Goal: Book appointment/travel/reservation

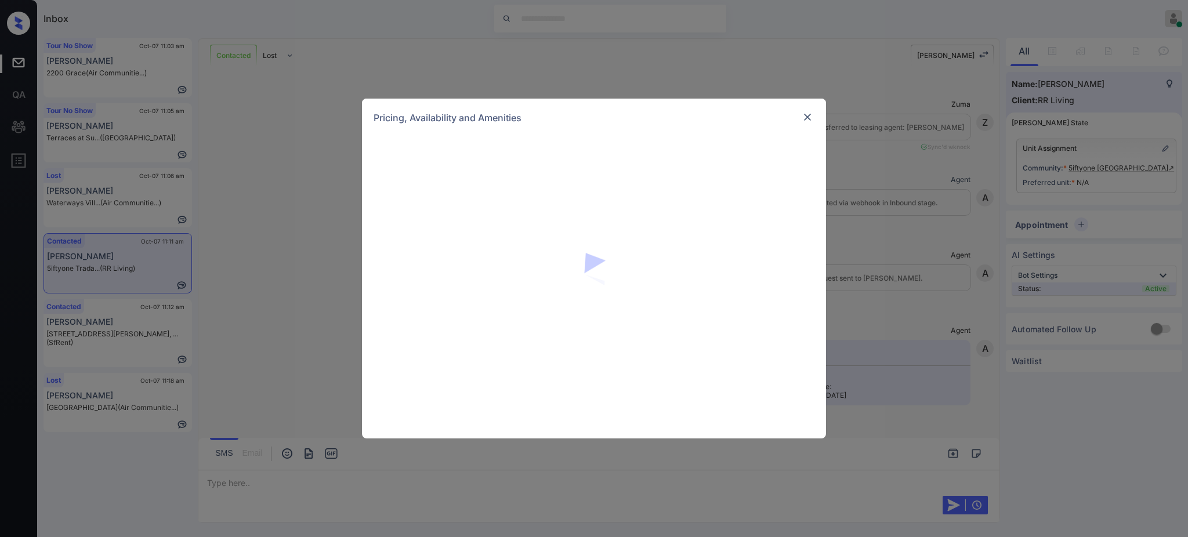
scroll to position [870, 0]
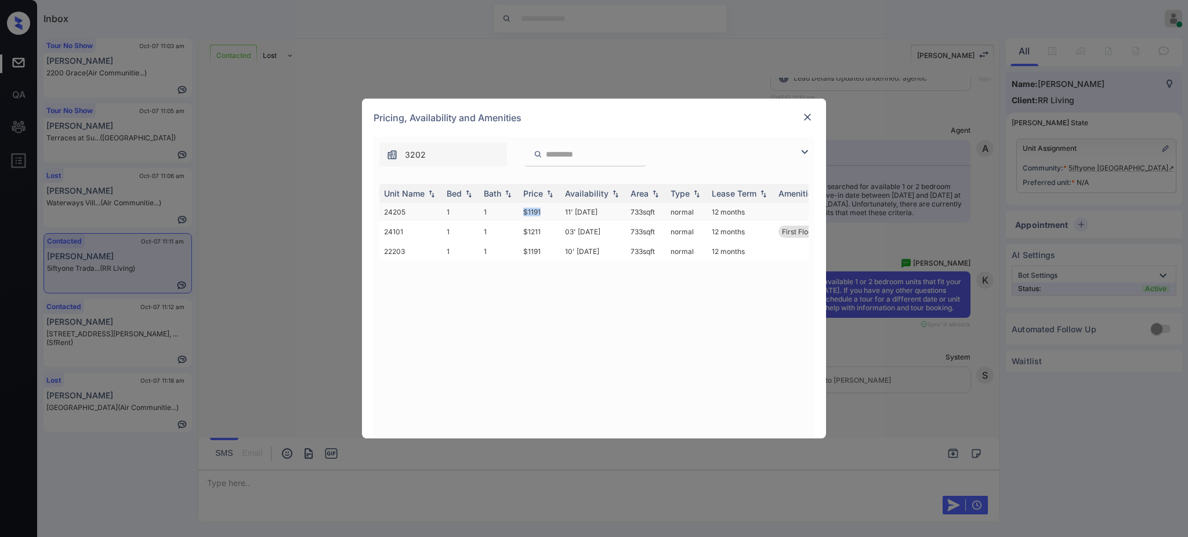
drag, startPoint x: 517, startPoint y: 211, endPoint x: 605, endPoint y: 210, distance: 88.2
click at [552, 211] on tr "24205 1 1 $1191 11' Nov 25 733 sqft normal 12 months" at bounding box center [682, 212] width 606 height 18
copy tr "$1191"
click at [803, 122] on img at bounding box center [808, 117] width 12 height 12
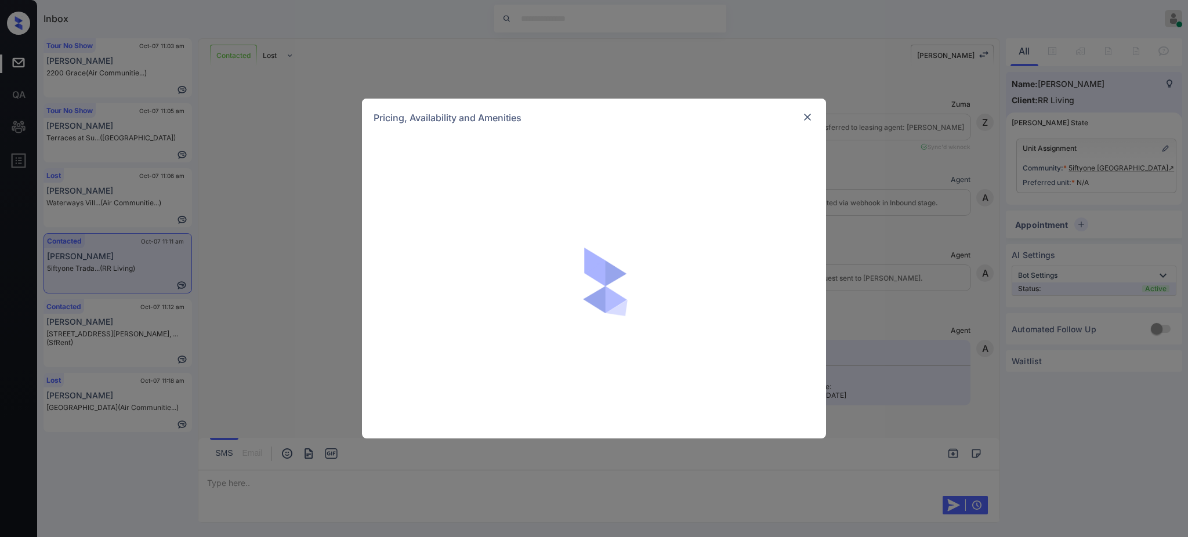
scroll to position [561, 0]
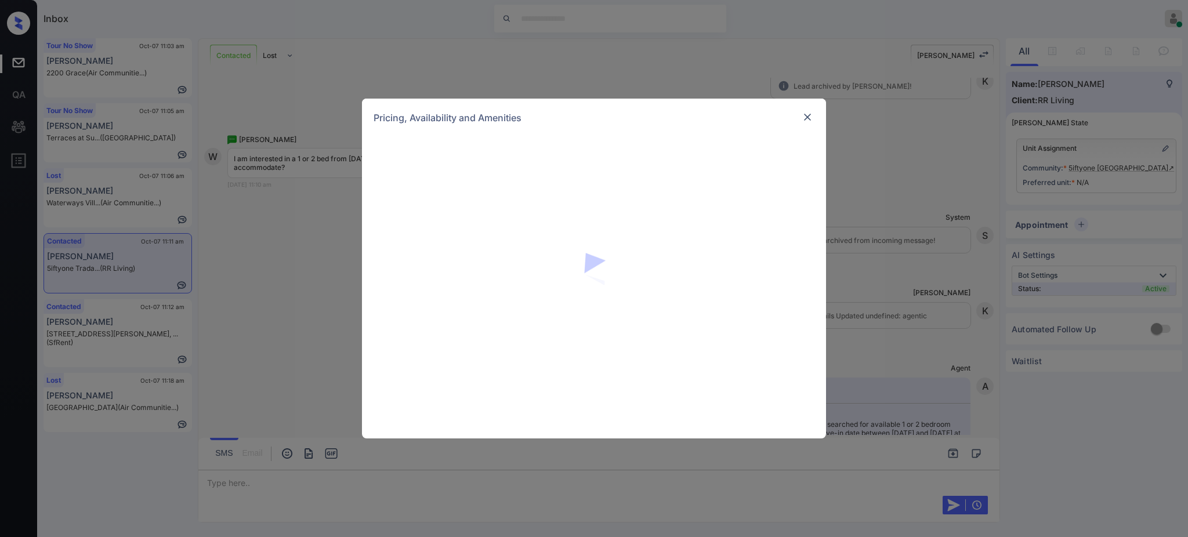
click at [539, 287] on div at bounding box center [594, 288] width 464 height 302
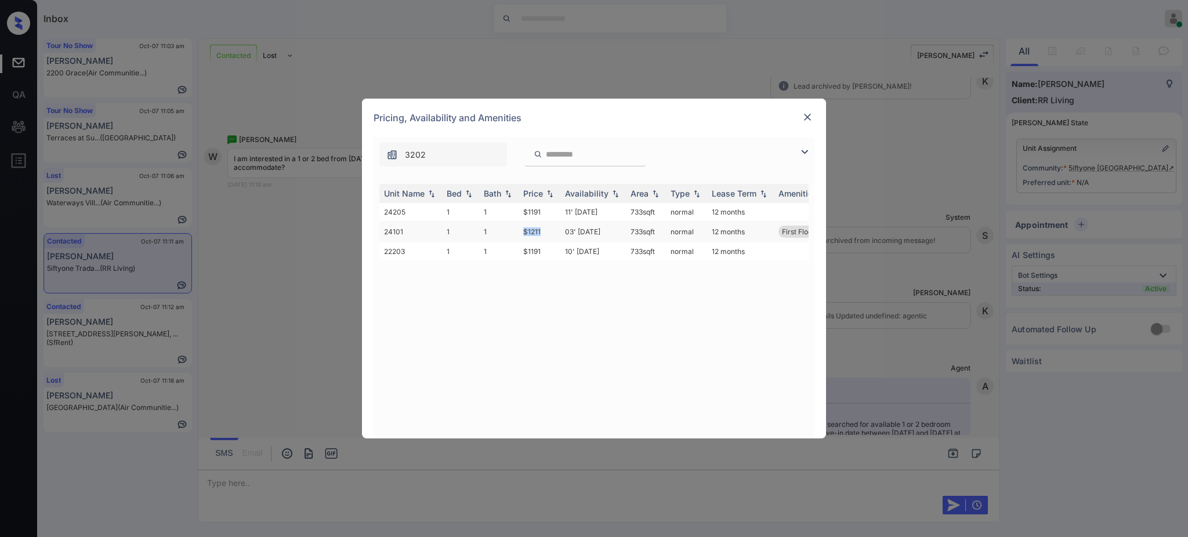
drag, startPoint x: 514, startPoint y: 229, endPoint x: 553, endPoint y: 235, distance: 39.3
click at [543, 232] on tr "24101 1 1 $1211 03' Dec 25 733 sqft normal 12 months First Floor" at bounding box center [682, 231] width 606 height 21
copy tr "$1211"
click at [514, 292] on div "Unit Name Bed Bath Price Availability Area Type Lease Term Amenities 24205 1 1 …" at bounding box center [593, 305] width 429 height 243
drag, startPoint x: 520, startPoint y: 233, endPoint x: 549, endPoint y: 232, distance: 29.0
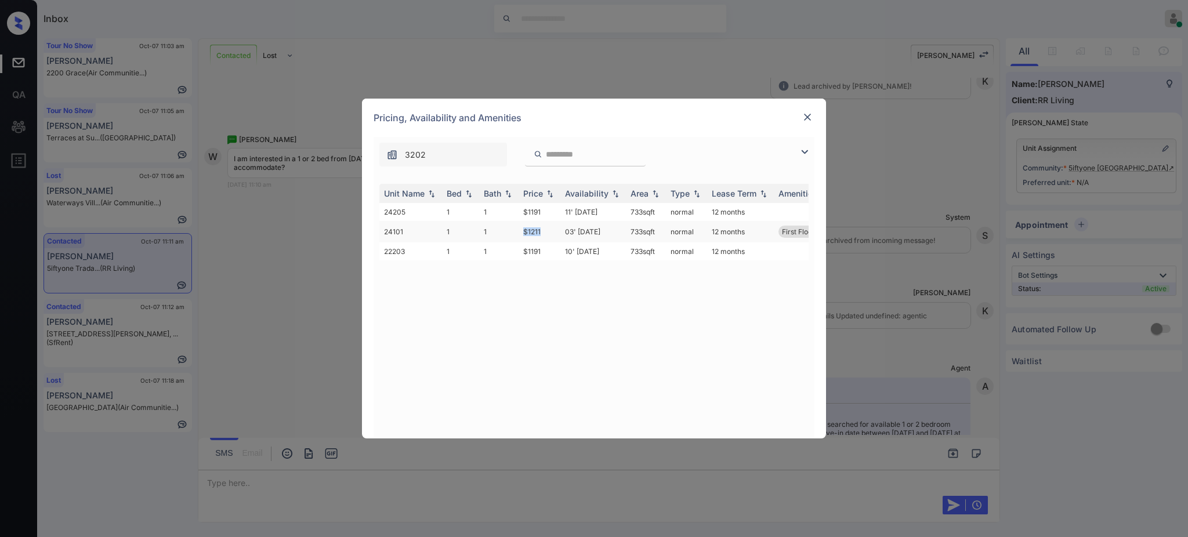
click at [549, 232] on td "$1211" at bounding box center [540, 231] width 42 height 21
drag, startPoint x: 518, startPoint y: 256, endPoint x: 564, endPoint y: 255, distance: 45.9
click at [551, 255] on td "$1191" at bounding box center [540, 251] width 42 height 18
copy td "$1191"
drag, startPoint x: 517, startPoint y: 227, endPoint x: 560, endPoint y: 233, distance: 42.7
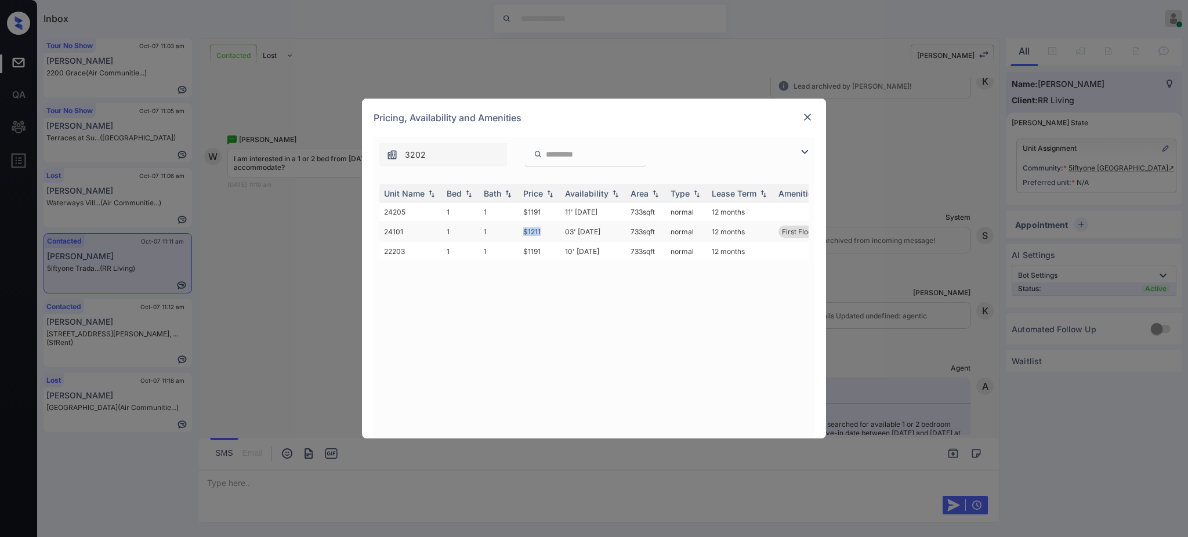
click at [553, 233] on tr "24101 1 1 $1211 03' Dec 25 733 sqft normal 12 months First Floor" at bounding box center [682, 231] width 606 height 21
copy tr "$1211"
click at [803, 118] on img at bounding box center [808, 117] width 12 height 12
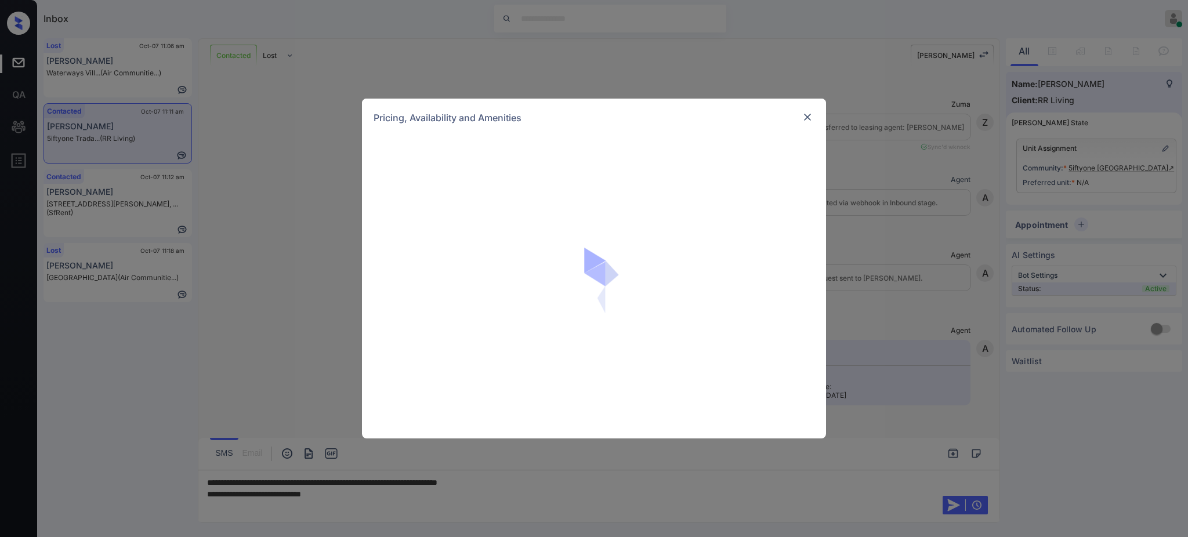
scroll to position [870, 0]
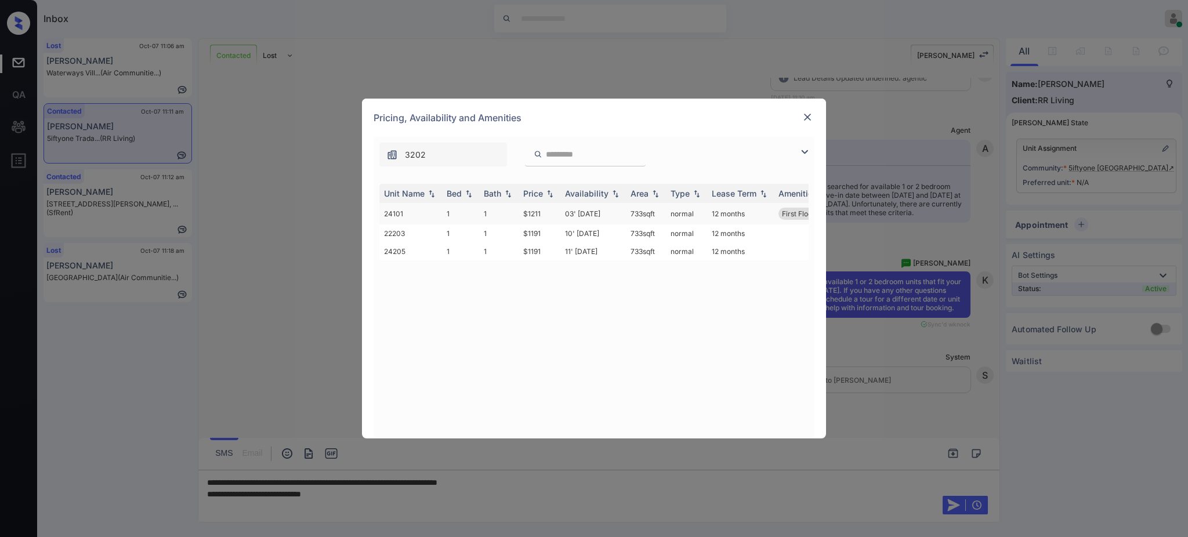
click at [529, 216] on td "$1211" at bounding box center [540, 213] width 42 height 21
copy td "1211"
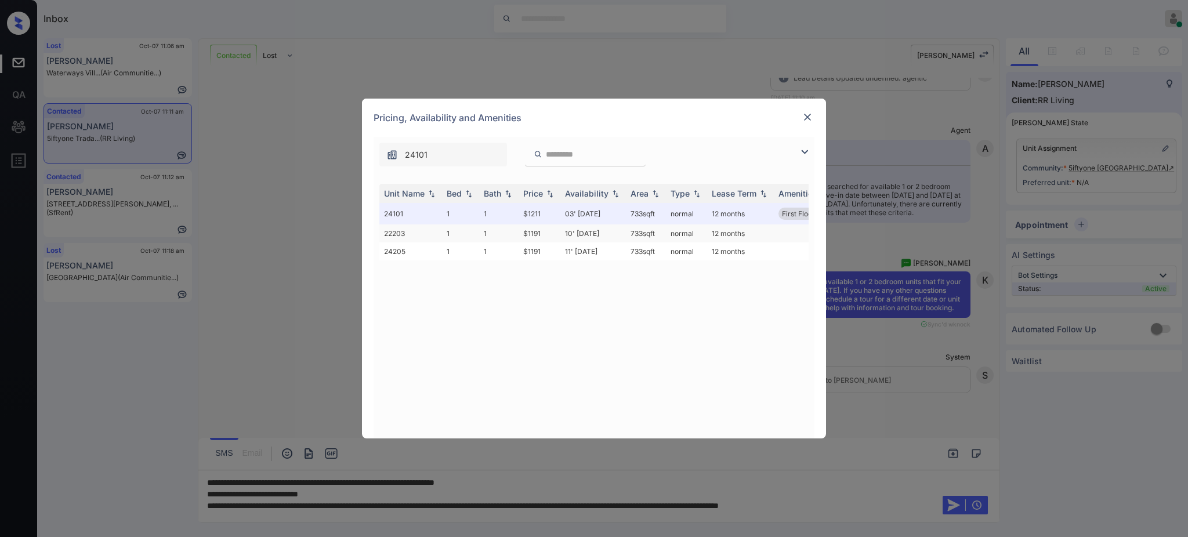
click at [533, 233] on td "$1191" at bounding box center [540, 233] width 42 height 18
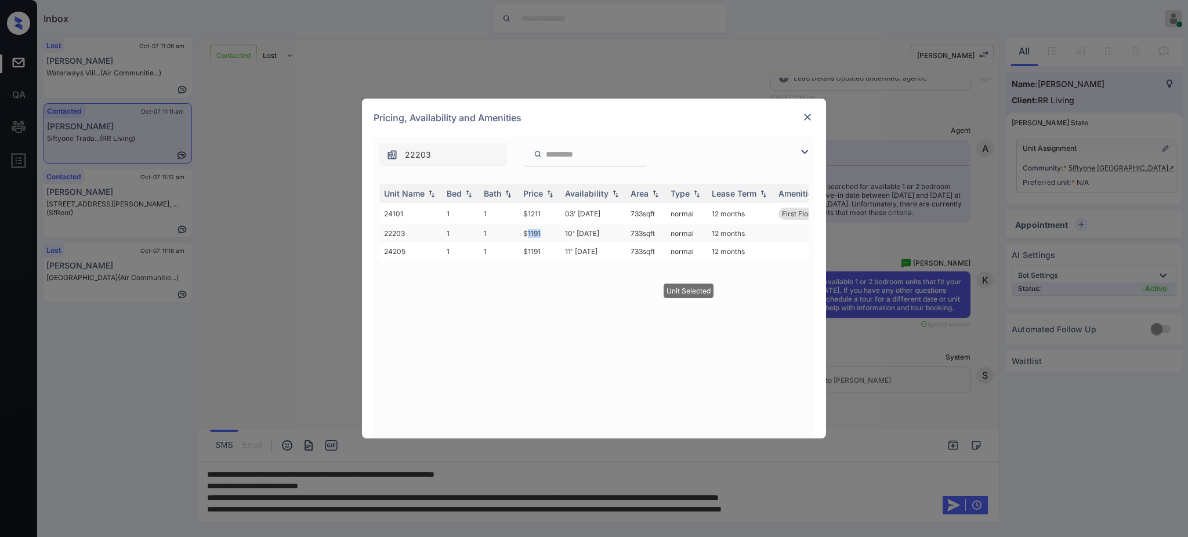
copy td "1191"
click at [523, 256] on td "$1191" at bounding box center [540, 251] width 42 height 18
drag, startPoint x: 520, startPoint y: 233, endPoint x: 606, endPoint y: 231, distance: 85.9
click at [552, 234] on td "$1191" at bounding box center [540, 233] width 42 height 18
copy td "$1191"
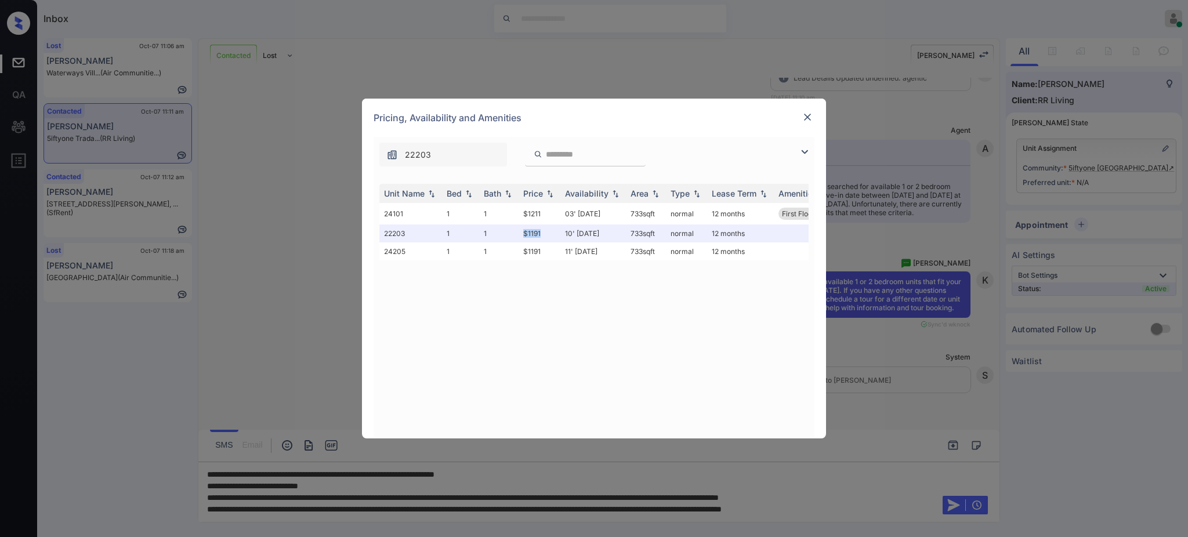
click at [806, 116] on img at bounding box center [808, 117] width 12 height 12
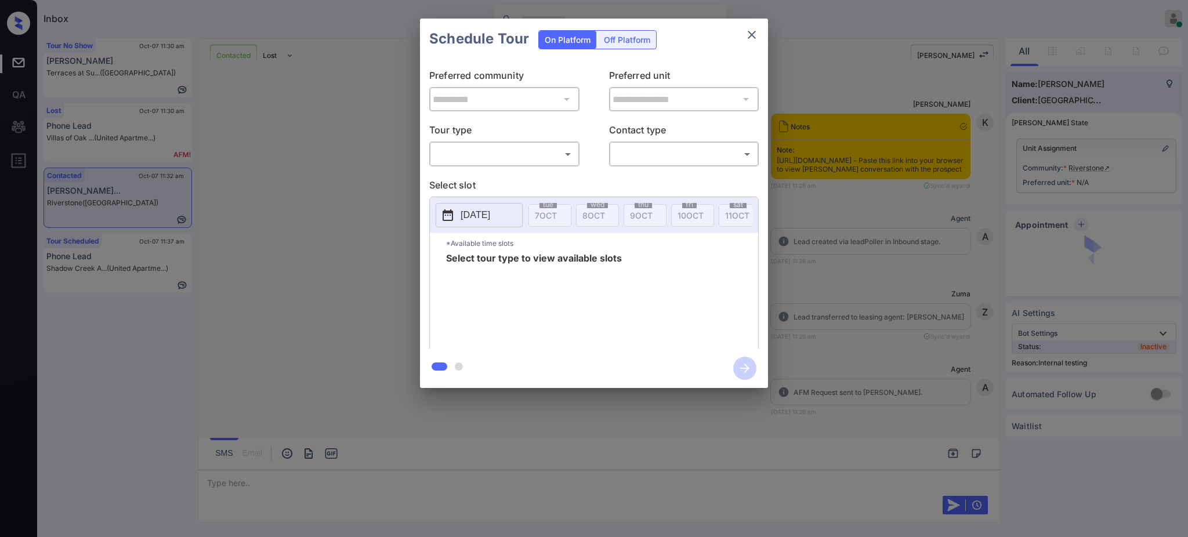
click at [861, 278] on div "**********" at bounding box center [594, 203] width 1188 height 407
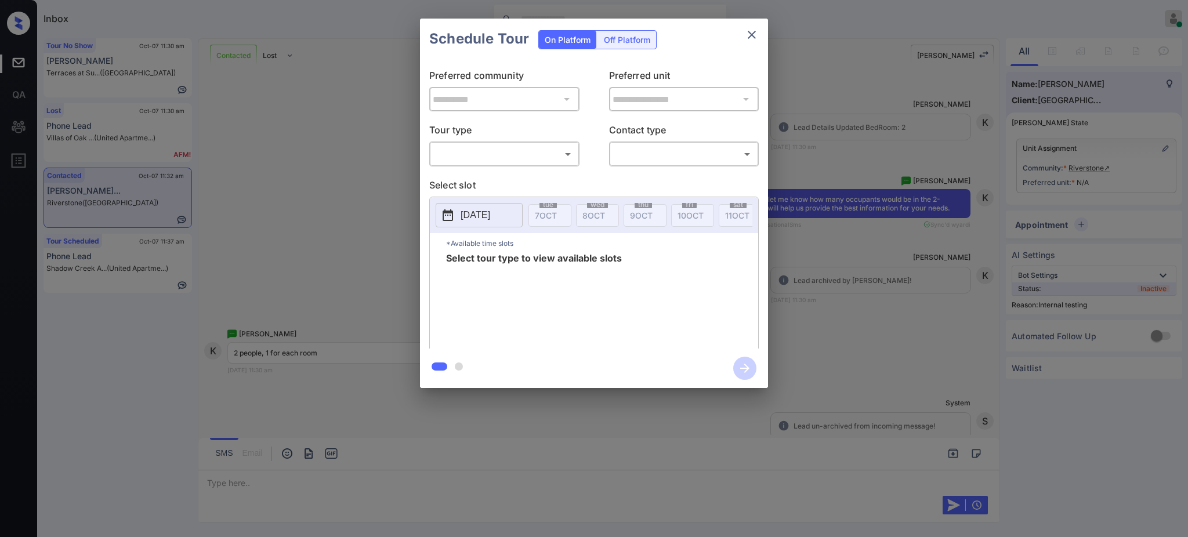
click at [822, 270] on div "**********" at bounding box center [594, 203] width 1188 height 407
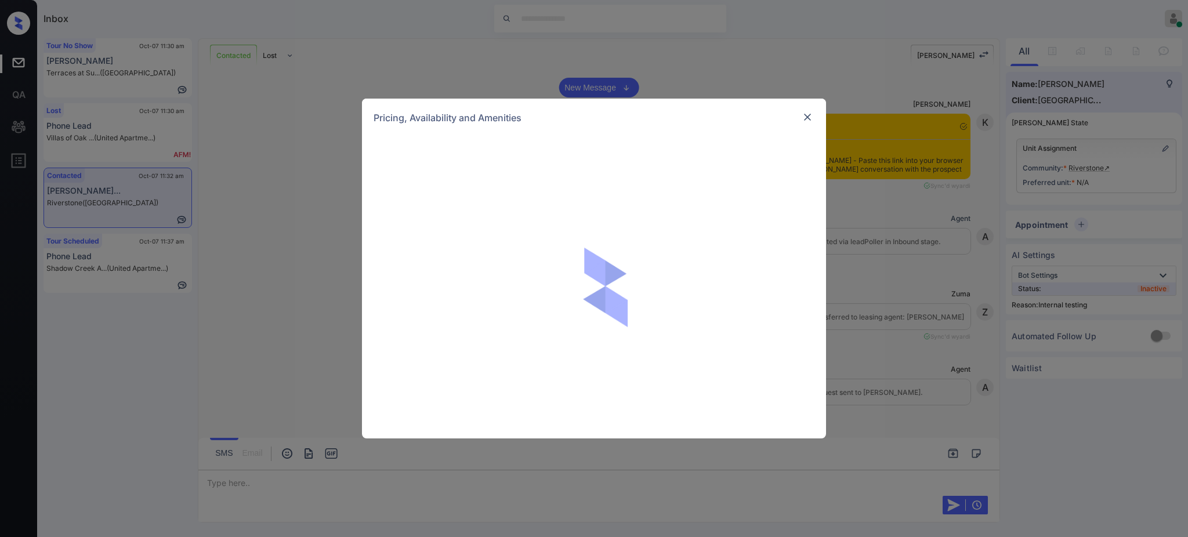
scroll to position [618, 0]
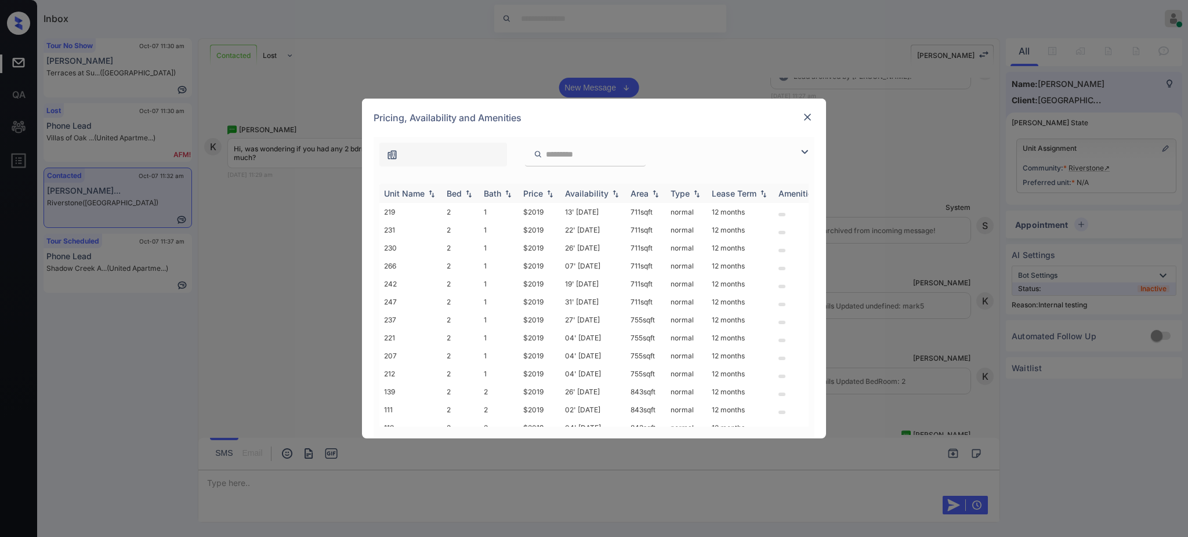
click at [451, 201] on th "Bed" at bounding box center [460, 193] width 37 height 19
click at [459, 190] on div "Bed" at bounding box center [454, 193] width 15 height 10
drag, startPoint x: 519, startPoint y: 282, endPoint x: 554, endPoint y: 285, distance: 35.5
click at [554, 285] on td "$2019" at bounding box center [540, 284] width 42 height 18
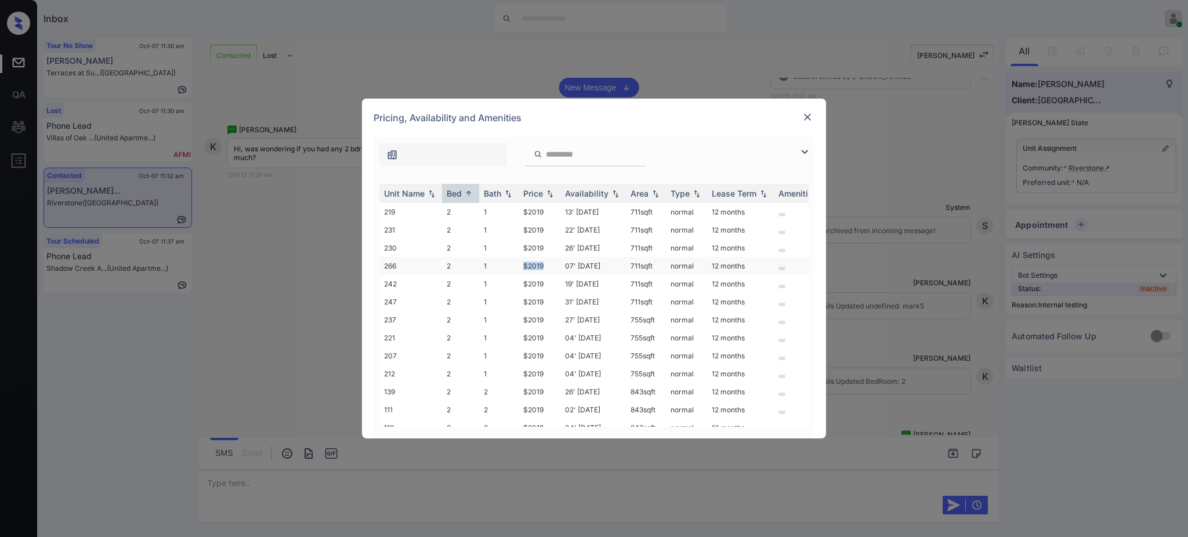
drag, startPoint x: 519, startPoint y: 266, endPoint x: 588, endPoint y: 267, distance: 69.0
click at [549, 267] on td "$2019" at bounding box center [540, 266] width 42 height 18
copy td "$2019"
click at [803, 121] on img at bounding box center [808, 117] width 12 height 12
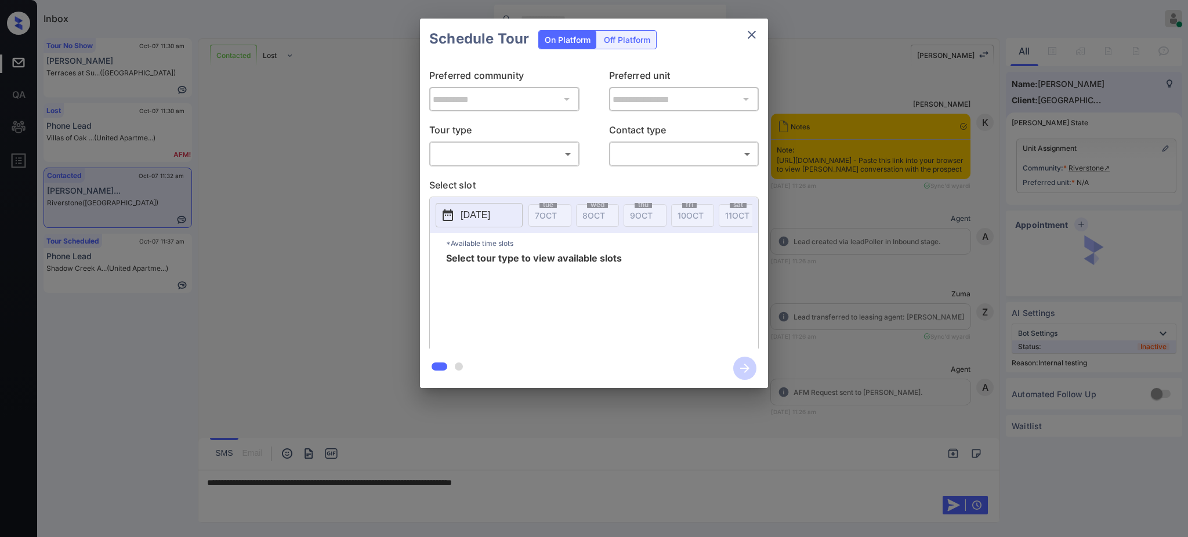
scroll to position [1568, 0]
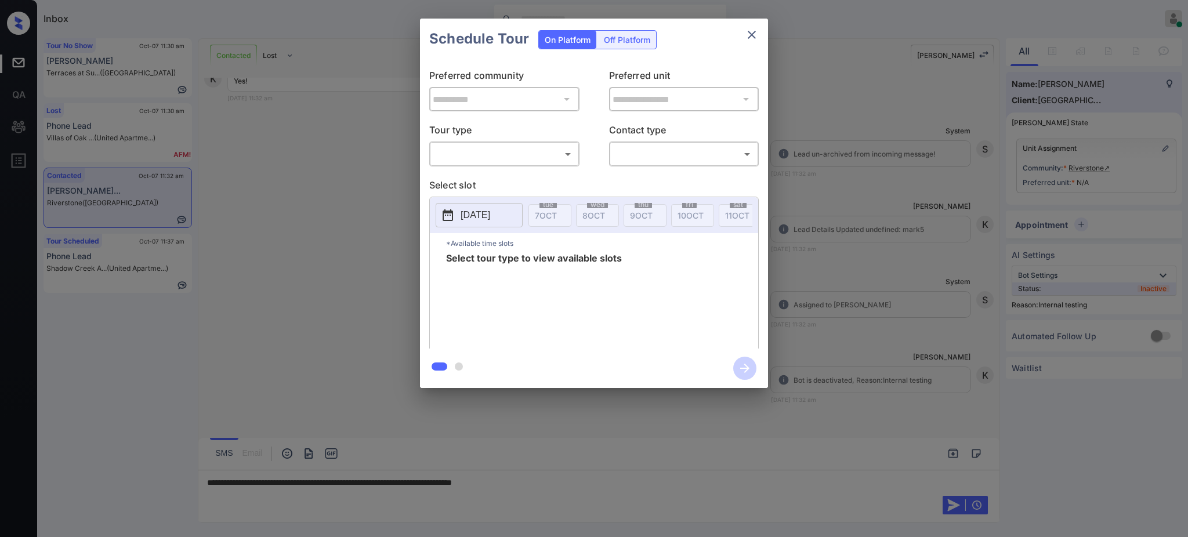
click at [579, 487] on div at bounding box center [594, 268] width 1188 height 537
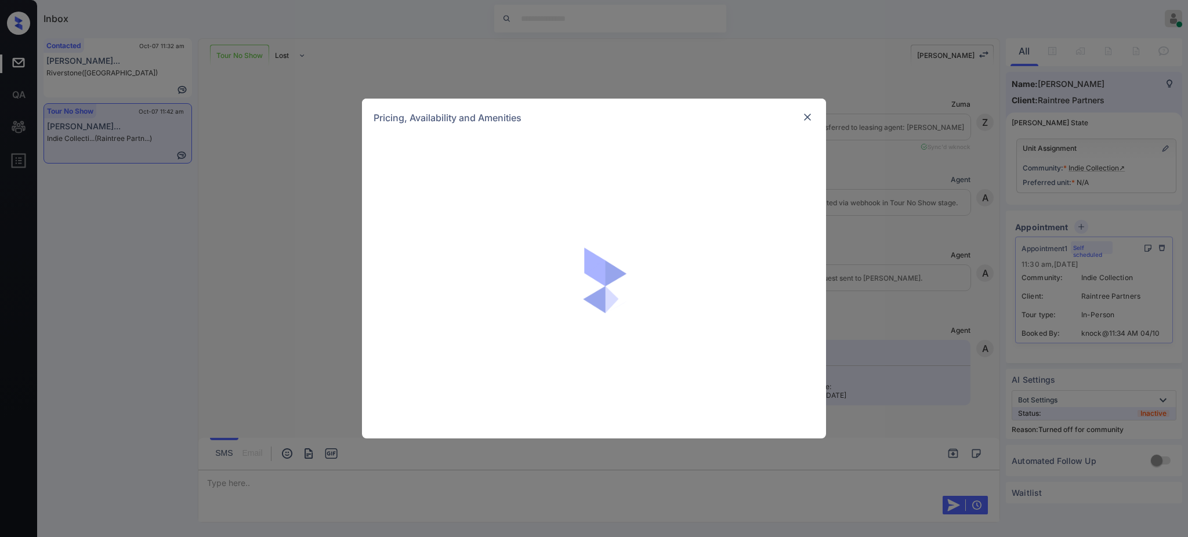
scroll to position [891, 0]
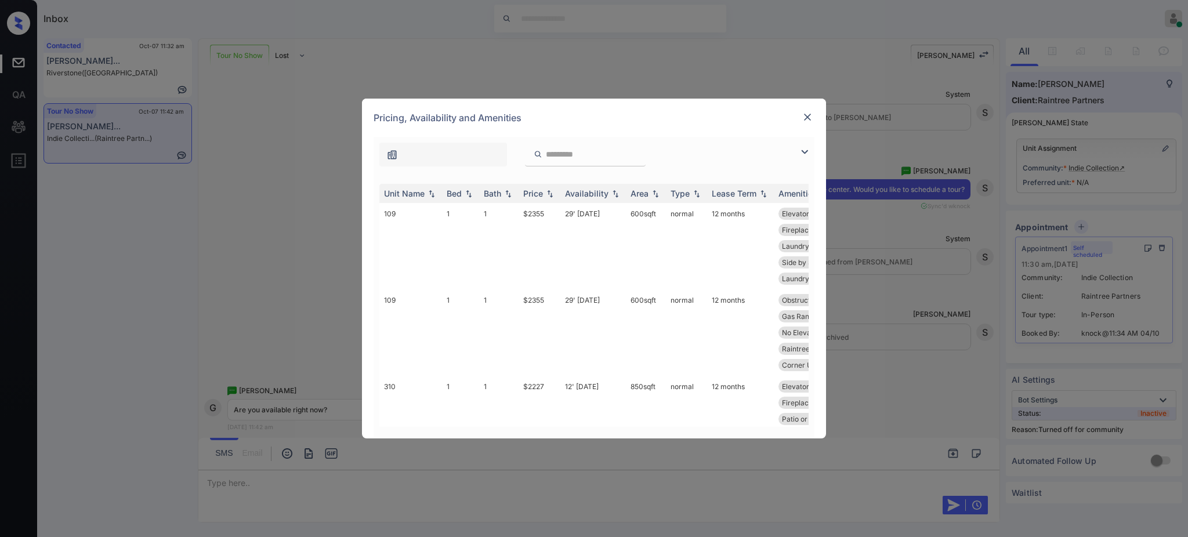
click at [805, 119] on img at bounding box center [808, 117] width 12 height 12
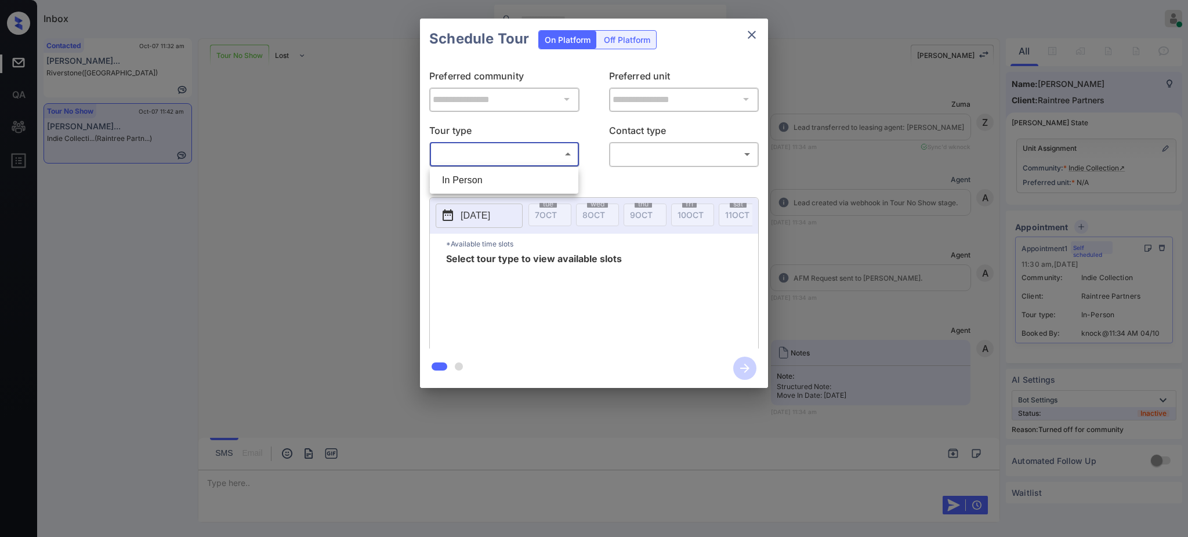
click at [470, 159] on body "Inbox [PERSON_NAME] Online Set yourself offline Set yourself on break Profile S…" at bounding box center [594, 268] width 1188 height 537
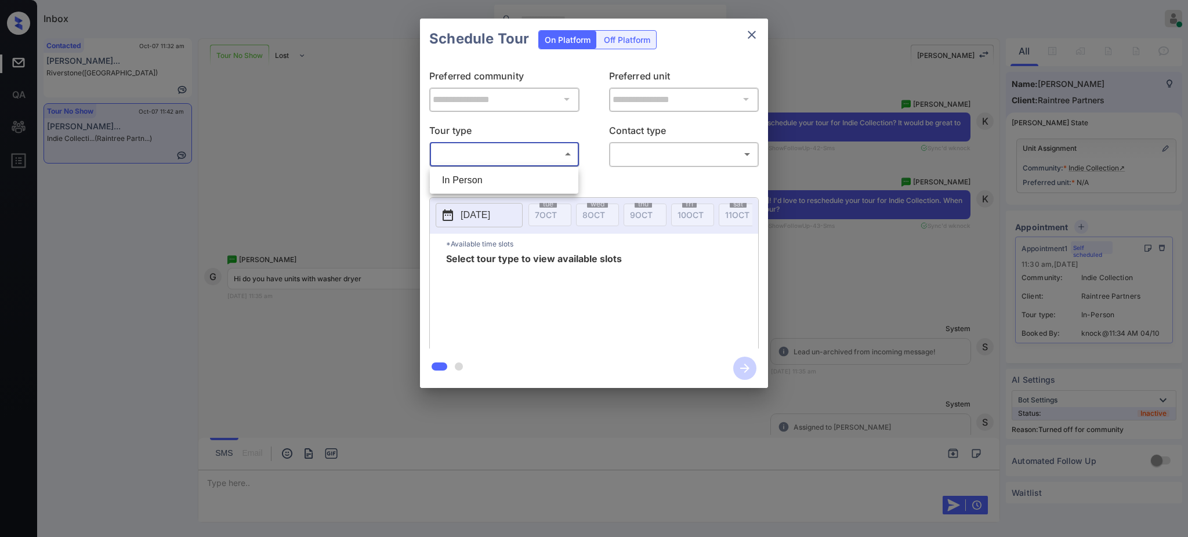
click at [500, 180] on li "In Person" at bounding box center [504, 180] width 143 height 21
type input "********"
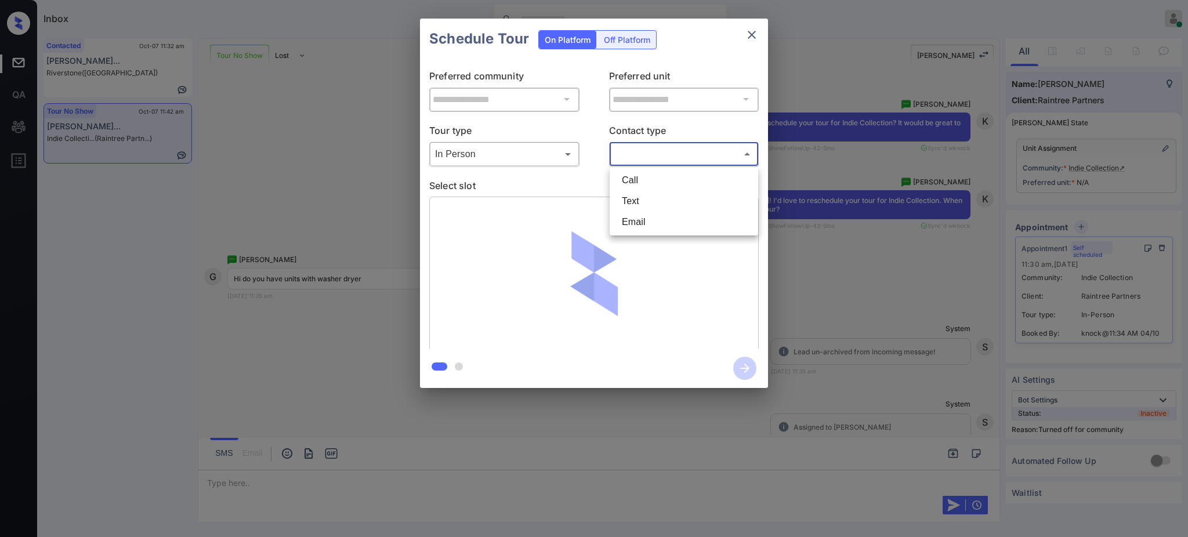
click at [637, 158] on body "Inbox [PERSON_NAME] Online Set yourself offline Set yourself on break Profile S…" at bounding box center [594, 268] width 1188 height 537
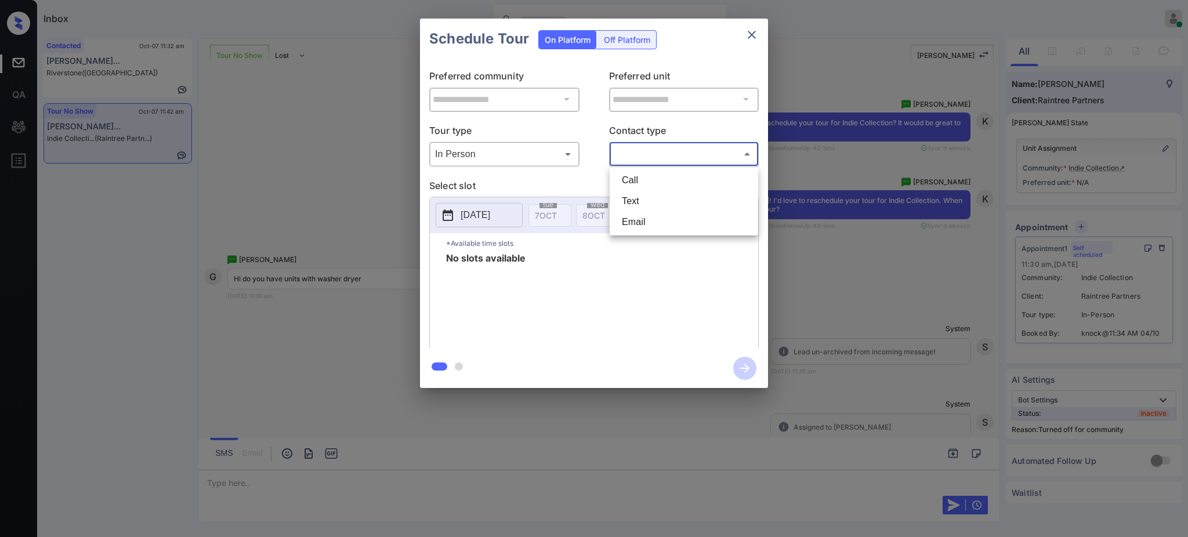
click at [636, 198] on li "Text" at bounding box center [683, 201] width 143 height 21
type input "****"
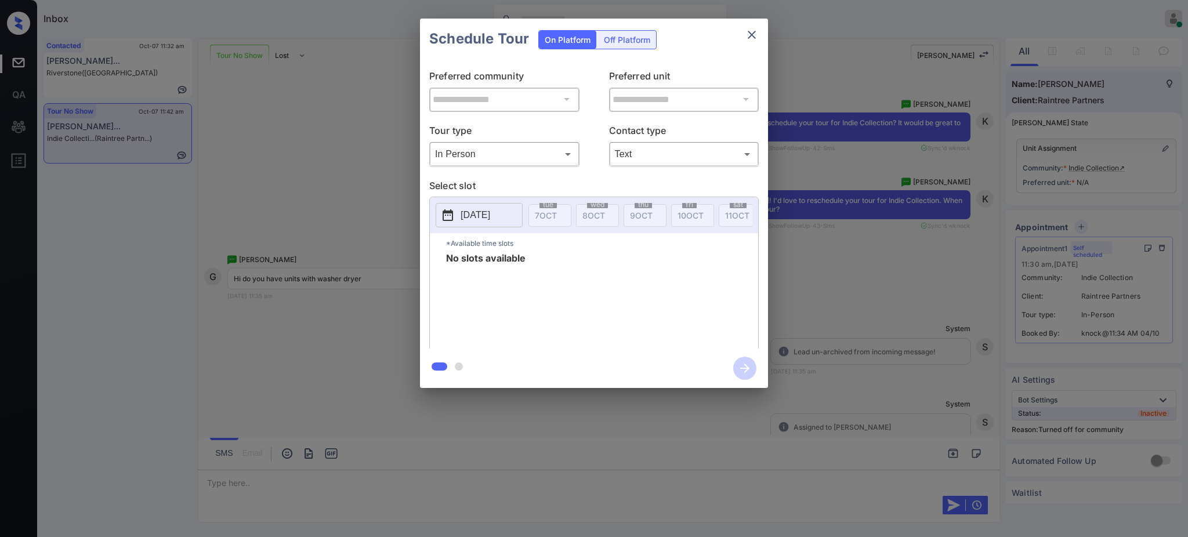
click at [490, 214] on p "2025-10-07" at bounding box center [476, 215] width 30 height 14
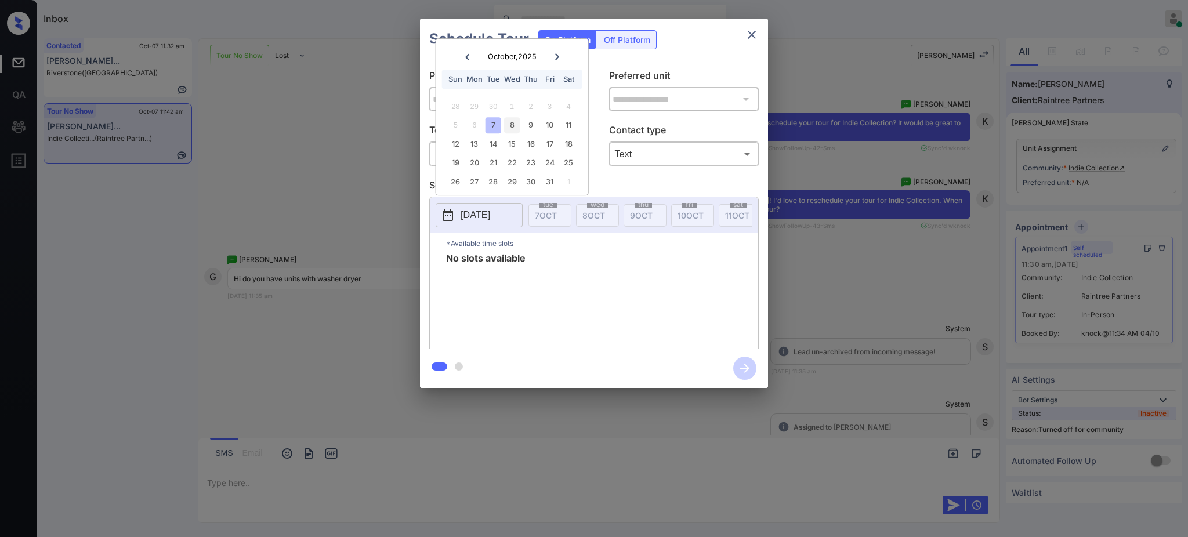
click at [513, 125] on div "8" at bounding box center [512, 125] width 16 height 16
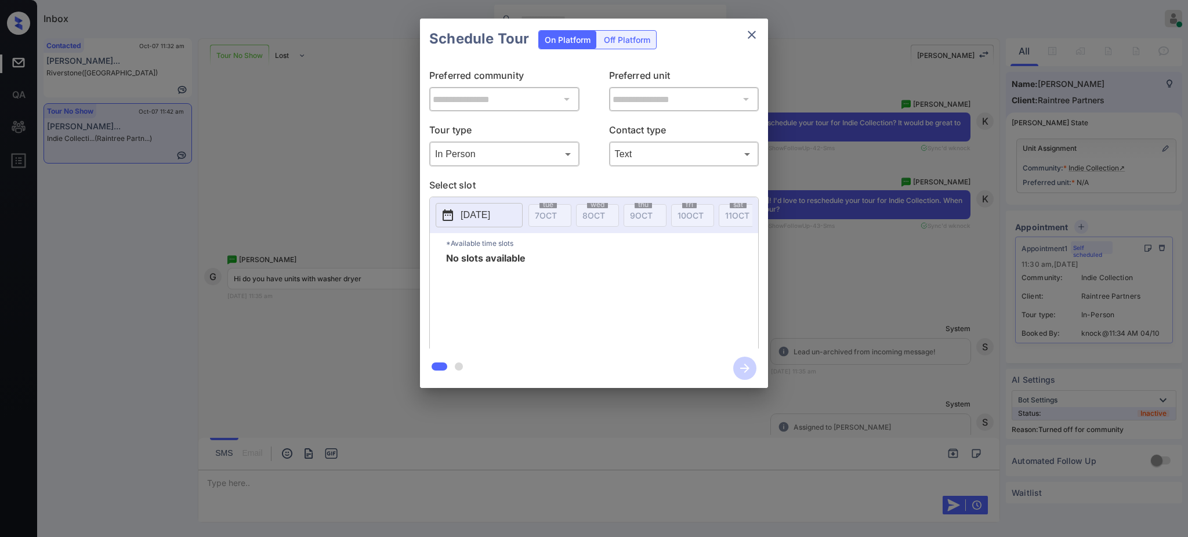
click at [869, 207] on div "**********" at bounding box center [594, 203] width 1188 height 407
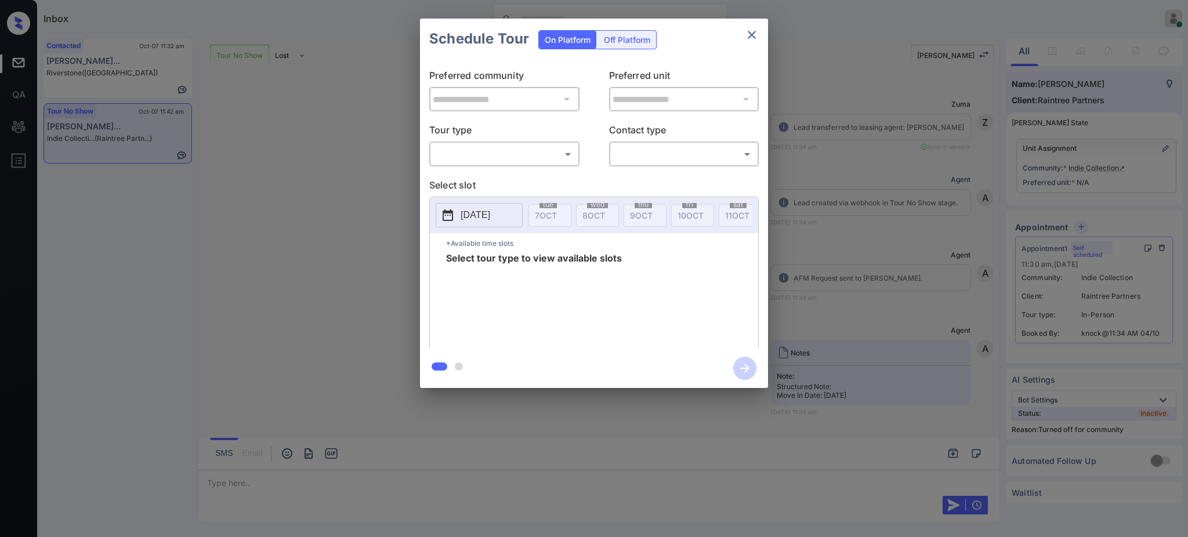
scroll to position [107, 0]
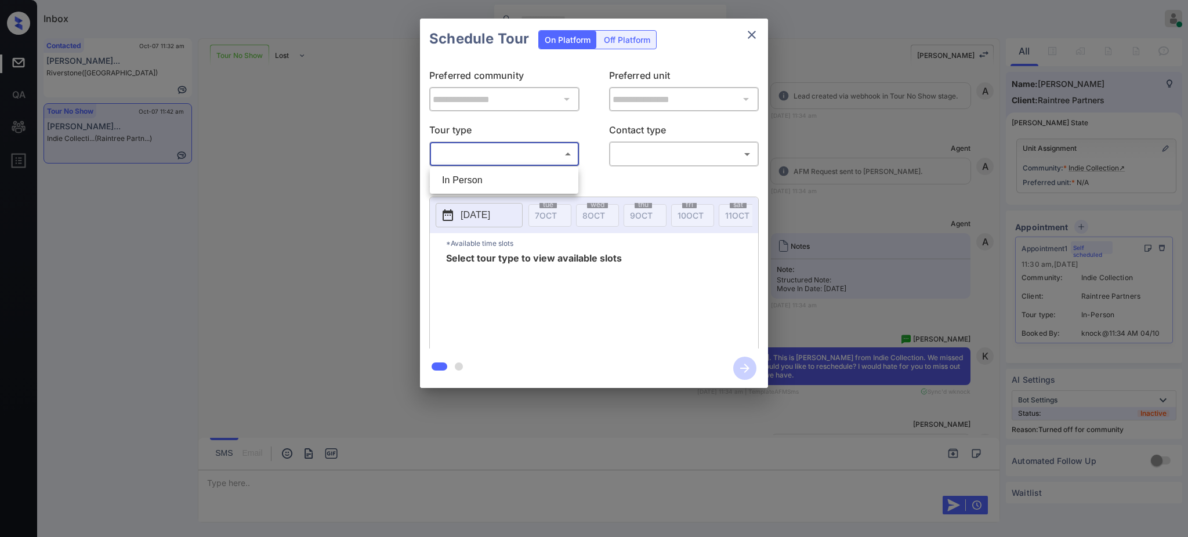
click at [476, 161] on body "Inbox Ajay Kumar Online Set yourself offline Set yourself on break Profile Swit…" at bounding box center [594, 268] width 1188 height 537
drag, startPoint x: 478, startPoint y: 181, endPoint x: 587, endPoint y: 165, distance: 109.7
click at [479, 182] on li "In Person" at bounding box center [504, 180] width 143 height 21
type input "********"
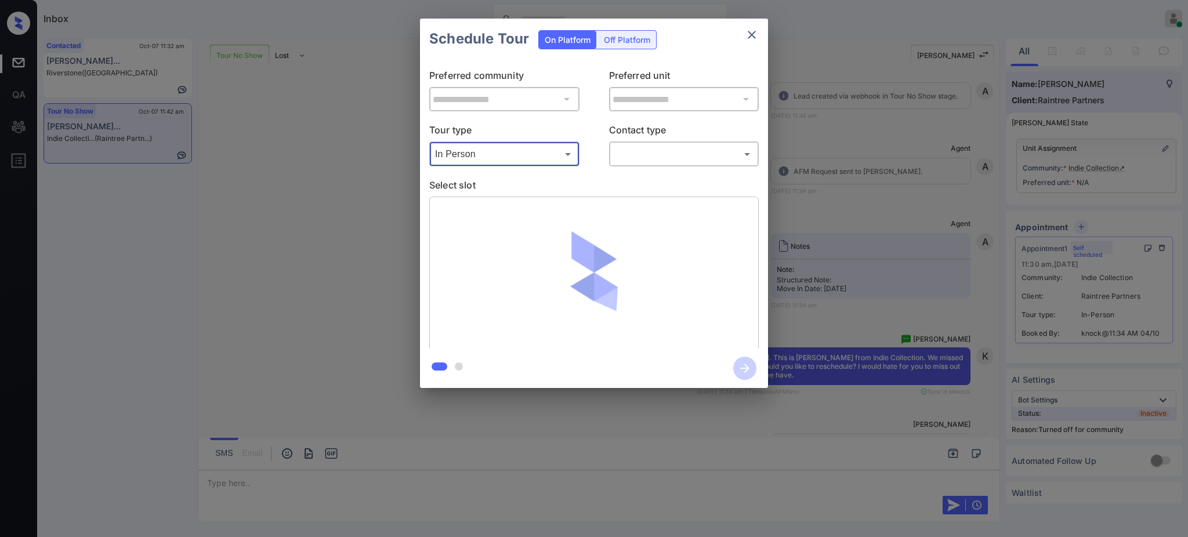
click at [636, 153] on body "Inbox Ajay Kumar Online Set yourself offline Set yourself on break Profile Swit…" at bounding box center [594, 268] width 1188 height 537
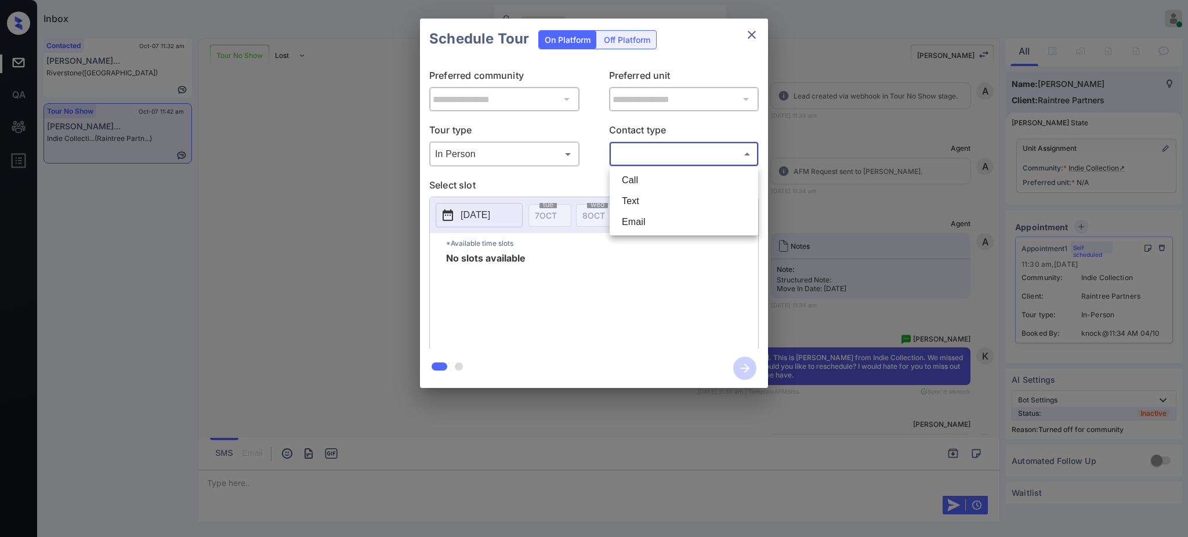
click at [639, 201] on li "Text" at bounding box center [683, 201] width 143 height 21
type input "****"
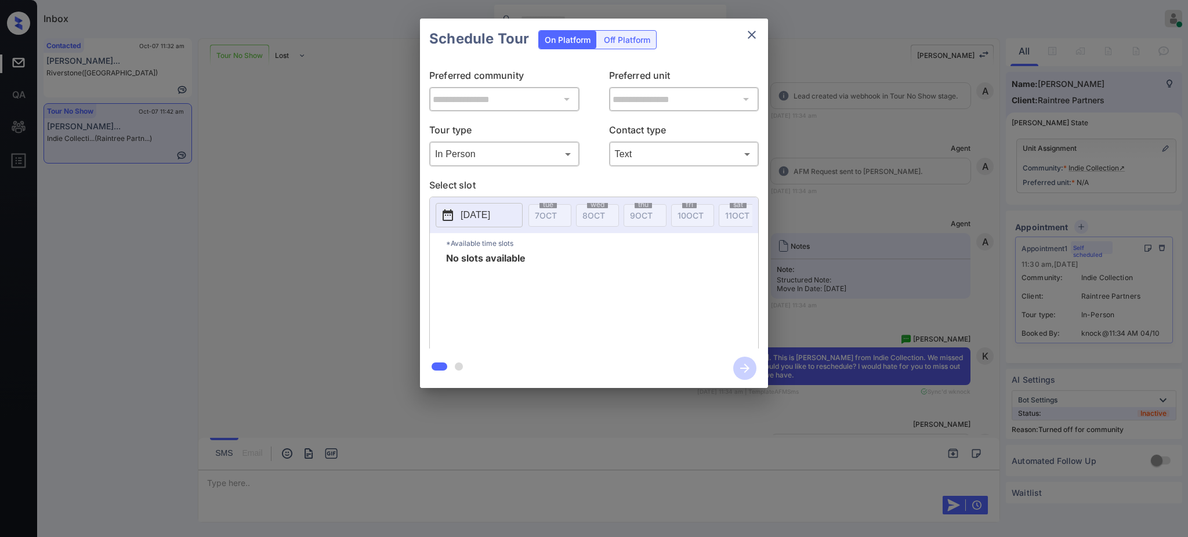
click at [472, 211] on p "2025-10-07" at bounding box center [476, 215] width 30 height 14
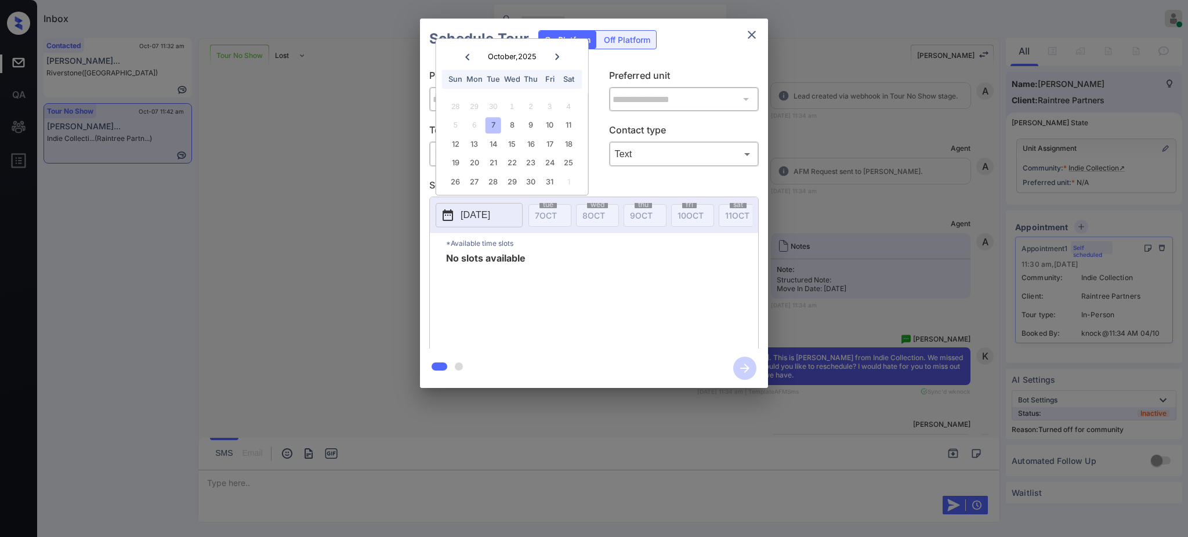
click at [458, 151] on div "12 13 14 15 16 17 18" at bounding box center [512, 144] width 144 height 19
click at [505, 159] on div "22" at bounding box center [512, 163] width 16 height 16
click at [864, 190] on div "**********" at bounding box center [594, 203] width 1188 height 407
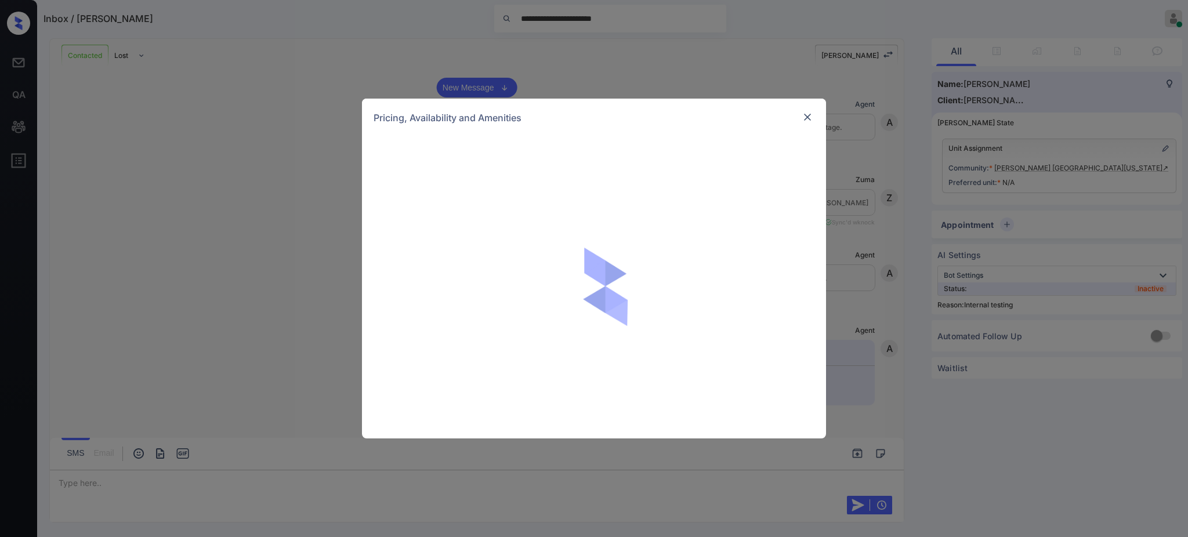
scroll to position [1010, 0]
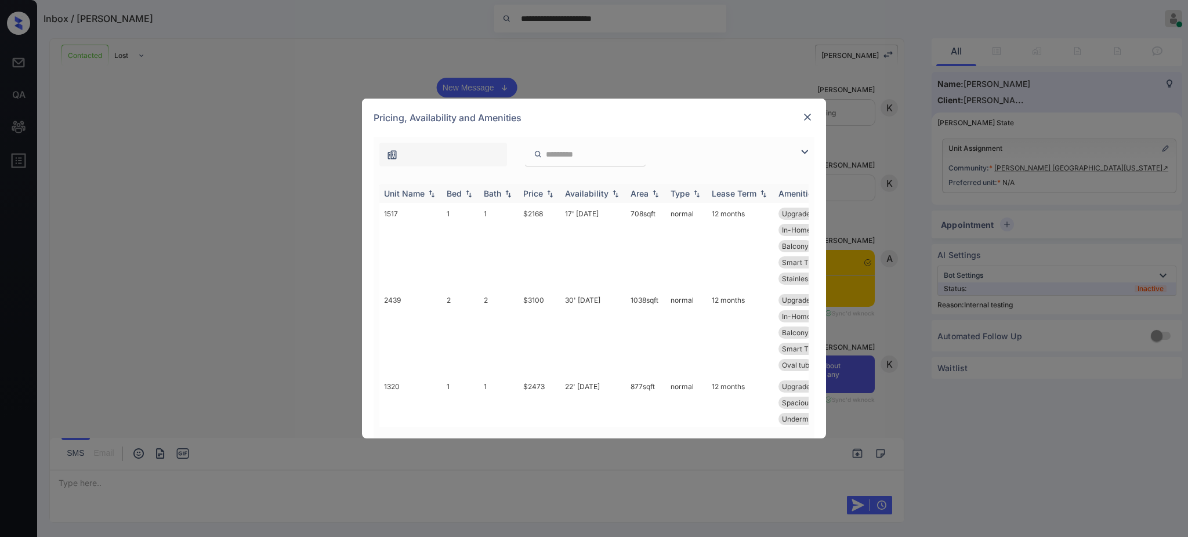
click at [456, 198] on div "Bed" at bounding box center [454, 193] width 15 height 10
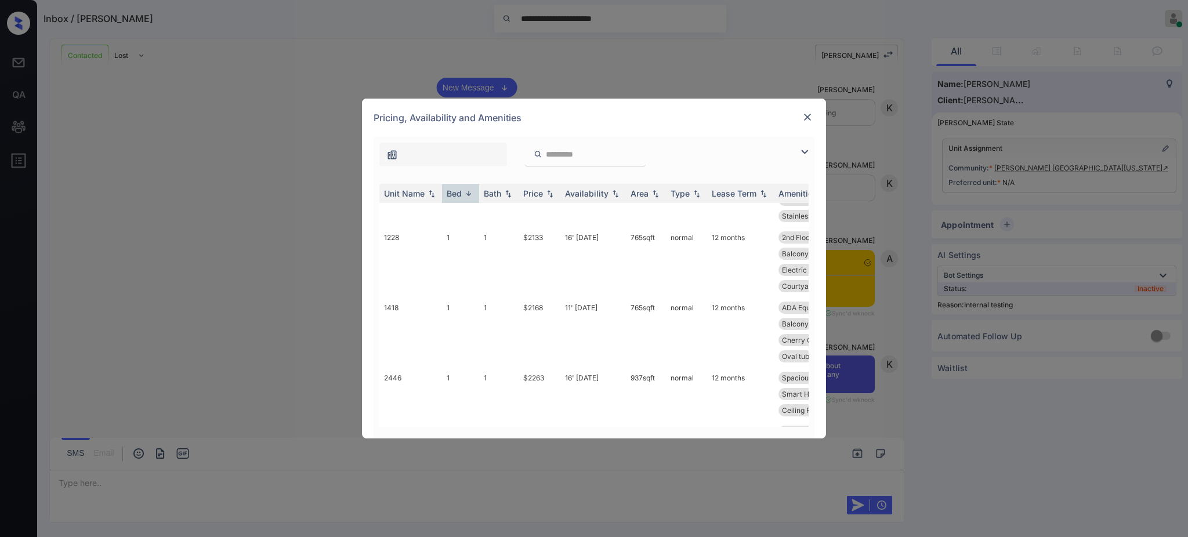
scroll to position [2165, 0]
click at [803, 118] on img at bounding box center [808, 117] width 12 height 12
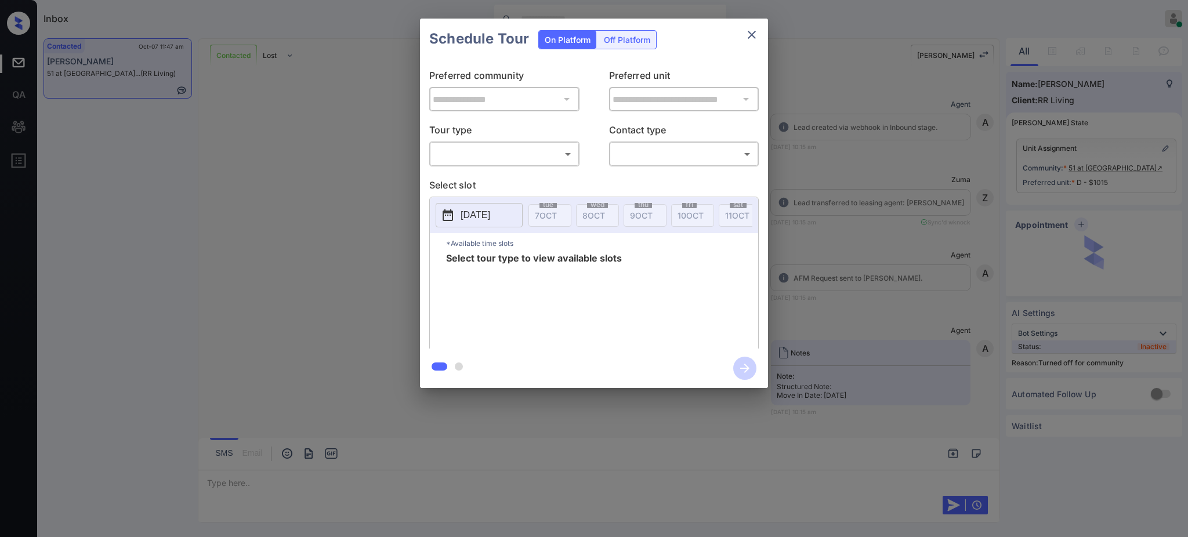
scroll to position [1975, 0]
click at [514, 151] on body "Inbox Ajay Kumar Online Set yourself offline Set yourself on break Profile Swit…" at bounding box center [594, 268] width 1188 height 537
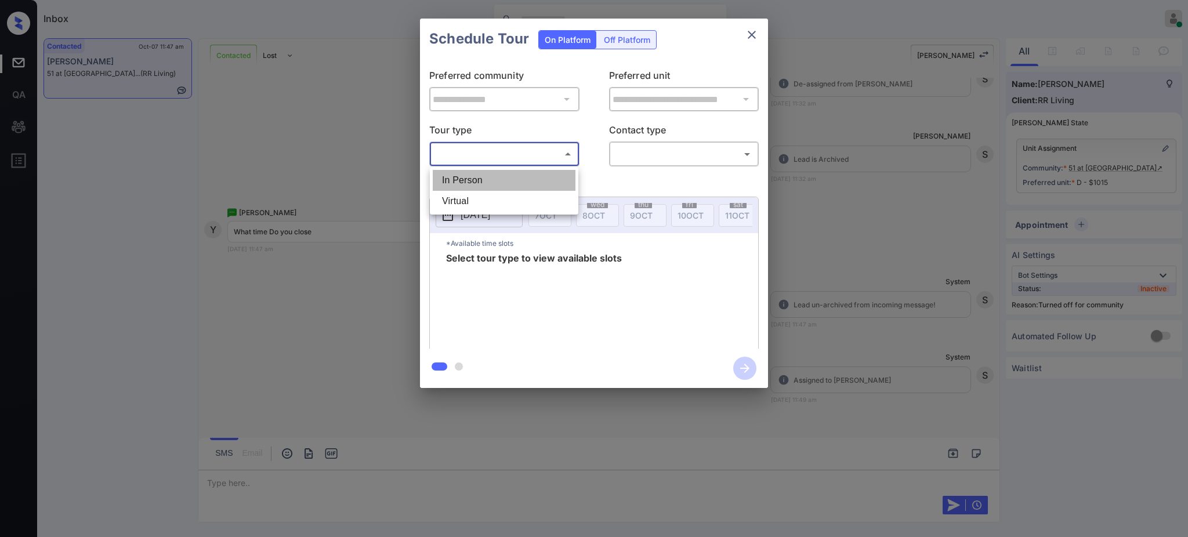
click at [492, 176] on li "In Person" at bounding box center [504, 180] width 143 height 21
type input "********"
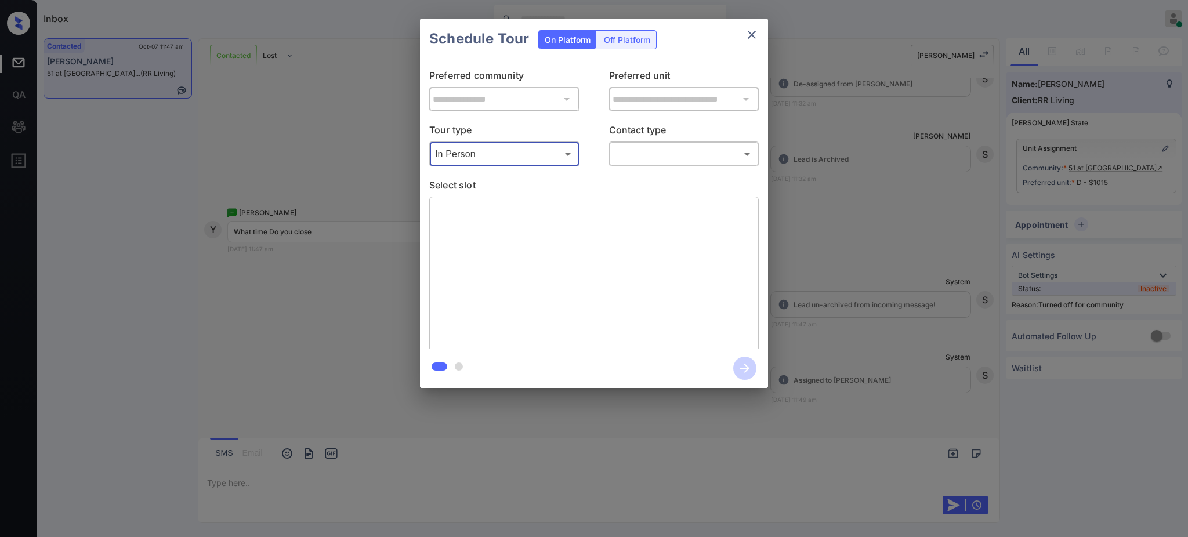
click at [661, 154] on body "Inbox Ajay Kumar Online Set yourself offline Set yourself on break Profile Swit…" at bounding box center [594, 268] width 1188 height 537
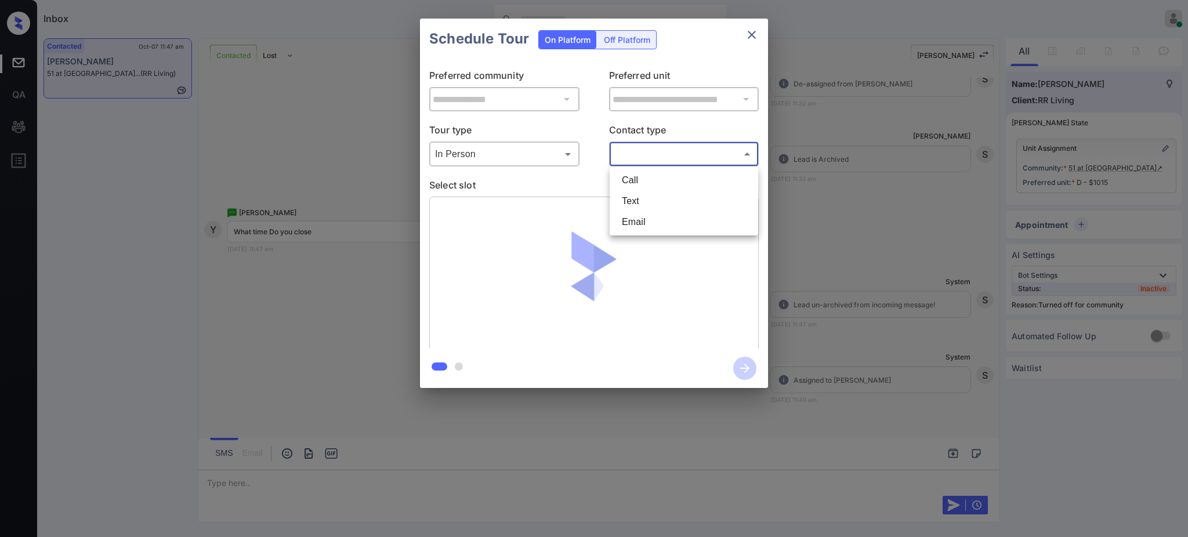
click at [651, 201] on li "Text" at bounding box center [683, 201] width 143 height 21
type input "****"
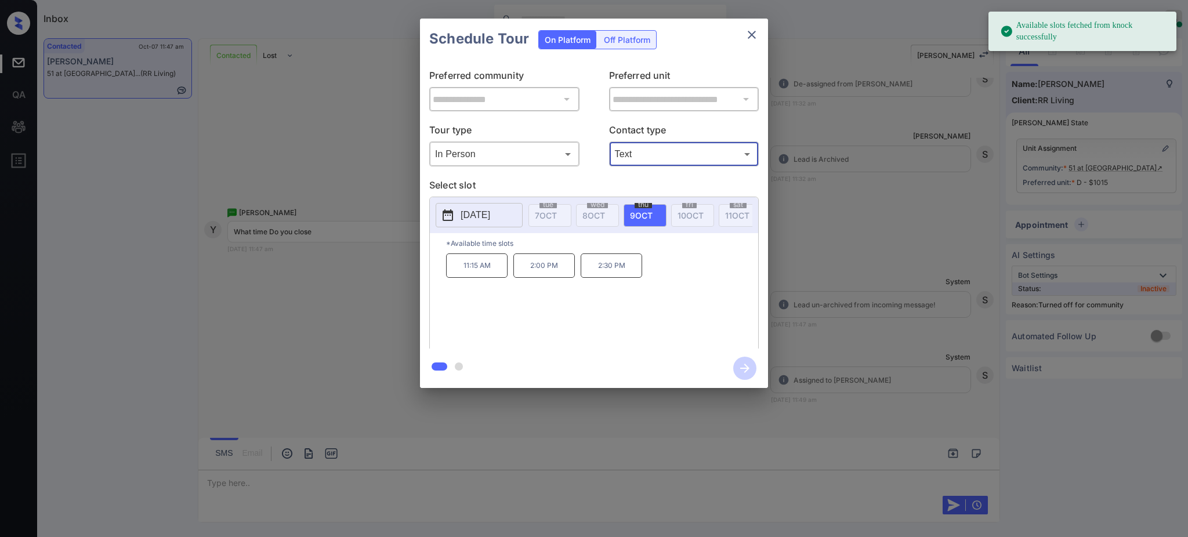
click at [647, 213] on span "9 OCT" at bounding box center [641, 216] width 23 height 10
click at [474, 213] on p "2025-10-09" at bounding box center [476, 215] width 30 height 14
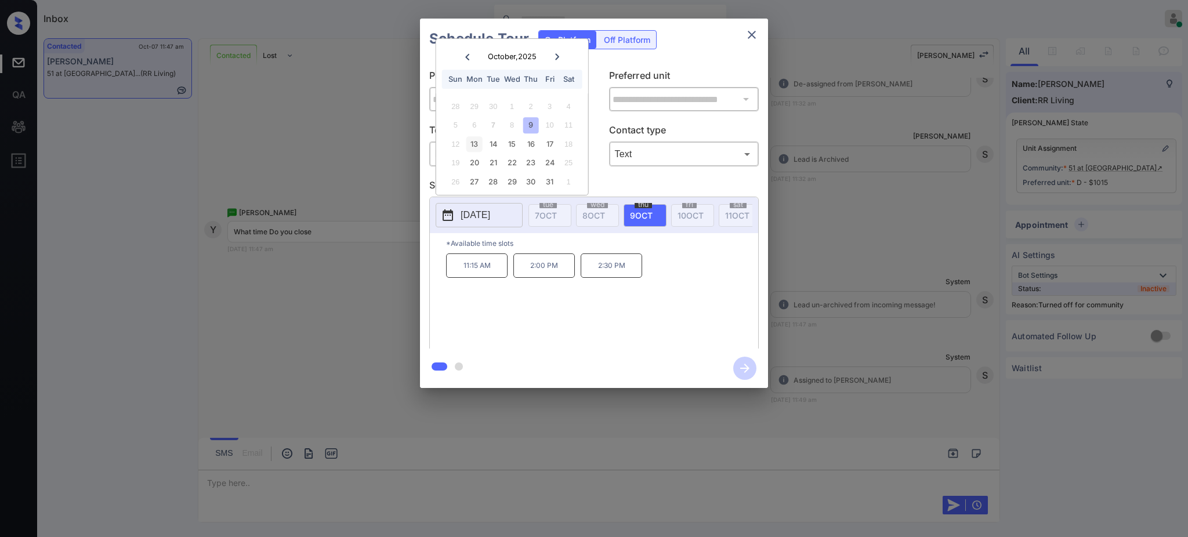
click at [475, 139] on div "13" at bounding box center [474, 144] width 16 height 16
click at [495, 144] on div "14" at bounding box center [493, 144] width 16 height 16
click at [527, 125] on div "9" at bounding box center [531, 125] width 16 height 16
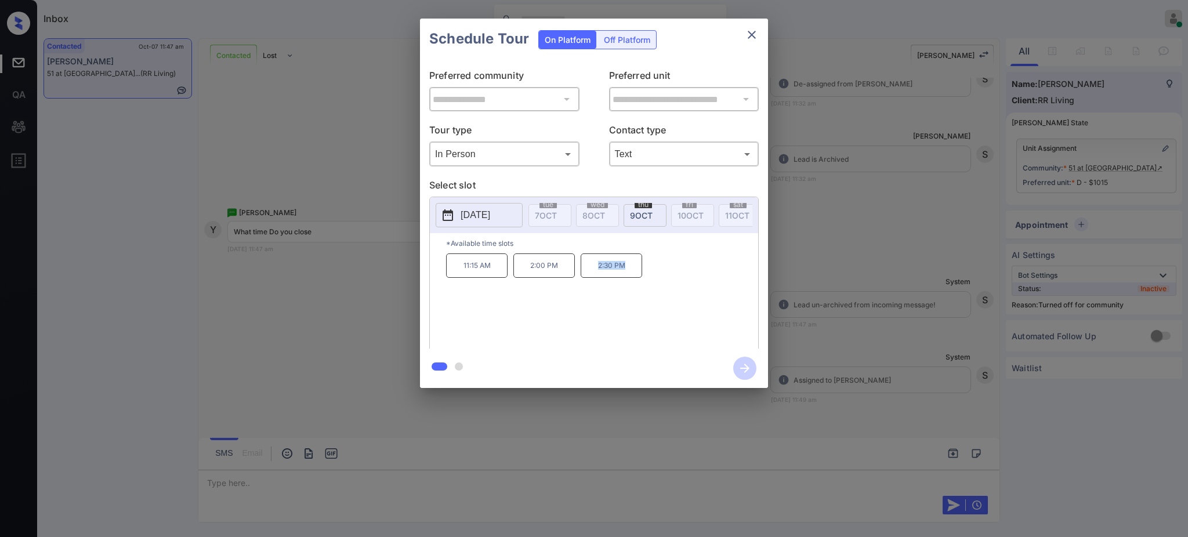
drag, startPoint x: 586, startPoint y: 276, endPoint x: 641, endPoint y: 284, distance: 55.7
click at [641, 278] on p "2:30 PM" at bounding box center [611, 265] width 61 height 24
copy p "2:30 PM"
click at [749, 34] on icon "close" at bounding box center [752, 35] width 14 height 14
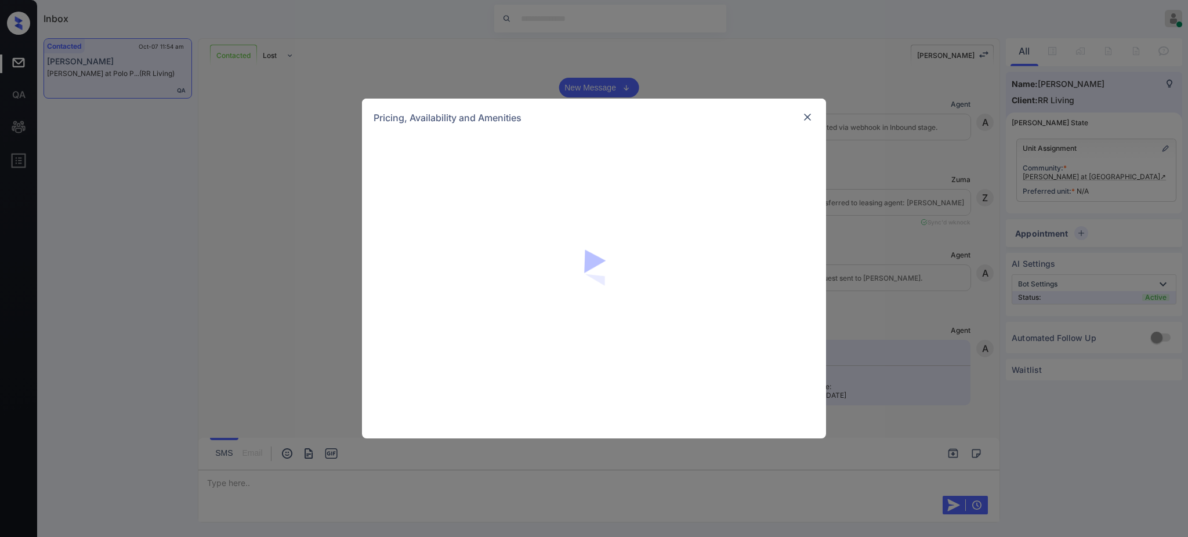
scroll to position [1101, 0]
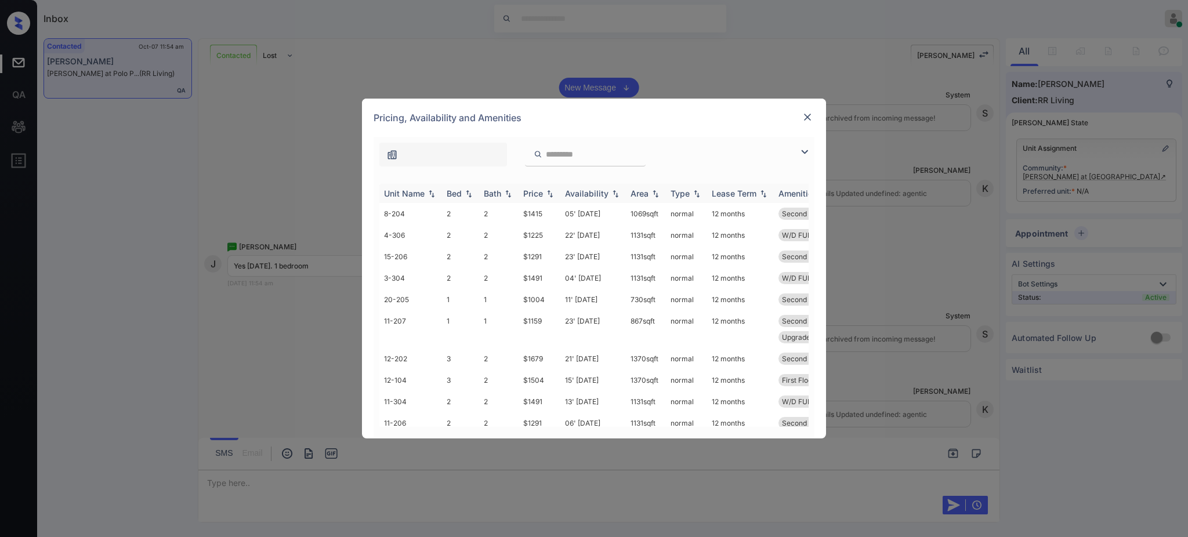
click at [451, 188] on th "Bed" at bounding box center [460, 193] width 37 height 19
click at [461, 196] on div "Bed" at bounding box center [454, 193] width 15 height 10
drag, startPoint x: 521, startPoint y: 293, endPoint x: 544, endPoint y: 293, distance: 23.2
click at [544, 293] on td "$1084" at bounding box center [540, 294] width 42 height 21
copy td "$1084"
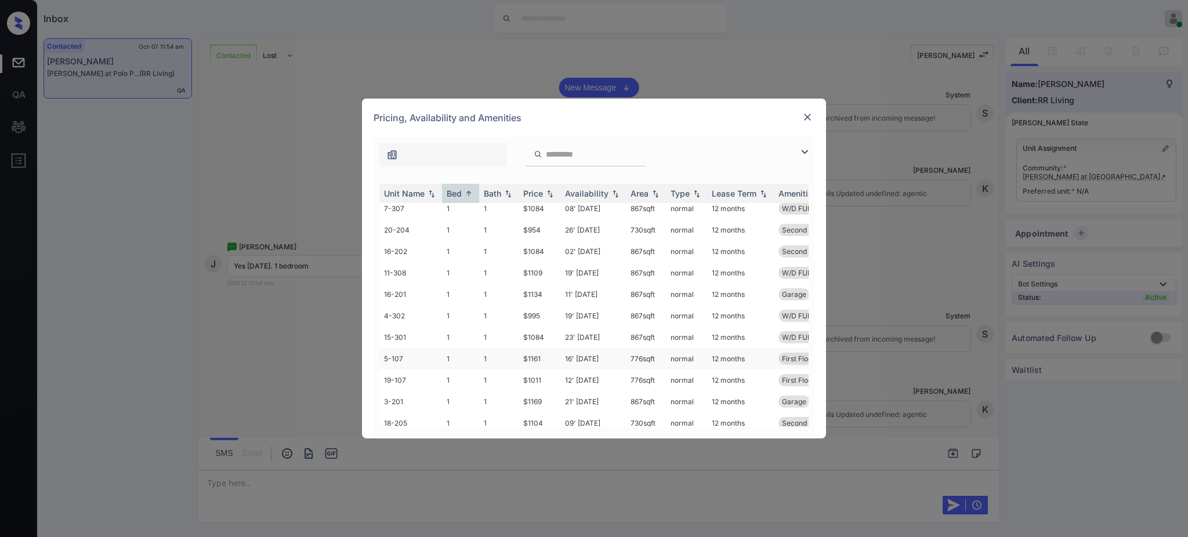
scroll to position [464, 0]
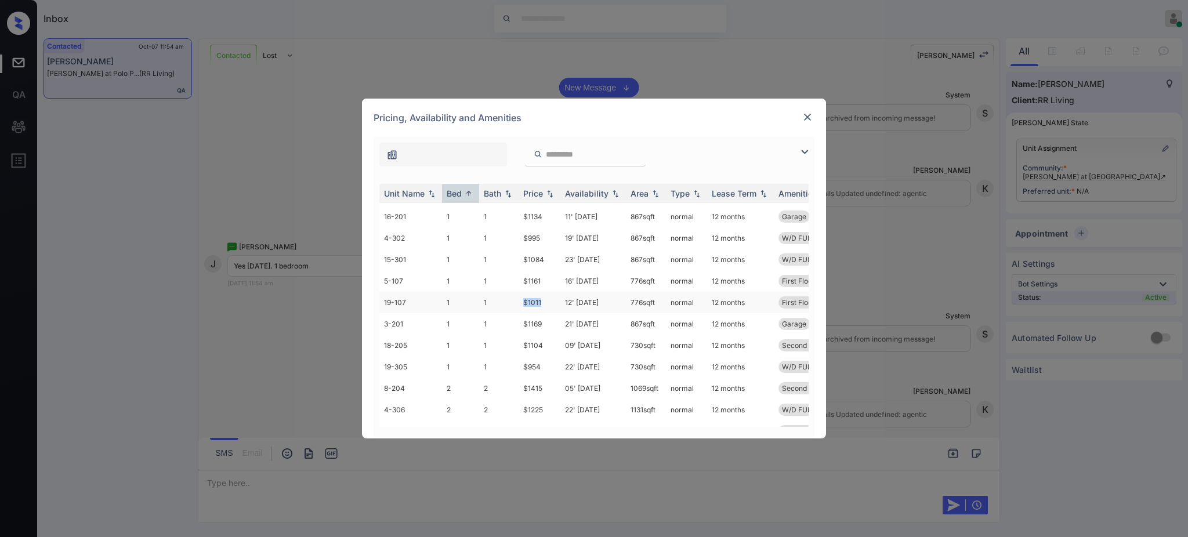
drag, startPoint x: 516, startPoint y: 303, endPoint x: 543, endPoint y: 306, distance: 27.4
click at [543, 306] on tr "19-107 1 1 $1011 12' [DATE] 776 sqft normal 12 months First Floor W/D FULL-SIZE" at bounding box center [682, 302] width 606 height 21
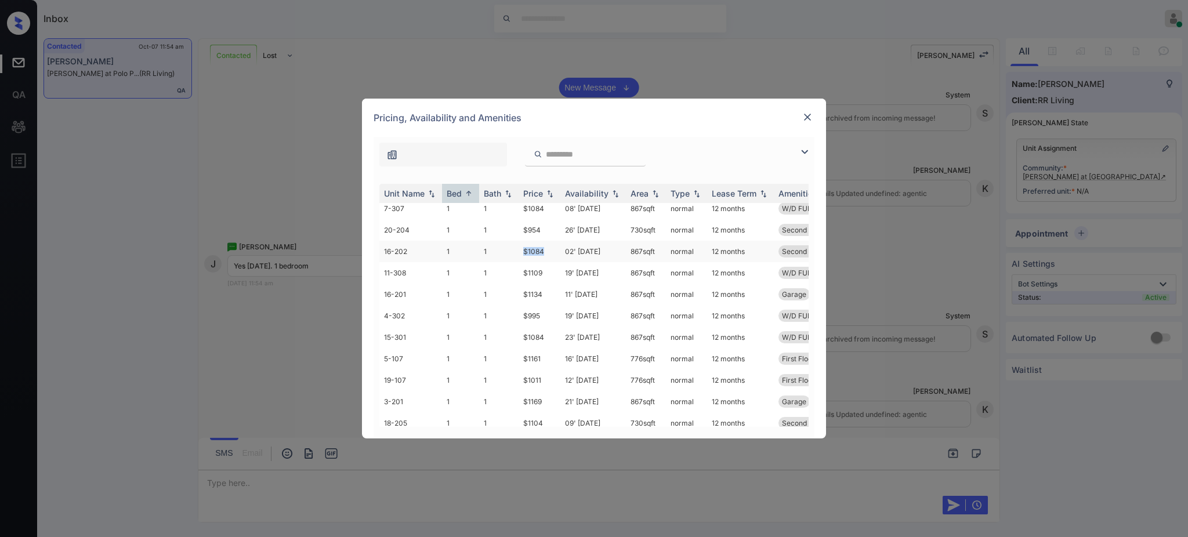
drag, startPoint x: 515, startPoint y: 251, endPoint x: 549, endPoint y: 251, distance: 33.6
click at [549, 251] on tr "16-202 1 1 $1084 02' [DATE] 867 sqft normal 12 months Second Floor W/D FULL-SIZE" at bounding box center [682, 251] width 606 height 21
copy tr "$1084"
click at [568, 323] on td "19' [DATE]" at bounding box center [593, 315] width 66 height 21
drag, startPoint x: 516, startPoint y: 233, endPoint x: 540, endPoint y: 231, distance: 23.8
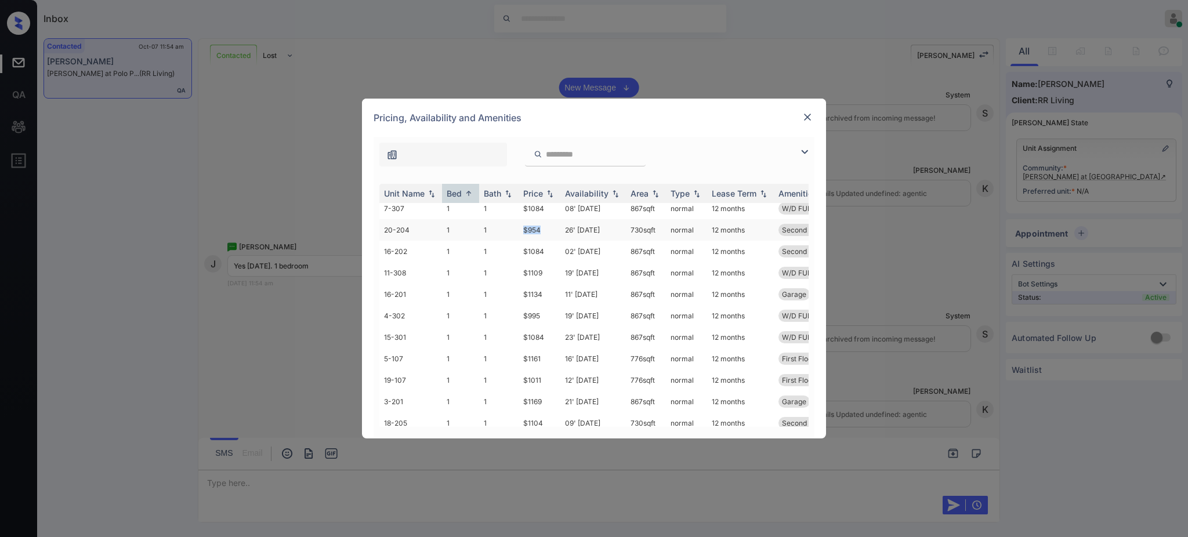
click at [540, 231] on tr "20-204 1 1 $954 26' [DATE] 730 sqft normal 12 months Second Floor W/D FULL-SIZE" at bounding box center [682, 229] width 606 height 21
copy tr "$954"
drag, startPoint x: 514, startPoint y: 249, endPoint x: 545, endPoint y: 247, distance: 31.4
click at [545, 247] on tr "18-305 1 1 $954 04' [DATE] 730 sqft normal 12 months W/D FULL-SIZE" at bounding box center [682, 247] width 606 height 21
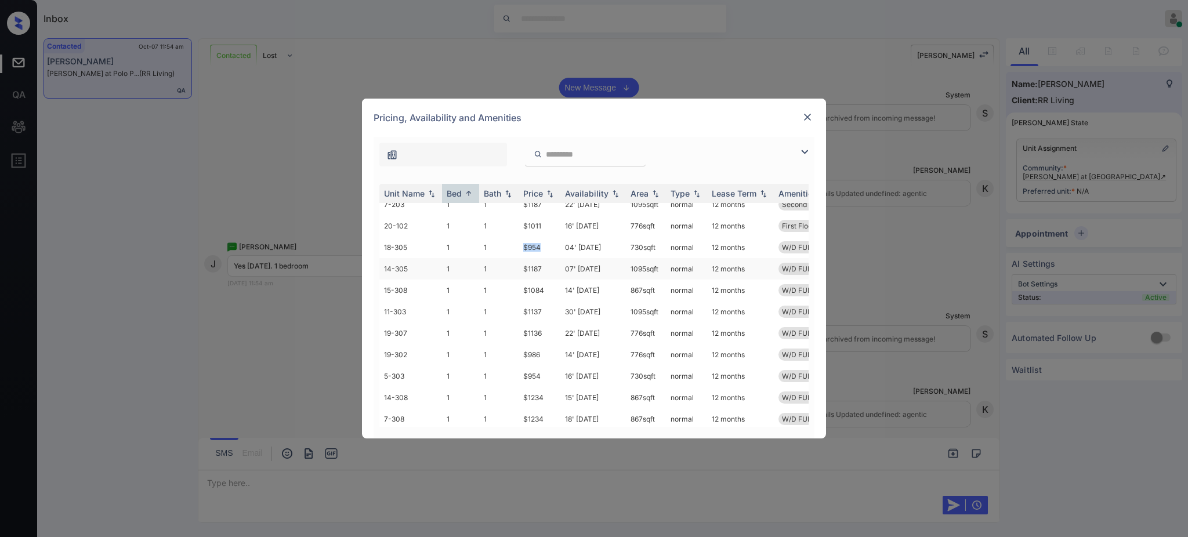
copy tr "$954"
drag, startPoint x: 520, startPoint y: 217, endPoint x: 550, endPoint y: 213, distance: 30.4
click at [541, 213] on td "$1004" at bounding box center [540, 213] width 42 height 21
copy td "$100"
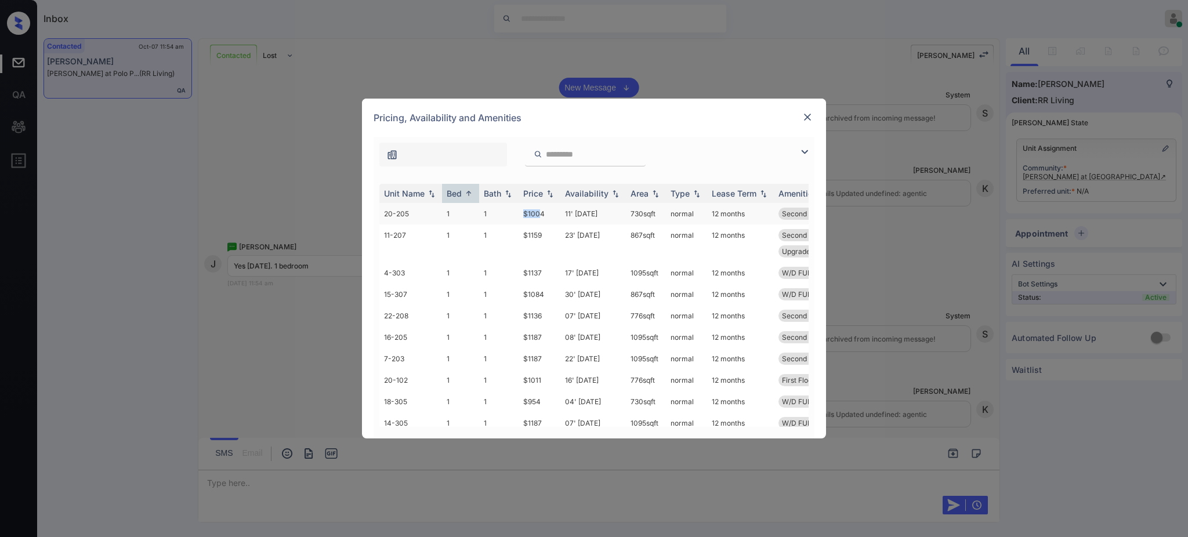
click at [519, 219] on td "$1004" at bounding box center [540, 213] width 42 height 21
drag, startPoint x: 518, startPoint y: 216, endPoint x: 569, endPoint y: 213, distance: 51.2
click at [550, 213] on td "$1004" at bounding box center [540, 213] width 42 height 21
copy td "$1004"
click at [810, 111] on img at bounding box center [808, 117] width 12 height 12
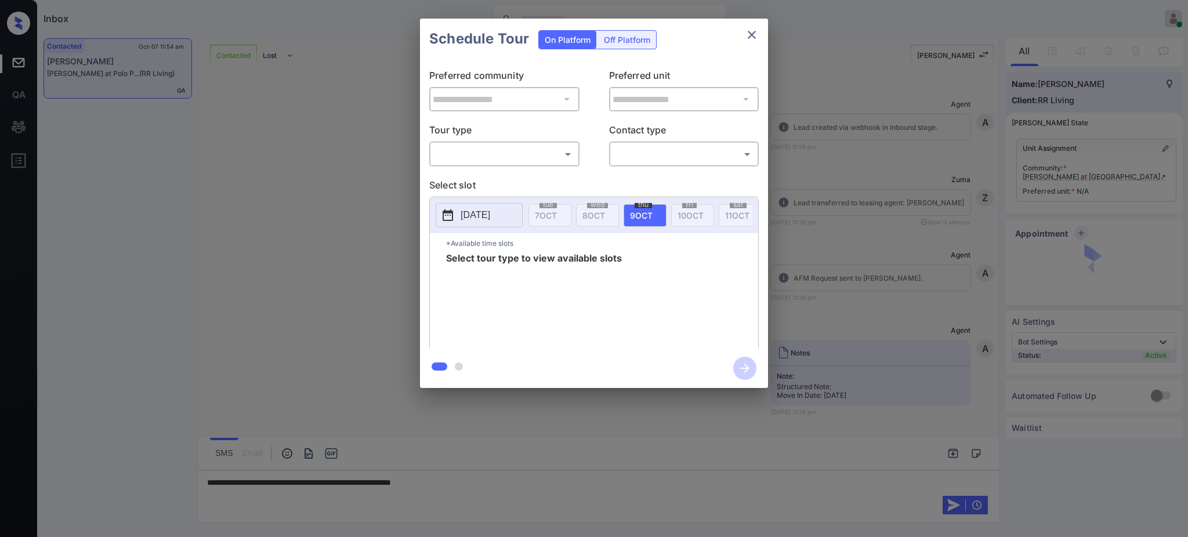
scroll to position [405, 0]
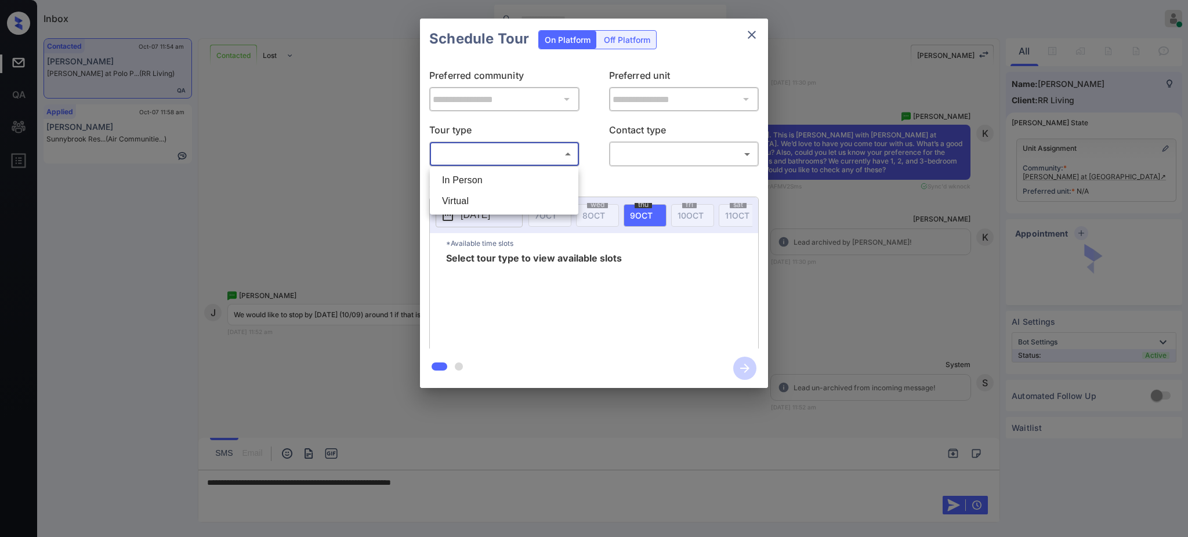
click at [502, 154] on body "Inbox [PERSON_NAME] Online Set yourself offline Set yourself on break Profile S…" at bounding box center [594, 268] width 1188 height 537
click at [501, 180] on li "In Person" at bounding box center [504, 180] width 143 height 21
type input "********"
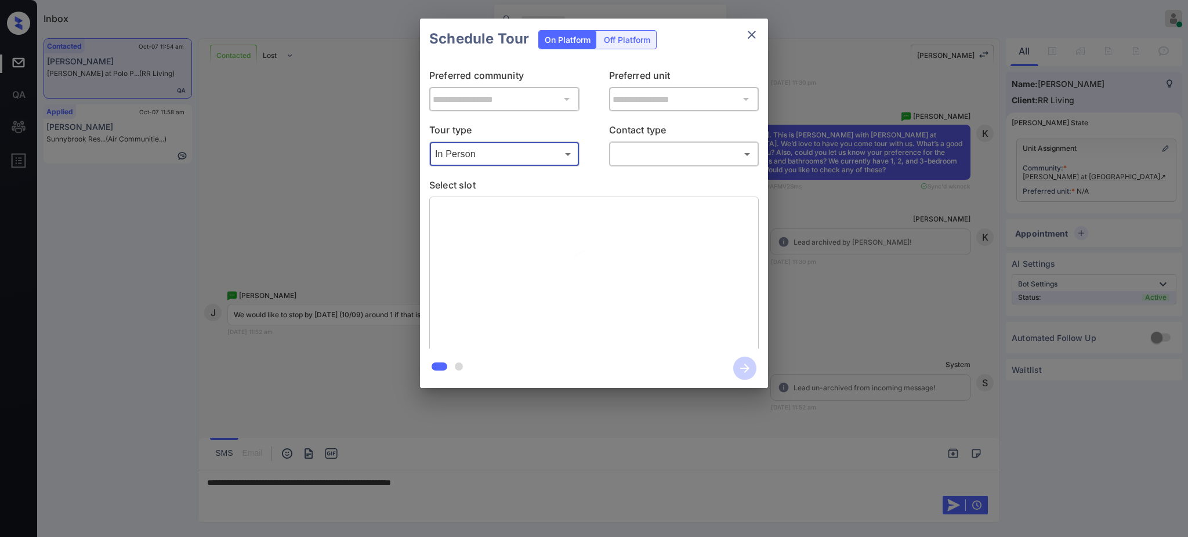
click at [654, 155] on body "Inbox [PERSON_NAME] Online Set yourself offline Set yourself on break Profile S…" at bounding box center [594, 268] width 1188 height 537
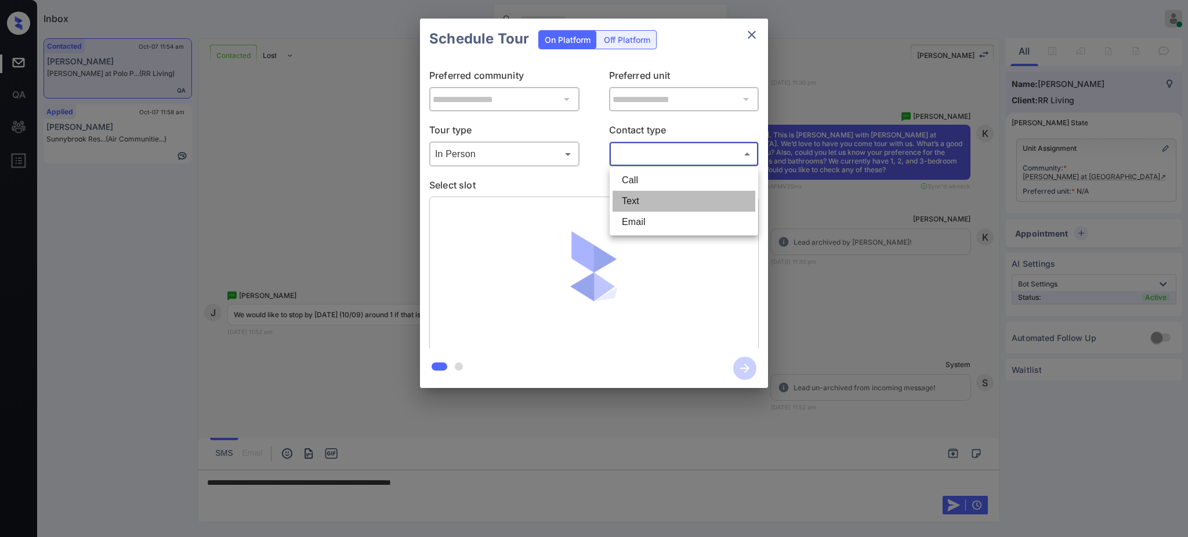
click at [645, 200] on li "Text" at bounding box center [683, 201] width 143 height 21
type input "****"
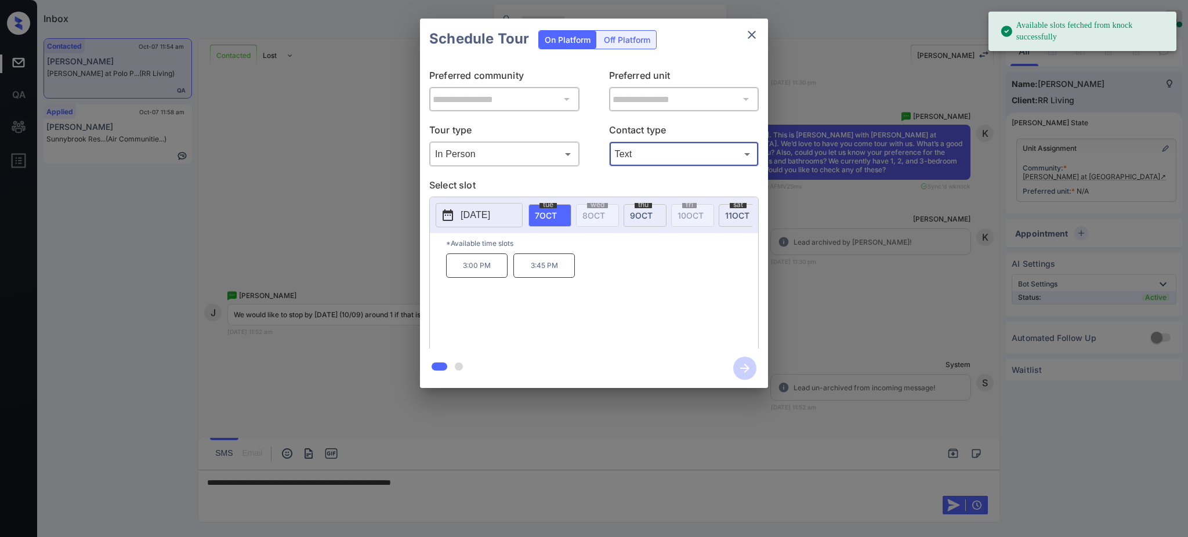
click at [650, 208] on div "[DATE]" at bounding box center [644, 215] width 43 height 23
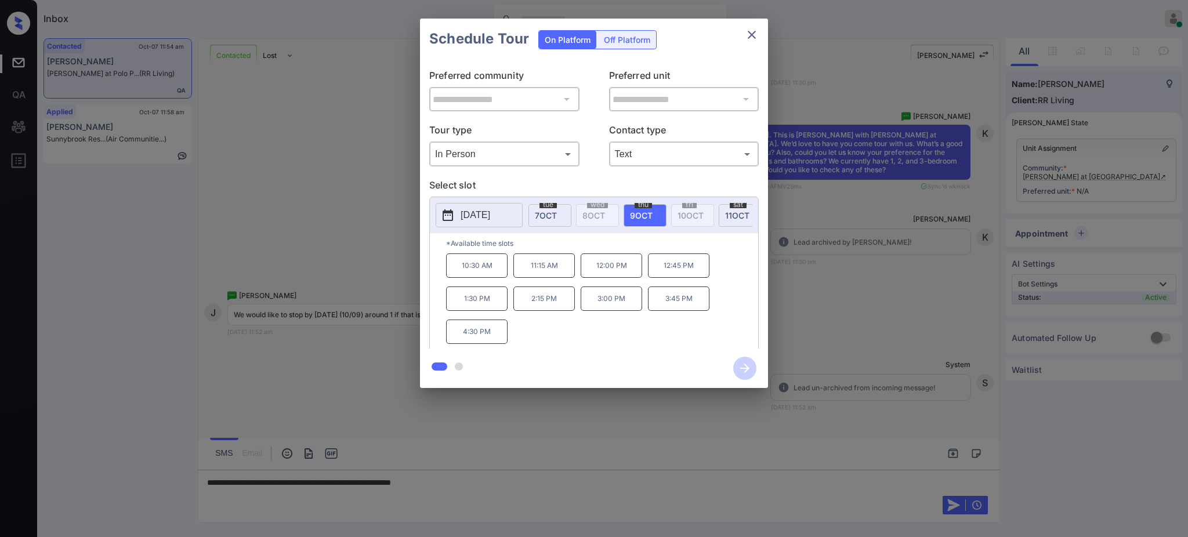
click at [403, 320] on div "**********" at bounding box center [594, 203] width 1188 height 407
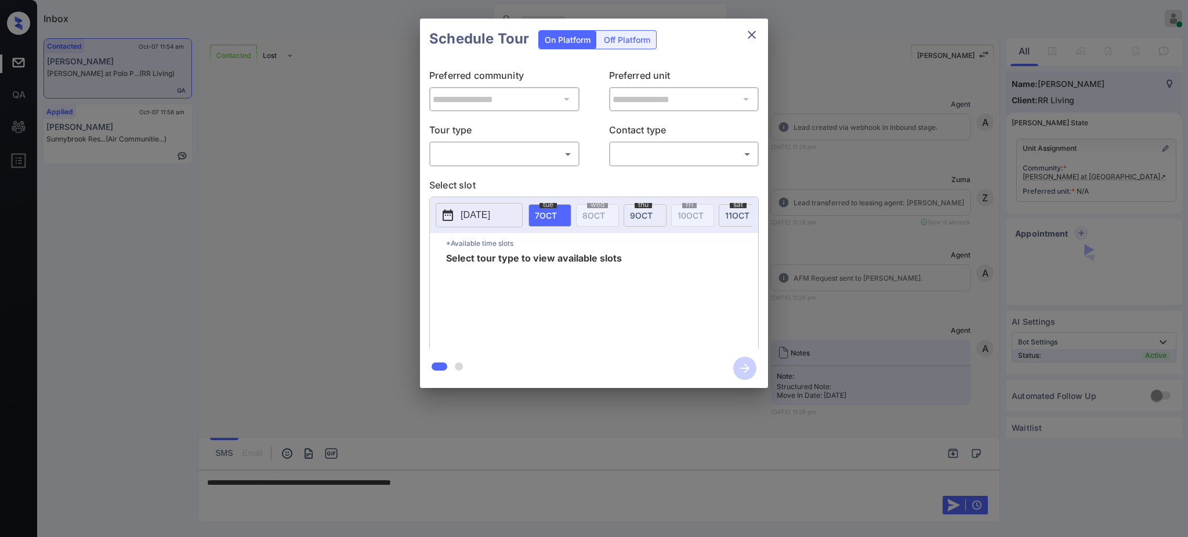
click at [517, 164] on body "Inbox [PERSON_NAME] Online Set yourself offline Set yourself on break Profile S…" at bounding box center [594, 268] width 1188 height 537
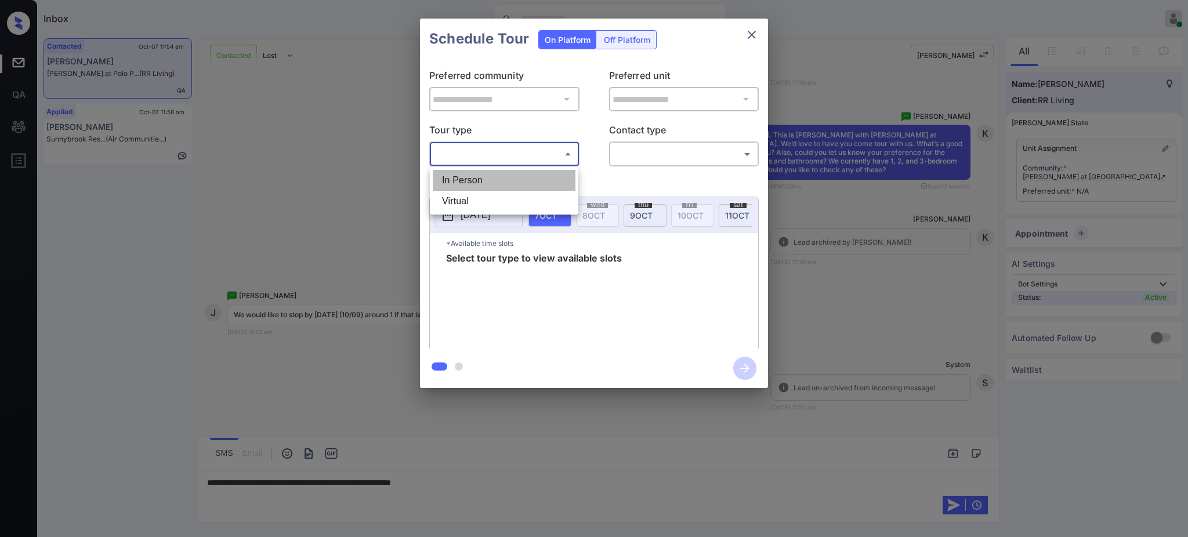
click at [494, 175] on li "In Person" at bounding box center [504, 180] width 143 height 21
type input "********"
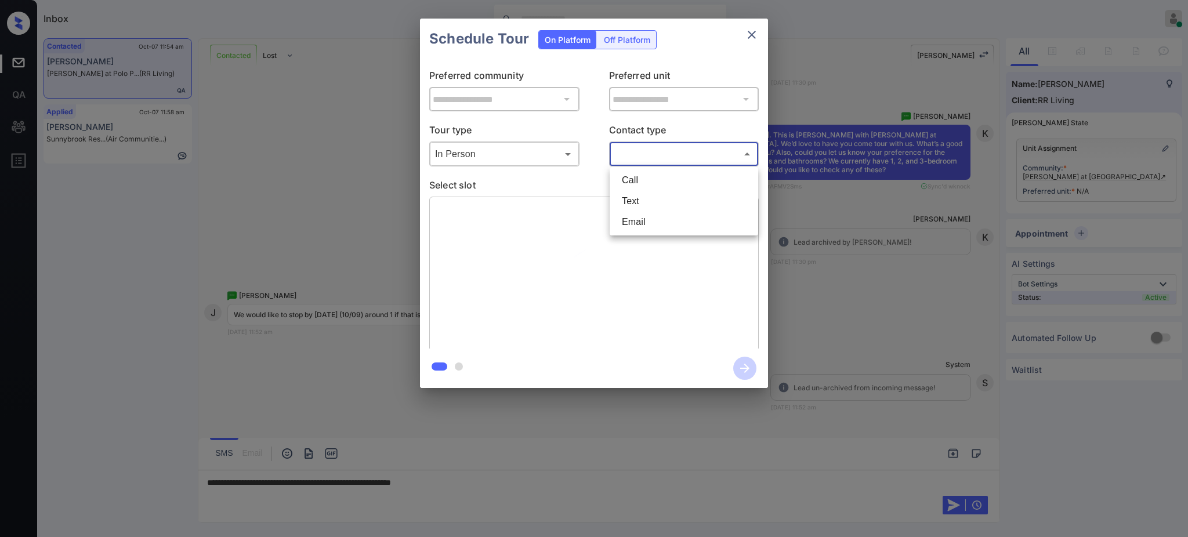
click at [644, 153] on body "Inbox Ajay Kumar Online Set yourself offline Set yourself on break Profile Swit…" at bounding box center [594, 268] width 1188 height 537
click at [641, 192] on li "Text" at bounding box center [683, 201] width 143 height 21
type input "****"
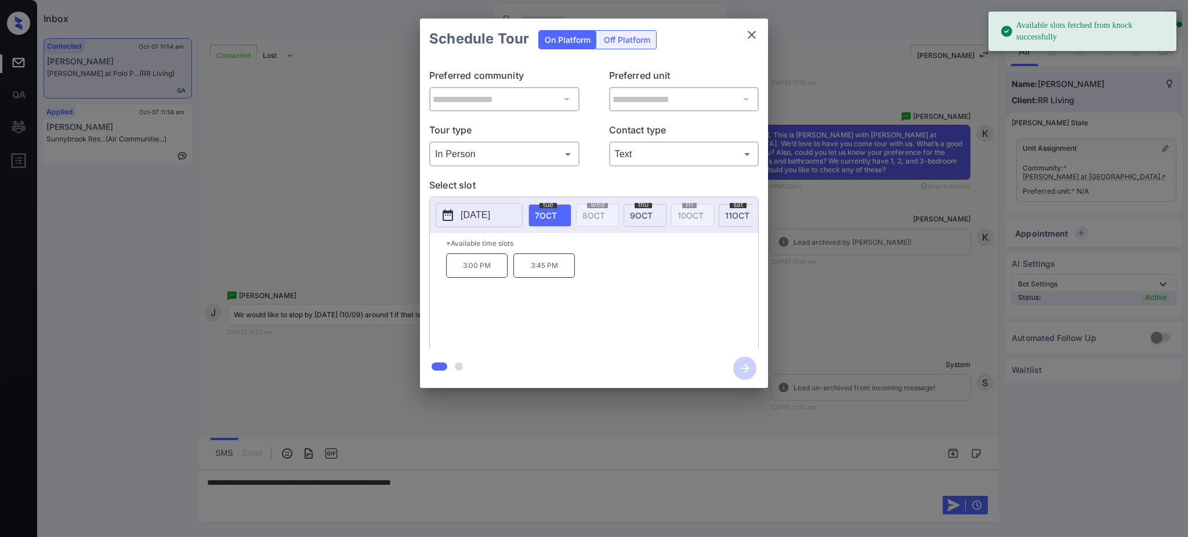
click at [628, 217] on div "thu 9 OCT" at bounding box center [644, 215] width 43 height 23
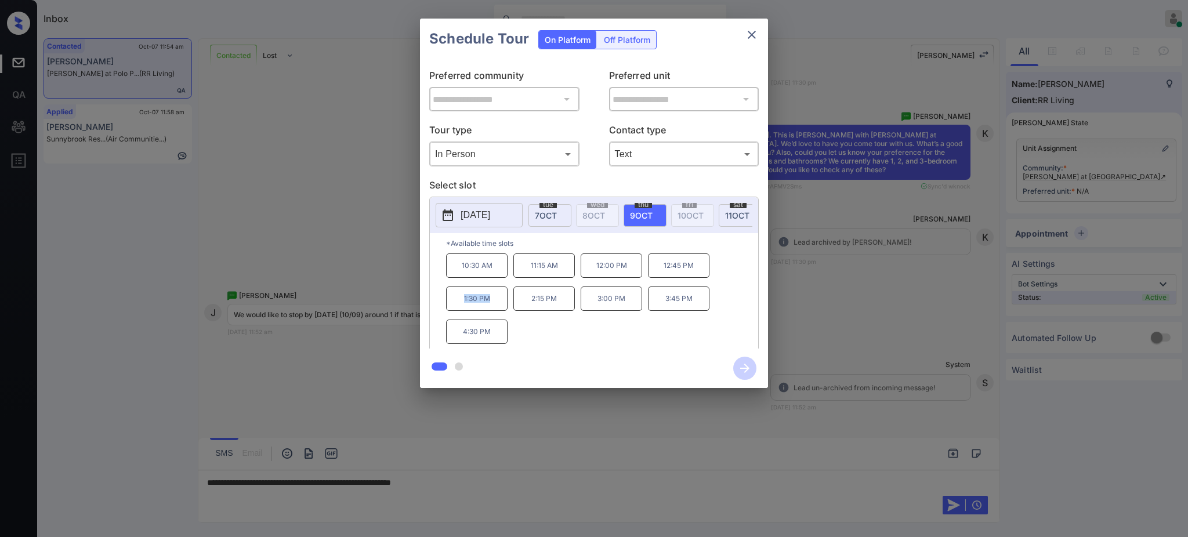
drag, startPoint x: 454, startPoint y: 312, endPoint x: 596, endPoint y: 248, distance: 156.5
click at [496, 311] on p "1:30 PM" at bounding box center [476, 299] width 61 height 24
copy p "1:30 PM"
click at [751, 35] on icon "close" at bounding box center [752, 35] width 8 height 8
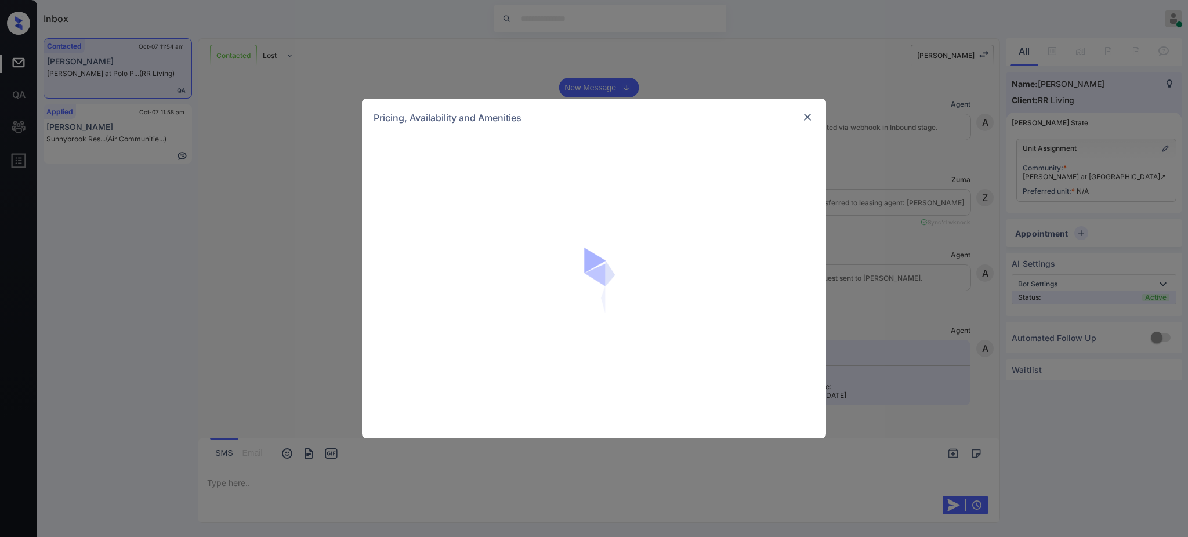
scroll to position [1574, 0]
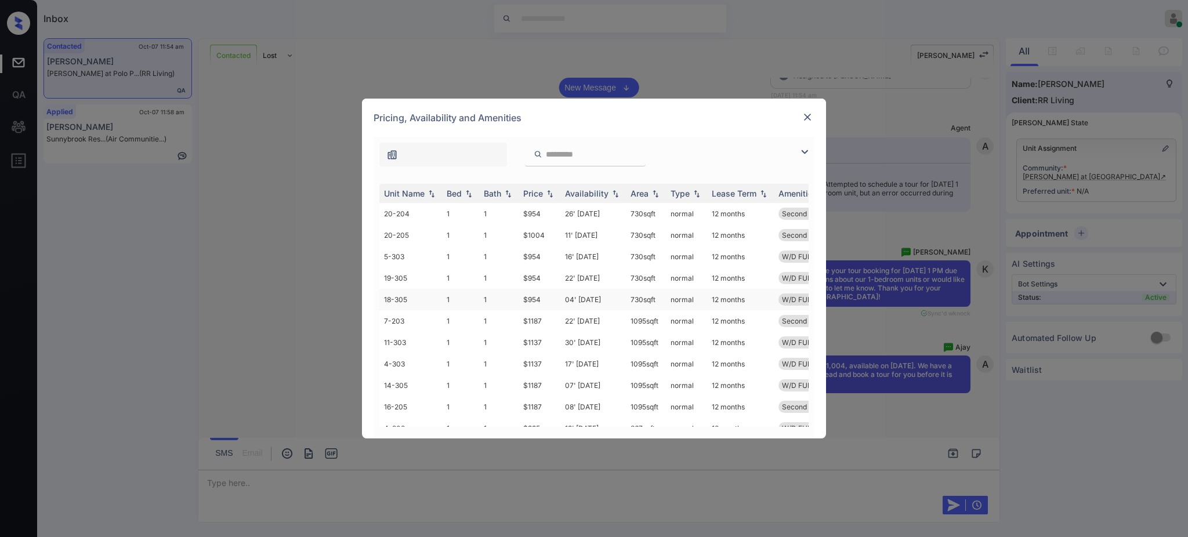
click at [549, 298] on td "$954" at bounding box center [540, 299] width 42 height 21
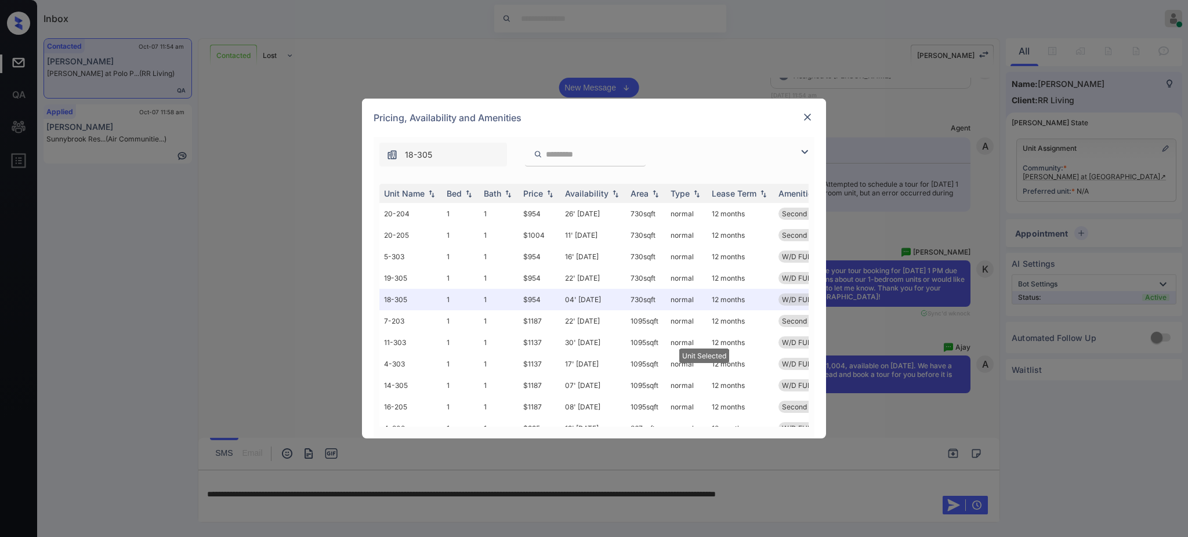
click at [806, 115] on img at bounding box center [808, 117] width 12 height 12
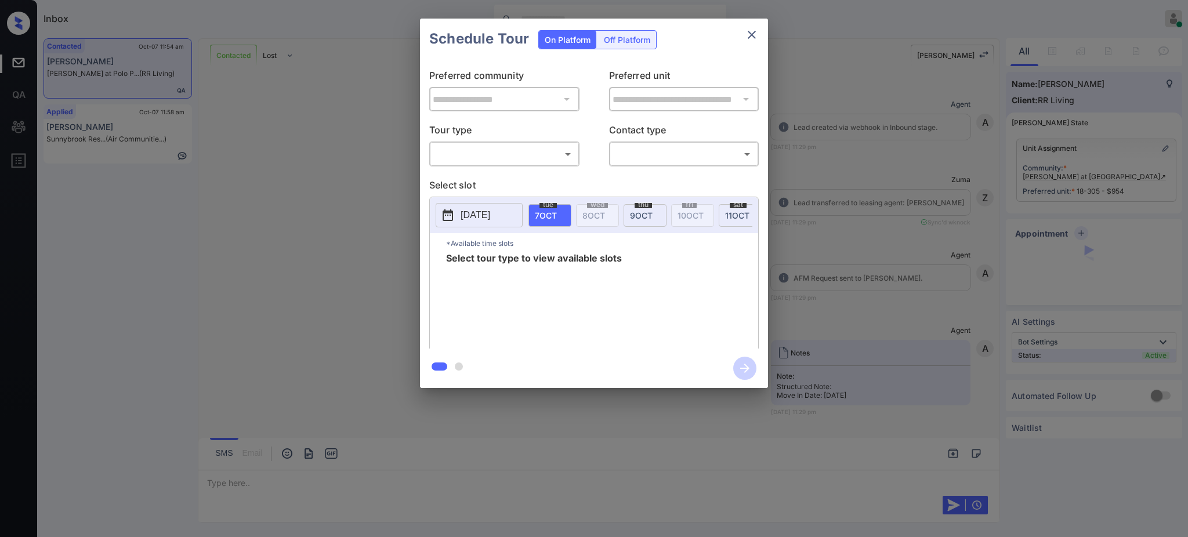
scroll to position [1651, 0]
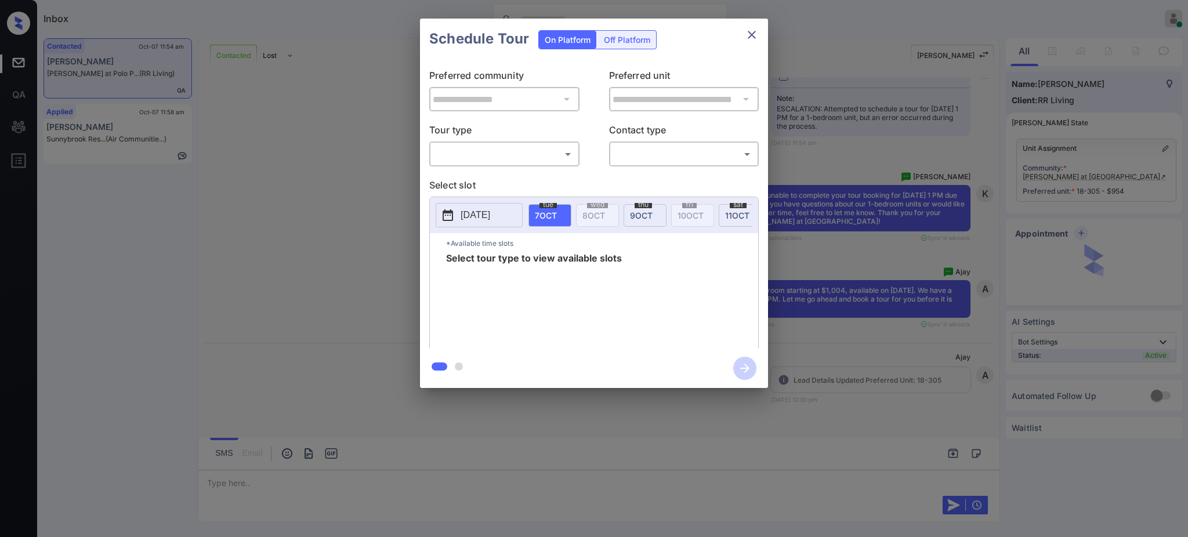
click at [533, 149] on body "Inbox Ajay Kumar Online Set yourself offline Set yourself on break Profile Swit…" at bounding box center [594, 268] width 1188 height 537
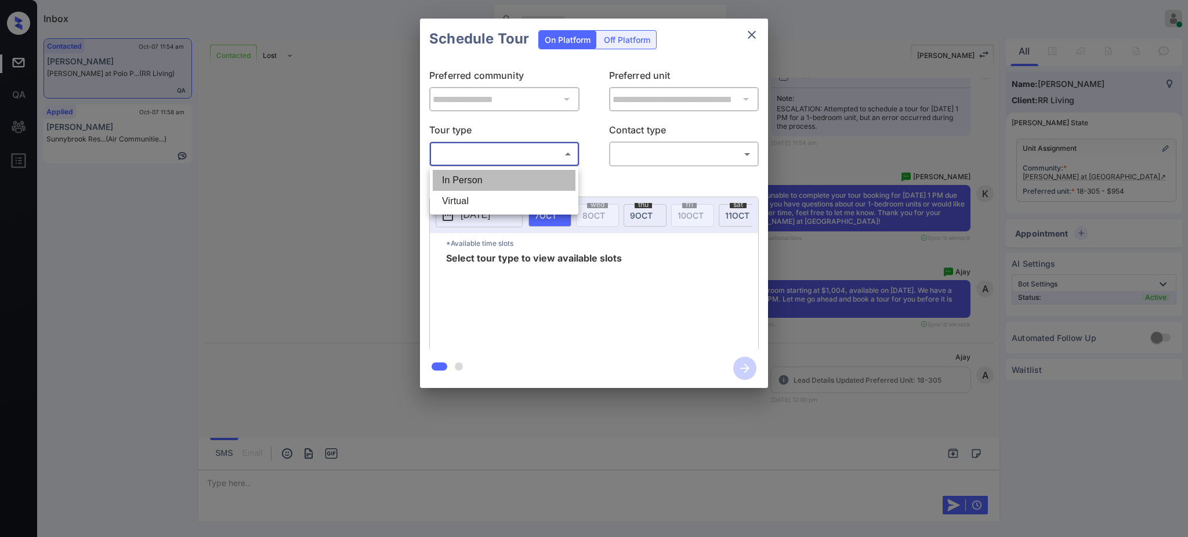
drag, startPoint x: 494, startPoint y: 179, endPoint x: 591, endPoint y: 162, distance: 98.2
click at [494, 179] on li "In Person" at bounding box center [504, 180] width 143 height 21
type input "********"
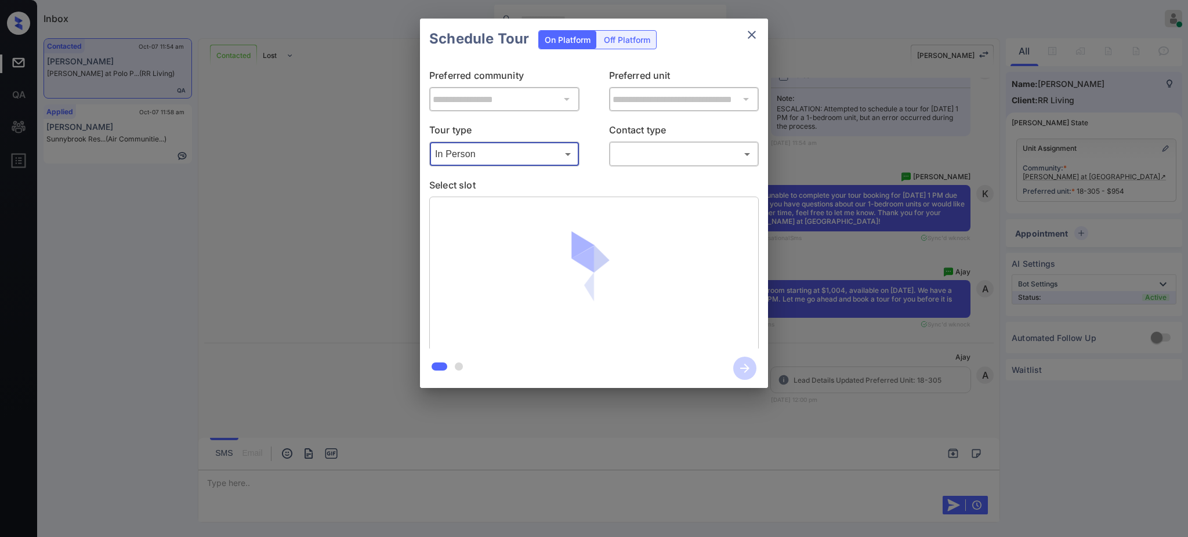
click at [680, 147] on body "Inbox Ajay Kumar Online Set yourself offline Set yourself on break Profile Swit…" at bounding box center [594, 268] width 1188 height 537
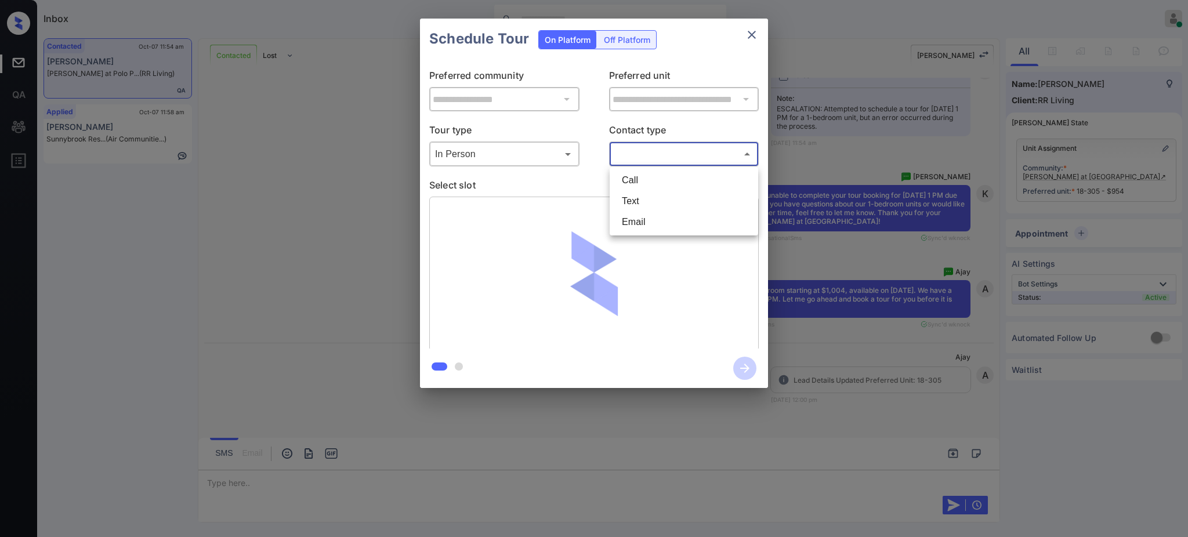
click at [646, 194] on li "Text" at bounding box center [683, 201] width 143 height 21
type input "****"
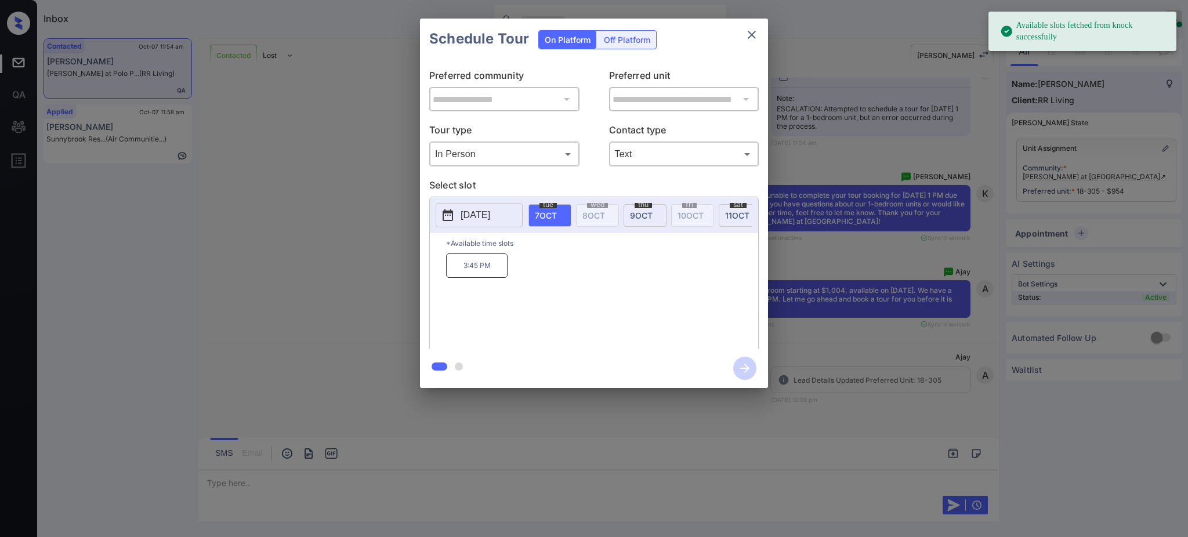
click at [635, 212] on span "[DATE]" at bounding box center [641, 216] width 23 height 10
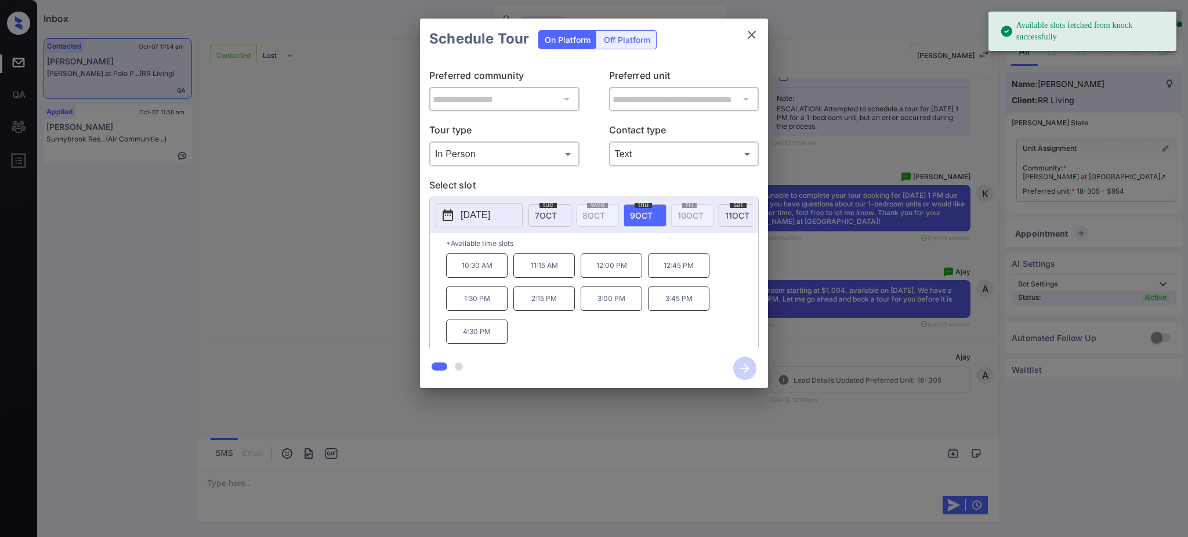
click at [461, 305] on p "1:30 PM" at bounding box center [476, 299] width 61 height 24
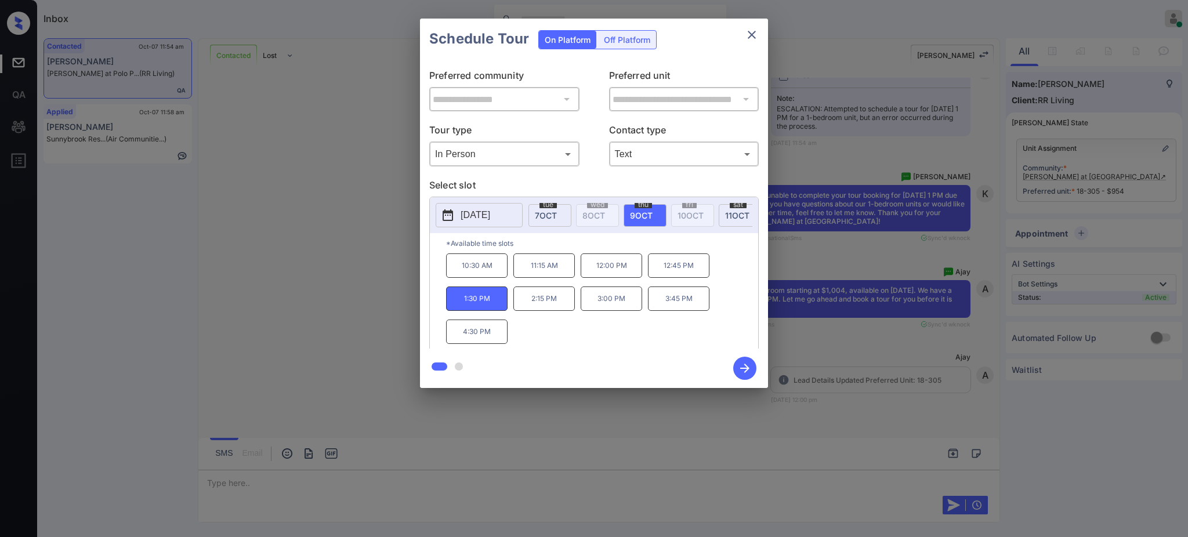
click at [743, 366] on icon "button" at bounding box center [744, 368] width 23 height 23
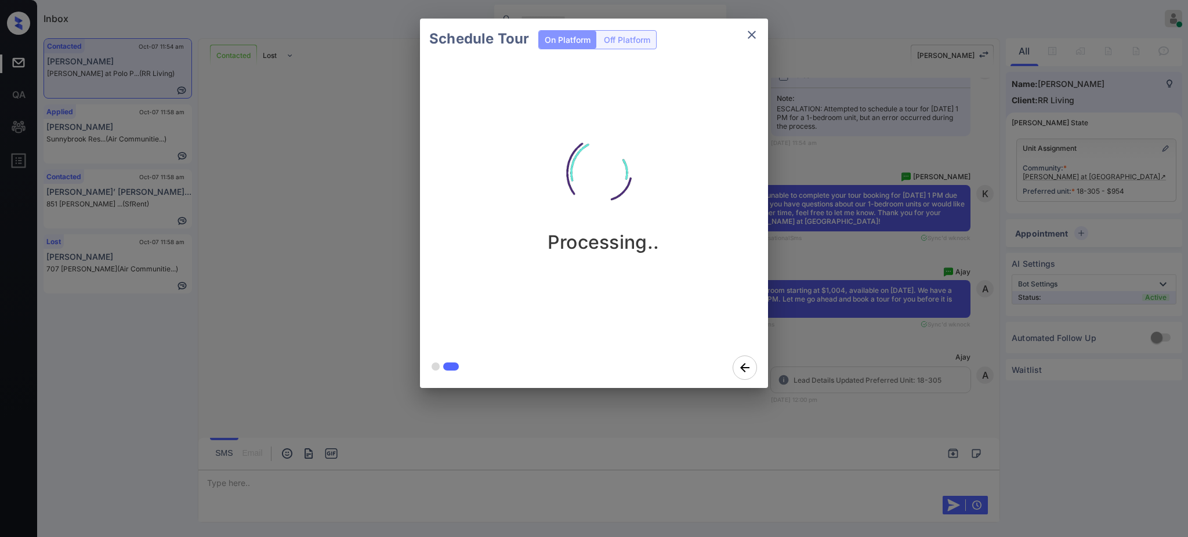
click at [850, 342] on div "Schedule Tour On Platform Off Platform Processing.." at bounding box center [594, 203] width 1188 height 407
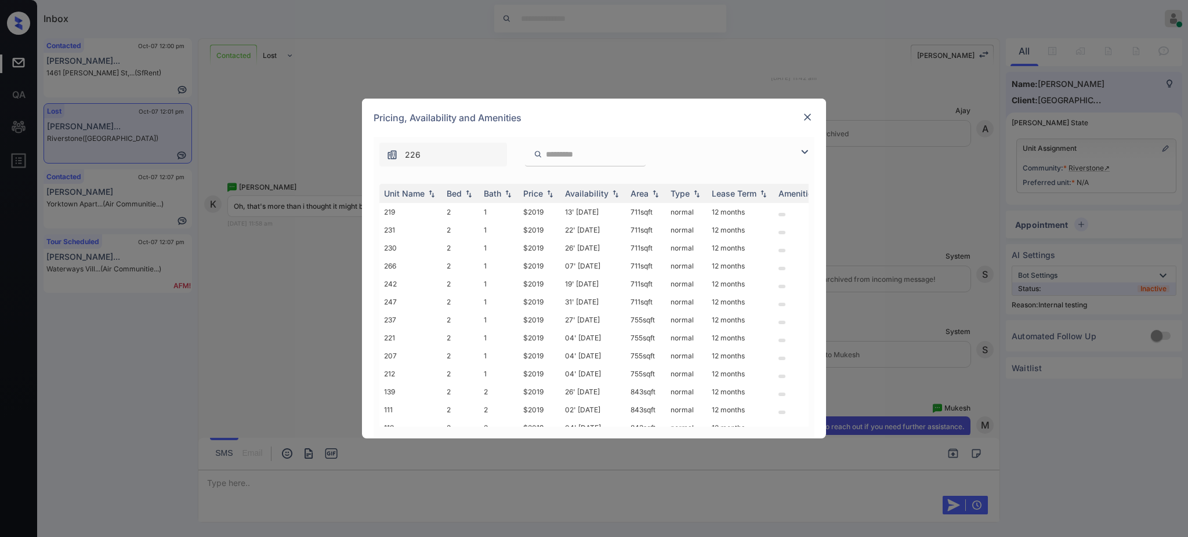
click at [806, 117] on img at bounding box center [808, 117] width 12 height 12
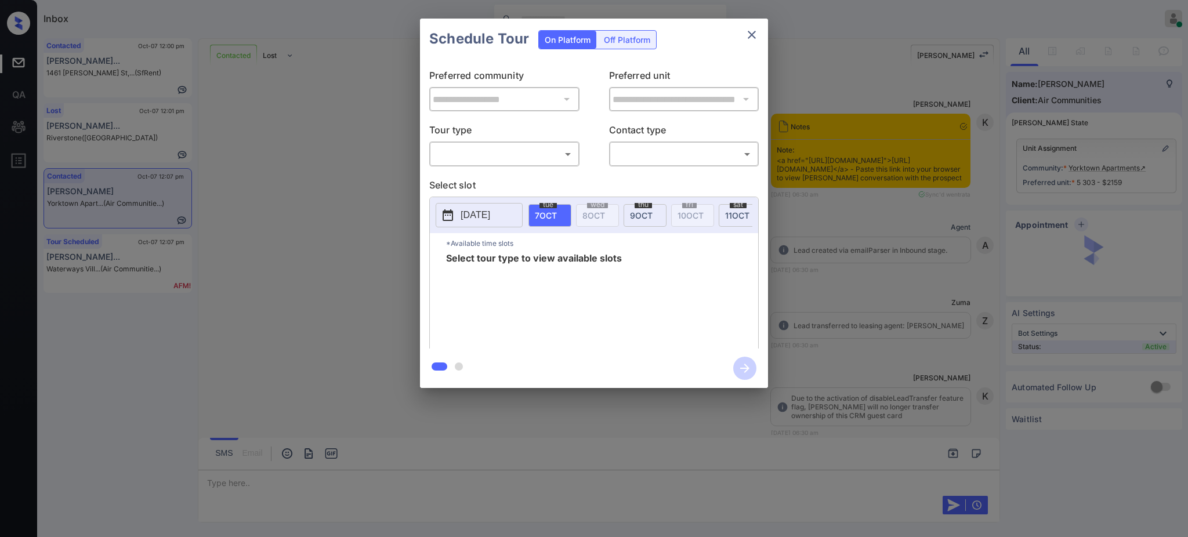
scroll to position [1813, 0]
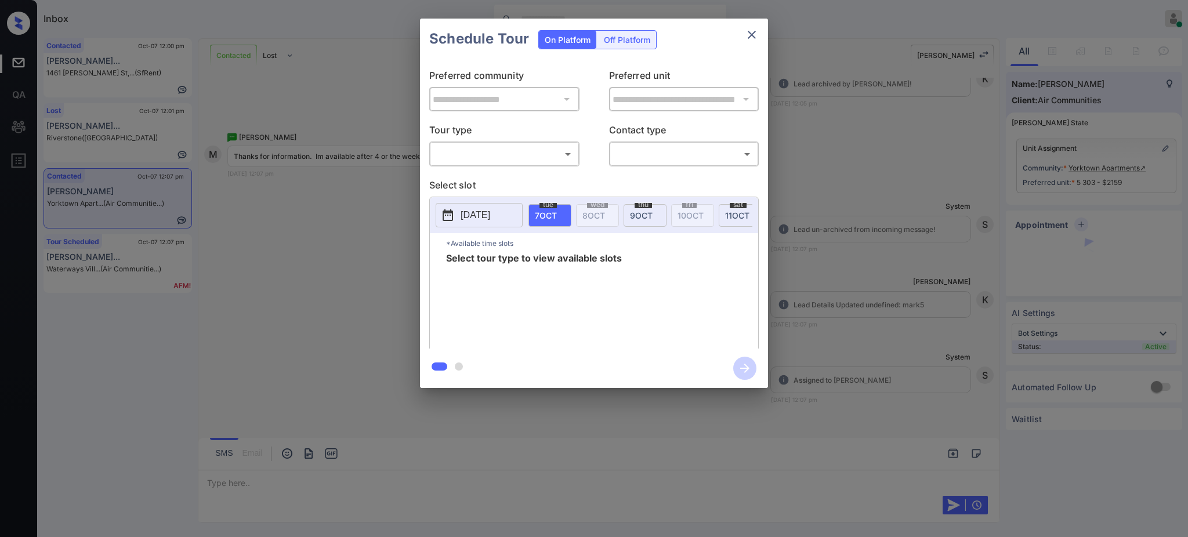
click at [491, 158] on body "Inbox [PERSON_NAME] Online Set yourself offline Set yourself on break Profile S…" at bounding box center [594, 268] width 1188 height 537
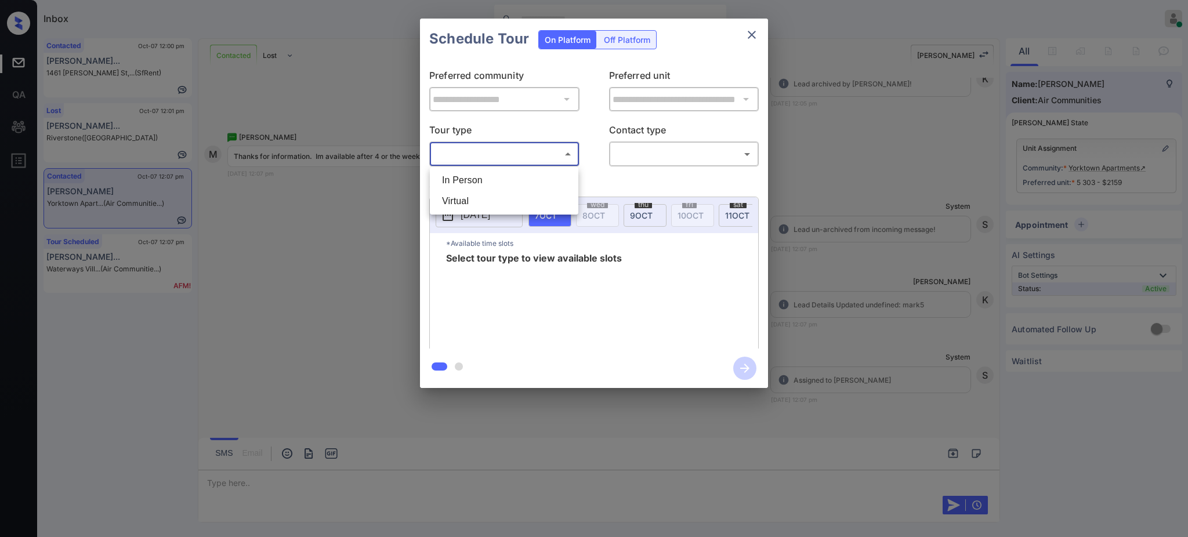
click at [489, 177] on li "In Person" at bounding box center [504, 180] width 143 height 21
type input "********"
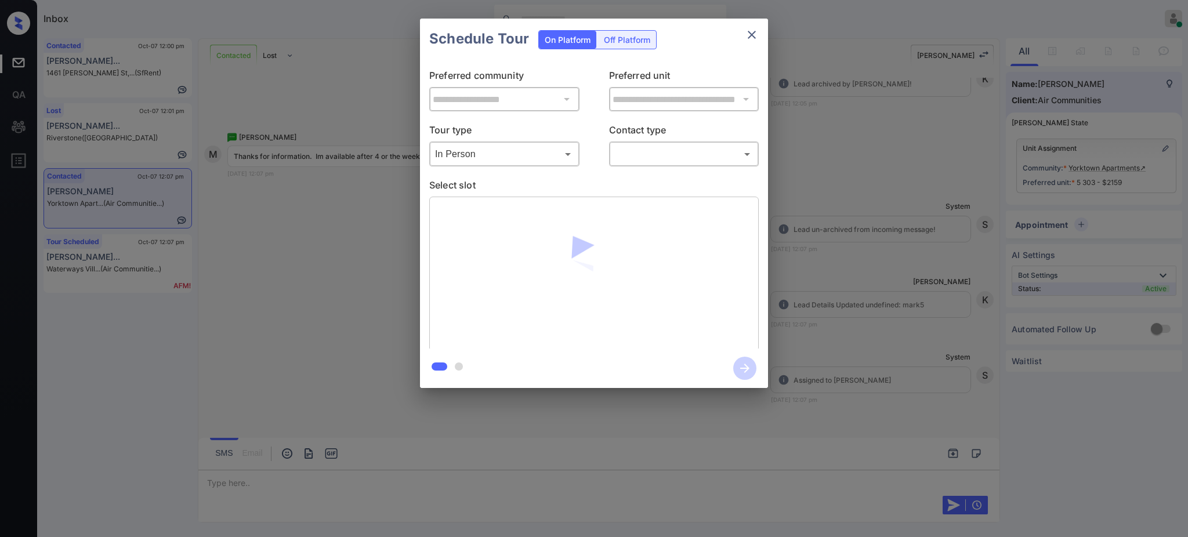
click at [652, 143] on div "​ ​" at bounding box center [684, 154] width 150 height 25
click at [652, 152] on body "Inbox Ajay Kumar Online Set yourself offline Set yourself on break Profile Swit…" at bounding box center [594, 268] width 1188 height 537
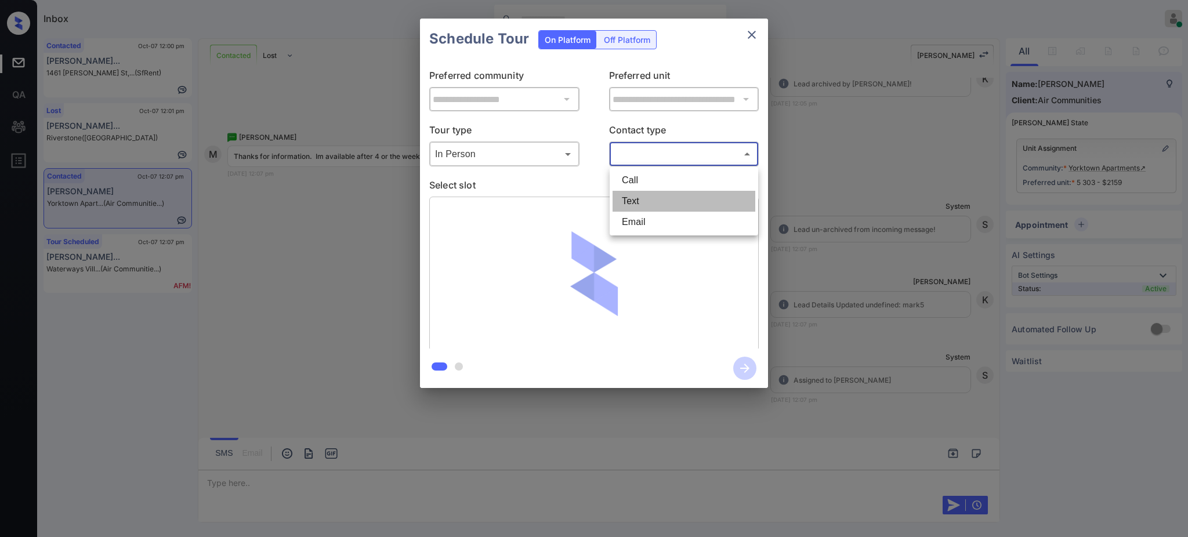
click at [651, 196] on li "Text" at bounding box center [683, 201] width 143 height 21
type input "****"
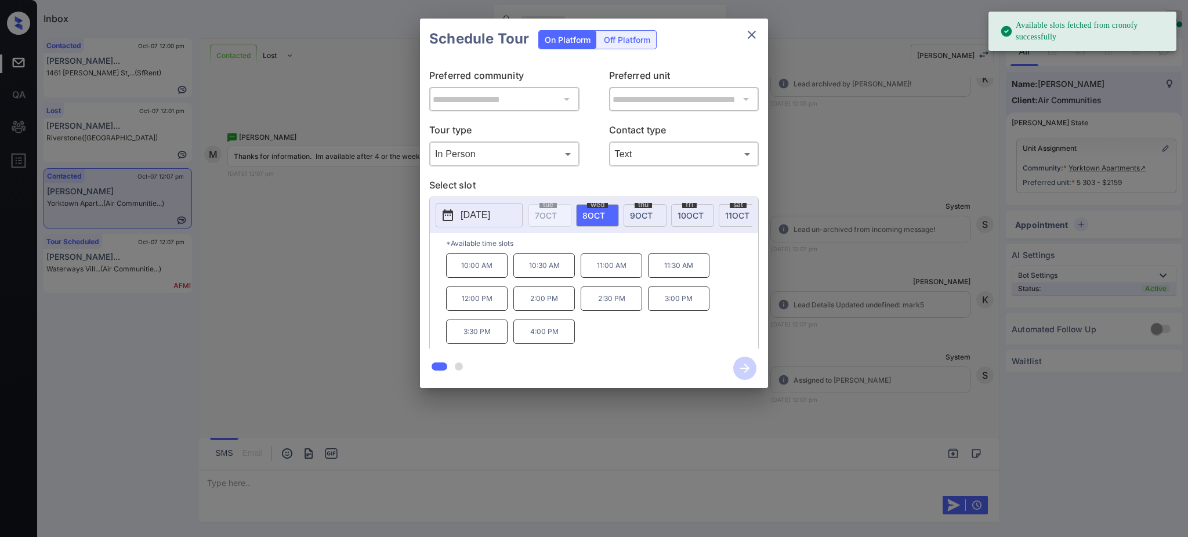
click at [630, 217] on span "9 OCT" at bounding box center [641, 216] width 23 height 10
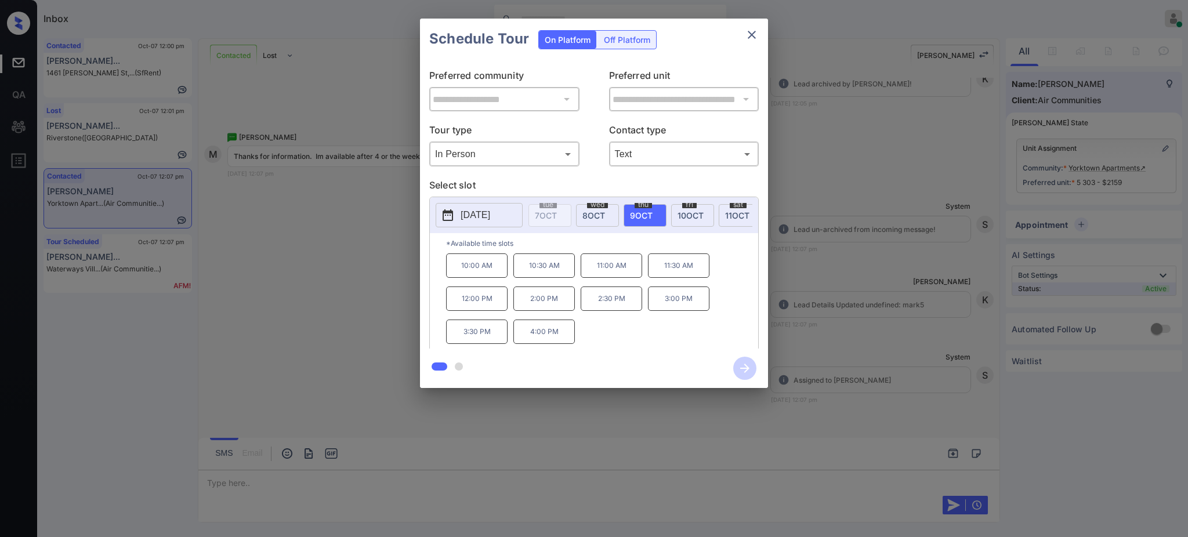
click at [687, 213] on span "10 OCT" at bounding box center [690, 216] width 26 height 10
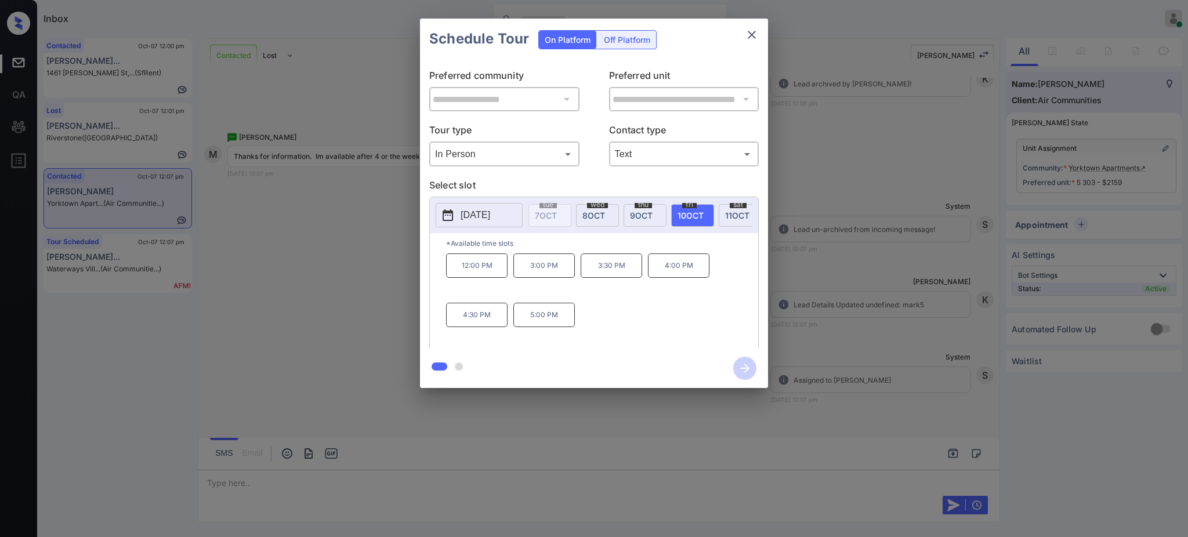
click at [726, 216] on span "11 OCT" at bounding box center [737, 216] width 24 height 10
click at [515, 211] on button "2025-10-11" at bounding box center [479, 215] width 87 height 24
click at [688, 211] on span "10 OCT" at bounding box center [690, 216] width 26 height 10
drag, startPoint x: 459, startPoint y: 324, endPoint x: 602, endPoint y: 320, distance: 143.3
click at [557, 322] on div "12:00 PM 3:00 PM 3:30 PM 4:00 PM 4:30 PM 5:00 PM" at bounding box center [602, 299] width 312 height 93
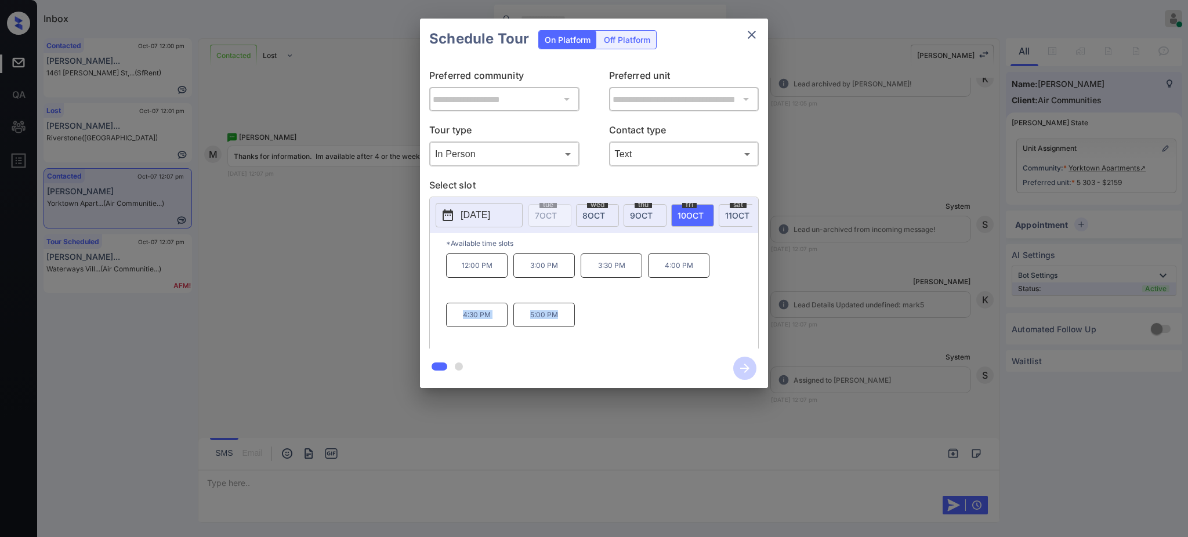
copy div "4:30 PM 5:00 PM"
click at [641, 213] on span "9 OCT" at bounding box center [641, 216] width 23 height 10
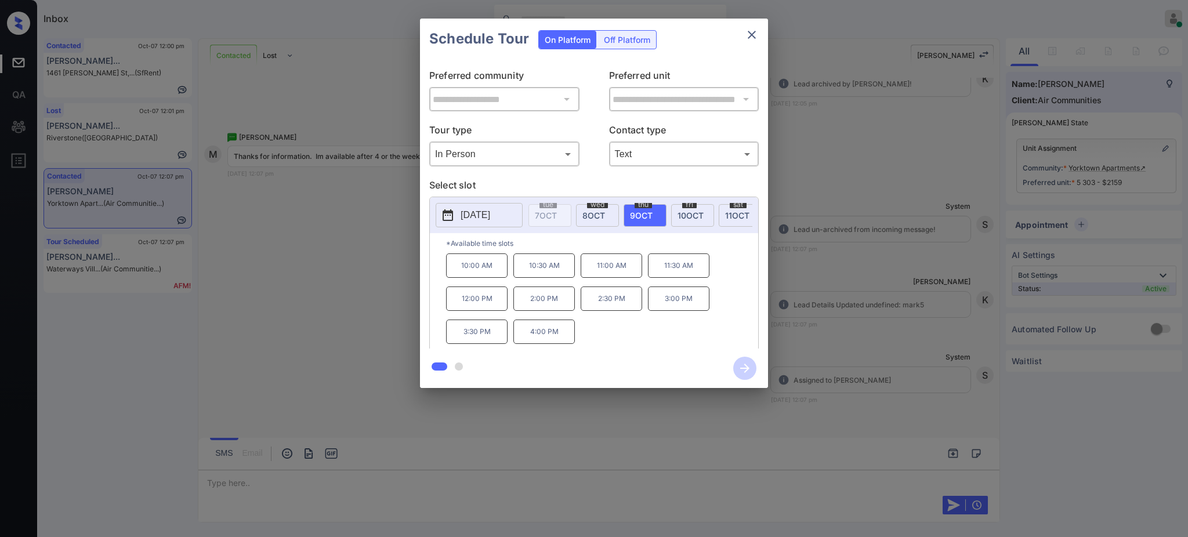
click at [687, 208] on span "fri" at bounding box center [689, 204] width 14 height 7
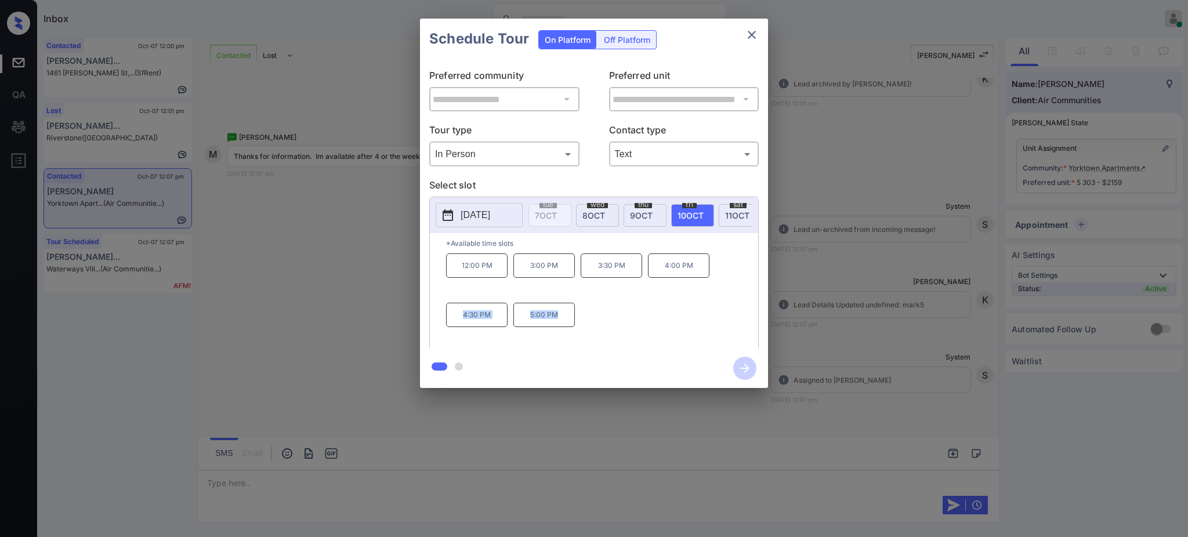
drag, startPoint x: 449, startPoint y: 325, endPoint x: 577, endPoint y: 319, distance: 128.3
click at [573, 319] on div "12:00 PM 3:00 PM 3:30 PM 4:00 PM 4:30 PM 5:00 PM" at bounding box center [602, 299] width 312 height 93
copy div "4:30 PM 5:00 PM"
click at [490, 219] on p "2025-10-10" at bounding box center [476, 215] width 30 height 14
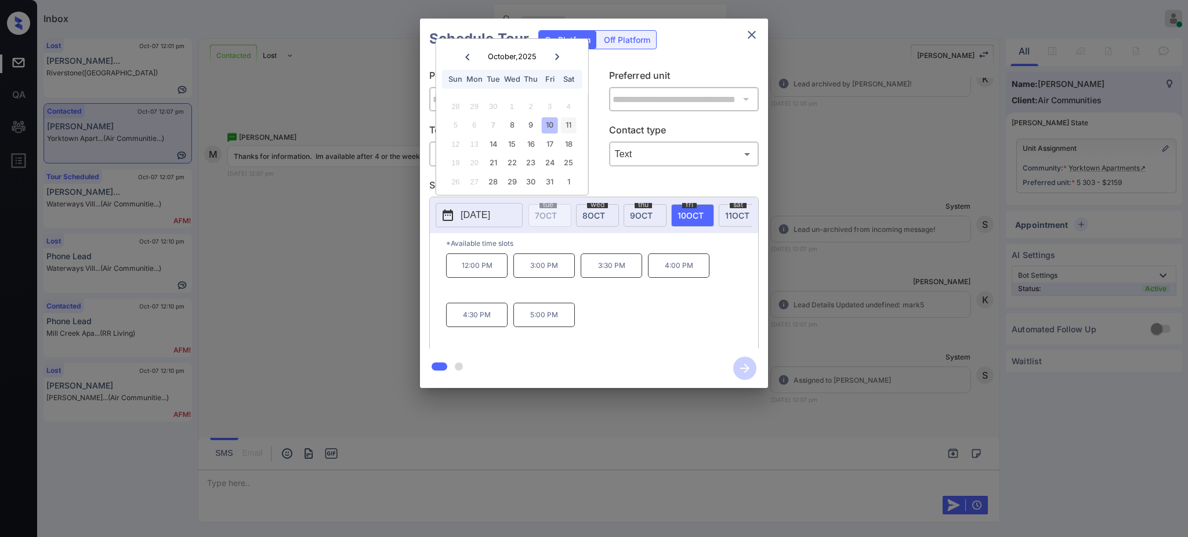
click at [570, 122] on div "11" at bounding box center [568, 125] width 16 height 16
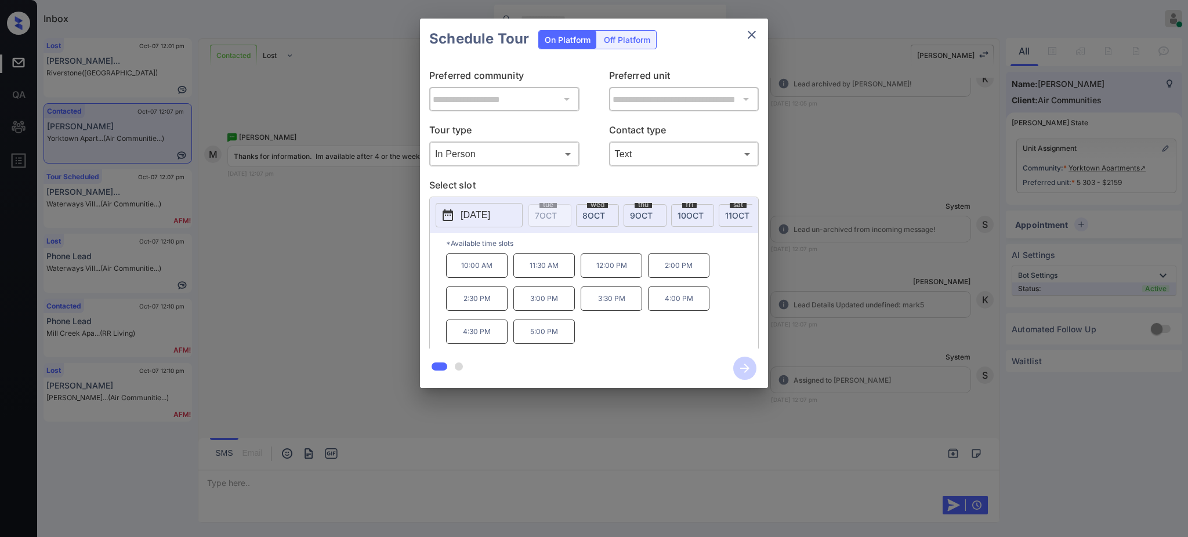
click at [866, 330] on div "**********" at bounding box center [594, 203] width 1188 height 407
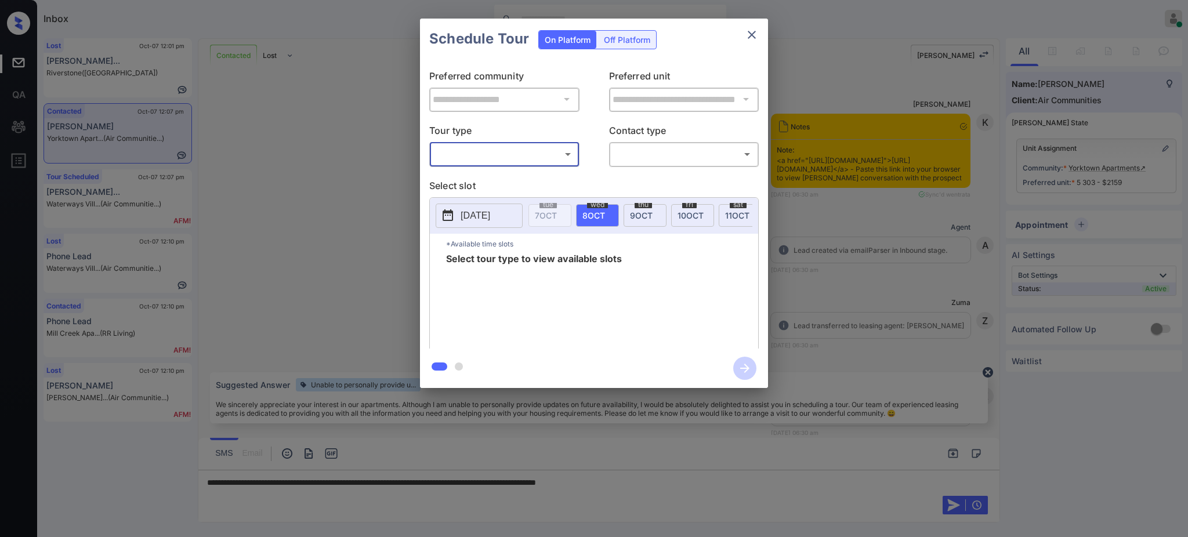
scroll to position [1813, 0]
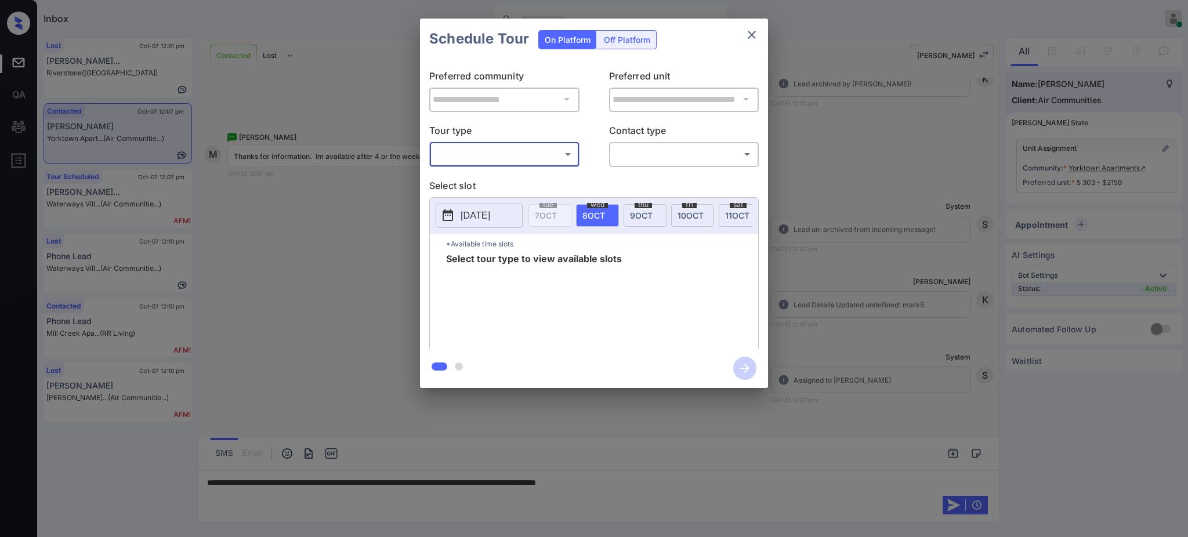
click at [509, 157] on body "Inbox [PERSON_NAME] Online Set yourself offline Set yourself on break Profile S…" at bounding box center [594, 268] width 1188 height 537
click at [509, 184] on li "In Person" at bounding box center [504, 180] width 143 height 21
type input "********"
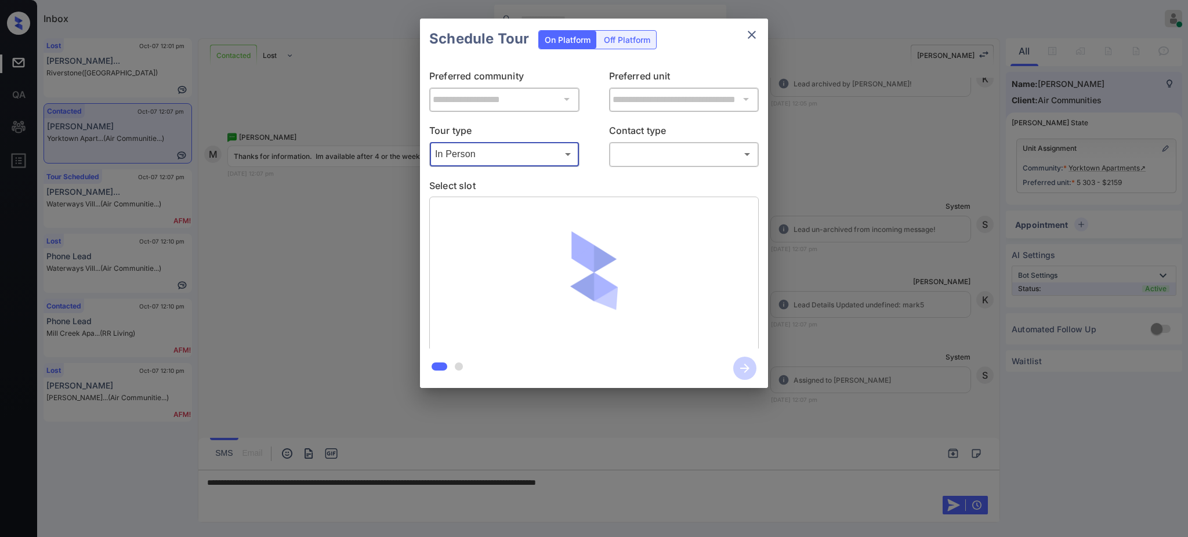
click at [669, 150] on body "Inbox [PERSON_NAME] Online Set yourself offline Set yourself on break Profile S…" at bounding box center [594, 268] width 1188 height 537
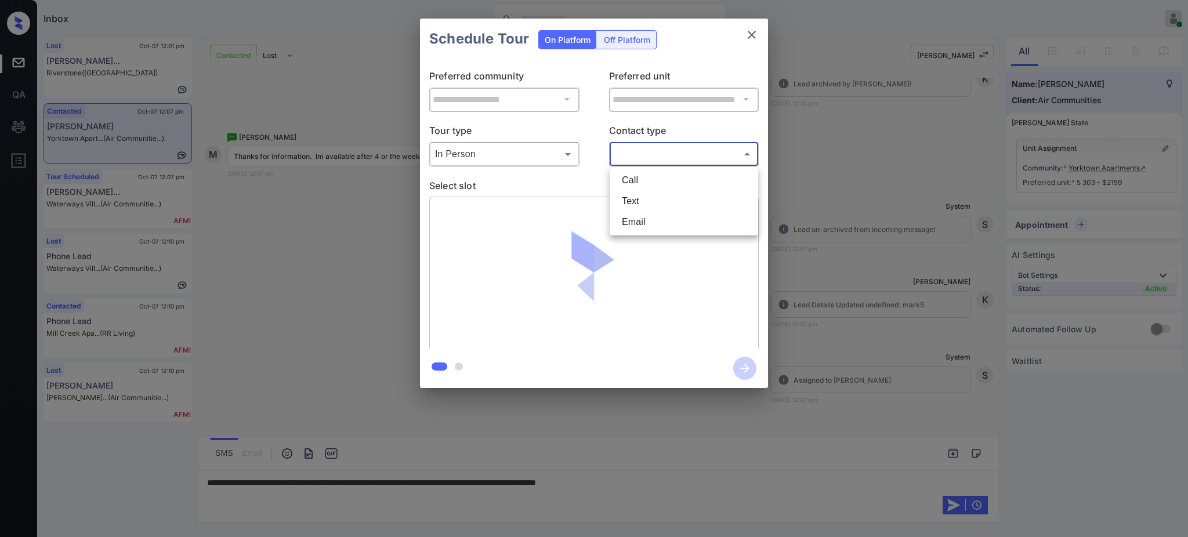
click at [642, 201] on li "Text" at bounding box center [683, 201] width 143 height 21
type input "****"
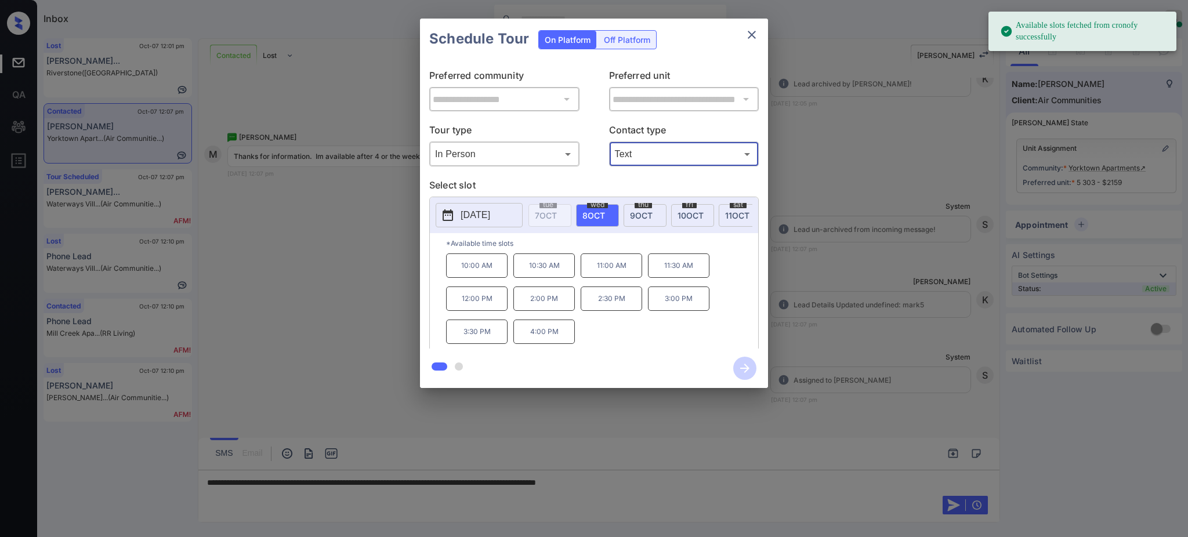
click at [520, 212] on button "[DATE]" at bounding box center [479, 215] width 87 height 24
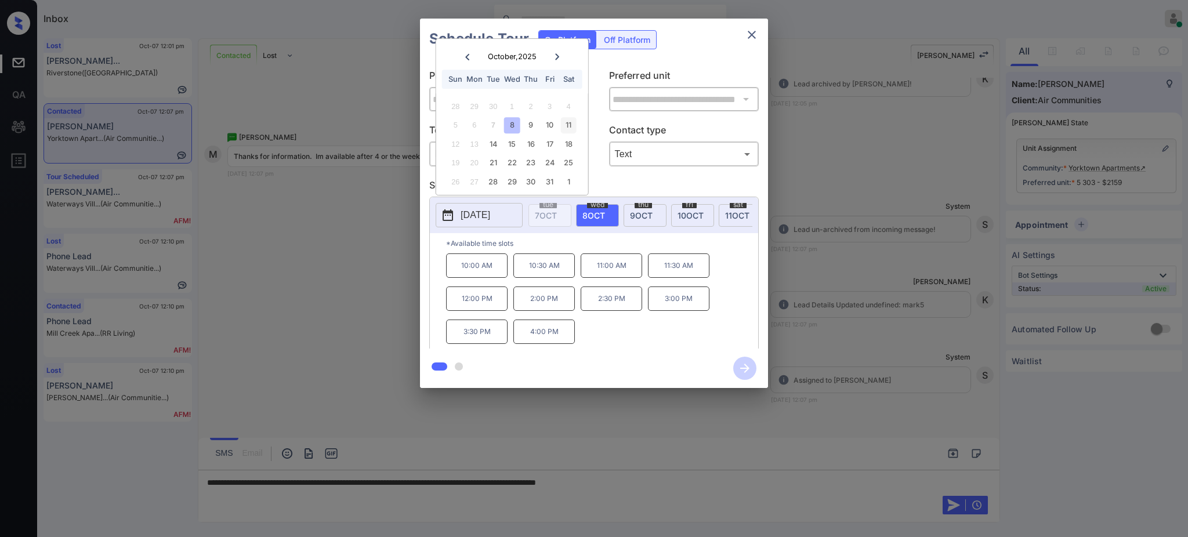
click at [568, 127] on div "11" at bounding box center [568, 125] width 16 height 16
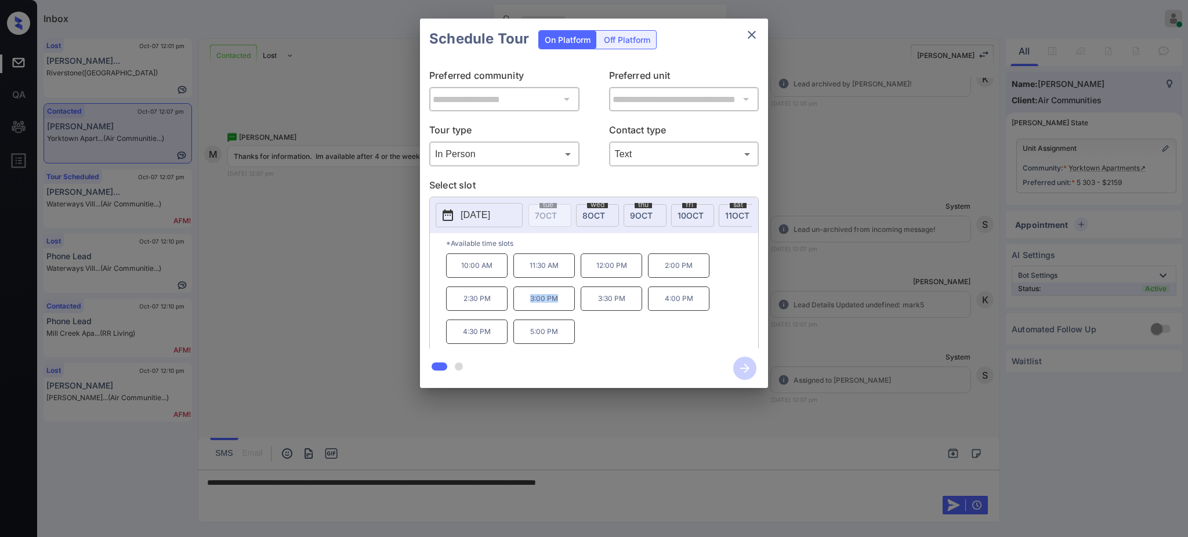
drag, startPoint x: 526, startPoint y: 307, endPoint x: 601, endPoint y: 296, distance: 76.2
click at [581, 311] on div "10:00 AM 11:30 AM 12:00 PM 2:00 PM 2:30 PM 3:00 PM 3:30 PM 4:00 PM 4:30 PM 5:00…" at bounding box center [602, 299] width 312 height 93
copy p "3:00 PM"
click at [748, 37] on icon "close" at bounding box center [752, 35] width 8 height 8
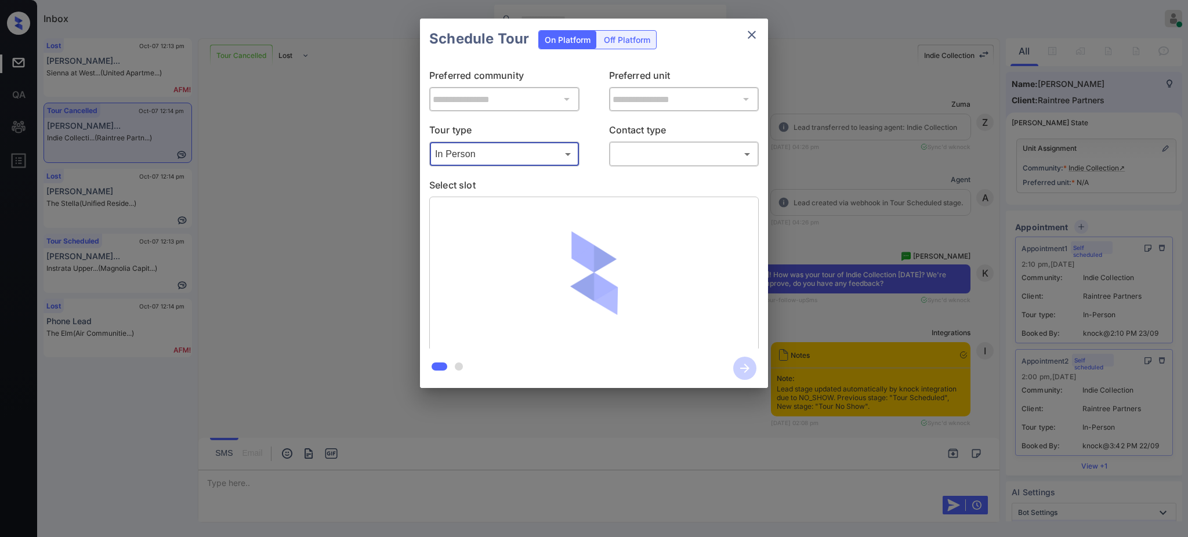
scroll to position [2502, 0]
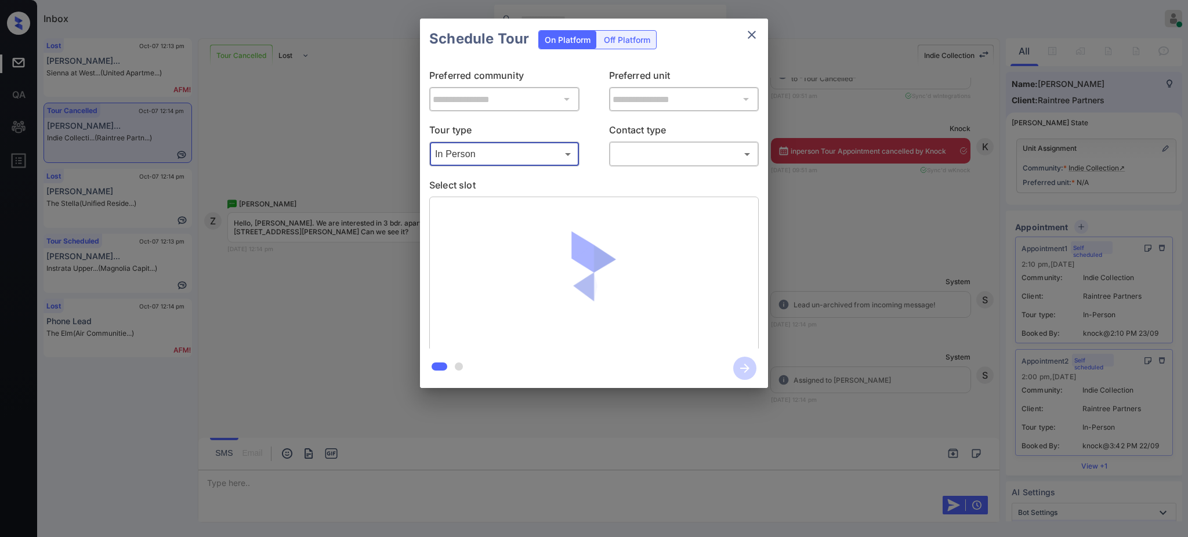
click at [746, 43] on button "close" at bounding box center [751, 34] width 23 height 23
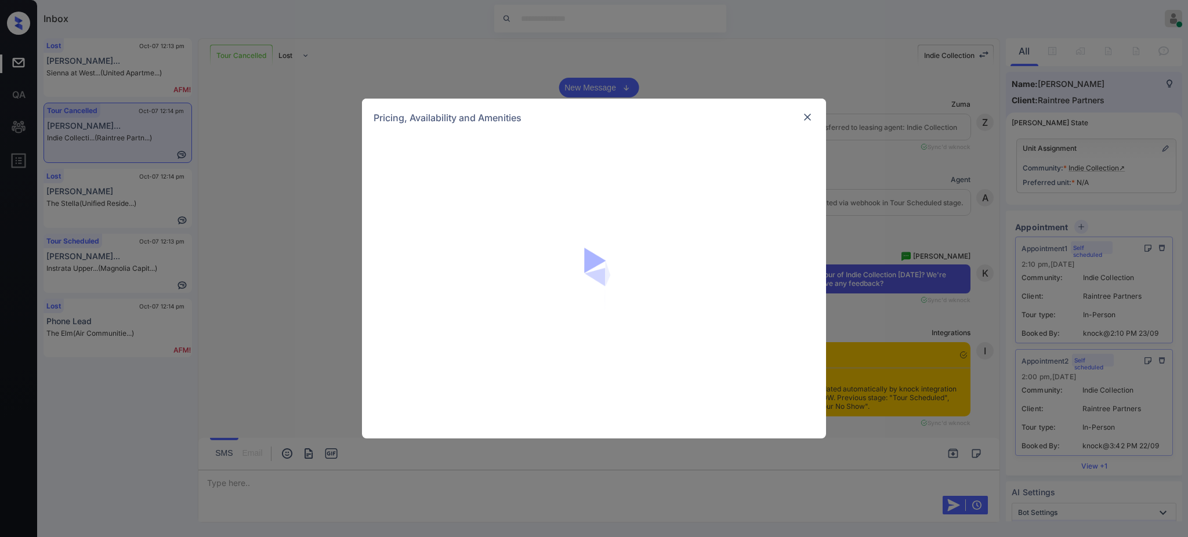
scroll to position [2502, 0]
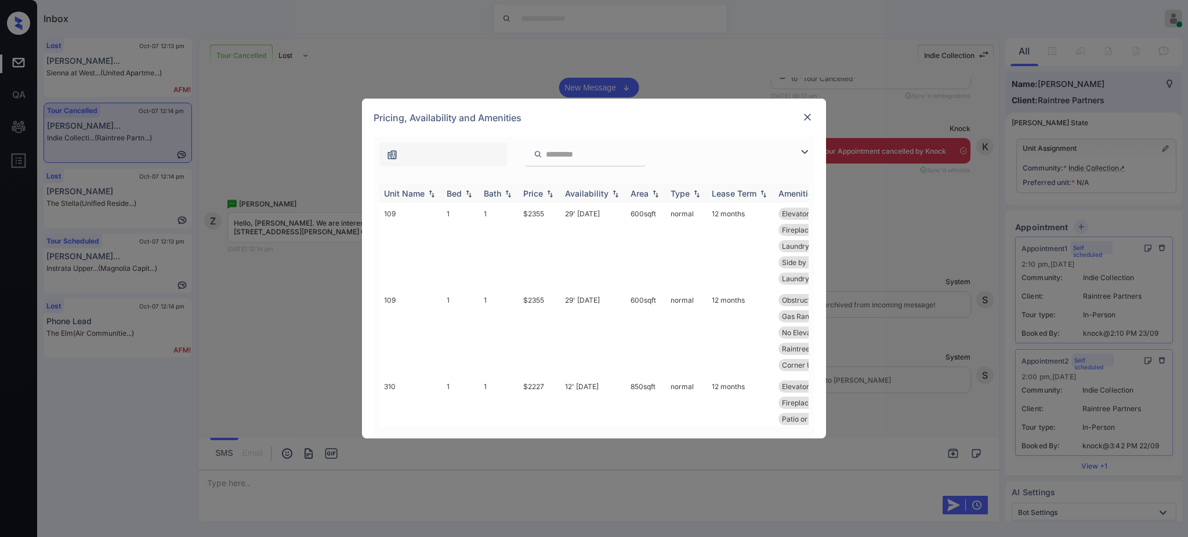
click at [452, 194] on div "Bed" at bounding box center [454, 193] width 15 height 10
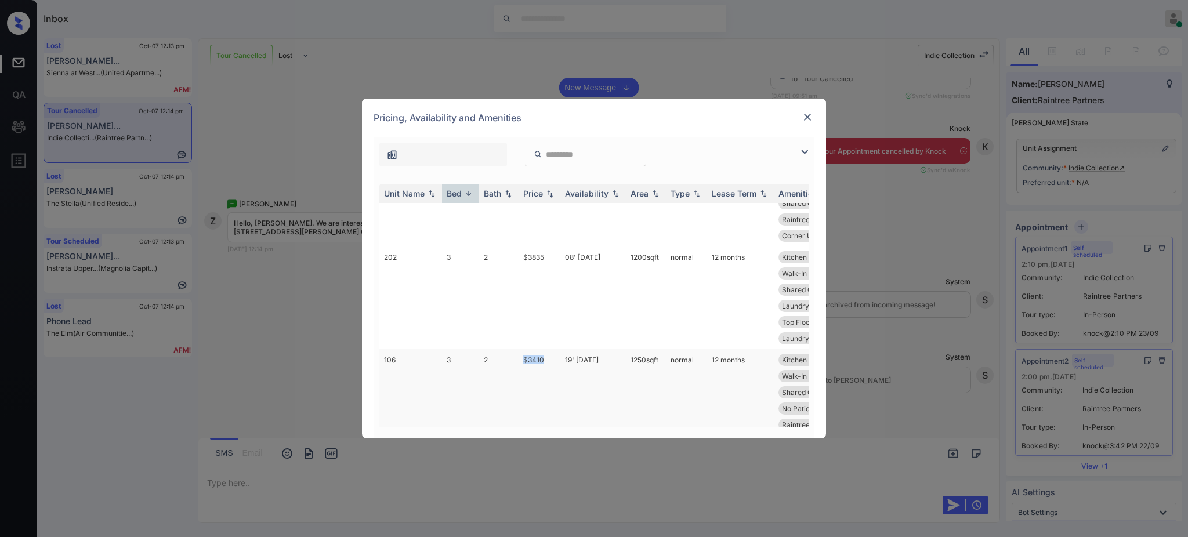
drag, startPoint x: 524, startPoint y: 326, endPoint x: 546, endPoint y: 328, distance: 22.7
click at [546, 349] on td "$3410" at bounding box center [540, 400] width 42 height 103
copy td "$3410"
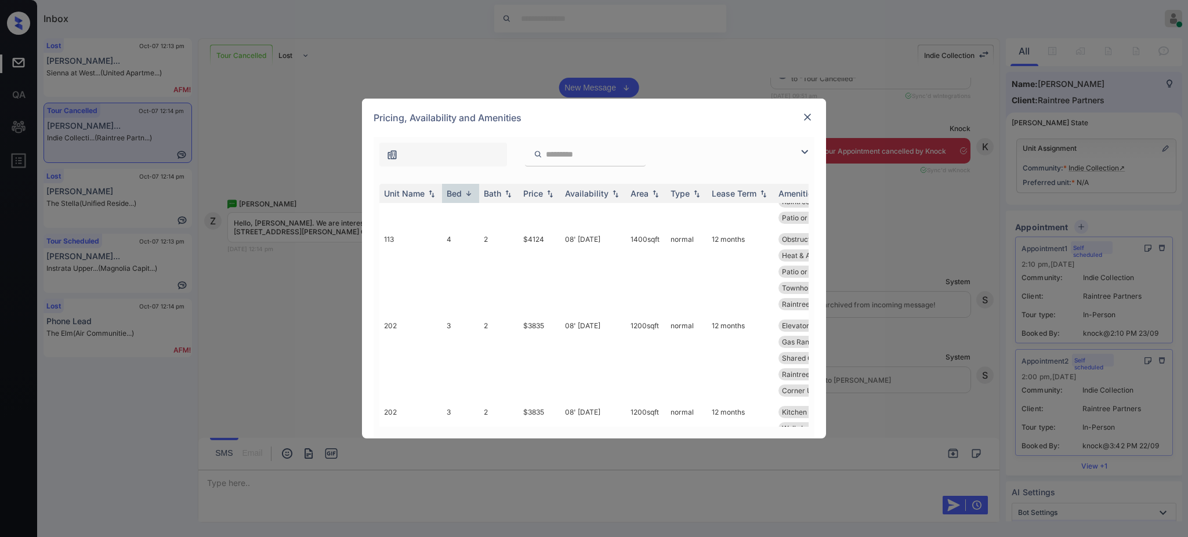
scroll to position [154, 0]
copy td "$3410"
click at [809, 114] on img at bounding box center [808, 117] width 12 height 12
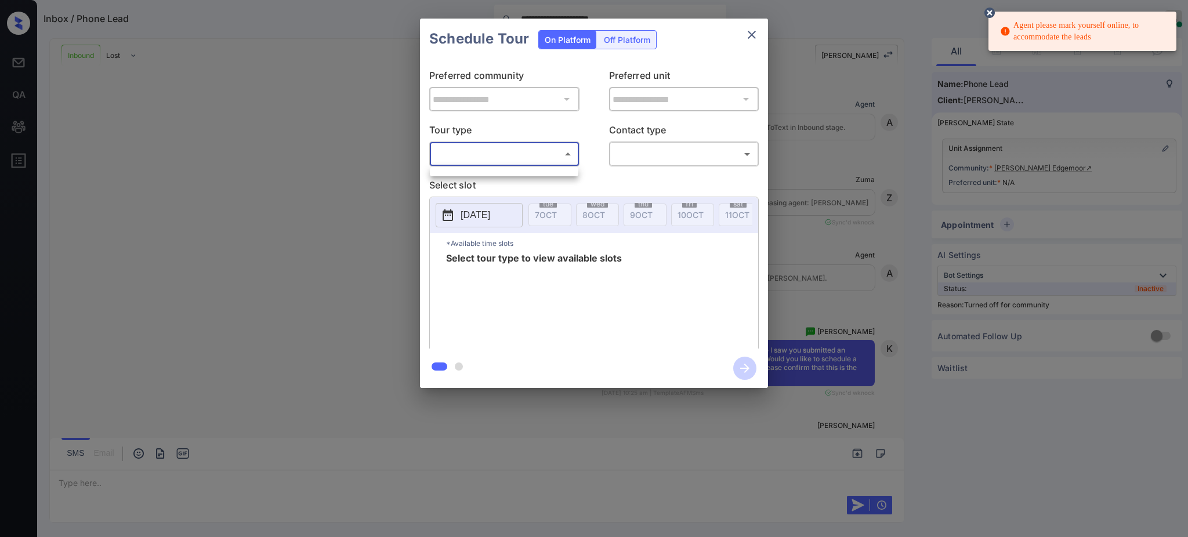
scroll to position [270, 0]
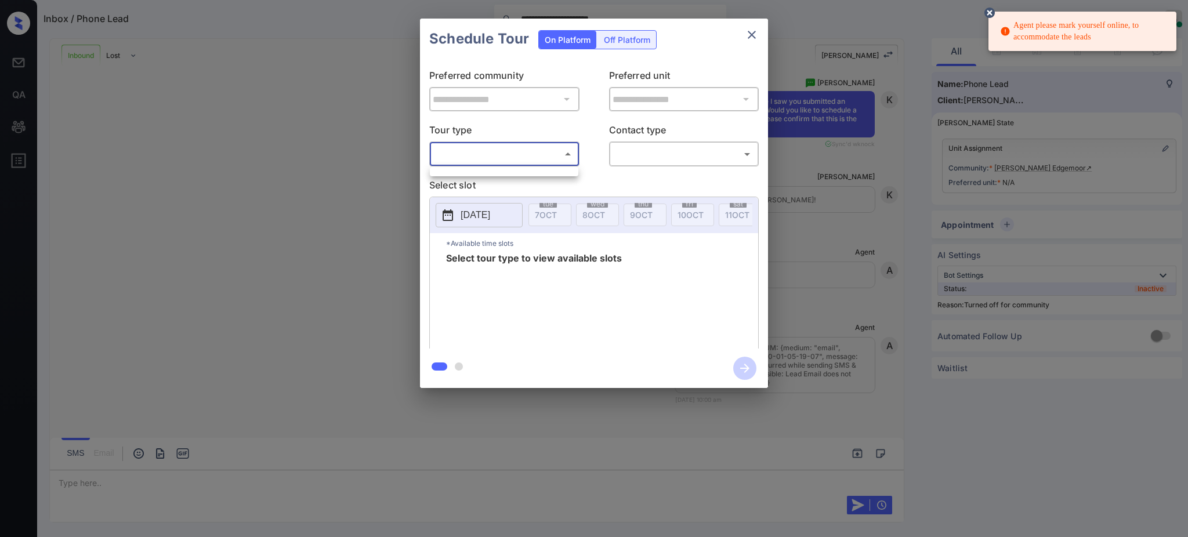
click at [805, 182] on div at bounding box center [594, 268] width 1188 height 537
click at [1151, 148] on div "**********" at bounding box center [594, 203] width 1188 height 407
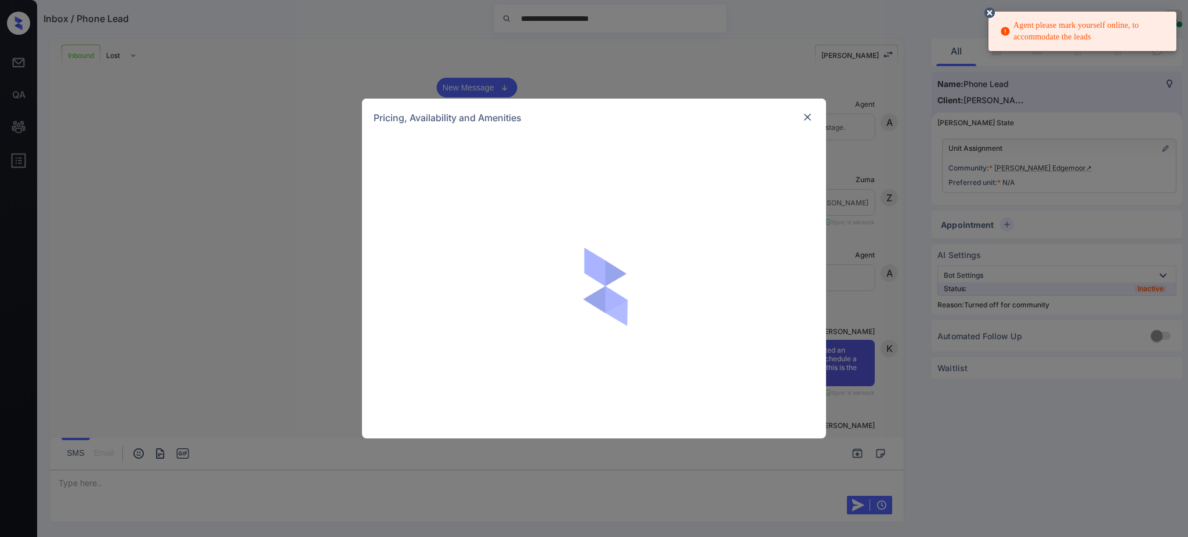
scroll to position [270, 0]
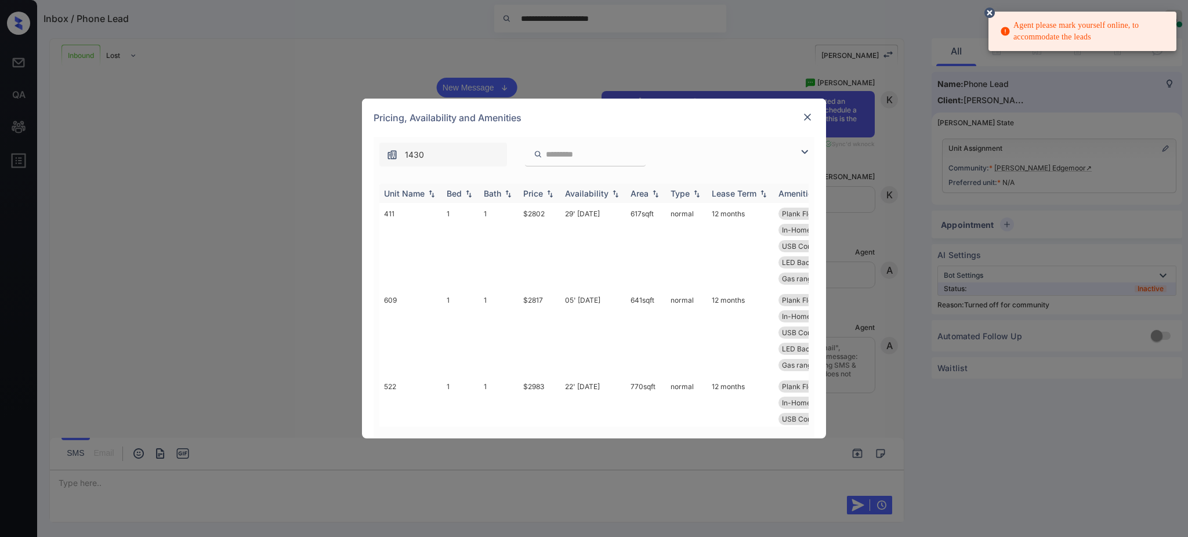
click at [451, 201] on th "Bed" at bounding box center [460, 193] width 37 height 19
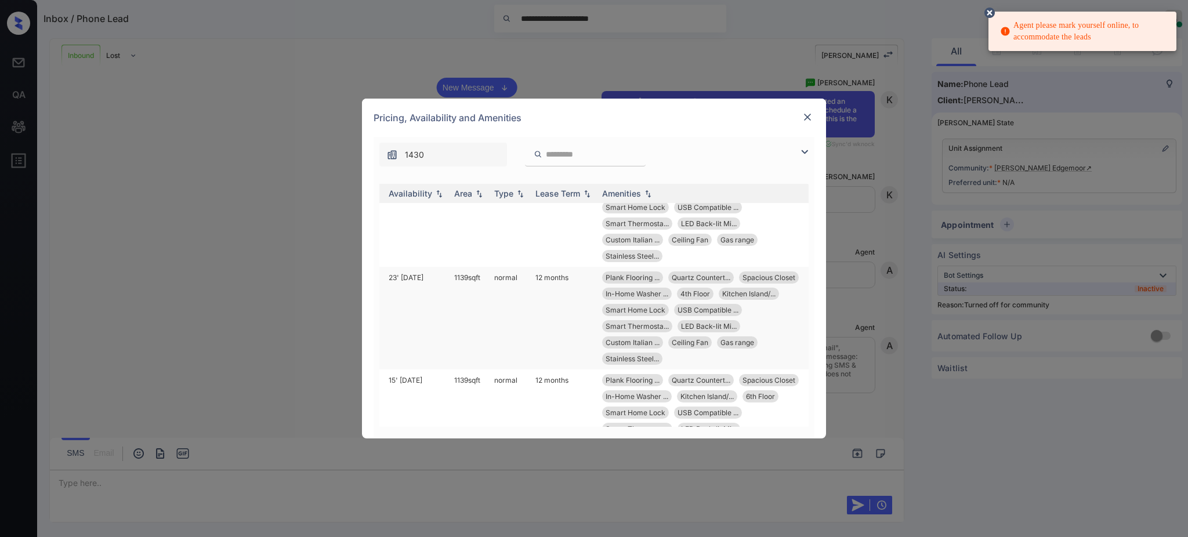
scroll to position [154, 176]
click at [808, 117] on img at bounding box center [808, 117] width 12 height 12
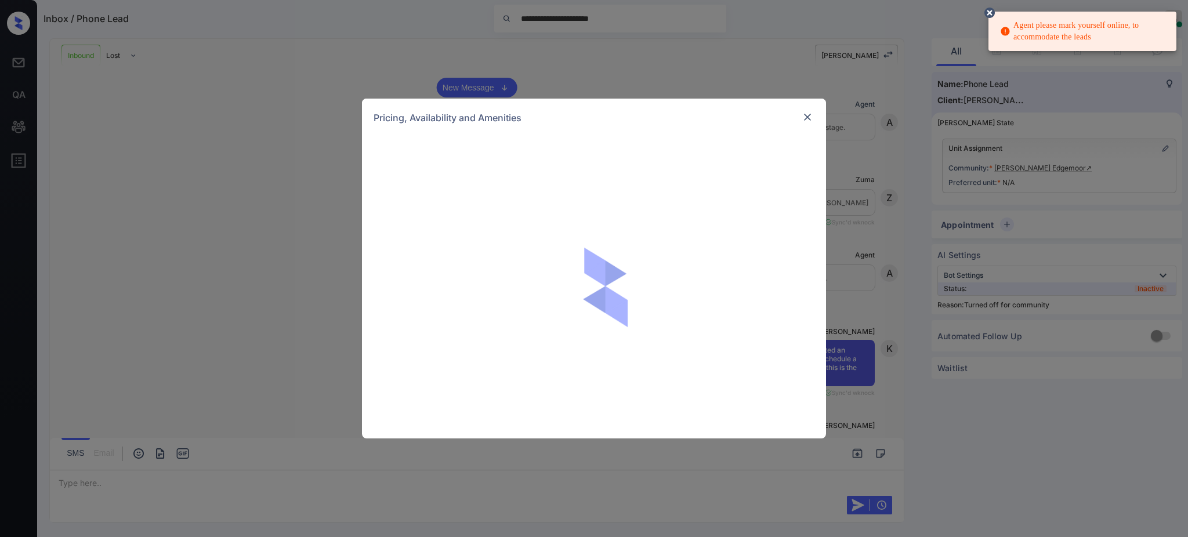
scroll to position [270, 0]
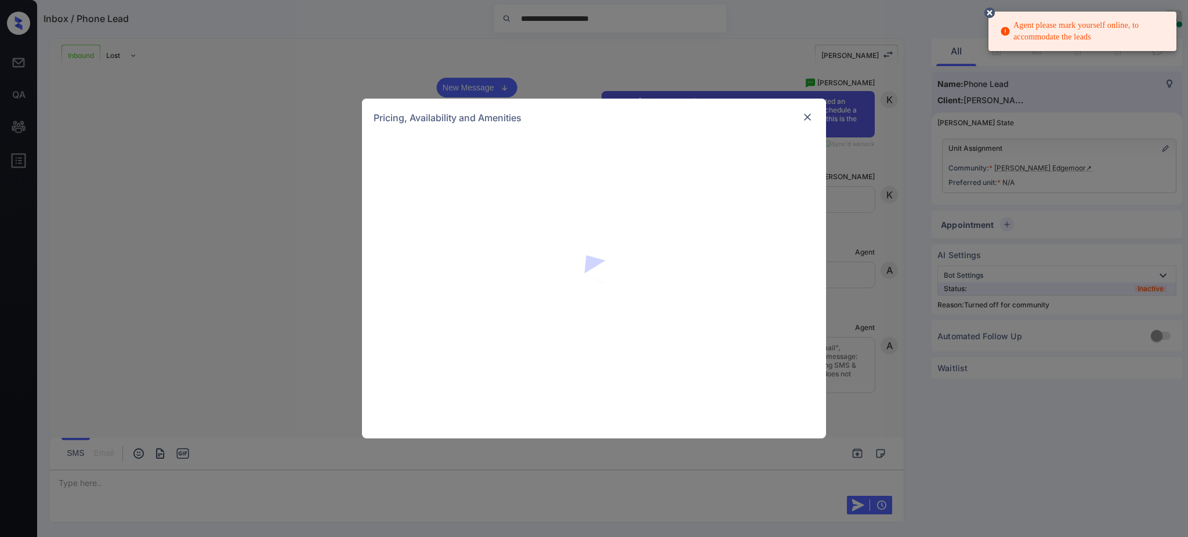
click at [805, 115] on img at bounding box center [808, 117] width 12 height 12
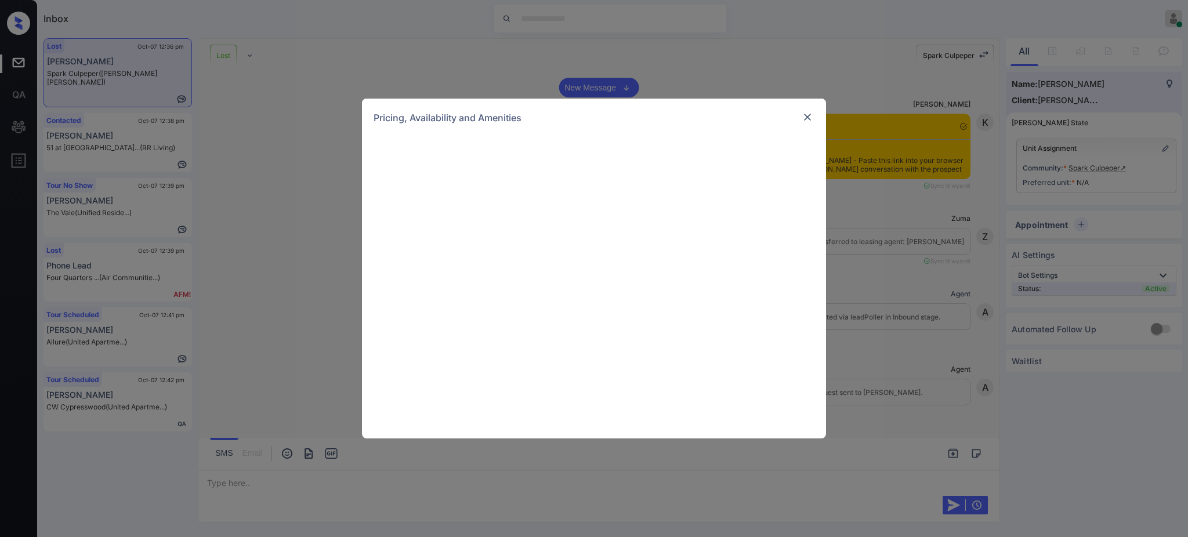
scroll to position [1678, 0]
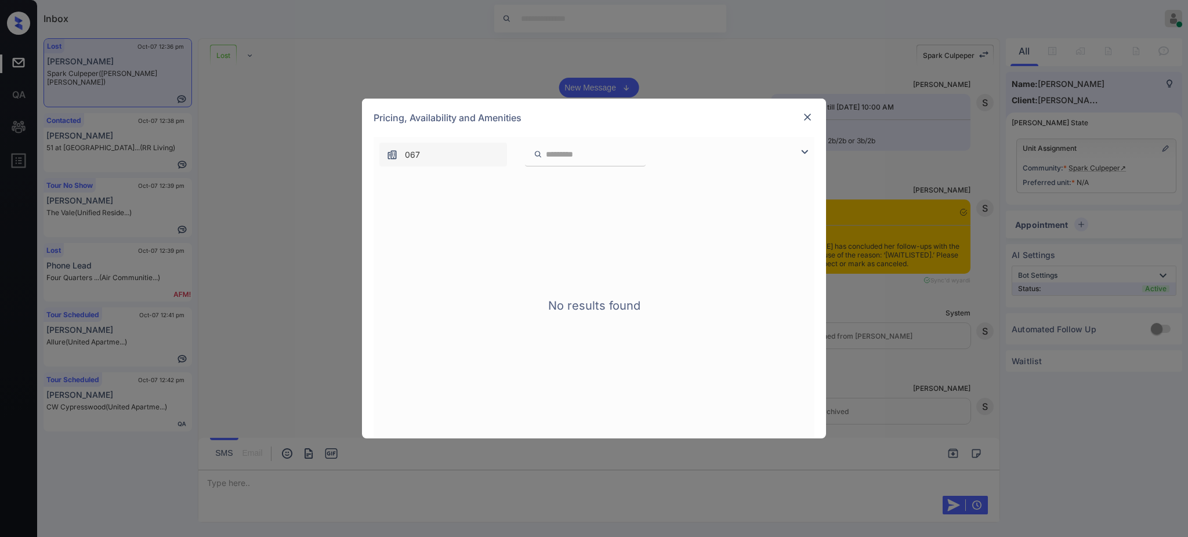
click at [805, 118] on img at bounding box center [808, 117] width 12 height 12
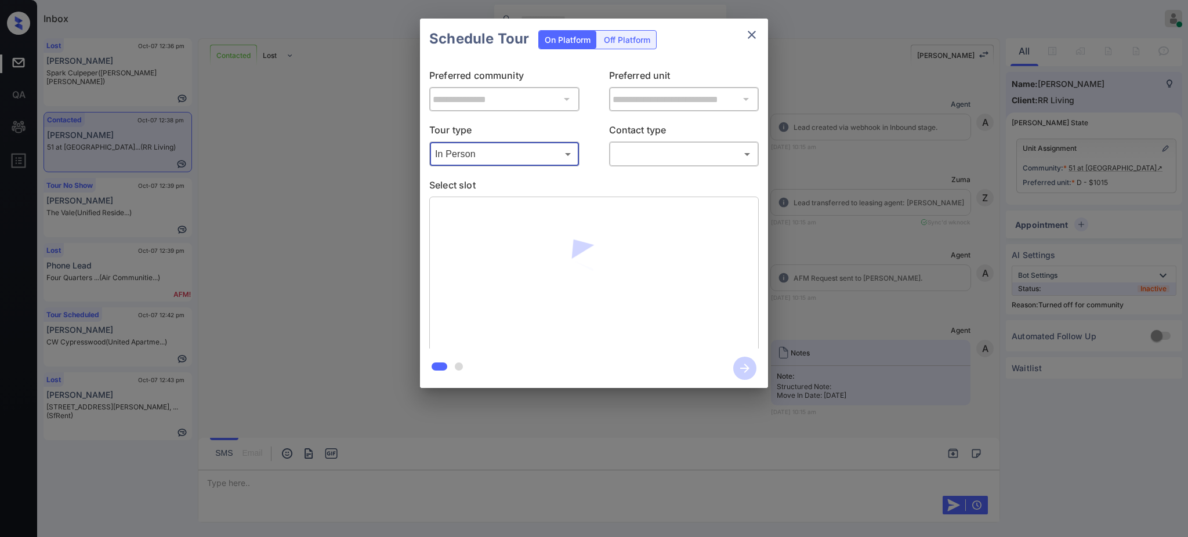
scroll to position [3251, 0]
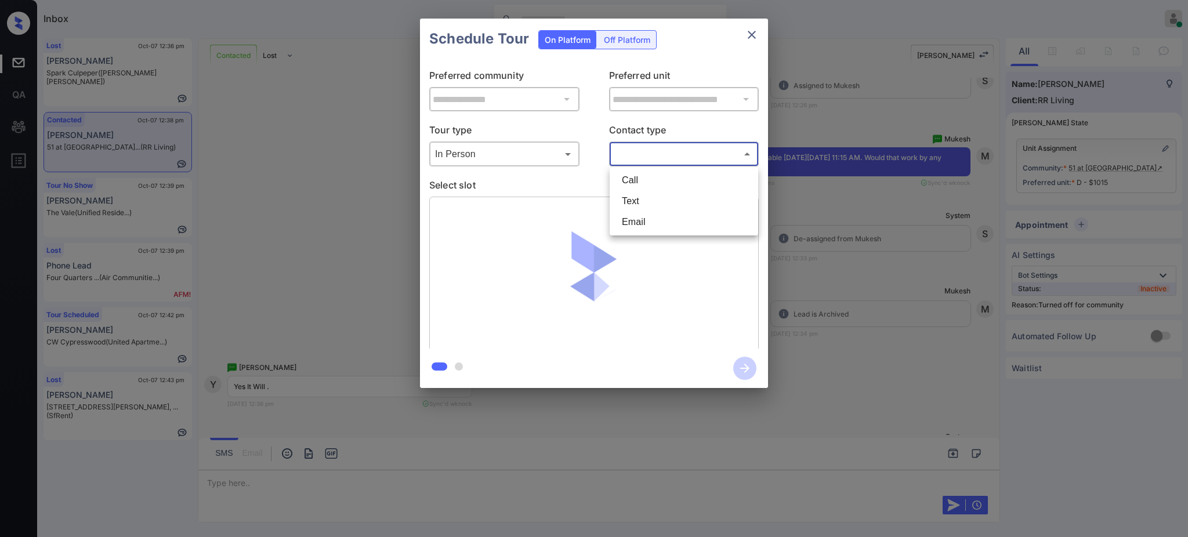
click at [654, 154] on body "Inbox Ajay Kumar Online Set yourself offline Set yourself on break Profile Swit…" at bounding box center [594, 268] width 1188 height 537
click at [652, 193] on li "Text" at bounding box center [683, 201] width 143 height 21
type input "****"
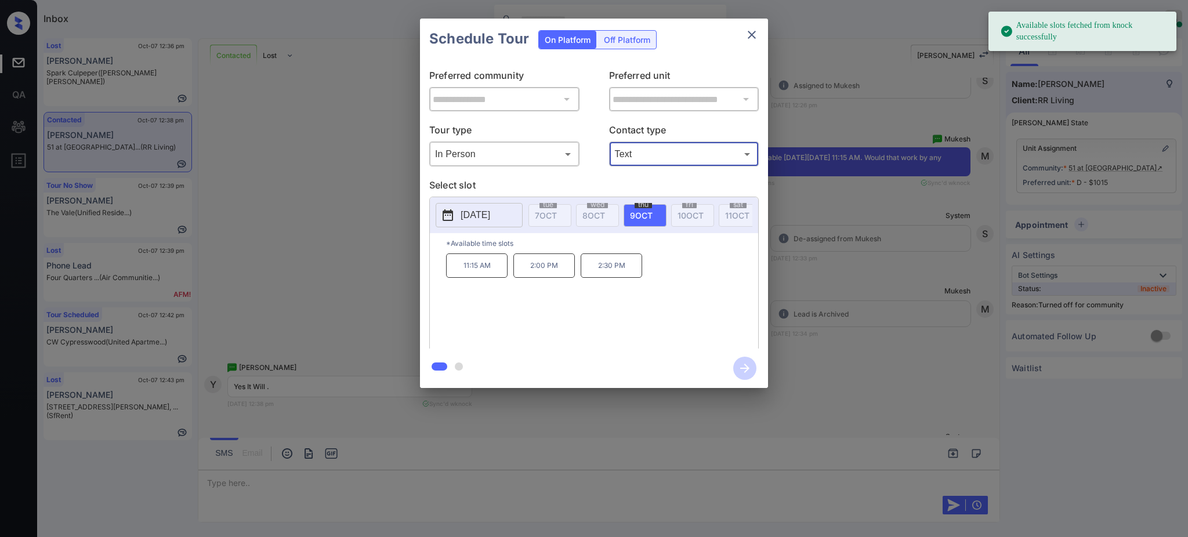
click at [641, 211] on span "9 OCT" at bounding box center [641, 216] width 23 height 10
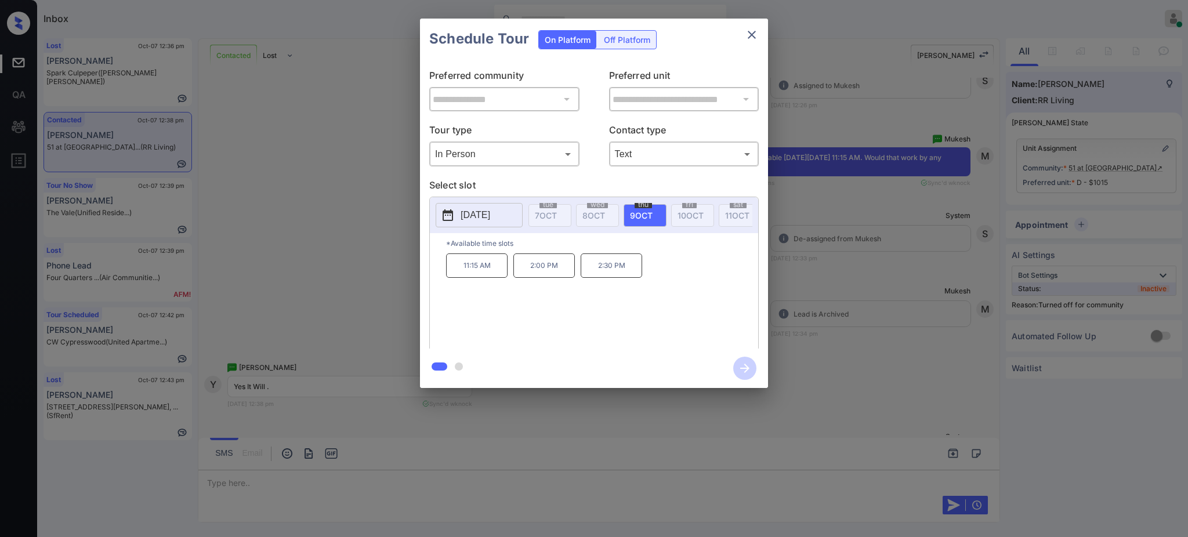
click at [466, 275] on p "11:15 AM" at bounding box center [476, 265] width 61 height 24
click at [738, 367] on icon "button" at bounding box center [744, 368] width 23 height 23
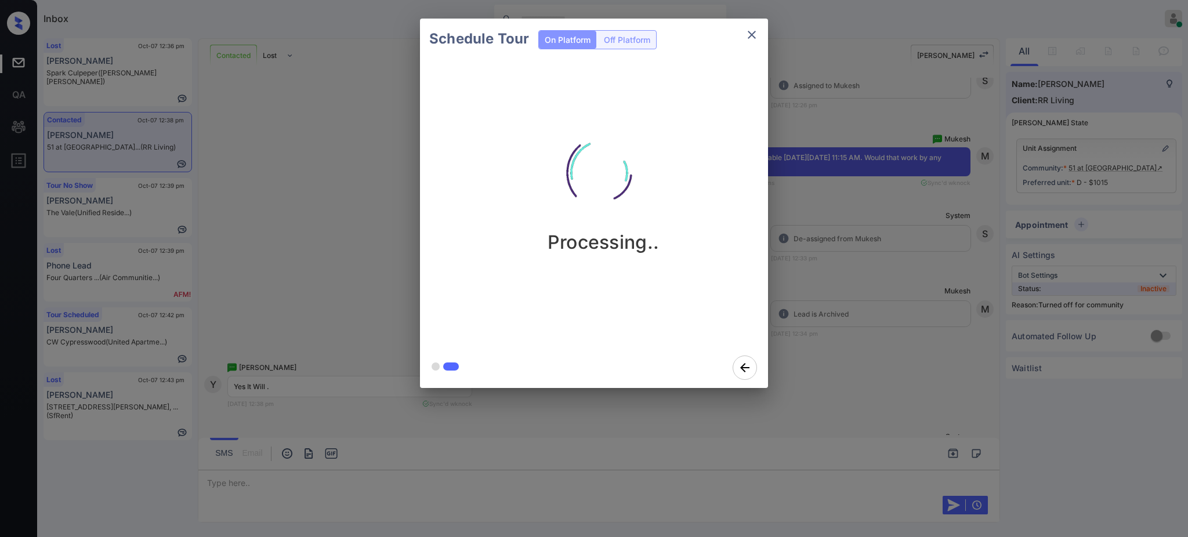
click at [836, 331] on div "Schedule Tour On Platform Off Platform Processing.." at bounding box center [594, 203] width 1188 height 407
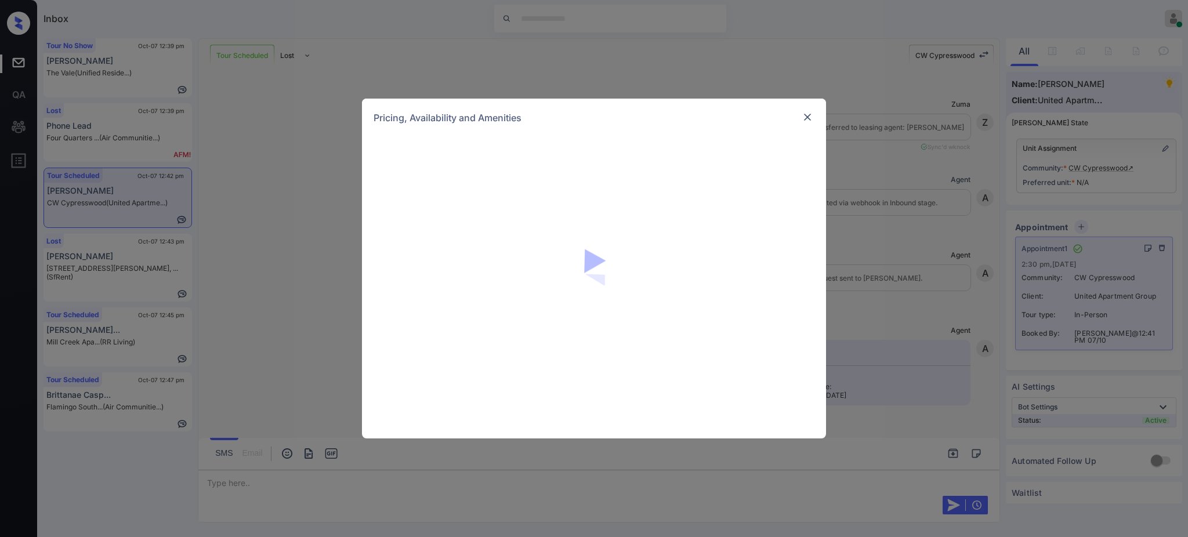
scroll to position [2557, 0]
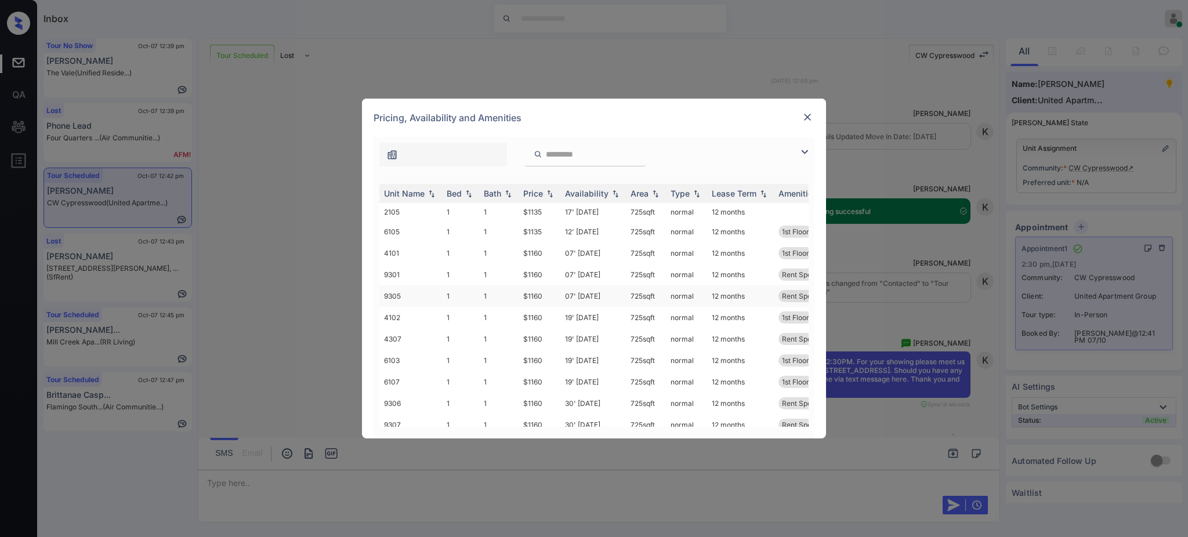
click at [531, 292] on td "$1160" at bounding box center [540, 295] width 42 height 21
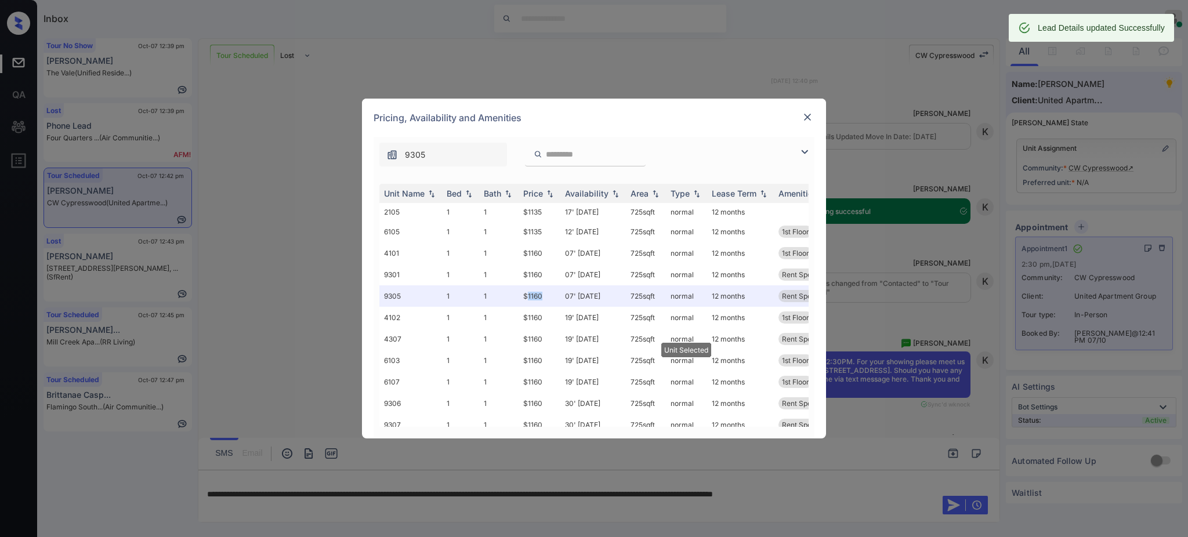
click at [802, 115] on img at bounding box center [808, 117] width 12 height 12
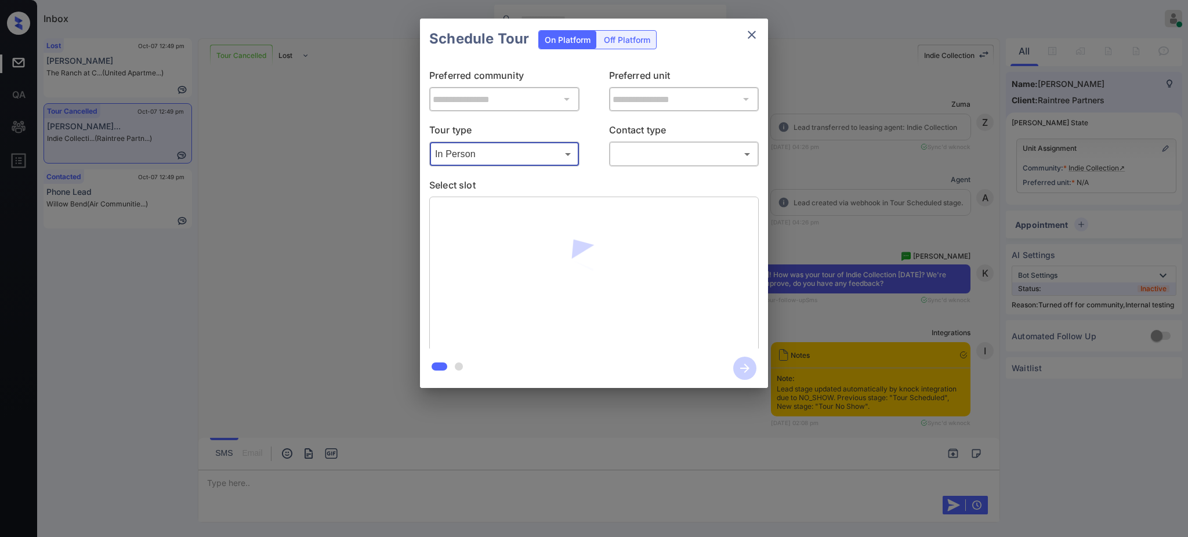
scroll to position [4097, 0]
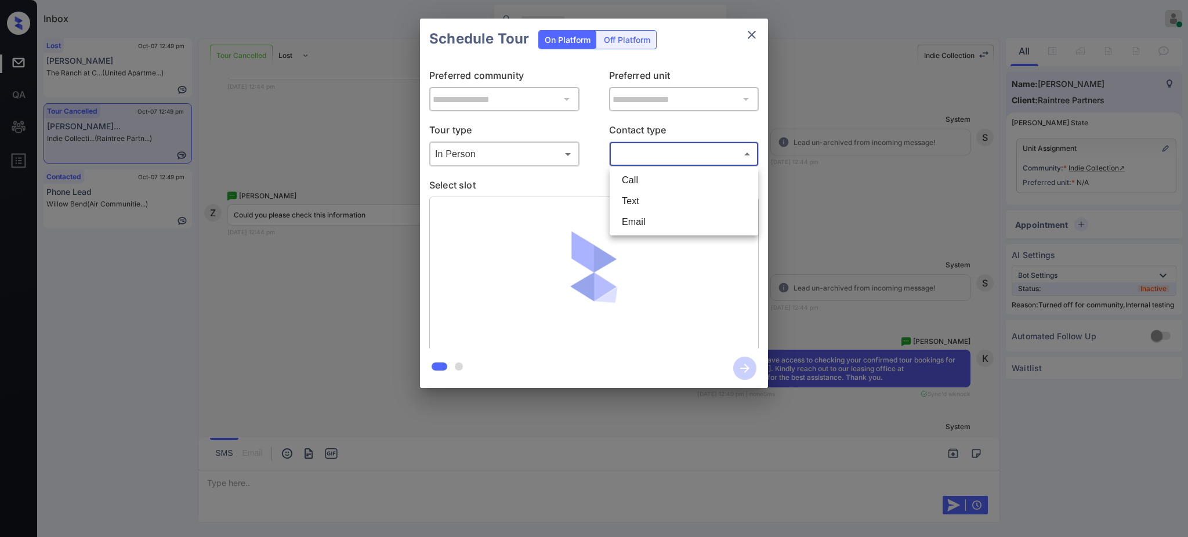
click at [642, 154] on body "Inbox Ajay Kumar Online Set yourself offline Set yourself on break Profile Swit…" at bounding box center [594, 268] width 1188 height 537
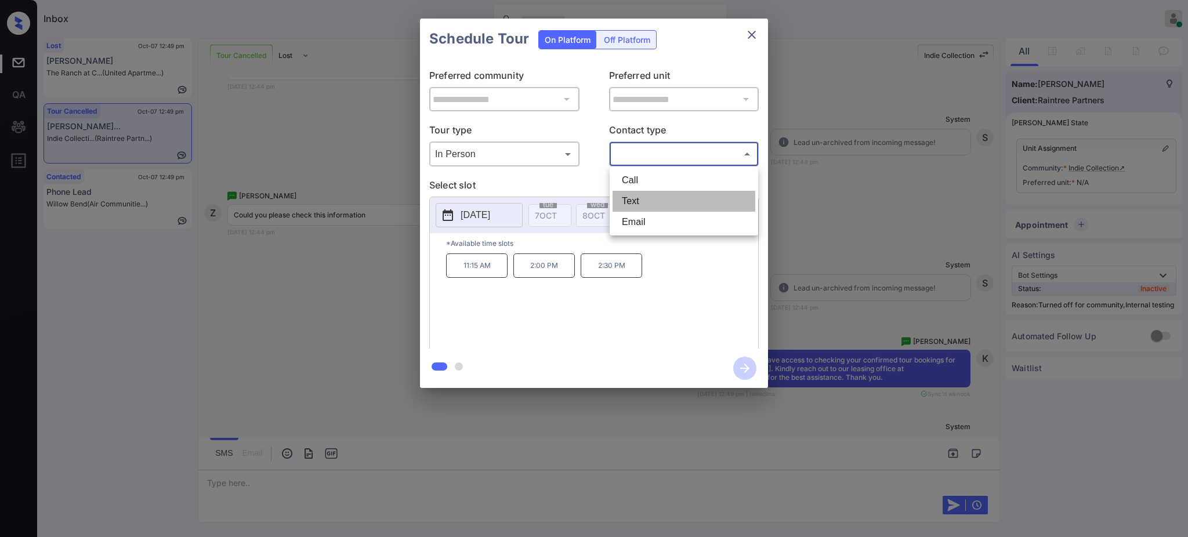
click at [644, 200] on li "Text" at bounding box center [683, 201] width 143 height 21
type input "****"
click at [493, 206] on button "[DATE]" at bounding box center [479, 215] width 87 height 24
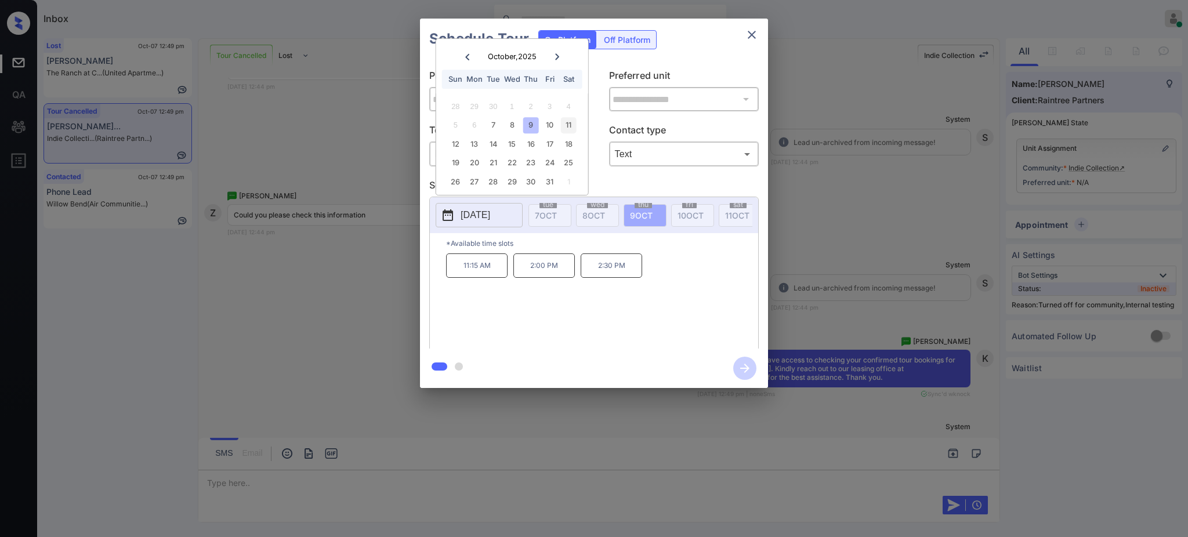
click at [567, 125] on div "11" at bounding box center [568, 125] width 16 height 16
click at [539, 146] on div "12 13 14 15 16 17 18" at bounding box center [512, 144] width 144 height 19
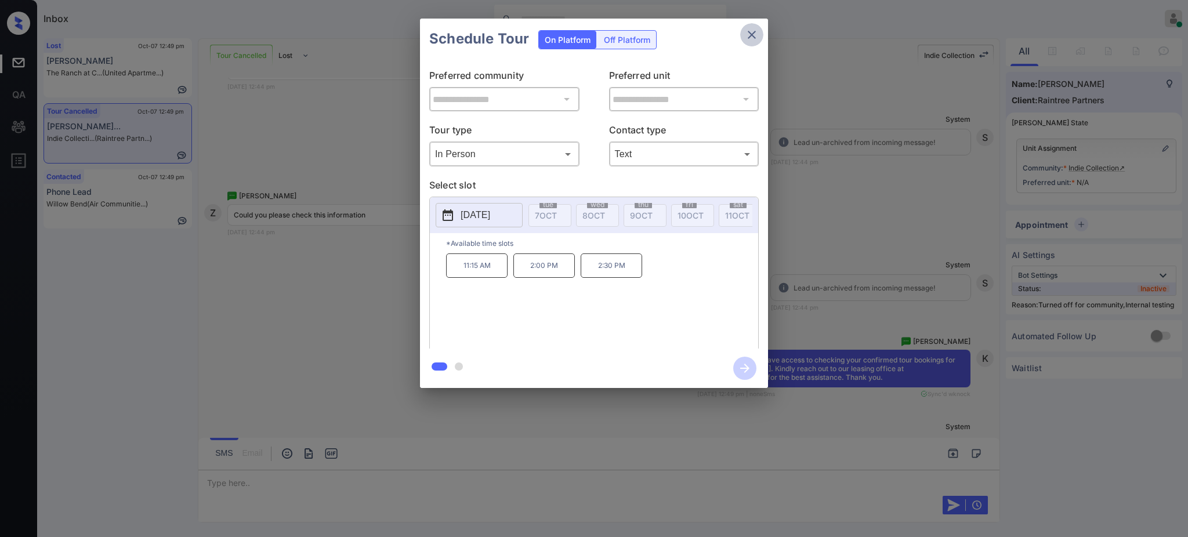
click at [753, 38] on icon "close" at bounding box center [752, 35] width 14 height 14
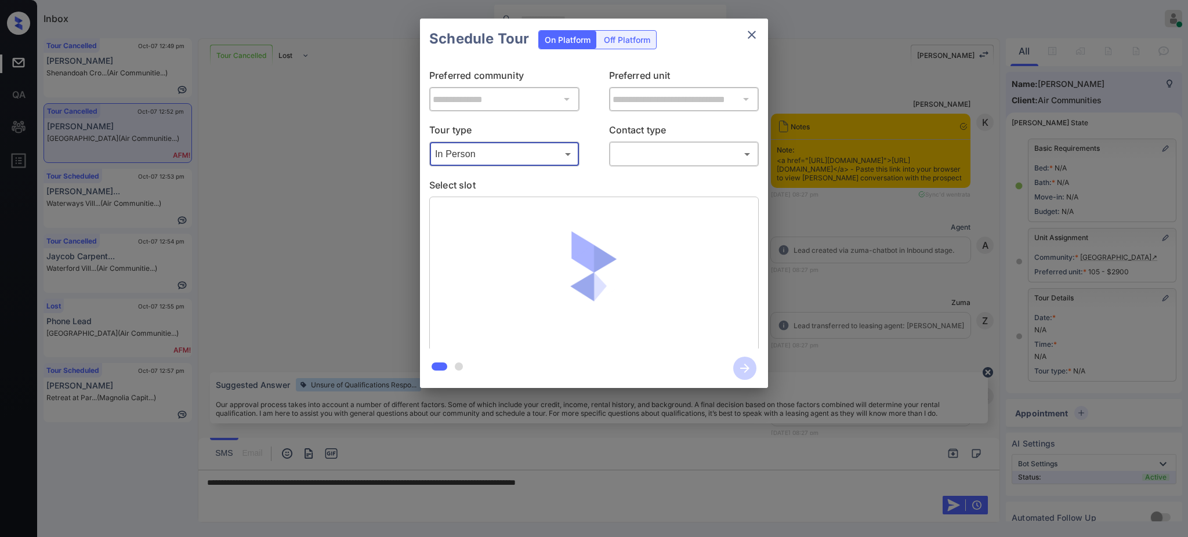
scroll to position [2627, 0]
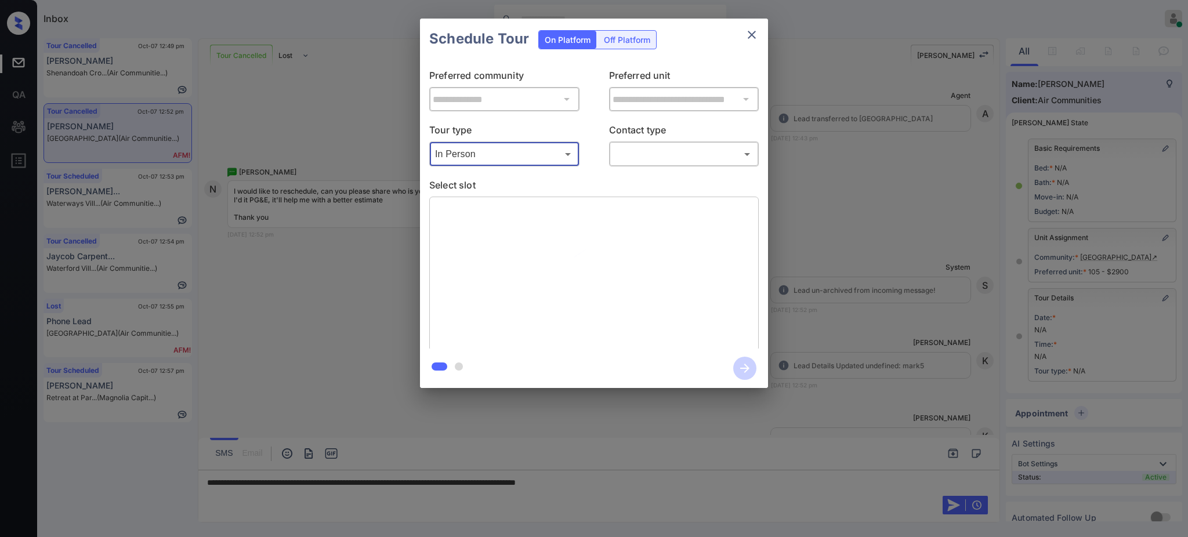
click at [638, 154] on body "Inbox [PERSON_NAME] Online Set yourself offline Set yourself on break Profile S…" at bounding box center [594, 268] width 1188 height 537
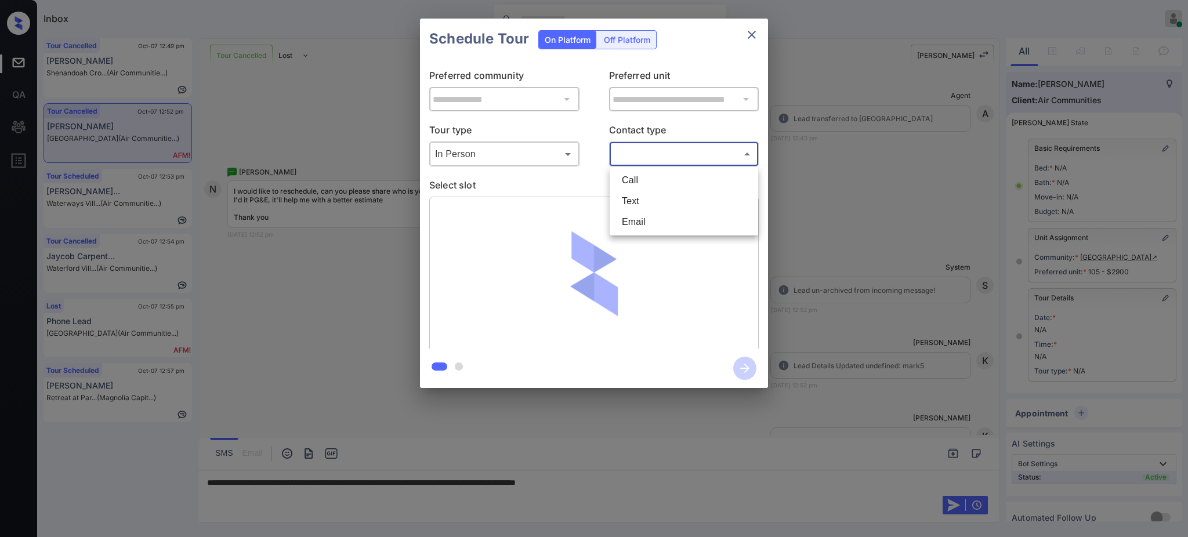
click at [638, 198] on li "Text" at bounding box center [683, 201] width 143 height 21
type input "****"
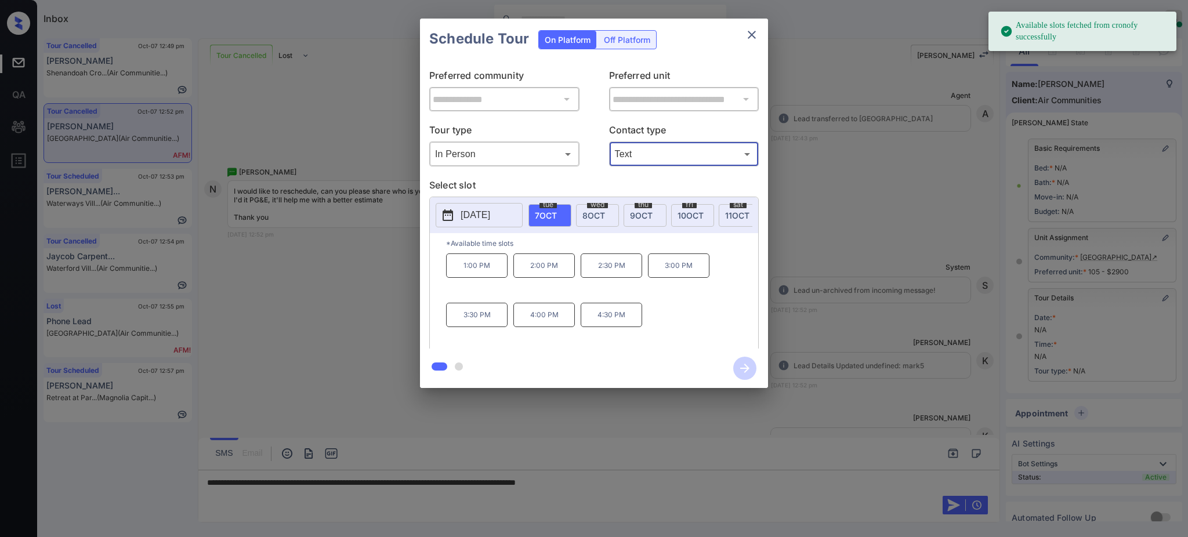
click at [456, 214] on button "[DATE]" at bounding box center [479, 215] width 87 height 24
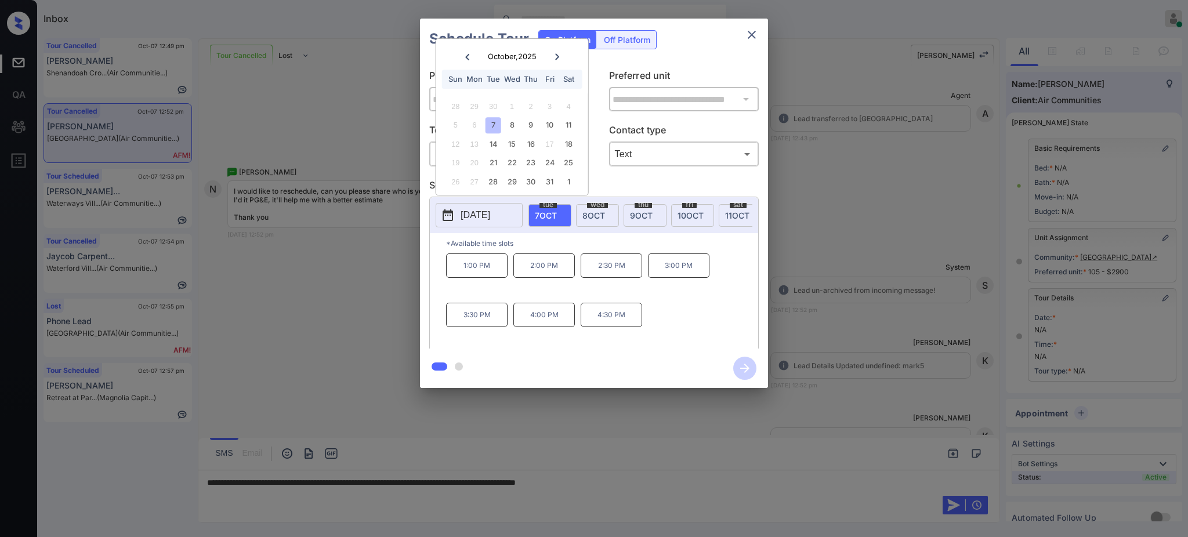
click at [605, 484] on div at bounding box center [594, 268] width 1188 height 537
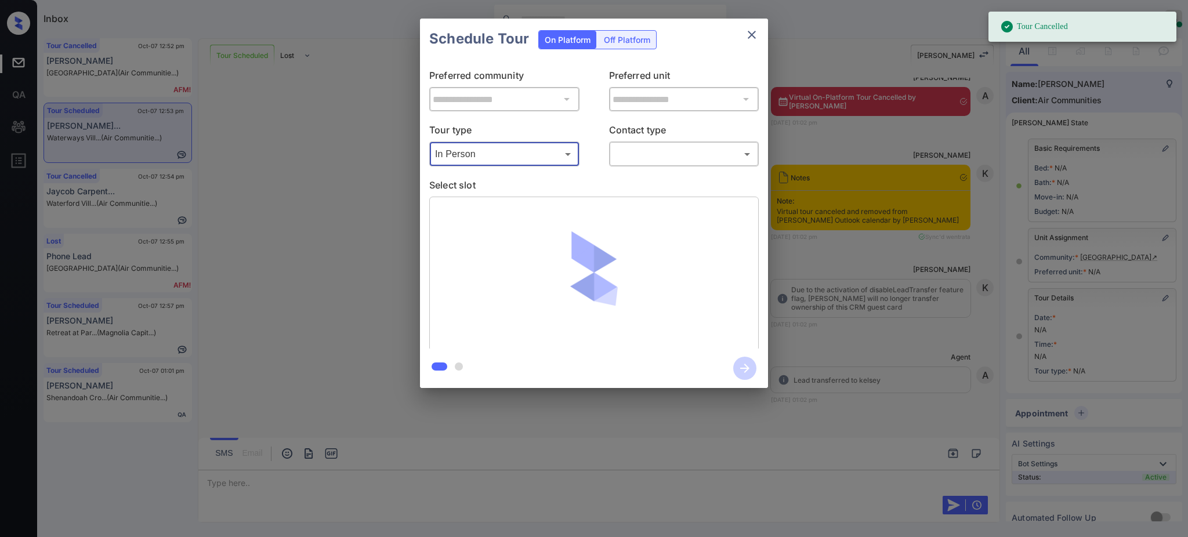
scroll to position [51, 0]
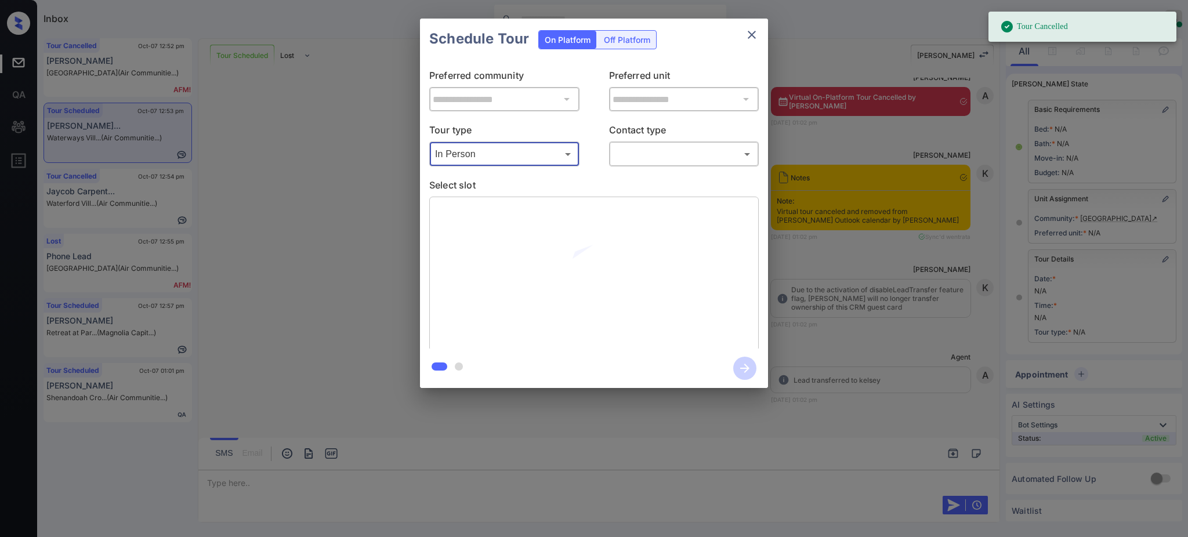
click at [684, 147] on body "Tour Cancelled Inbox Ajay Kumar Online Set yourself offline Set yourself on bre…" at bounding box center [594, 268] width 1188 height 537
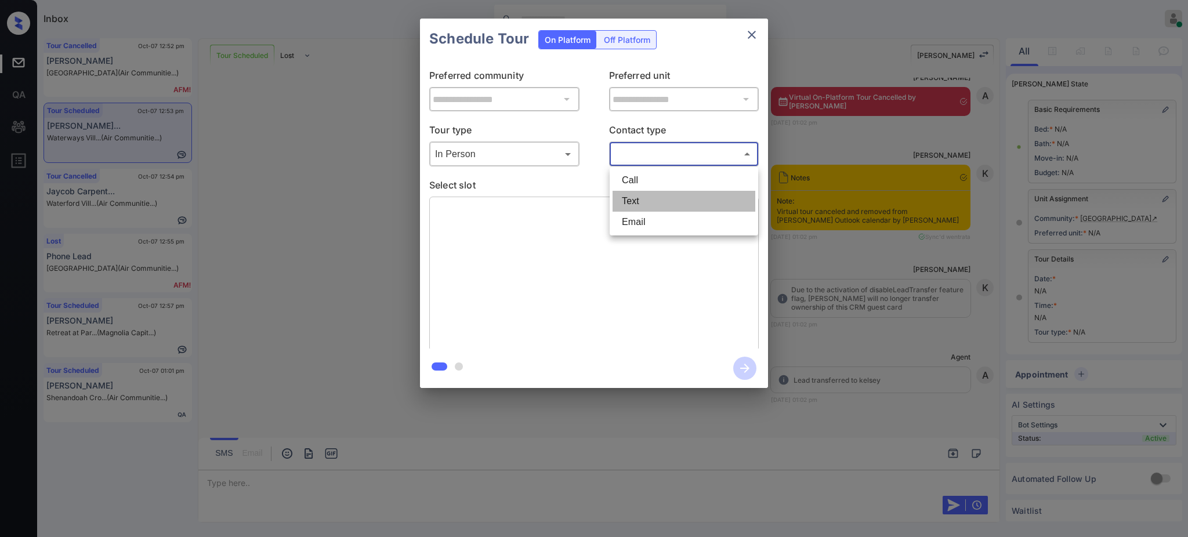
click at [628, 204] on li "Text" at bounding box center [683, 201] width 143 height 21
type input "****"
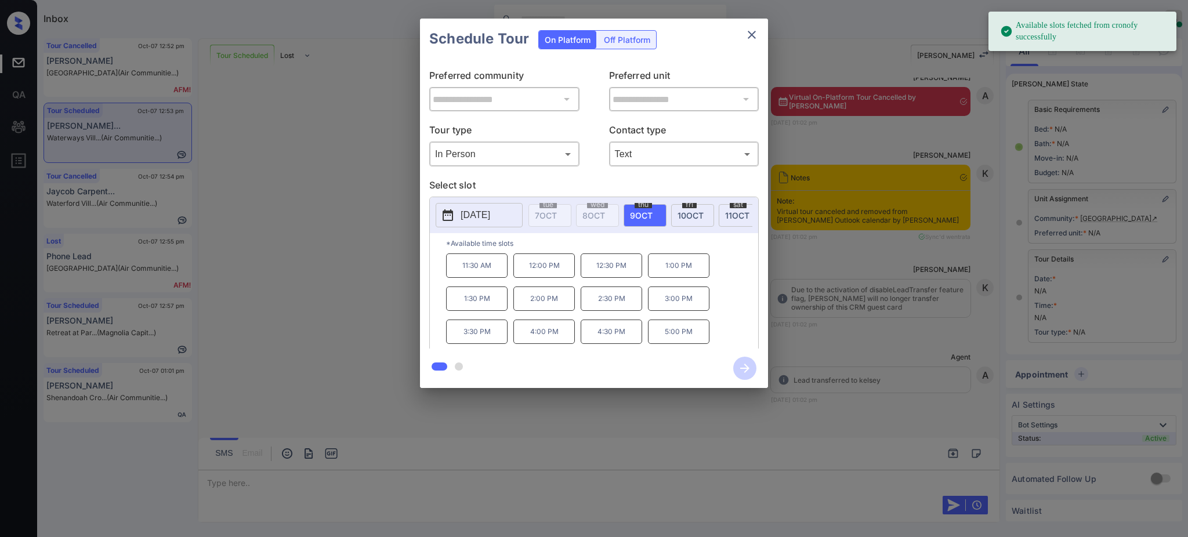
click at [636, 205] on span "thu" at bounding box center [643, 204] width 17 height 7
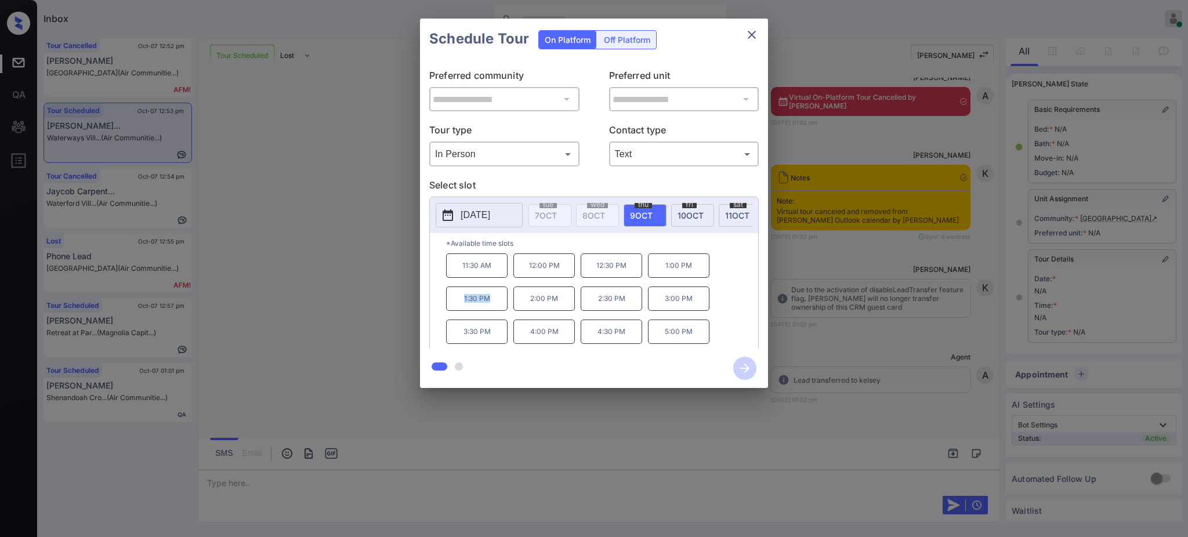
drag, startPoint x: 460, startPoint y: 303, endPoint x: 650, endPoint y: 238, distance: 201.2
click at [494, 304] on p "1:30 PM" at bounding box center [476, 299] width 61 height 24
copy p "1:30 PM"
click at [748, 42] on button "close" at bounding box center [751, 34] width 23 height 23
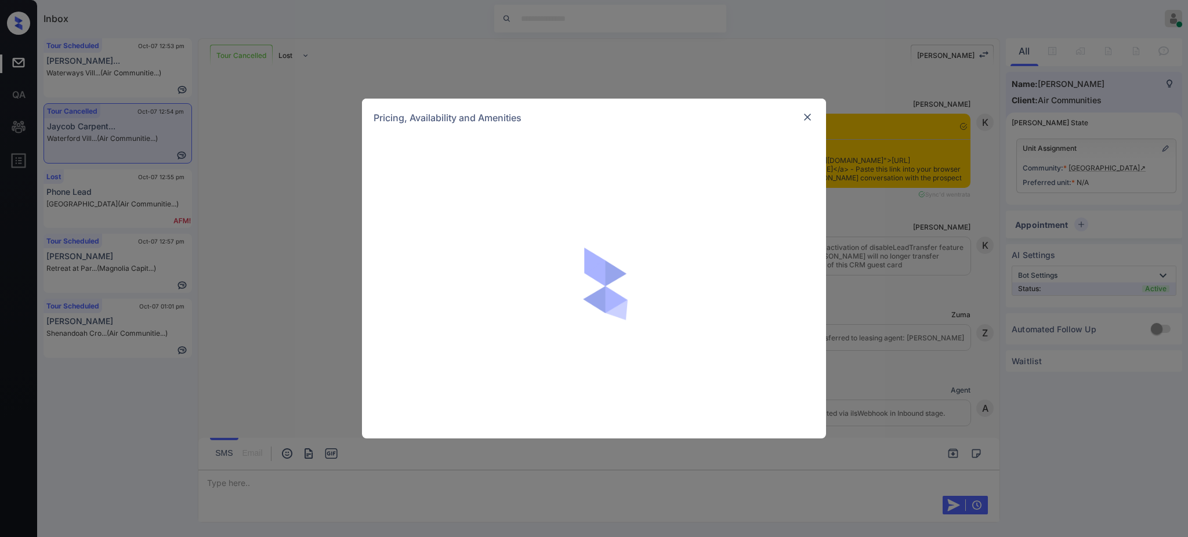
scroll to position [8022, 0]
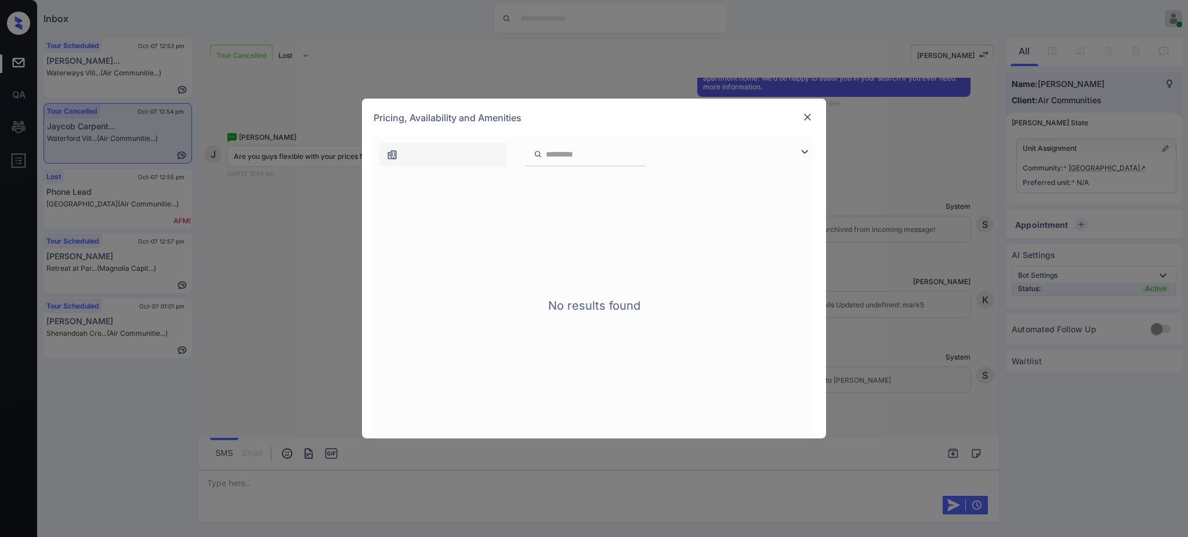
click at [810, 113] on img at bounding box center [808, 117] width 12 height 12
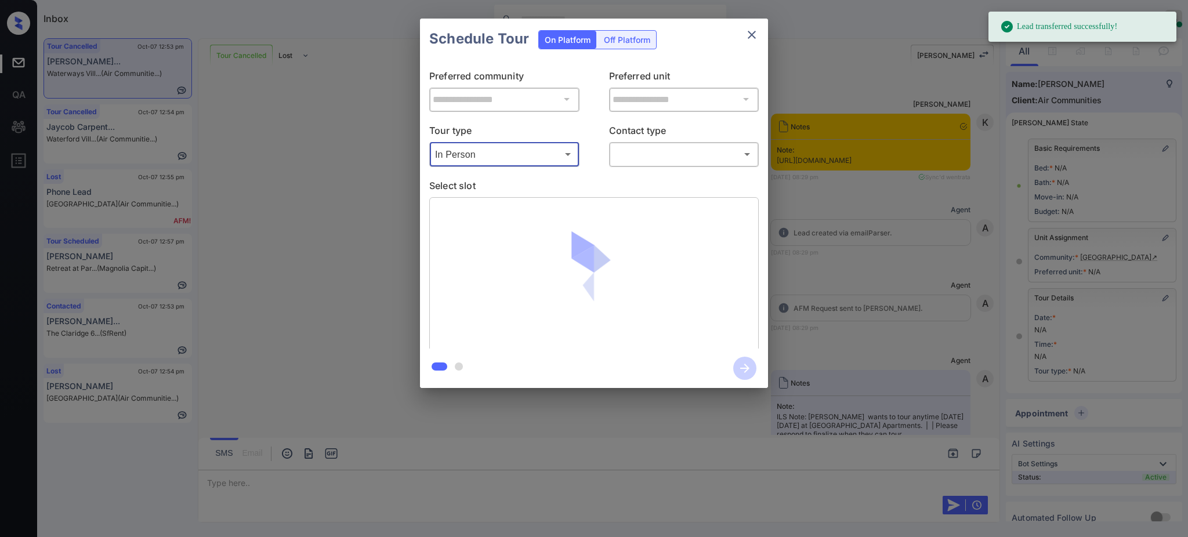
click at [644, 153] on body "Lead transferred successfully! Inbox [PERSON_NAME] Online Set yourself offline …" at bounding box center [594, 268] width 1188 height 537
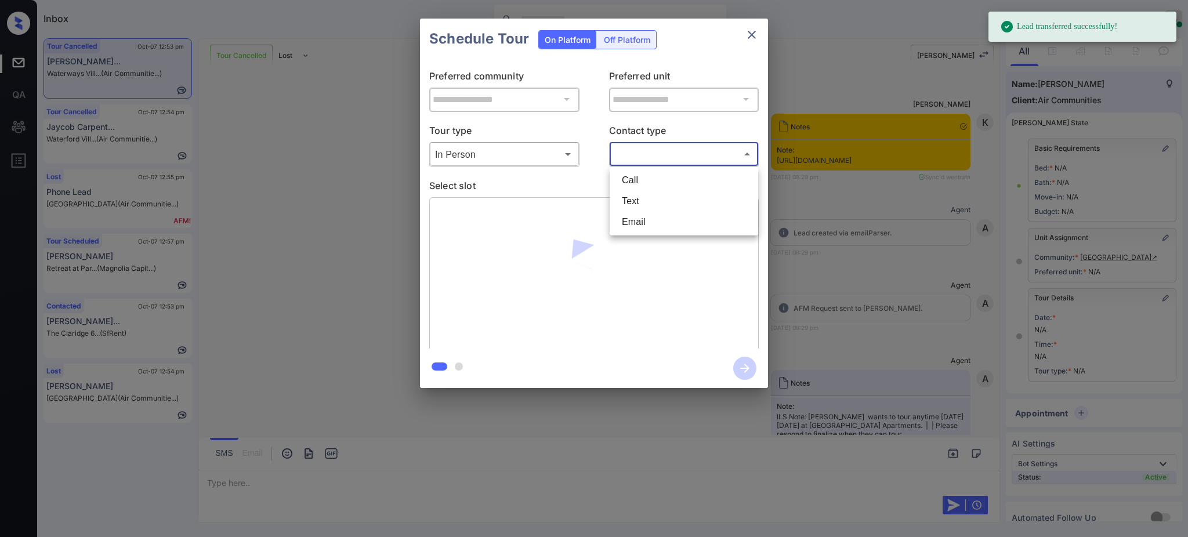
scroll to position [12092, 0]
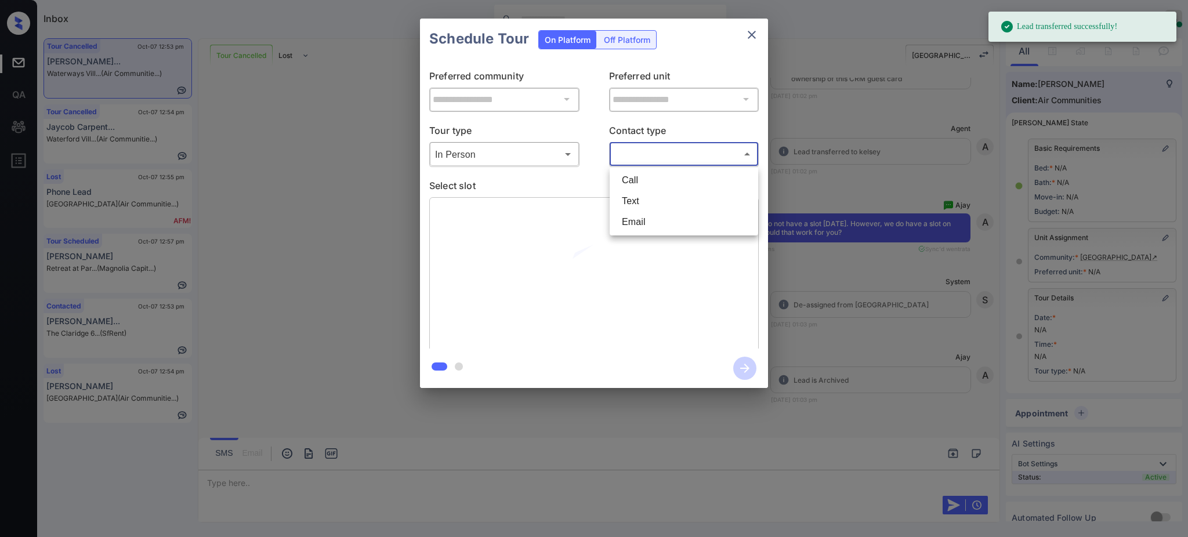
click at [635, 202] on li "Text" at bounding box center [683, 201] width 143 height 21
type input "****"
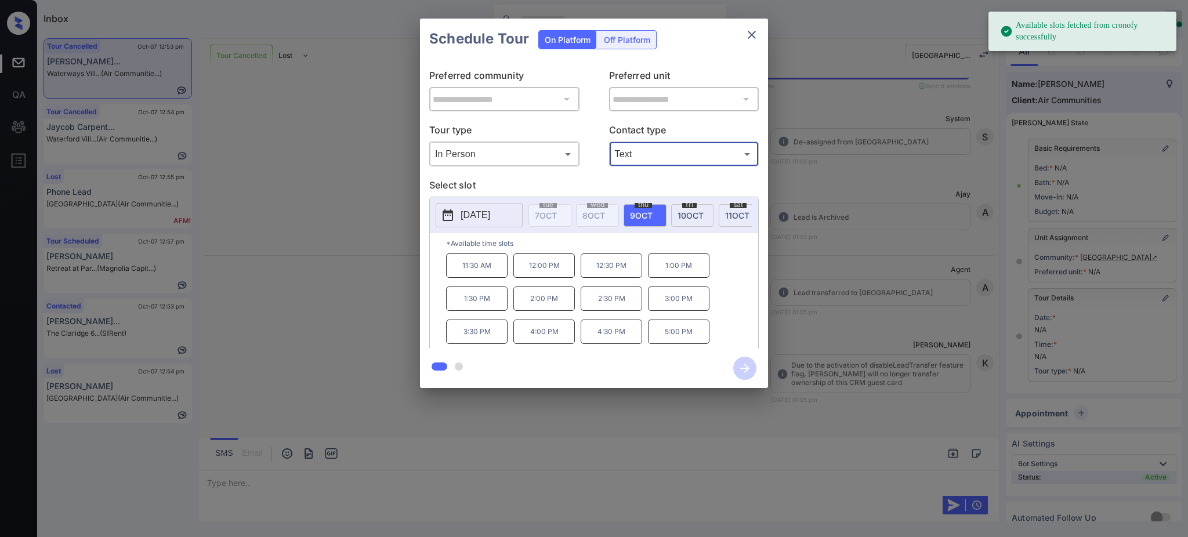
scroll to position [12264, 0]
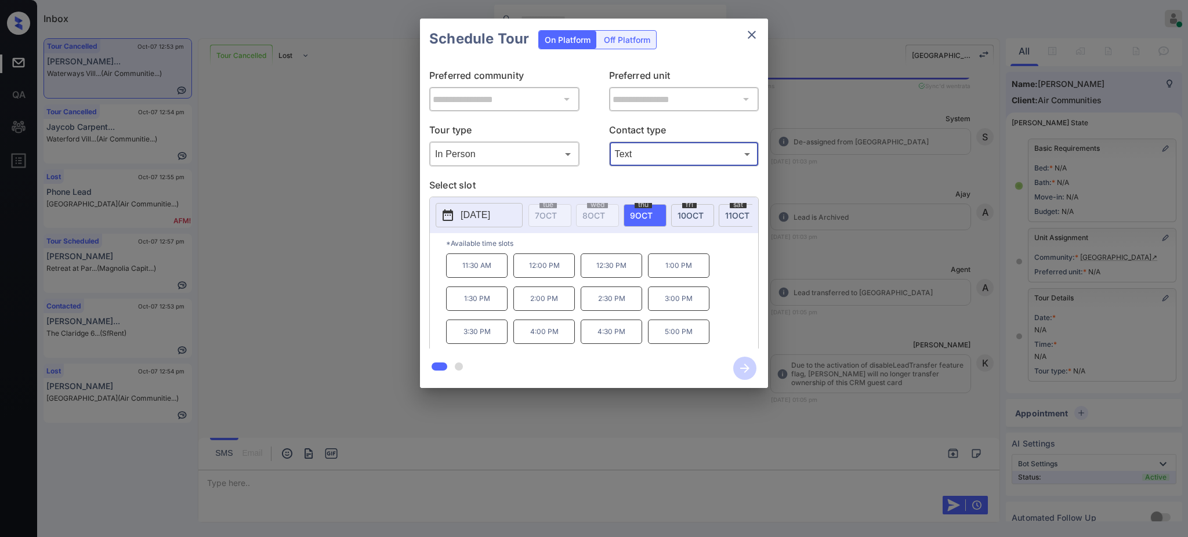
click at [238, 133] on div "**********" at bounding box center [594, 203] width 1188 height 407
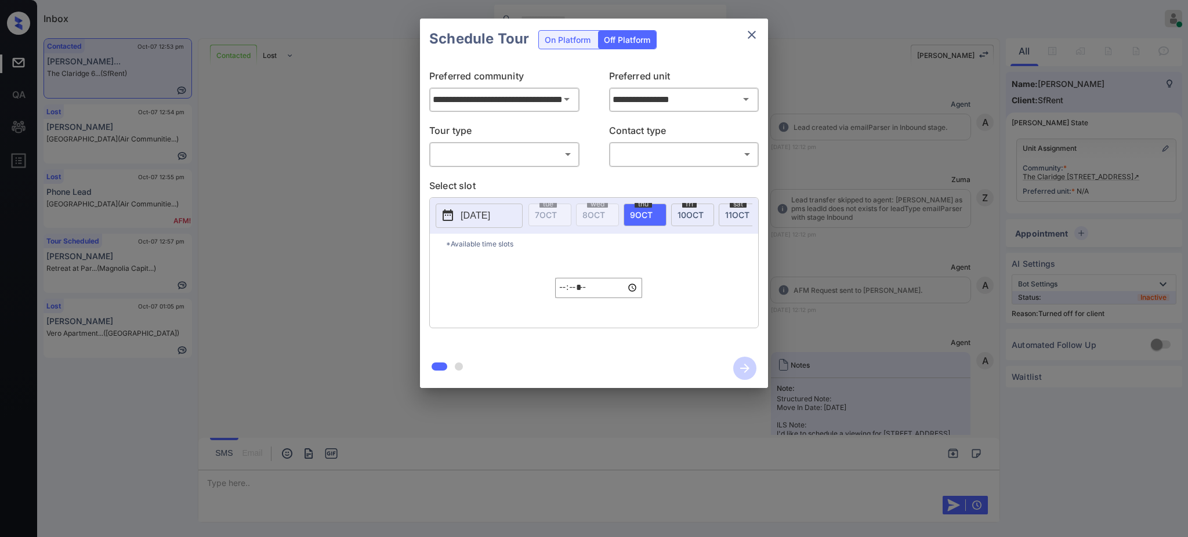
click at [868, 214] on div "**********" at bounding box center [594, 203] width 1188 height 407
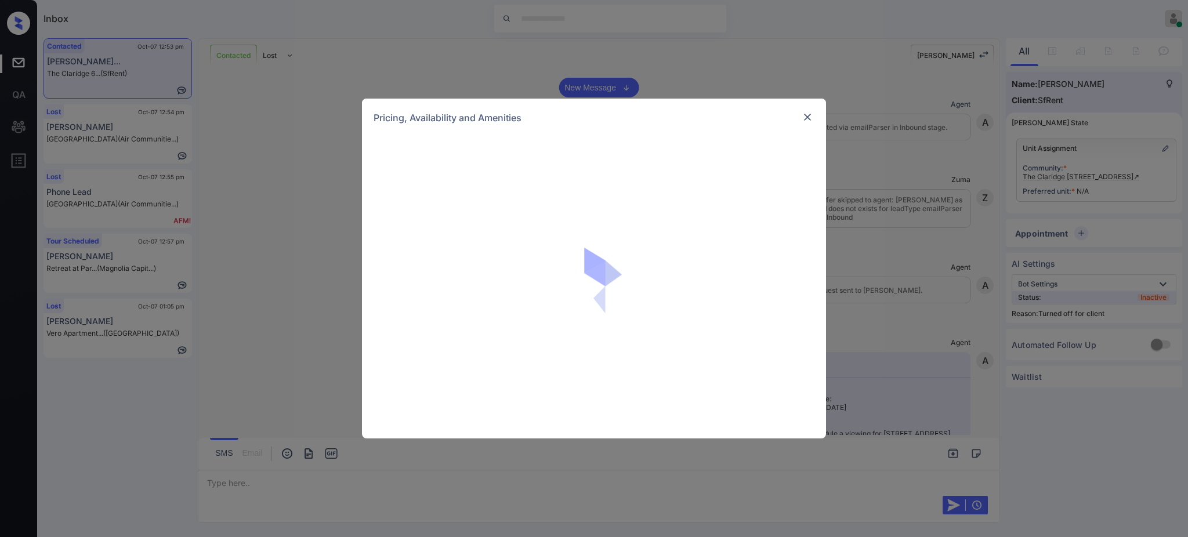
scroll to position [1766, 0]
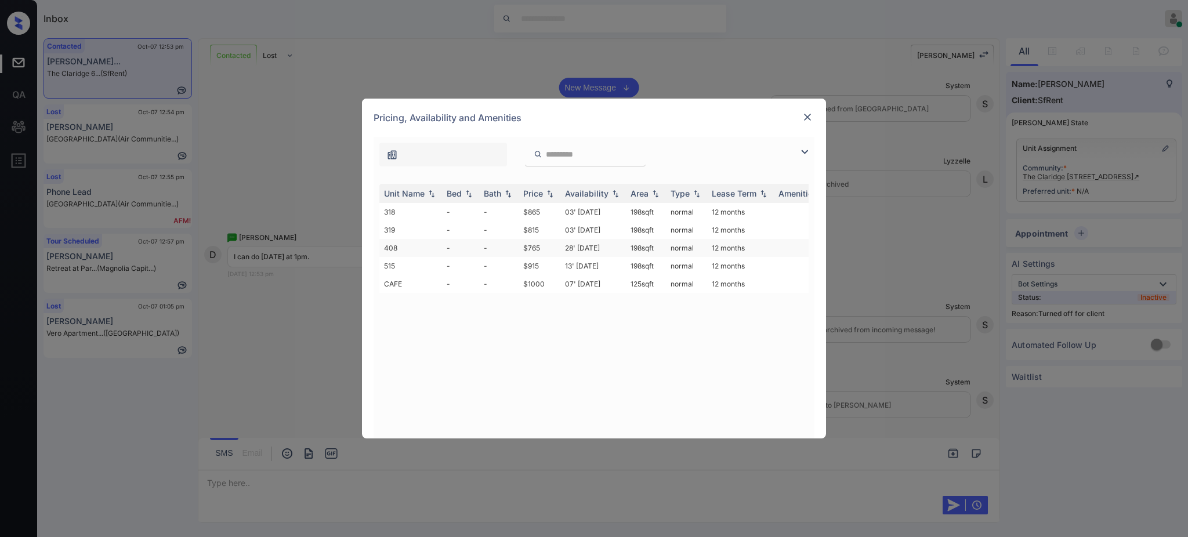
click at [530, 253] on td "$765" at bounding box center [540, 248] width 42 height 18
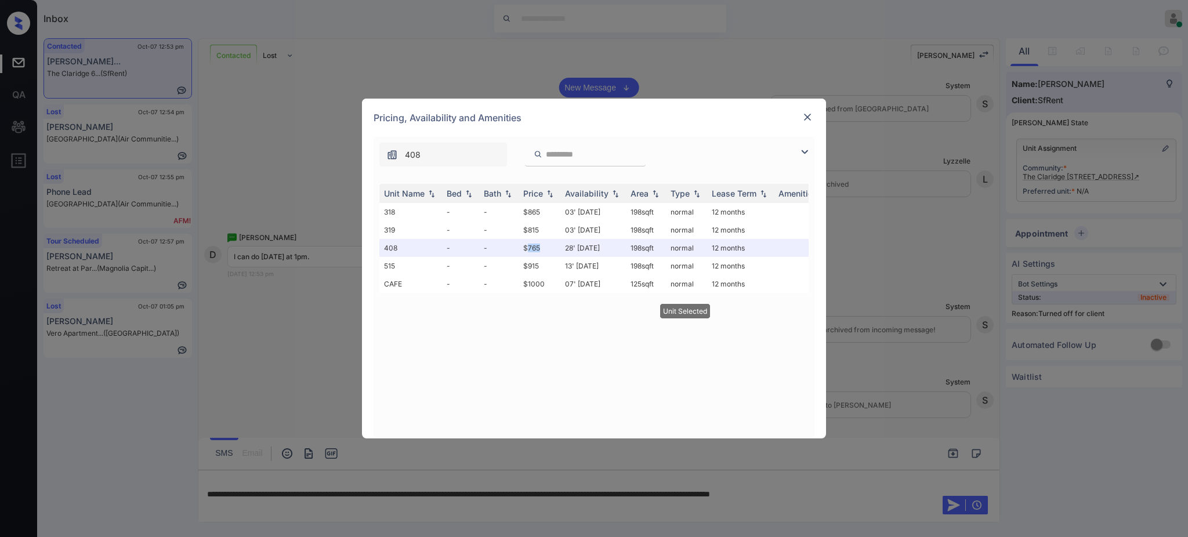
click at [806, 115] on img at bounding box center [808, 117] width 12 height 12
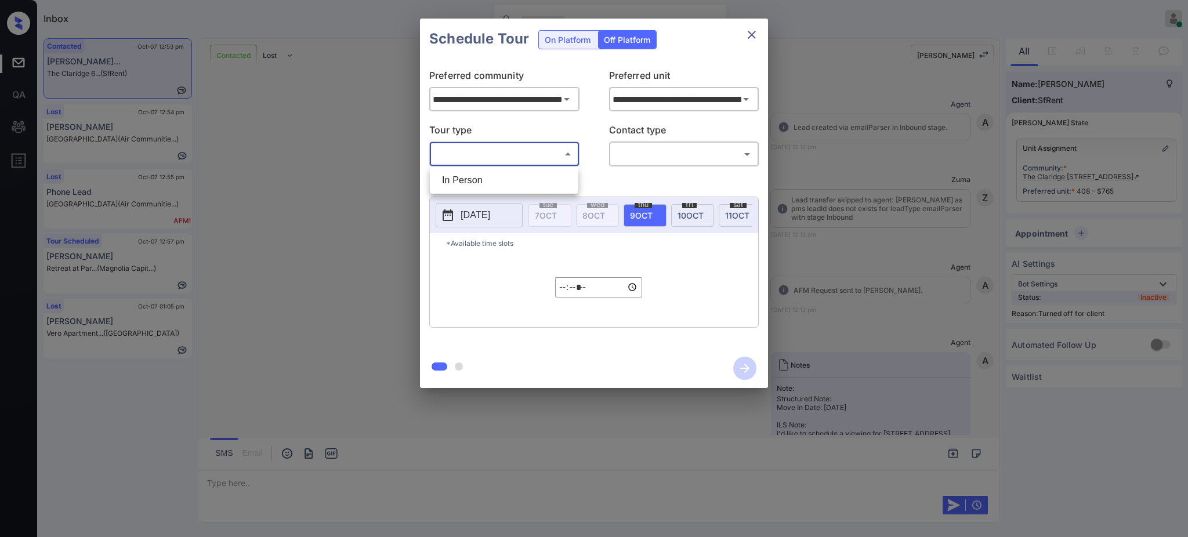
scroll to position [1766, 0]
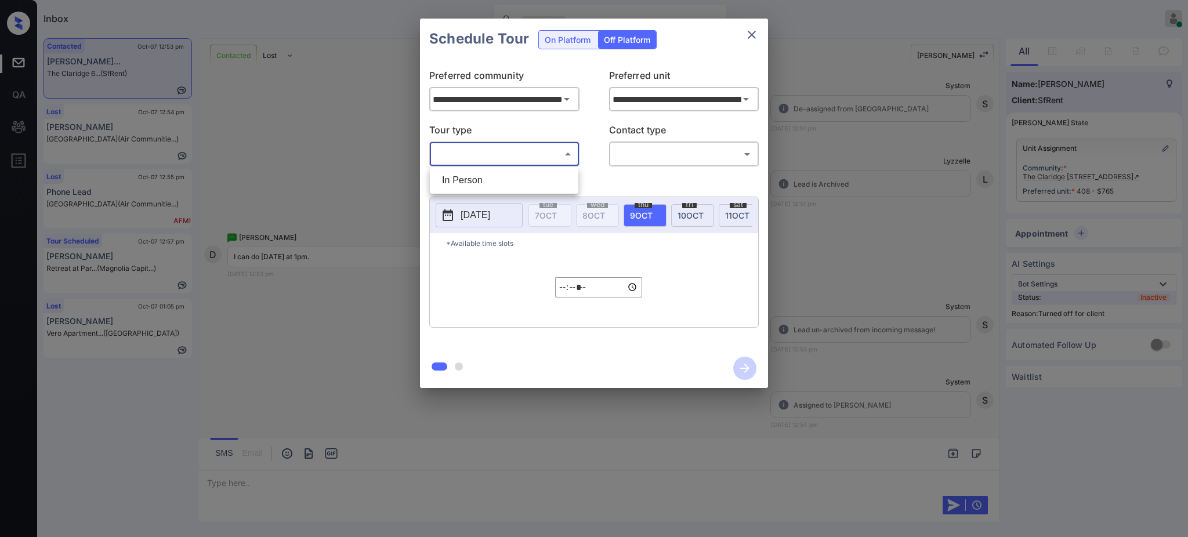
click at [486, 183] on li "In Person" at bounding box center [504, 180] width 143 height 21
type input "********"
click at [644, 149] on body "Inbox Ajay Kumar Online Set yourself offline Set yourself on break Profile Swit…" at bounding box center [594, 268] width 1188 height 537
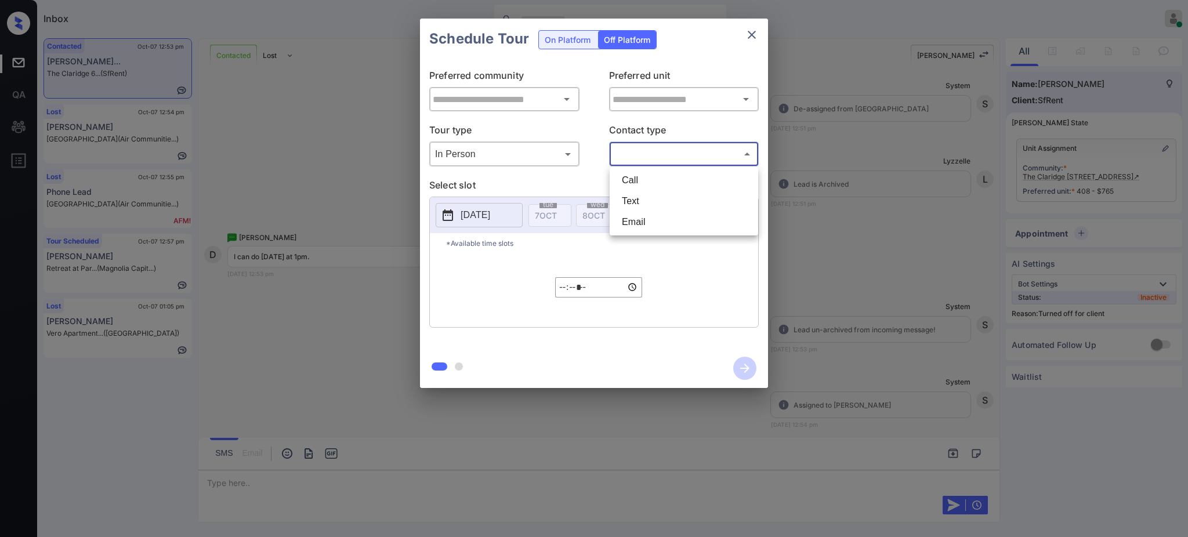
type input "**********"
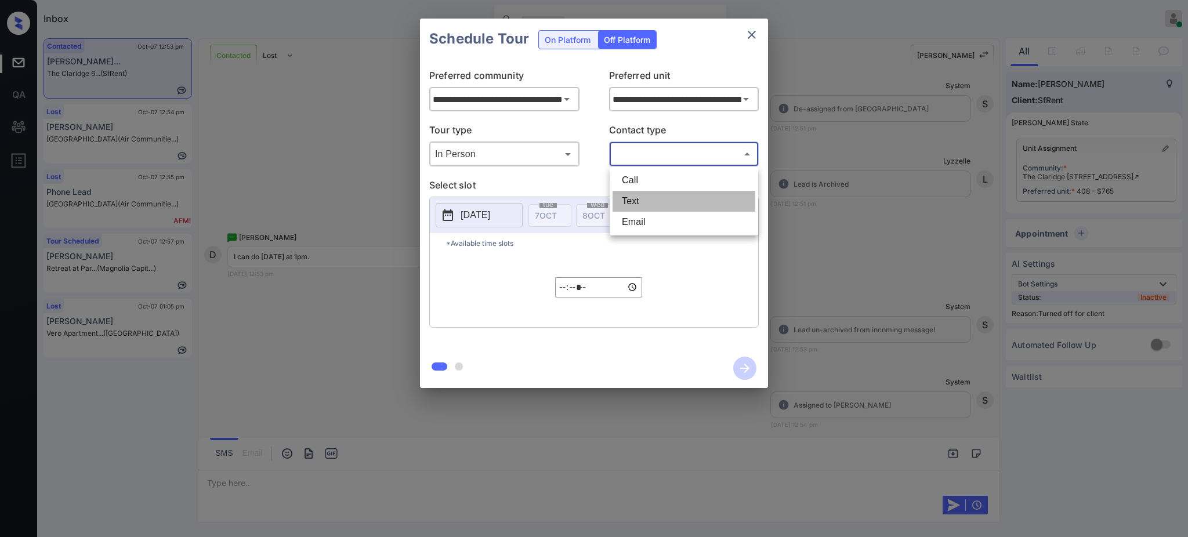
click at [636, 195] on li "Text" at bounding box center [683, 201] width 143 height 21
type input "****"
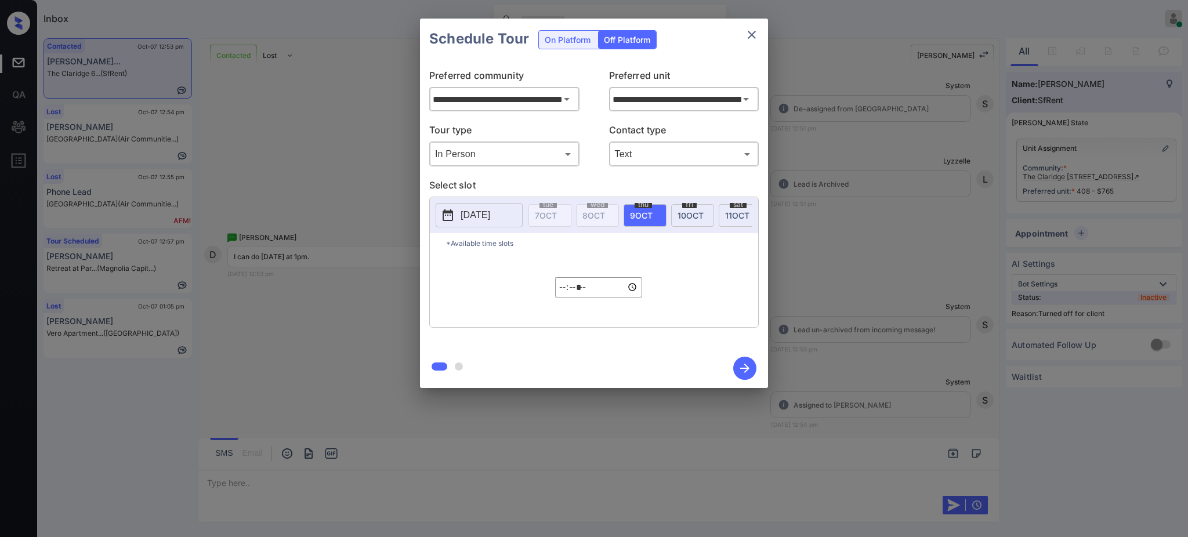
click at [480, 209] on p "2025-10-08" at bounding box center [476, 215] width 30 height 14
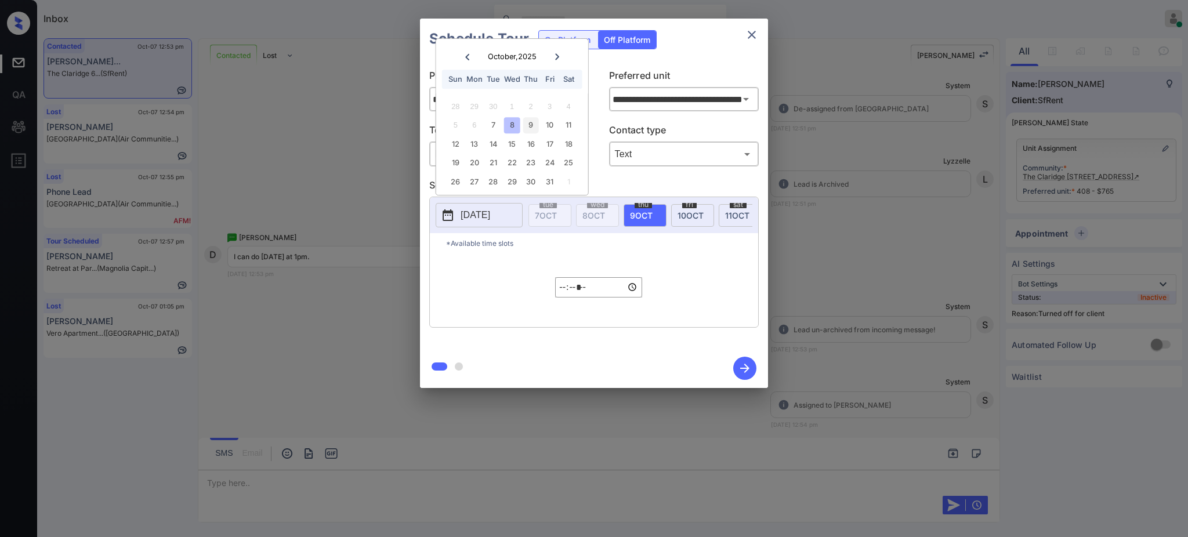
click at [532, 123] on div "9" at bounding box center [531, 125] width 16 height 16
drag, startPoint x: 531, startPoint y: 118, endPoint x: 555, endPoint y: 275, distance: 159.1
click at [531, 119] on div "9" at bounding box center [531, 125] width 16 height 16
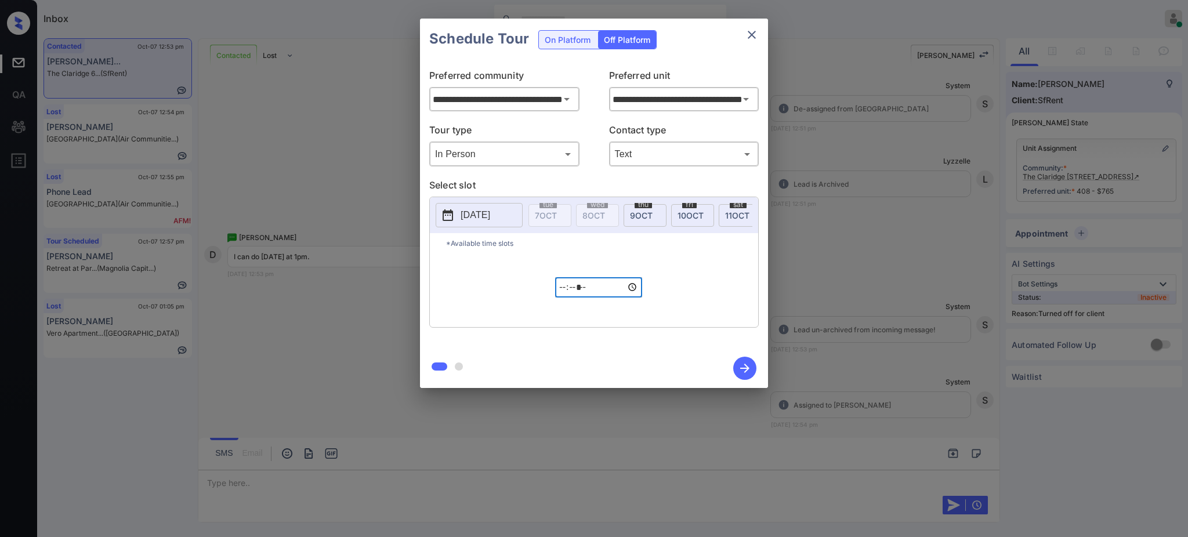
click at [563, 298] on input "*****" at bounding box center [598, 287] width 87 height 20
type input "*****"
click at [745, 369] on icon "button" at bounding box center [744, 368] width 23 height 23
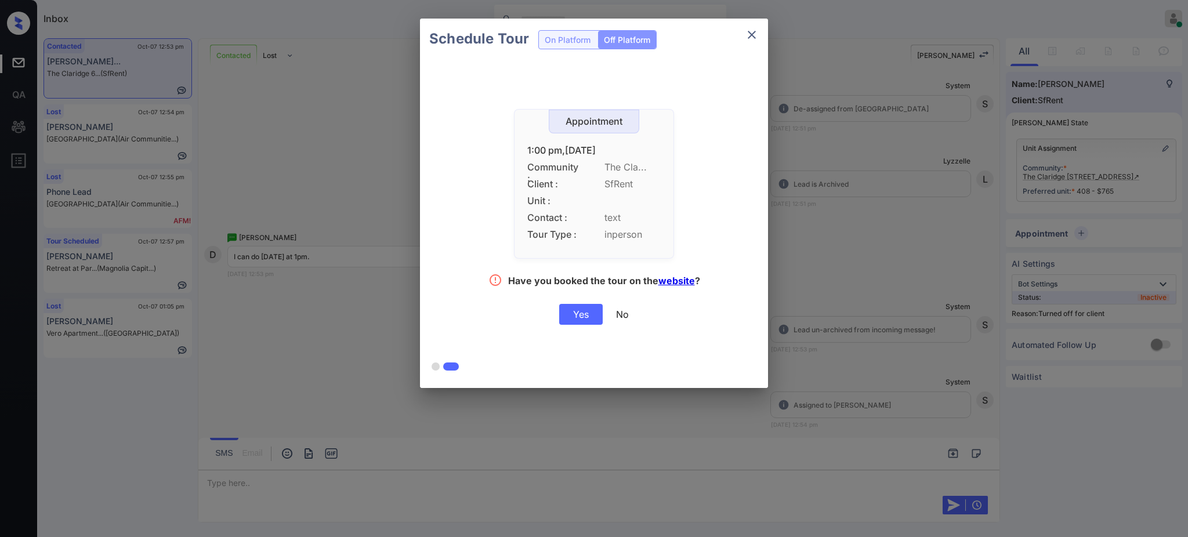
click at [580, 320] on div "Yes" at bounding box center [580, 314] width 43 height 21
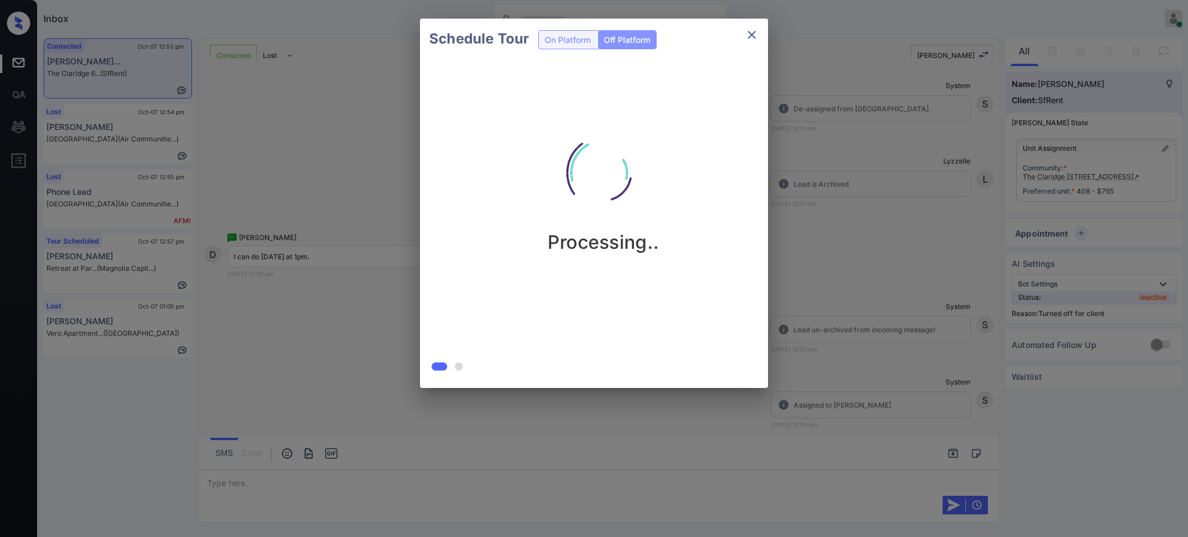
click at [869, 288] on div "Schedule Tour On Platform Off Platform Processing.." at bounding box center [594, 203] width 1188 height 407
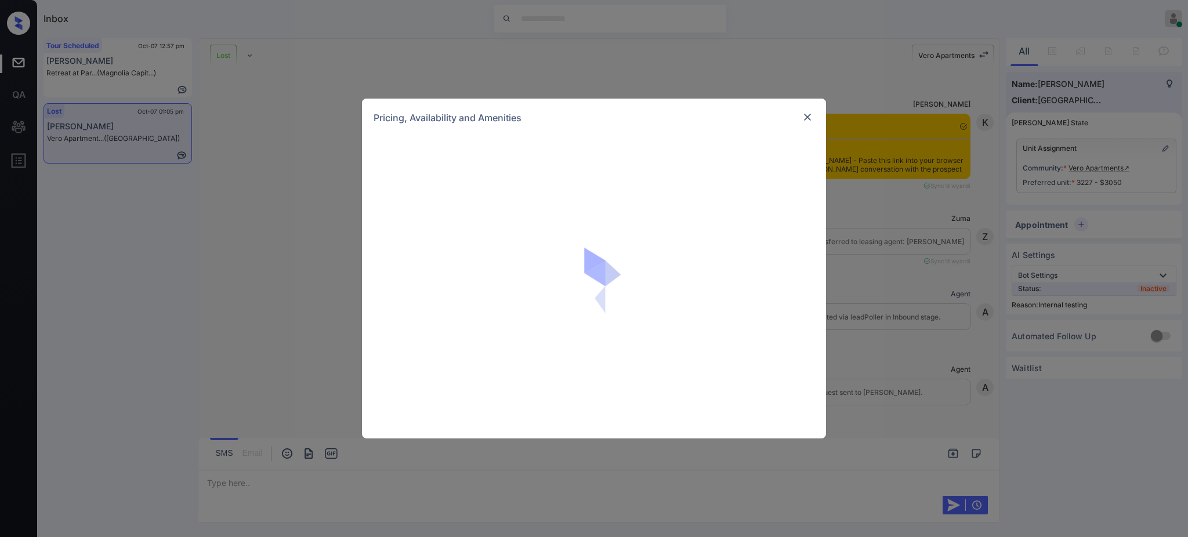
scroll to position [3327, 0]
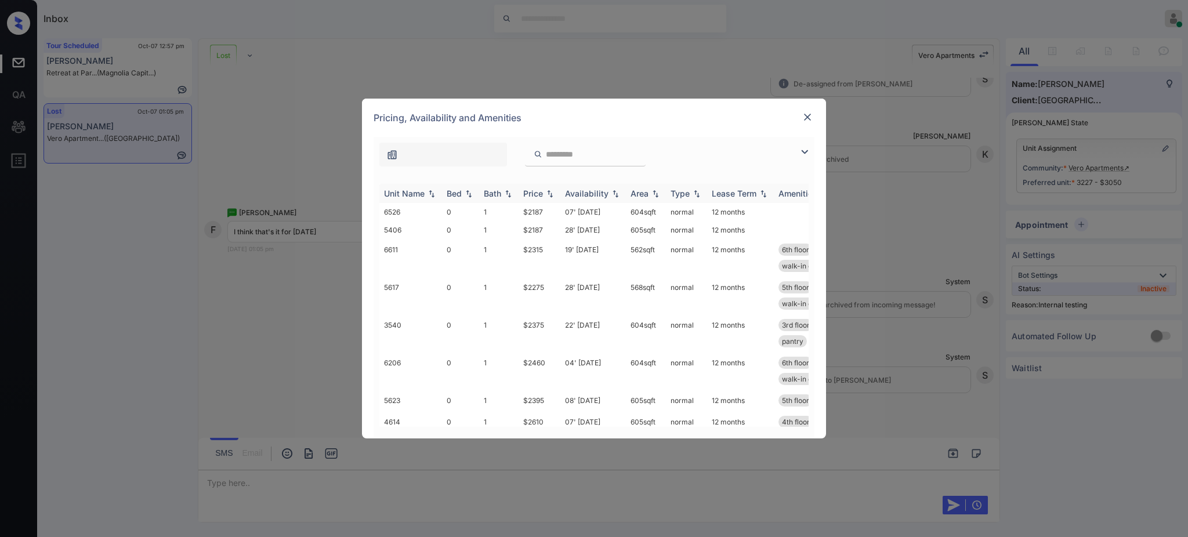
click at [461, 194] on div "Bed" at bounding box center [454, 193] width 15 height 10
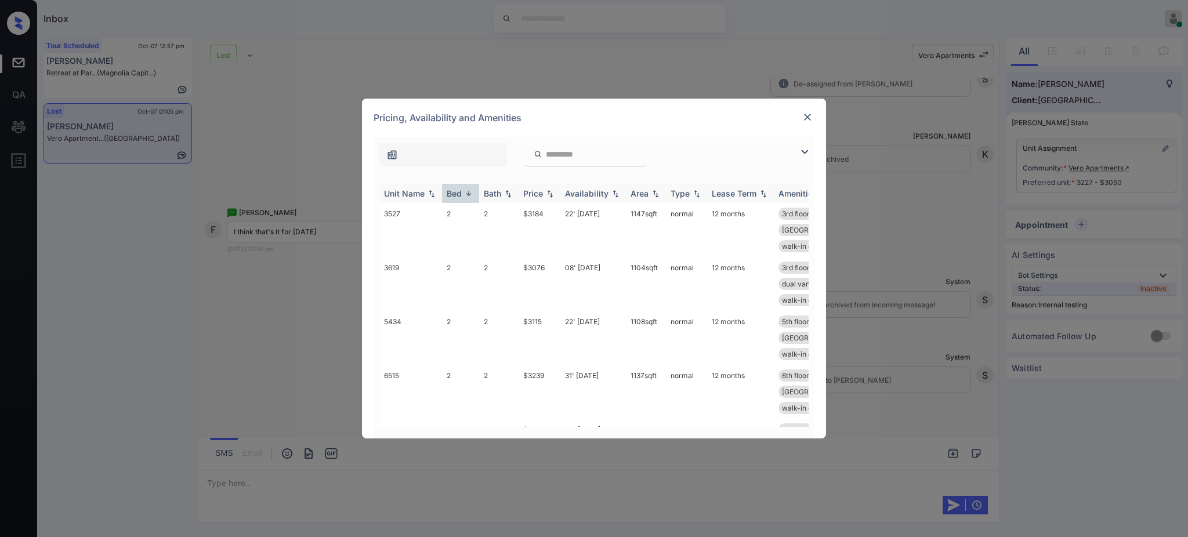
click at [461, 194] on div "Bed" at bounding box center [454, 193] width 15 height 10
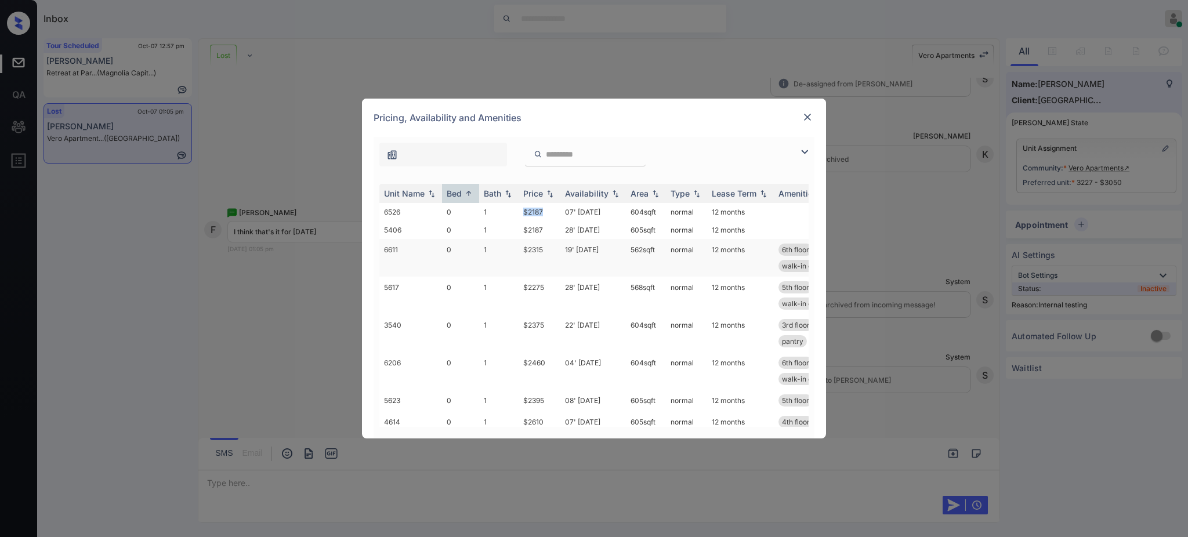
drag, startPoint x: 520, startPoint y: 210, endPoint x: 594, endPoint y: 249, distance: 83.3
click at [546, 214] on tr "6526 0 1 $2187 07' Jan 26 604 sqft normal 12 months" at bounding box center [682, 212] width 606 height 18
copy tr "$2187"
drag, startPoint x: 521, startPoint y: 229, endPoint x: 755, endPoint y: 130, distance: 253.7
click at [544, 230] on td "$2187" at bounding box center [540, 230] width 42 height 18
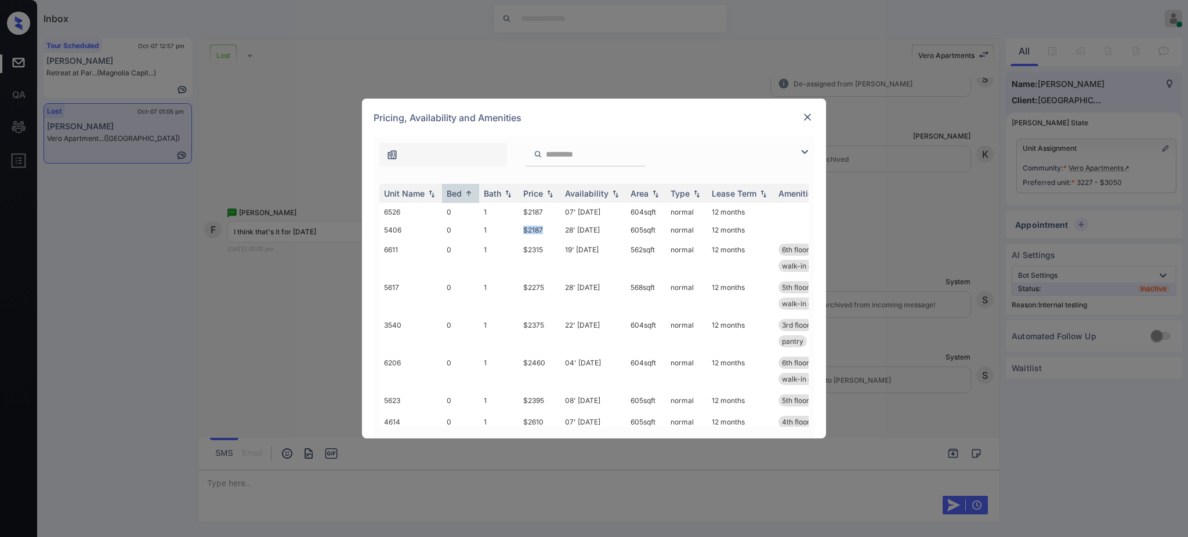
copy td "$2187"
click at [804, 111] on img at bounding box center [808, 117] width 12 height 12
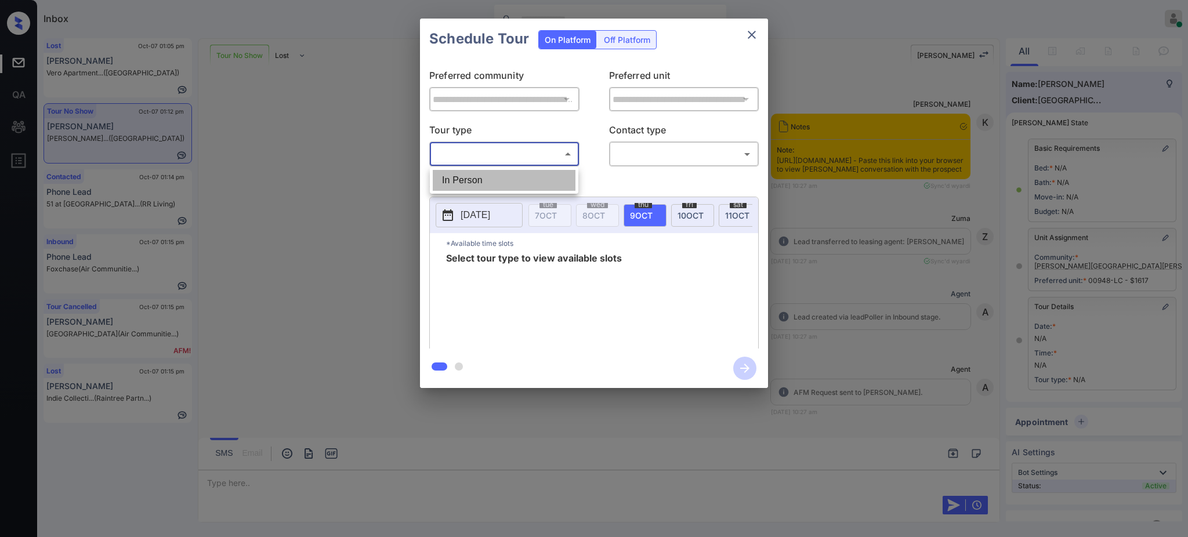
click at [521, 176] on li "In Person" at bounding box center [504, 180] width 143 height 21
type input "********"
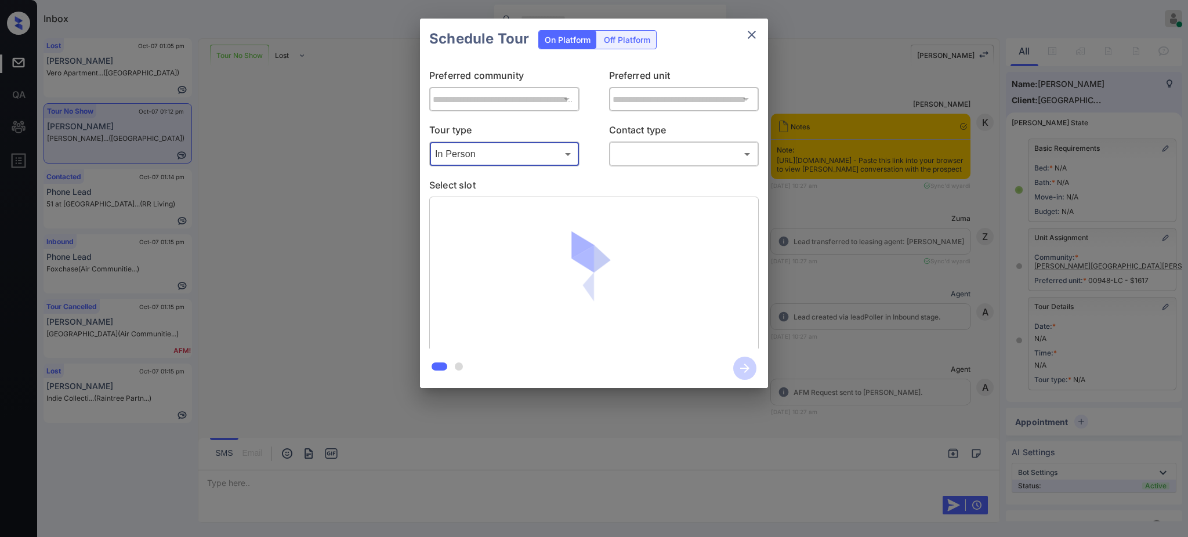
scroll to position [60, 0]
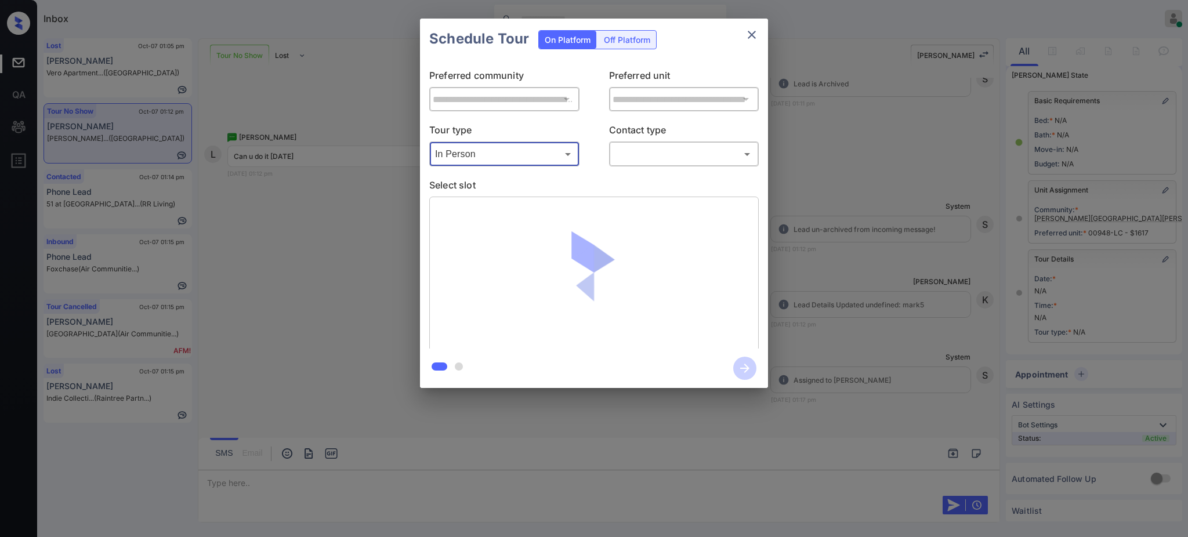
click at [640, 150] on body "Inbox [PERSON_NAME] Online Set yourself offline Set yourself on break Profile S…" at bounding box center [594, 268] width 1188 height 537
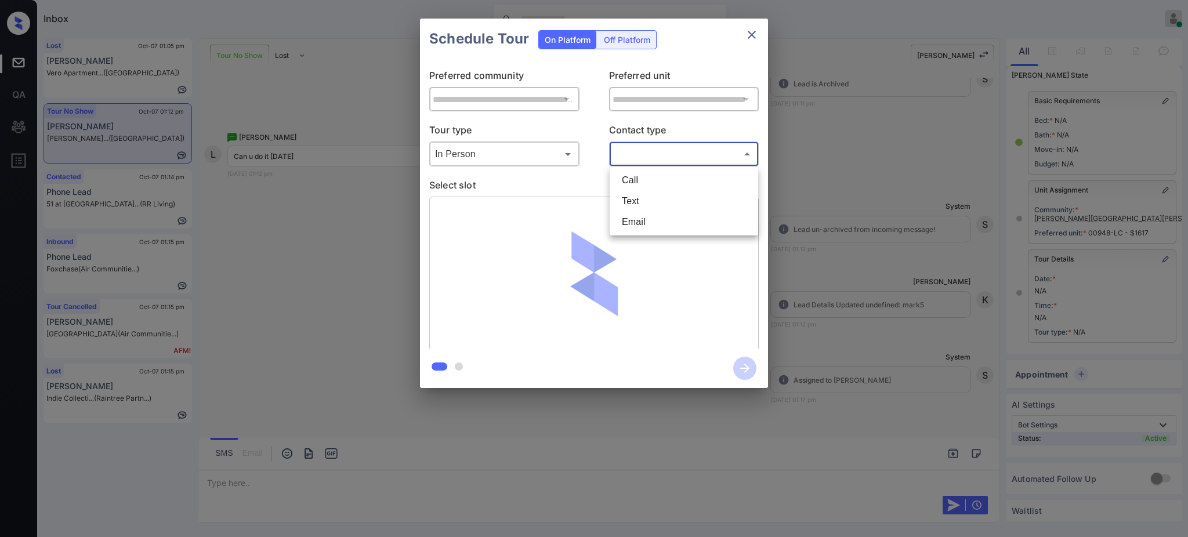
click at [646, 195] on li "Text" at bounding box center [683, 201] width 143 height 21
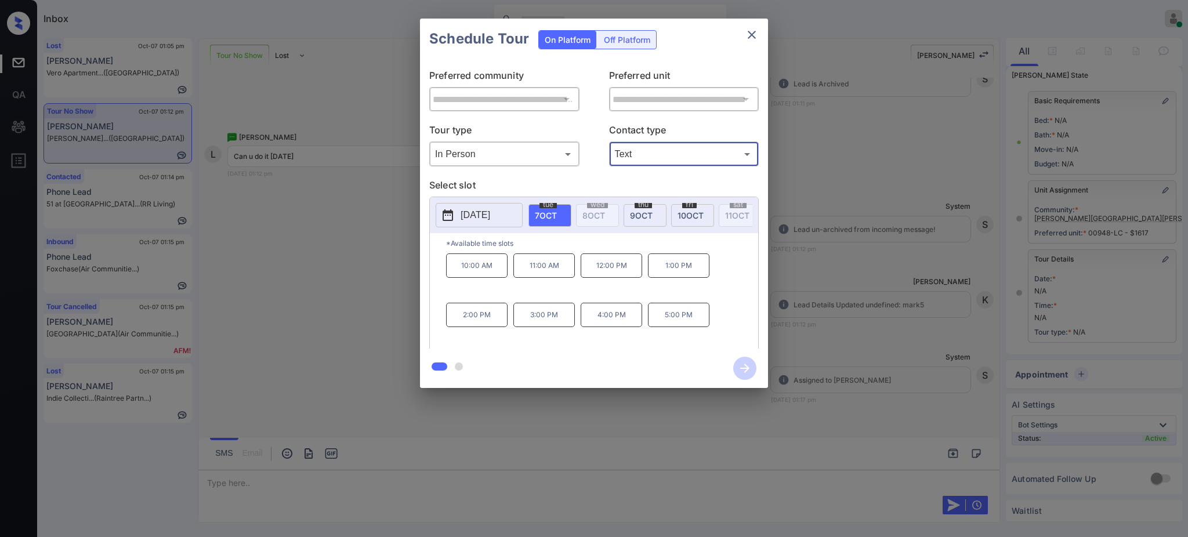
type input "****"
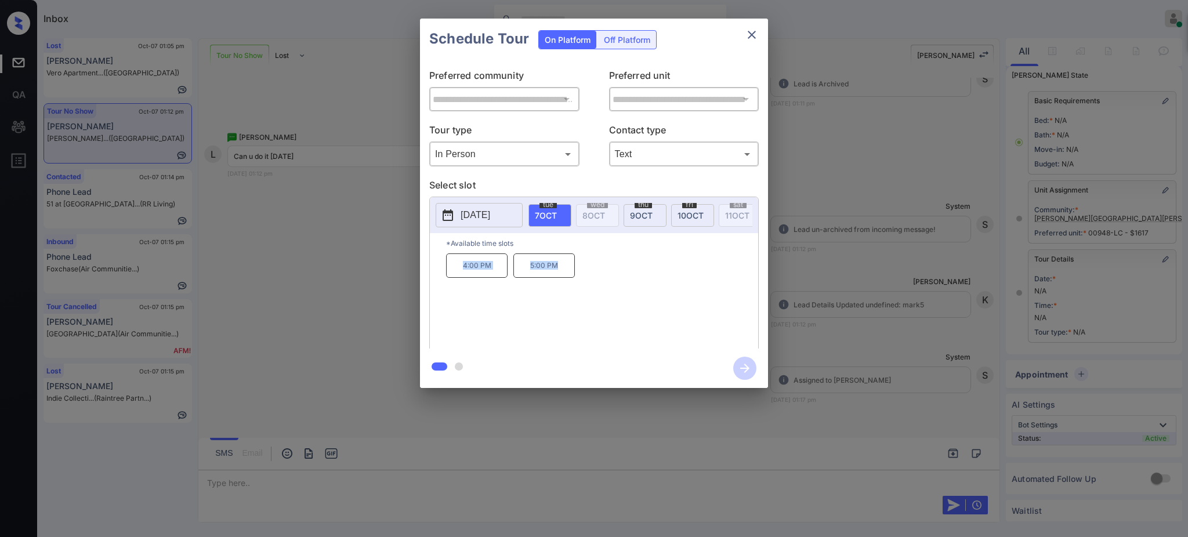
drag, startPoint x: 449, startPoint y: 278, endPoint x: 646, endPoint y: 165, distance: 226.3
click at [583, 269] on div "4:00 PM 5:00 PM" at bounding box center [602, 299] width 312 height 93
copy div "4:00 PM 5:00 PM"
click at [757, 38] on icon "close" at bounding box center [752, 35] width 14 height 14
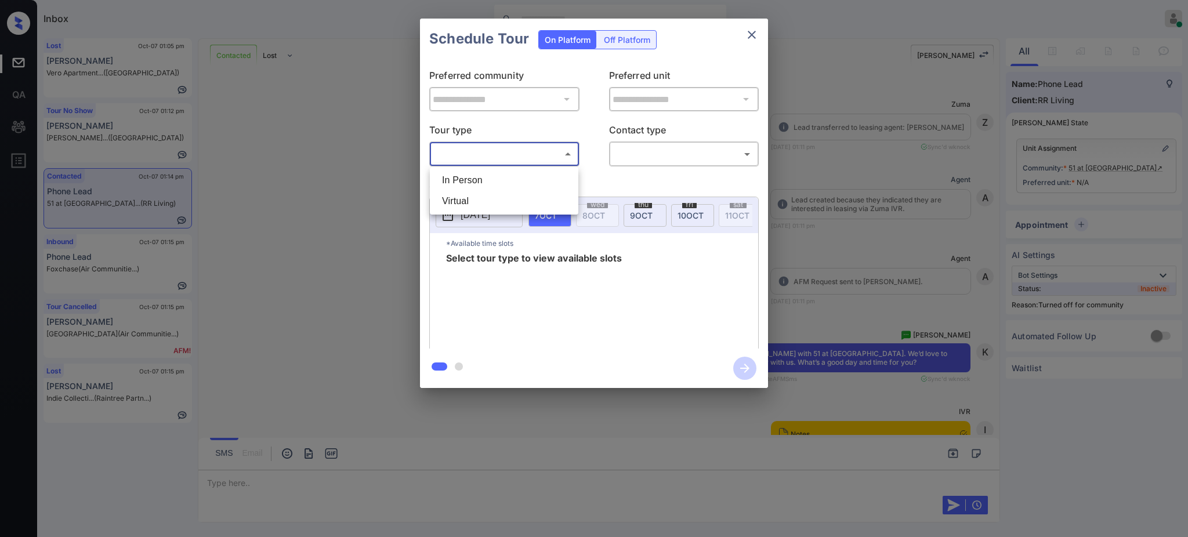
drag, startPoint x: 0, startPoint y: 0, endPoint x: 648, endPoint y: 176, distance: 671.4
click at [479, 177] on li "In Person" at bounding box center [504, 180] width 143 height 21
type input "********"
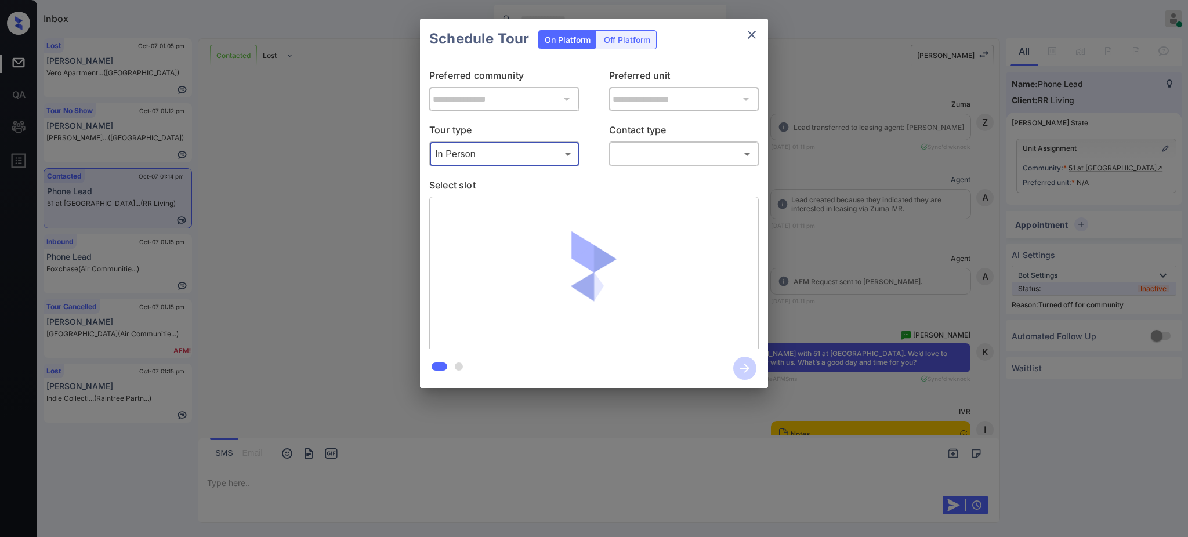
scroll to position [919, 0]
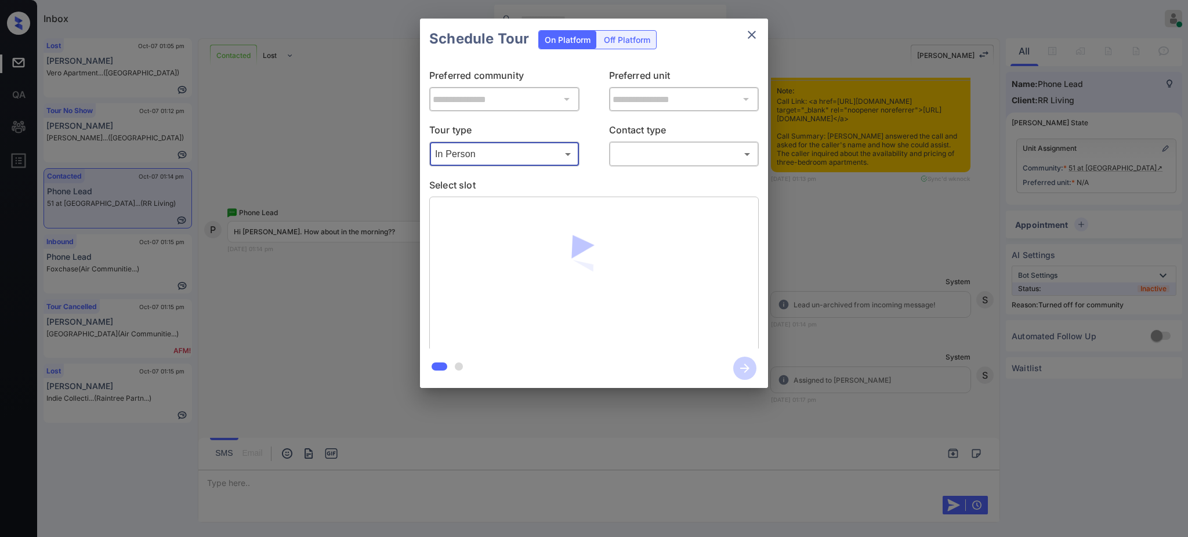
click at [661, 145] on body "Inbox [PERSON_NAME] Online Set yourself offline Set yourself on break Profile S…" at bounding box center [594, 268] width 1188 height 537
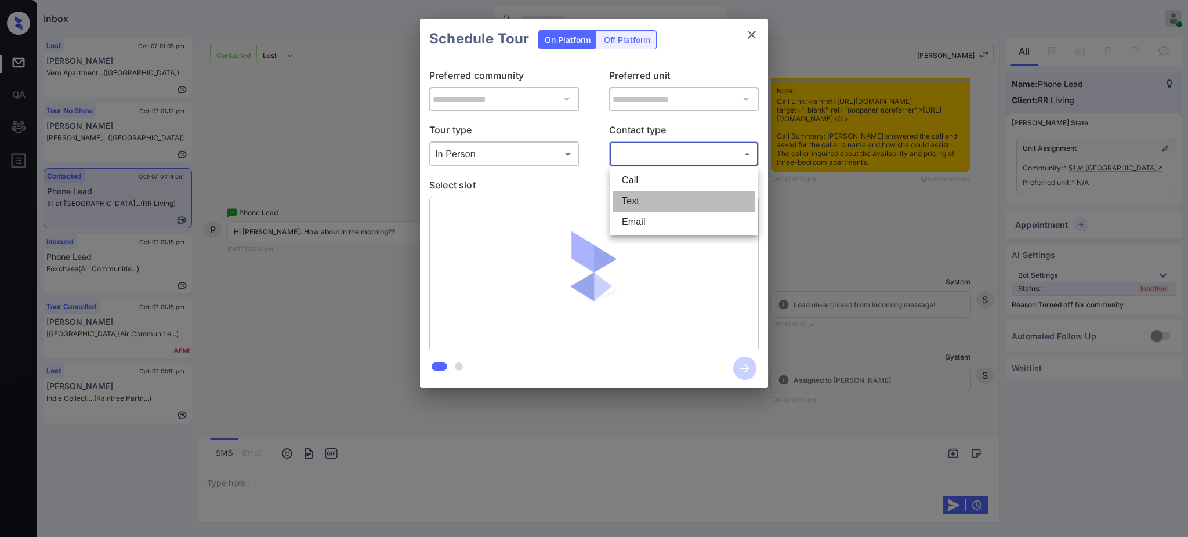
click at [631, 203] on li "Text" at bounding box center [683, 201] width 143 height 21
type input "****"
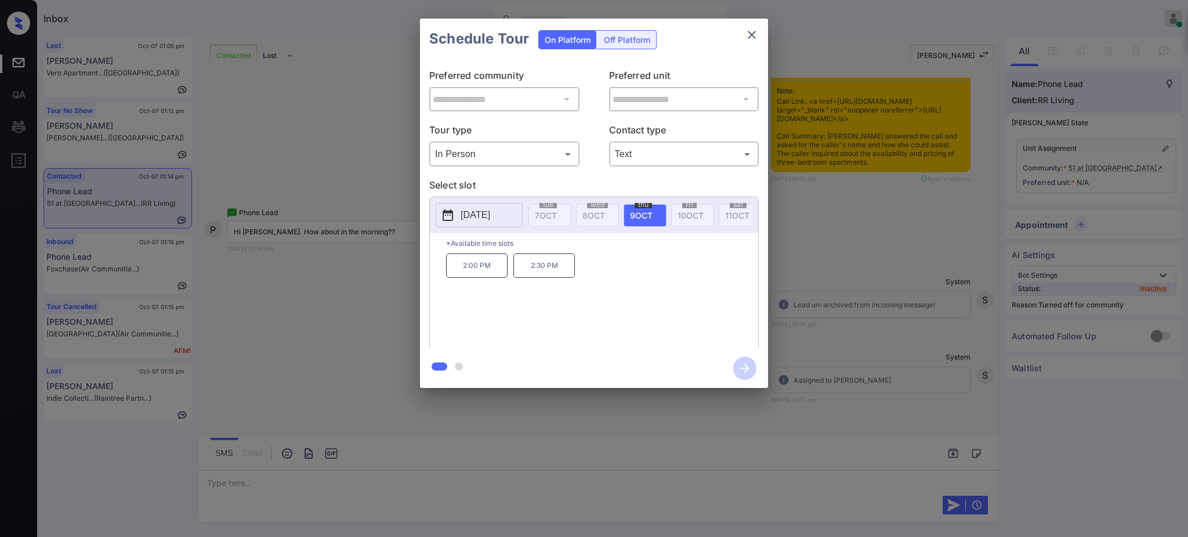
click at [490, 218] on p "[DATE]" at bounding box center [476, 215] width 30 height 14
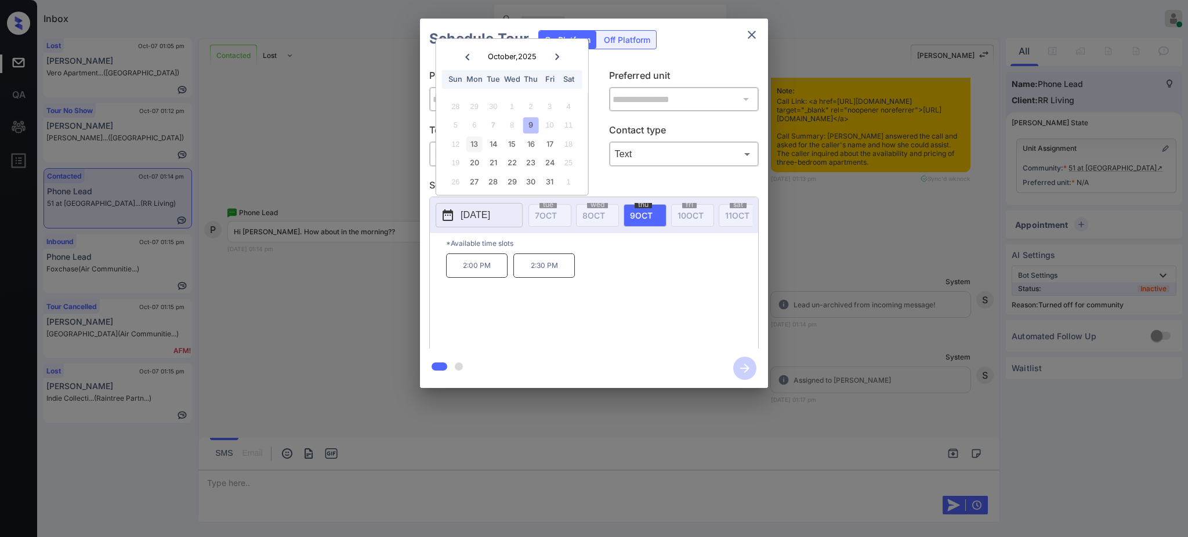
click at [480, 136] on div "13" at bounding box center [474, 144] width 16 height 16
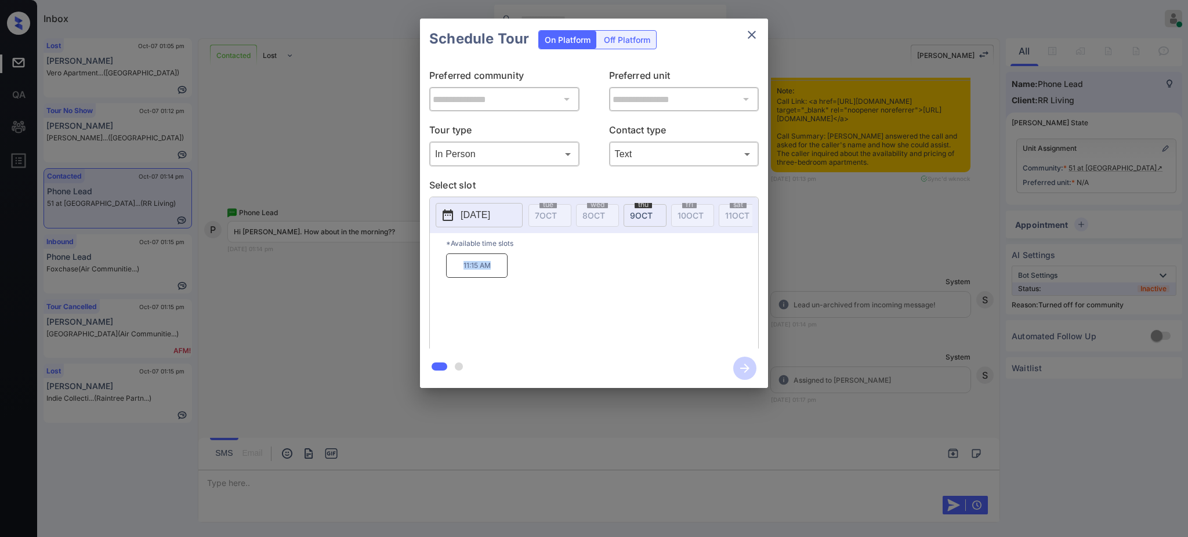
drag, startPoint x: 456, startPoint y: 276, endPoint x: 524, endPoint y: 278, distance: 68.5
click at [524, 278] on div "11:15 AM" at bounding box center [602, 299] width 312 height 93
copy p "11:15 AM"
click at [645, 211] on span "9 OCT" at bounding box center [641, 216] width 23 height 10
click at [484, 227] on div "2025-10-09" at bounding box center [479, 215] width 87 height 24
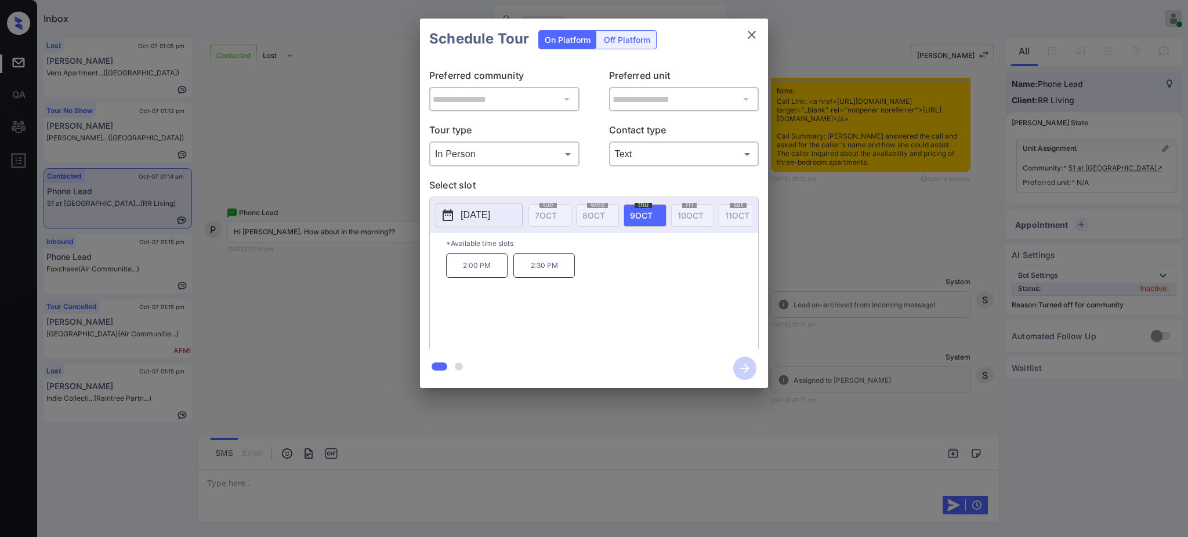
click at [483, 217] on p "2025-10-09" at bounding box center [476, 215] width 30 height 14
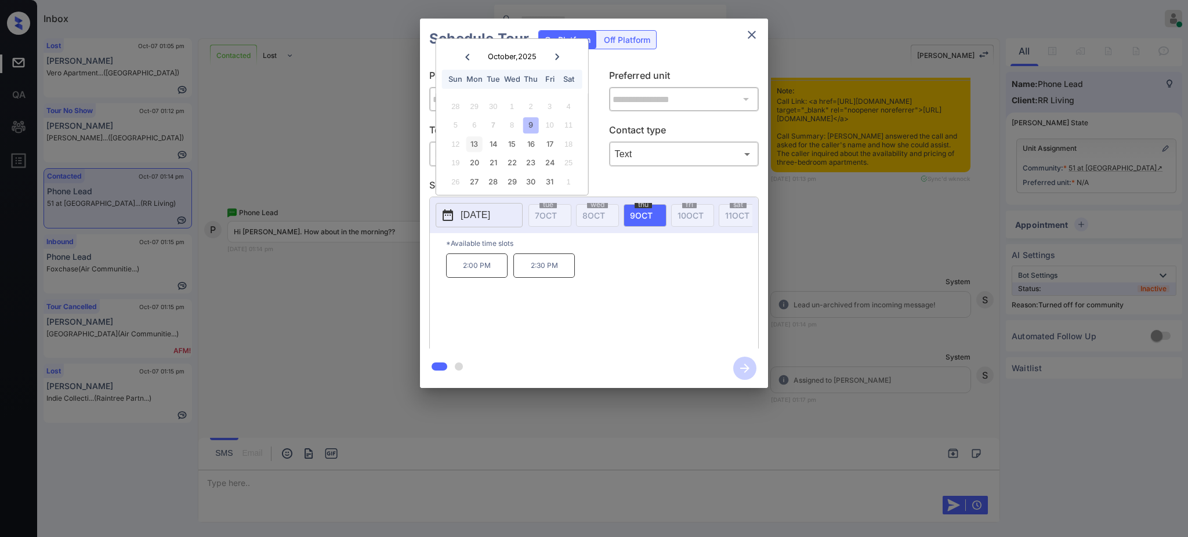
click at [477, 143] on div "13" at bounding box center [474, 144] width 16 height 16
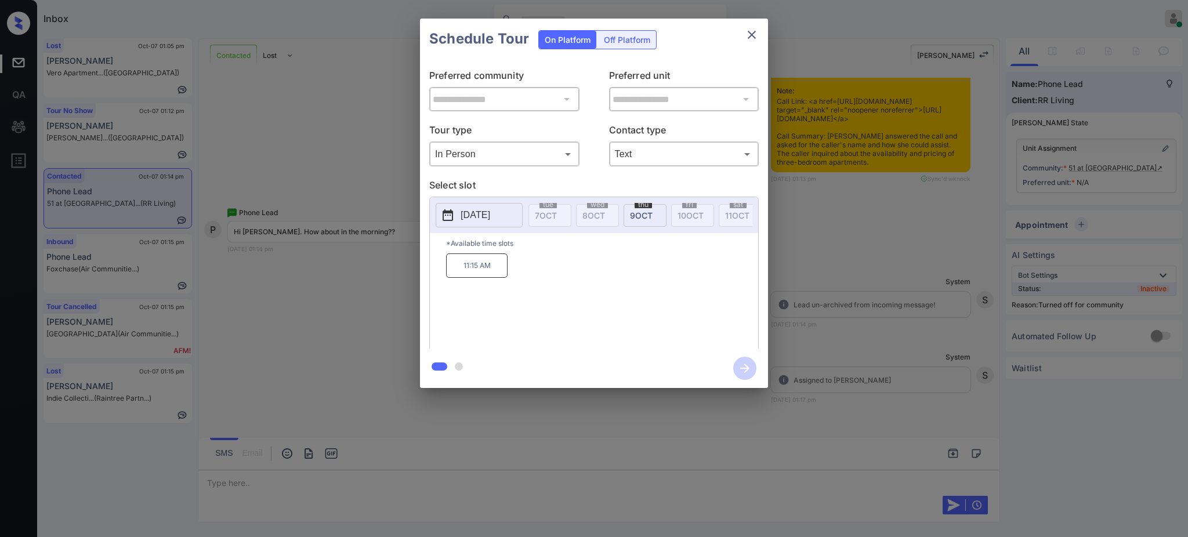
click at [261, 485] on div at bounding box center [594, 268] width 1188 height 537
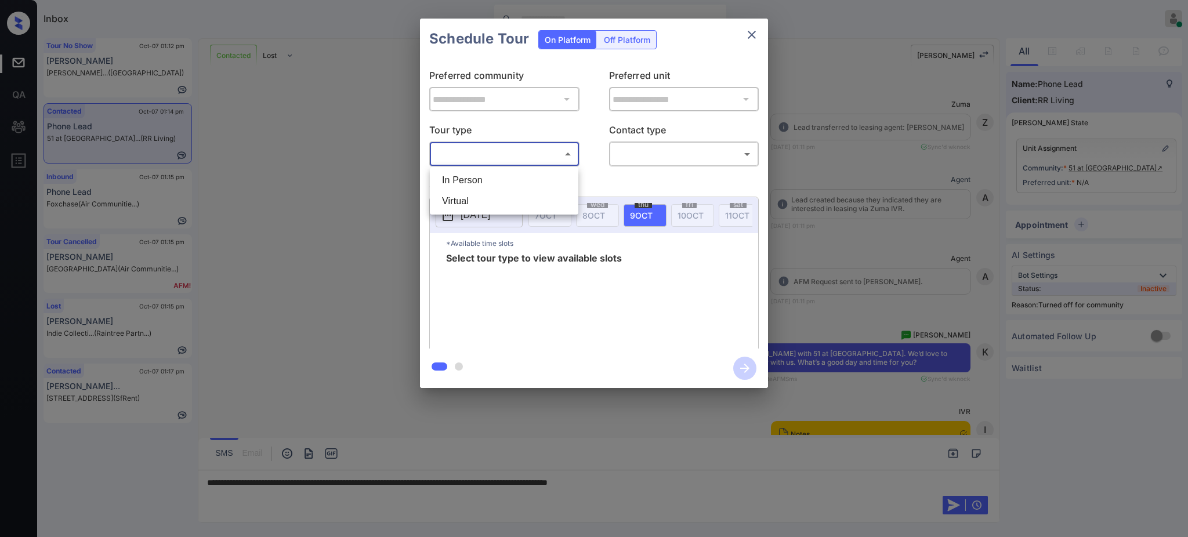
click at [487, 159] on body "Inbox [PERSON_NAME] Online Set yourself offline Set yourself on break Profile S…" at bounding box center [594, 268] width 1188 height 537
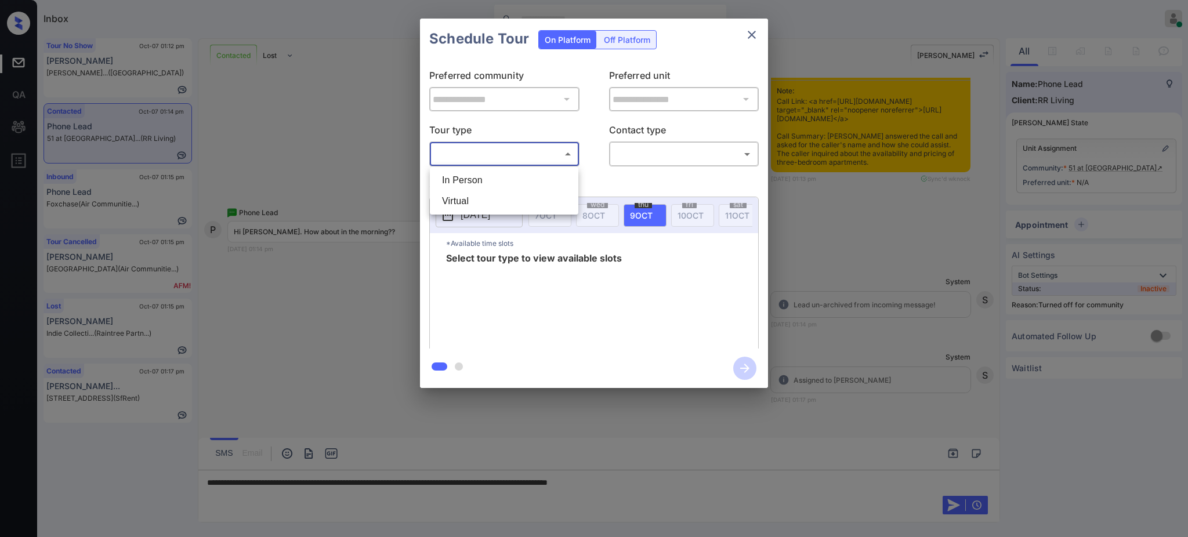
click at [481, 185] on li "In Person" at bounding box center [504, 180] width 143 height 21
type input "********"
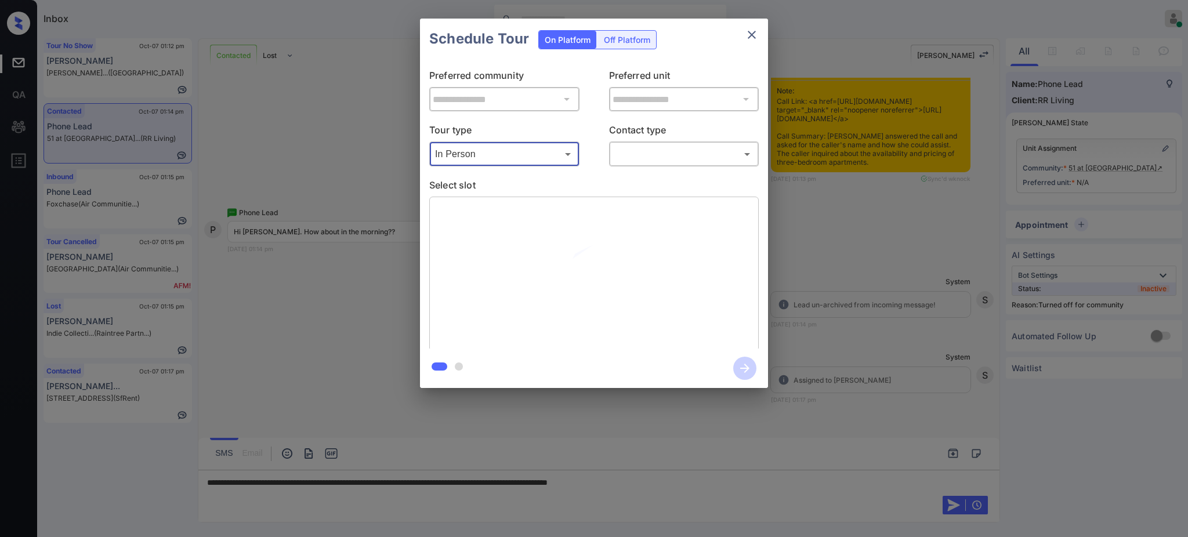
click at [658, 153] on body "Inbox Ajay Kumar Online Set yourself offline Set yourself on break Profile Swit…" at bounding box center [594, 268] width 1188 height 537
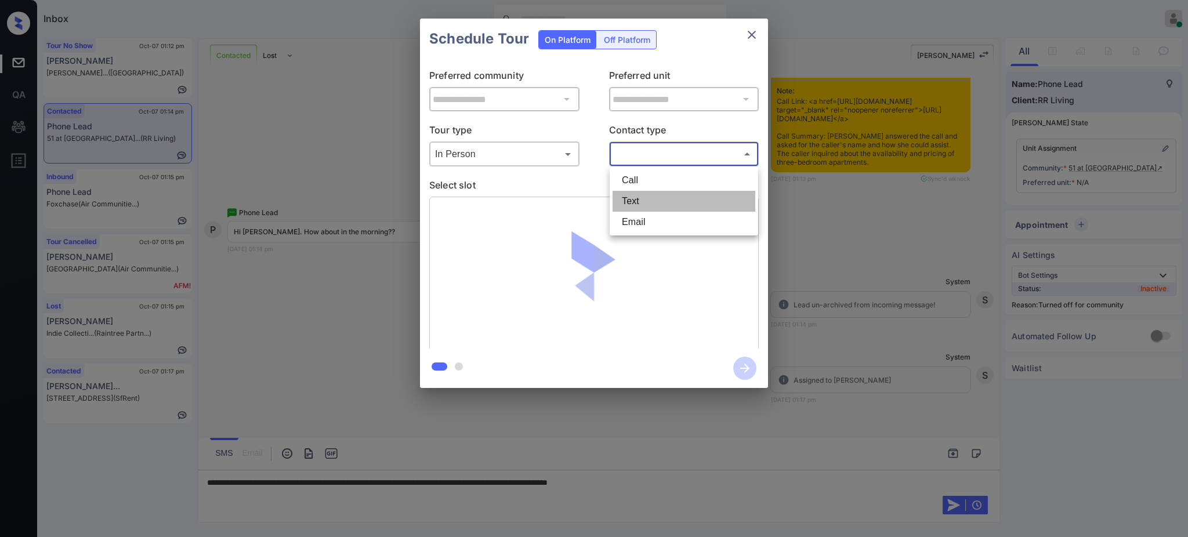
click at [640, 198] on li "Text" at bounding box center [683, 201] width 143 height 21
type input "****"
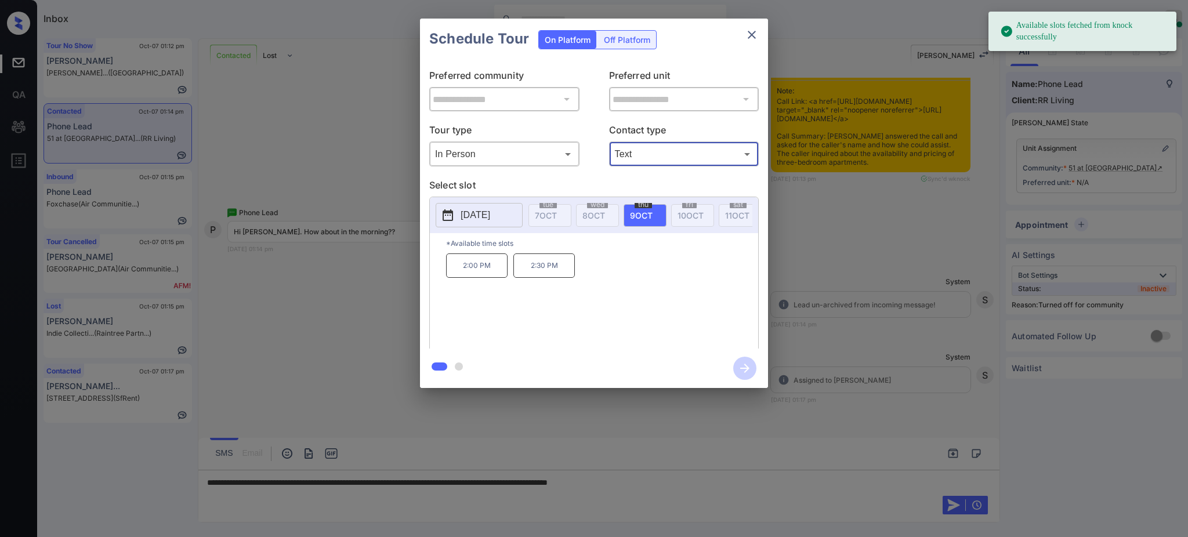
click at [749, 37] on icon "close" at bounding box center [752, 35] width 8 height 8
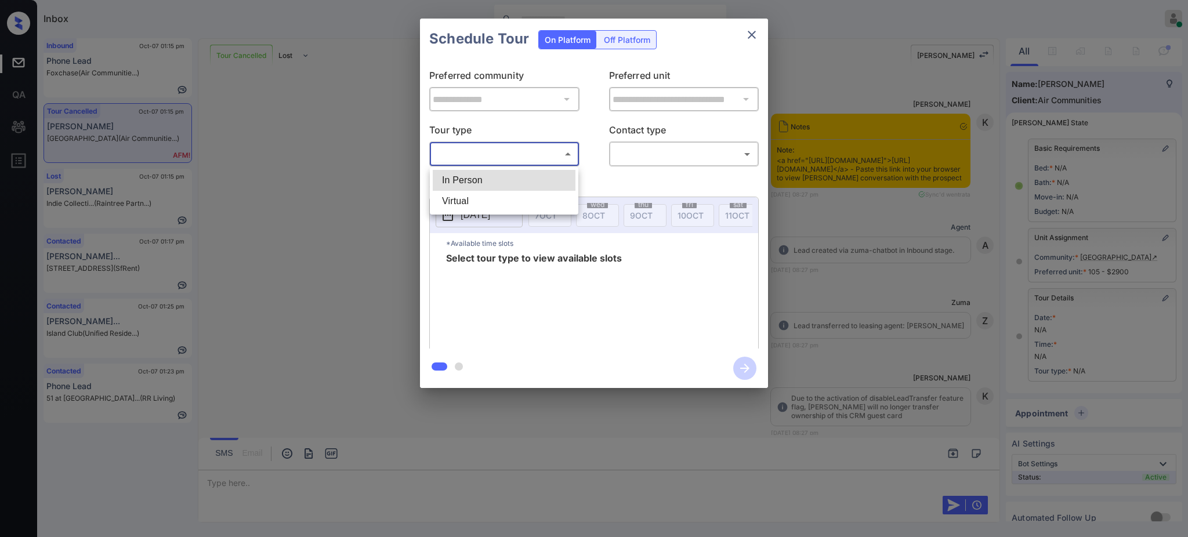
scroll to position [3624, 0]
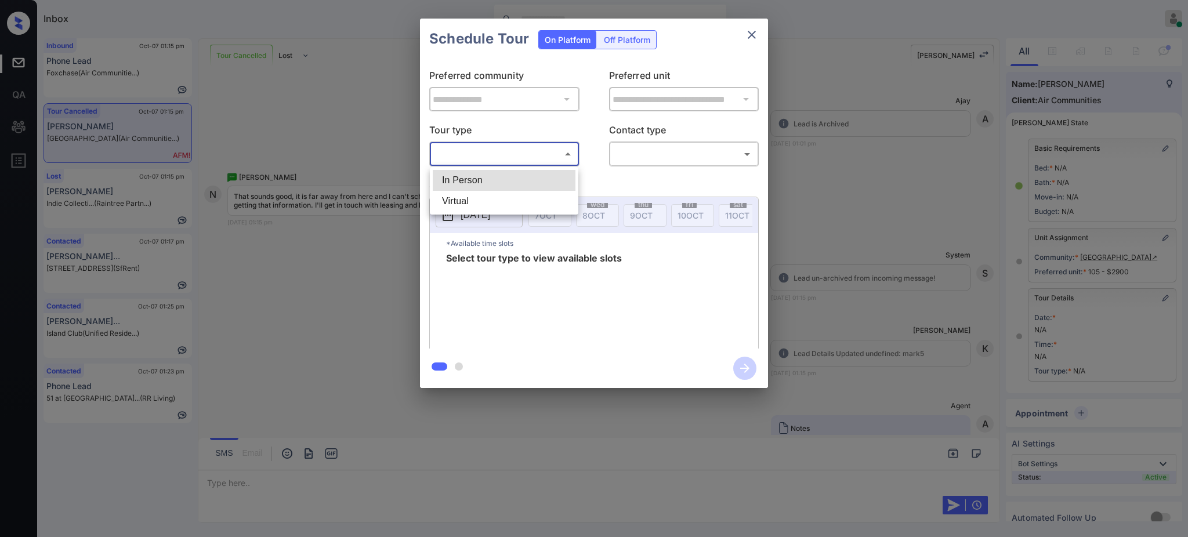
click at [465, 205] on li "Virtual" at bounding box center [504, 201] width 143 height 21
type input "*******"
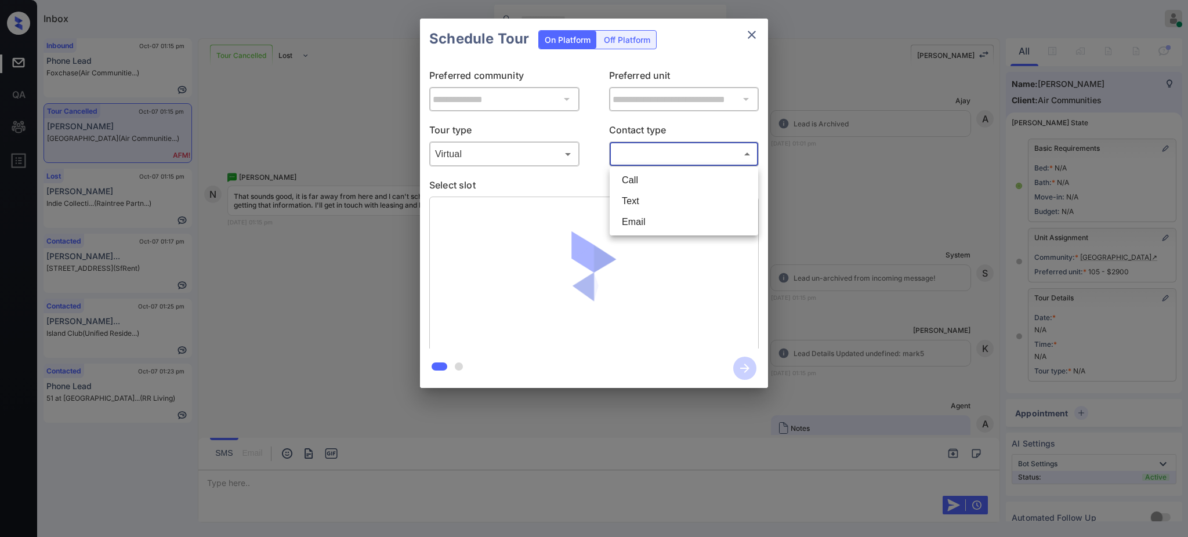
click at [657, 151] on body "Inbox Ajay Kumar Online Set yourself offline Set yourself on break Profile Swit…" at bounding box center [594, 268] width 1188 height 537
click at [636, 202] on li "Text" at bounding box center [683, 201] width 143 height 21
type input "****"
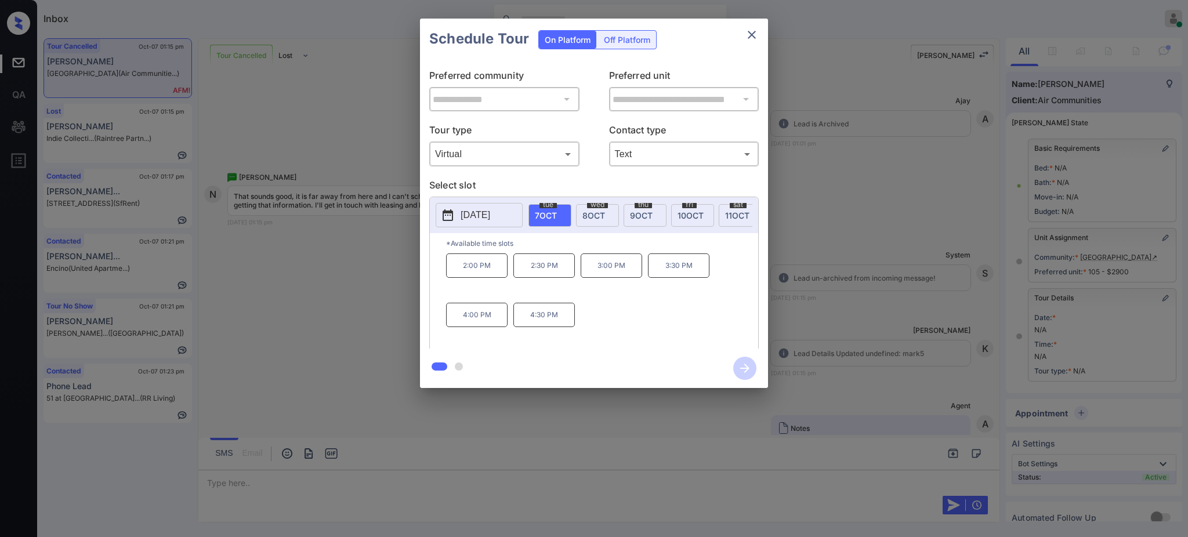
click at [598, 212] on span "8 OCT" at bounding box center [593, 216] width 23 height 10
drag, startPoint x: 594, startPoint y: 277, endPoint x: 642, endPoint y: 273, distance: 47.7
type textarea "*******"
click at [626, 278] on p "1:00 PM" at bounding box center [611, 265] width 61 height 24
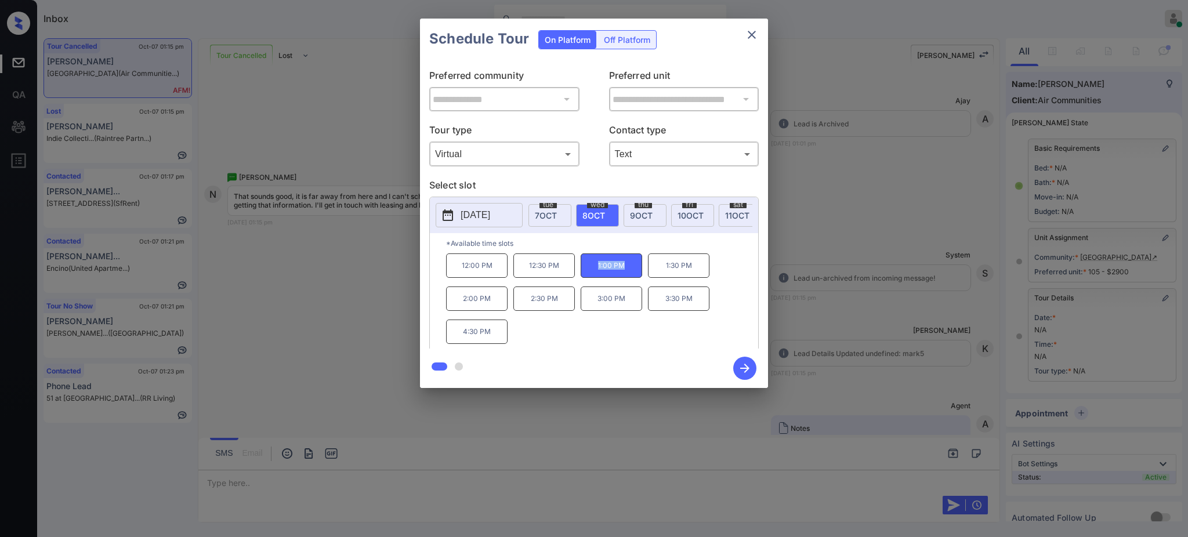
copy p "1:00 PM"
click at [757, 30] on icon "close" at bounding box center [752, 35] width 14 height 14
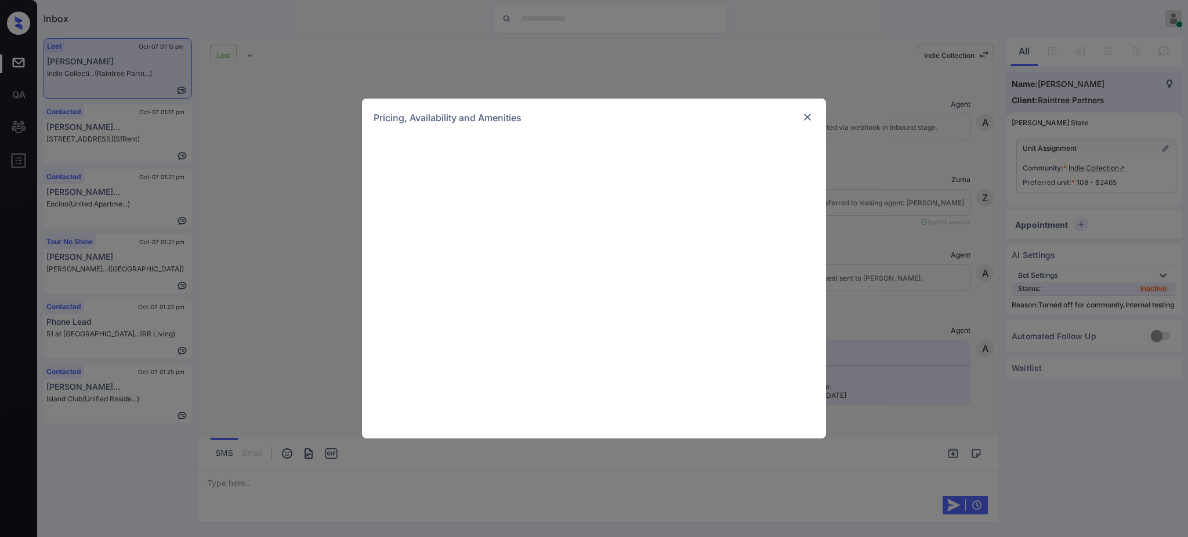
scroll to position [7853, 0]
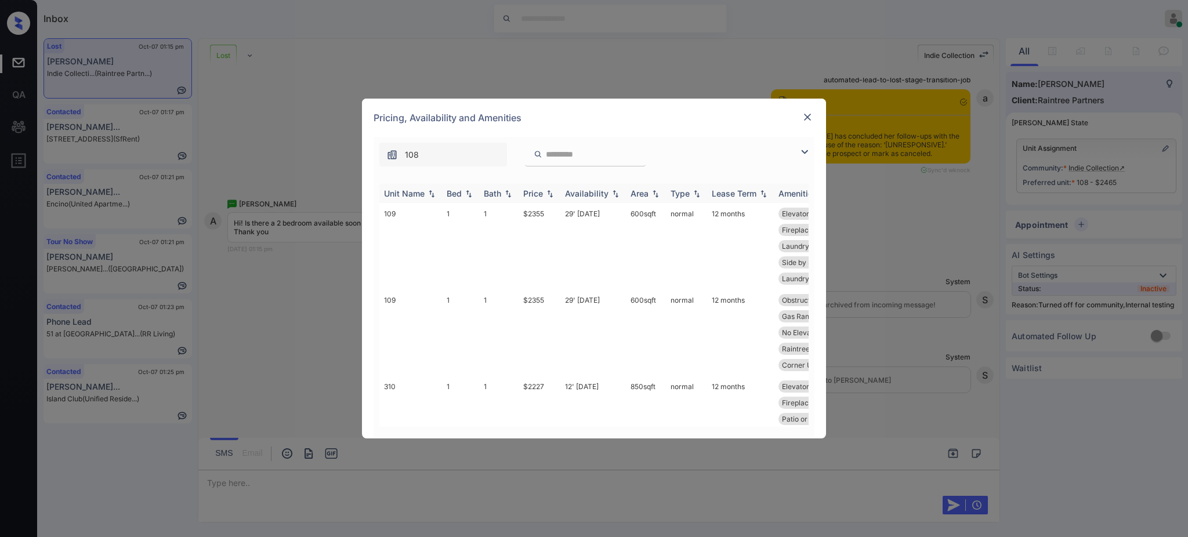
click at [454, 195] on div "Bed" at bounding box center [454, 193] width 15 height 10
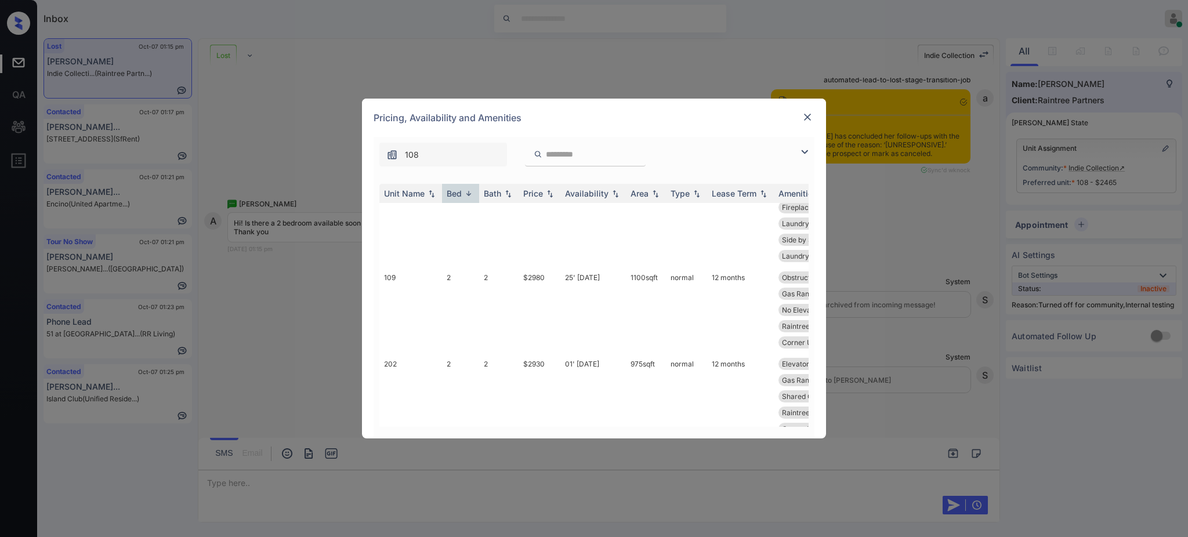
scroll to position [1052, 0]
drag, startPoint x: 519, startPoint y: 358, endPoint x: 548, endPoint y: 359, distance: 29.6
click at [545, 442] on td "$2930" at bounding box center [540, 493] width 42 height 103
copy td "$2930"
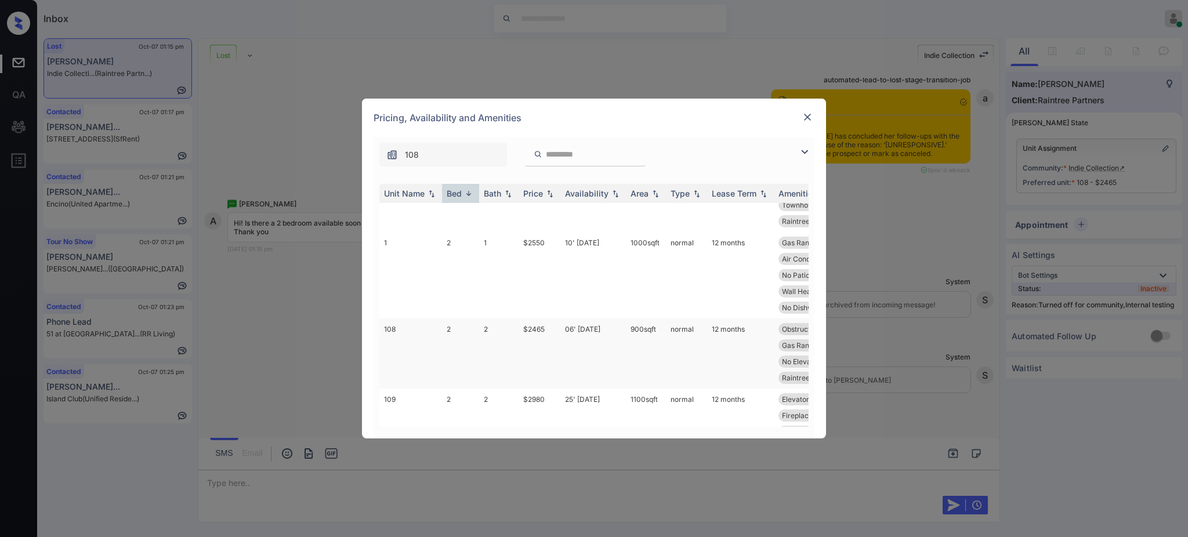
scroll to position [820, 0]
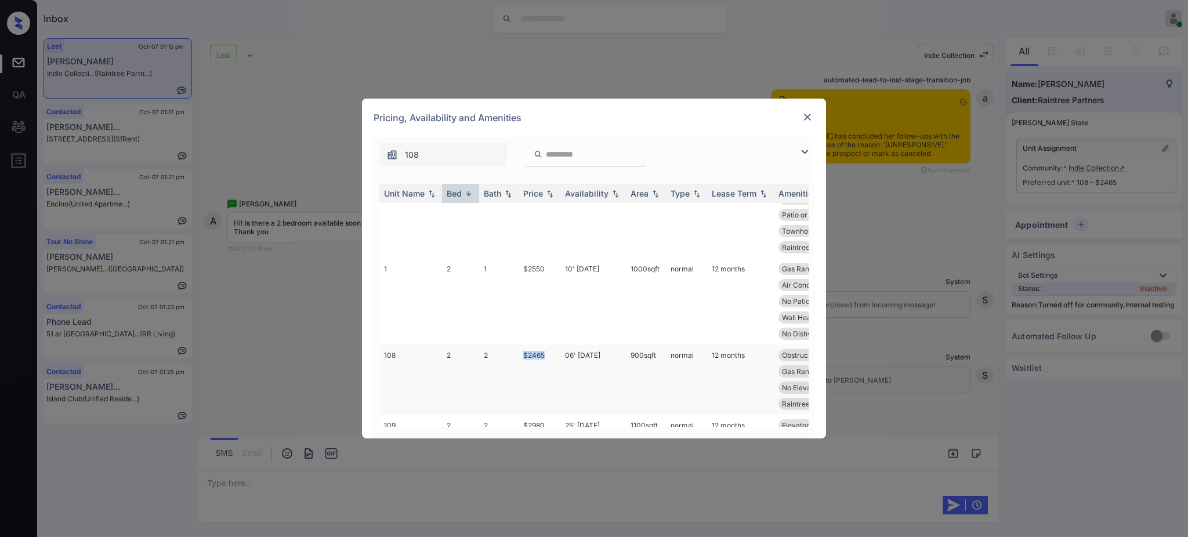
drag, startPoint x: 512, startPoint y: 289, endPoint x: 549, endPoint y: 291, distance: 36.6
click at [549, 345] on tr "108 2 2 $2465 06' [DATE] 900 sqft normal 12 months Obstructed View Heat & Air C…" at bounding box center [682, 380] width 606 height 70
copy tr "$2465"
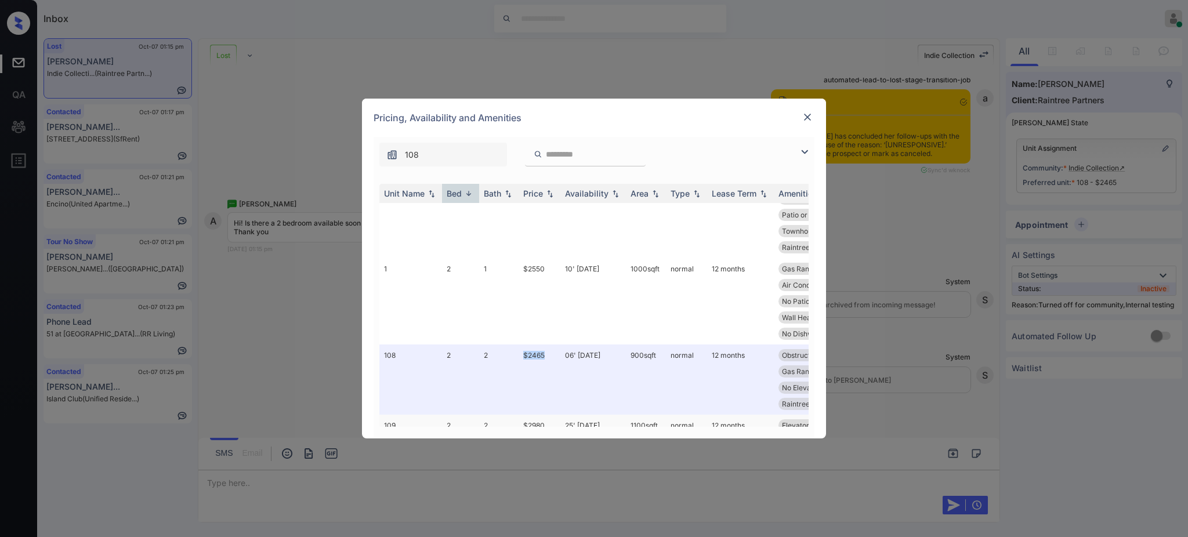
copy tr "$2465"
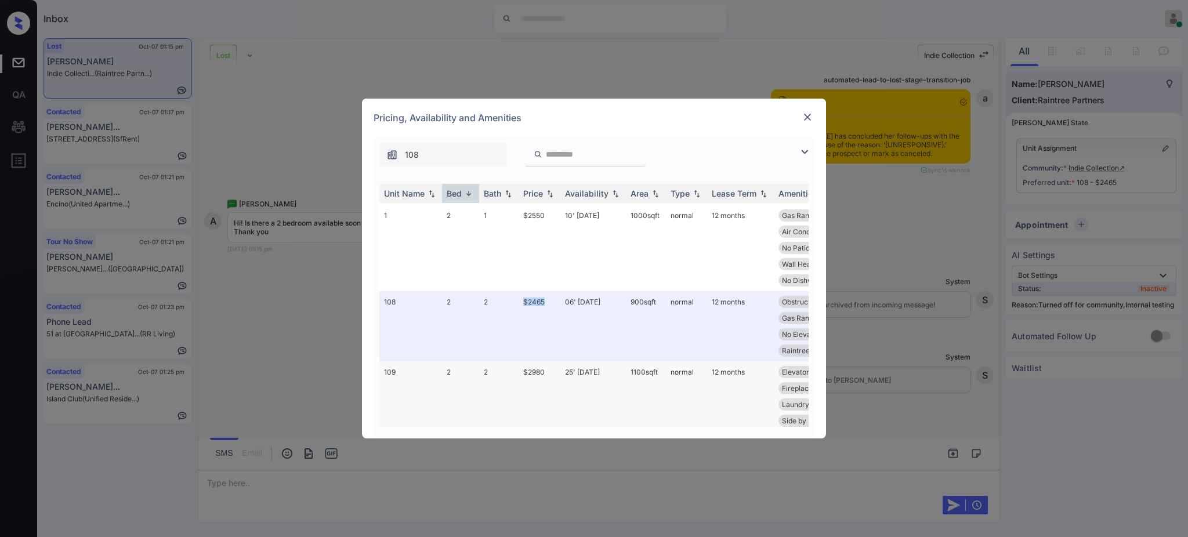
scroll to position [897, 0]
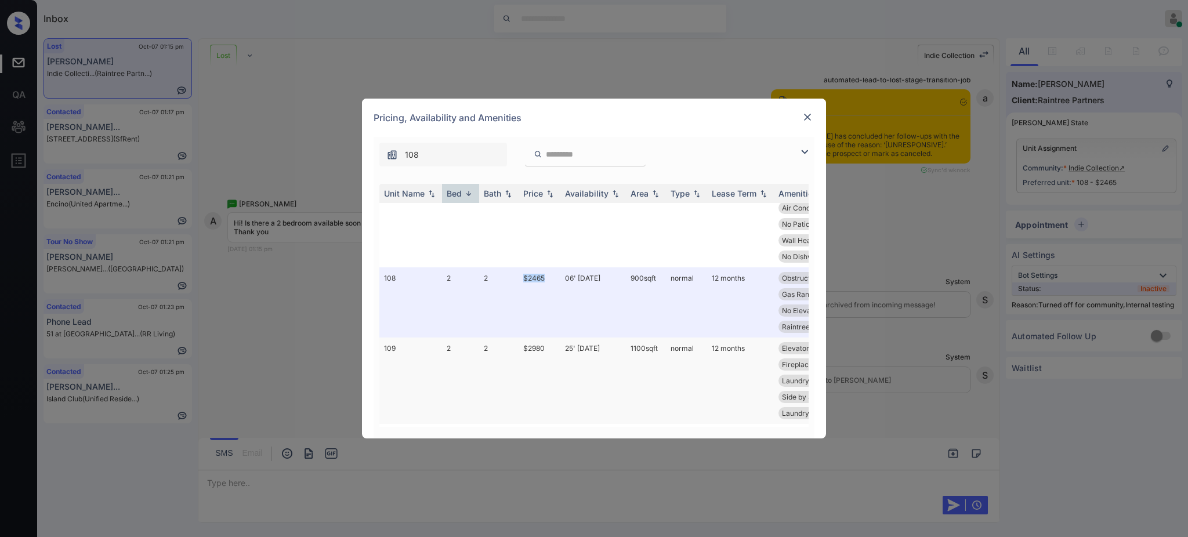
copy tr "$2465"
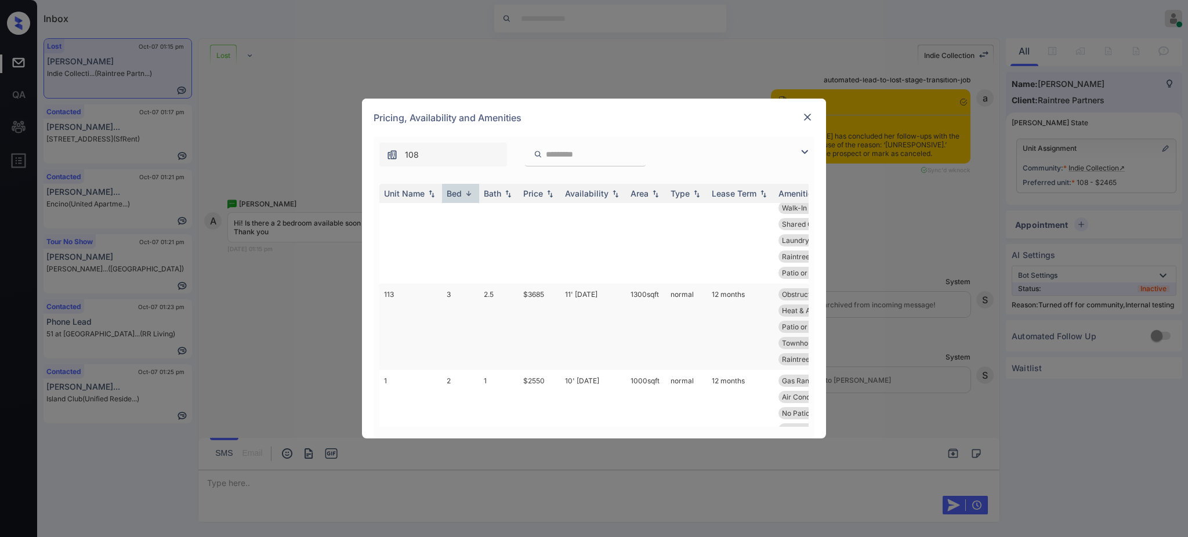
scroll to position [743, 0]
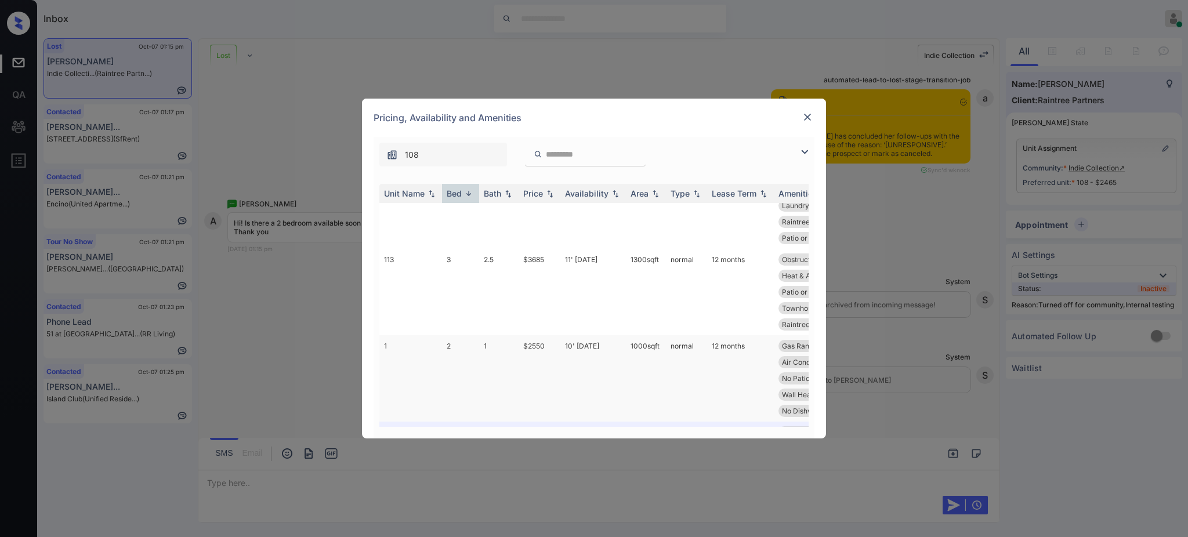
copy tr "$2465"
click at [808, 117] on img at bounding box center [808, 117] width 12 height 12
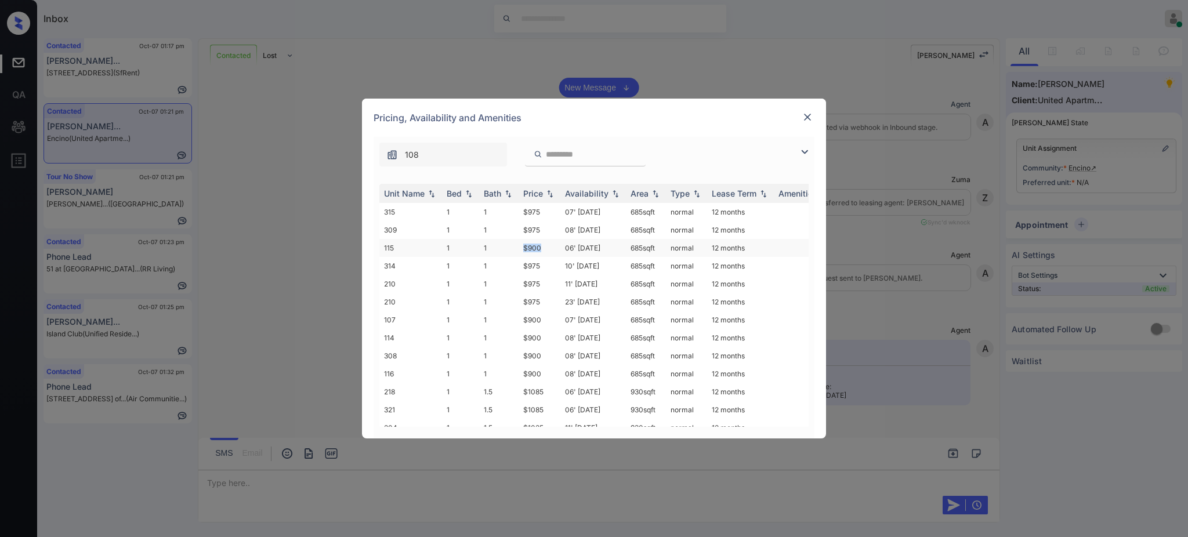
drag, startPoint x: 517, startPoint y: 245, endPoint x: 563, endPoint y: 245, distance: 45.2
click at [553, 244] on tr "115 1 1 $900 06' [DATE] 685 sqft normal 12 months" at bounding box center [682, 248] width 606 height 18
copy tr "$900"
click at [806, 115] on img at bounding box center [808, 117] width 12 height 12
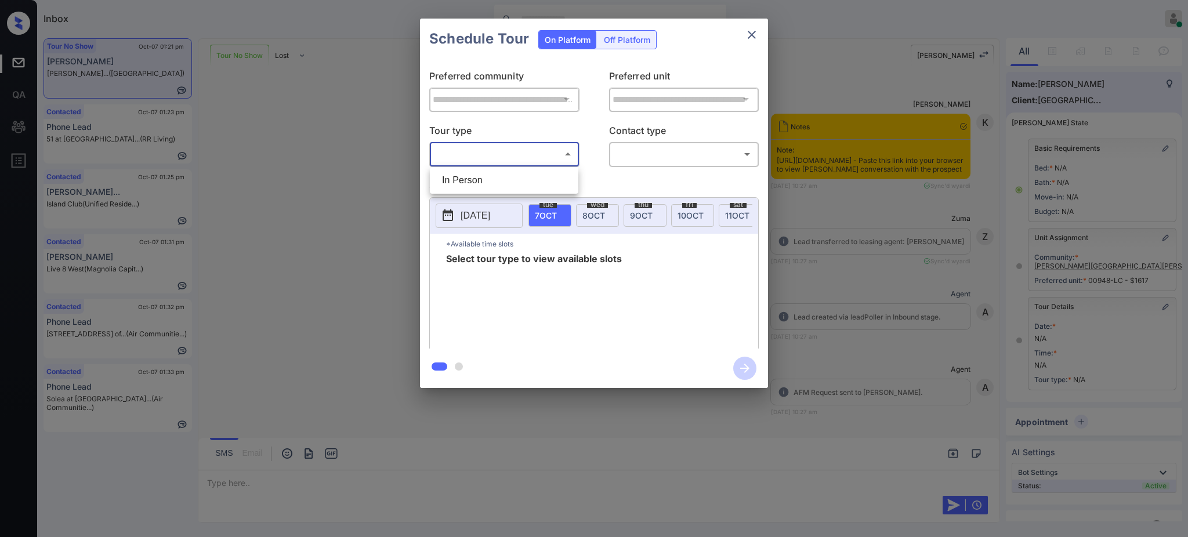
scroll to position [5871, 0]
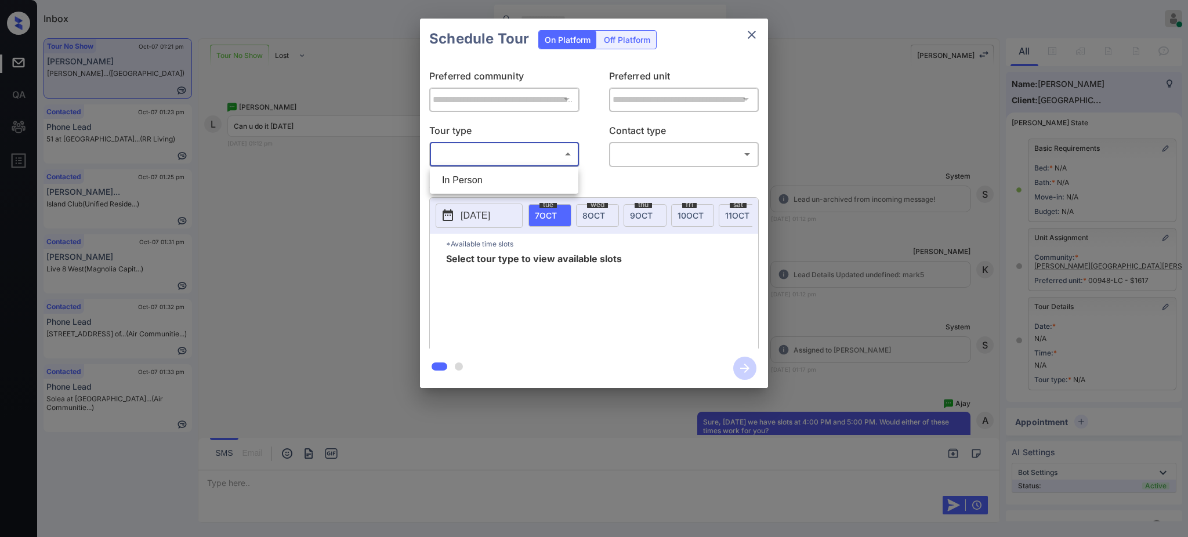
click at [480, 177] on li "In Person" at bounding box center [504, 180] width 143 height 21
type input "********"
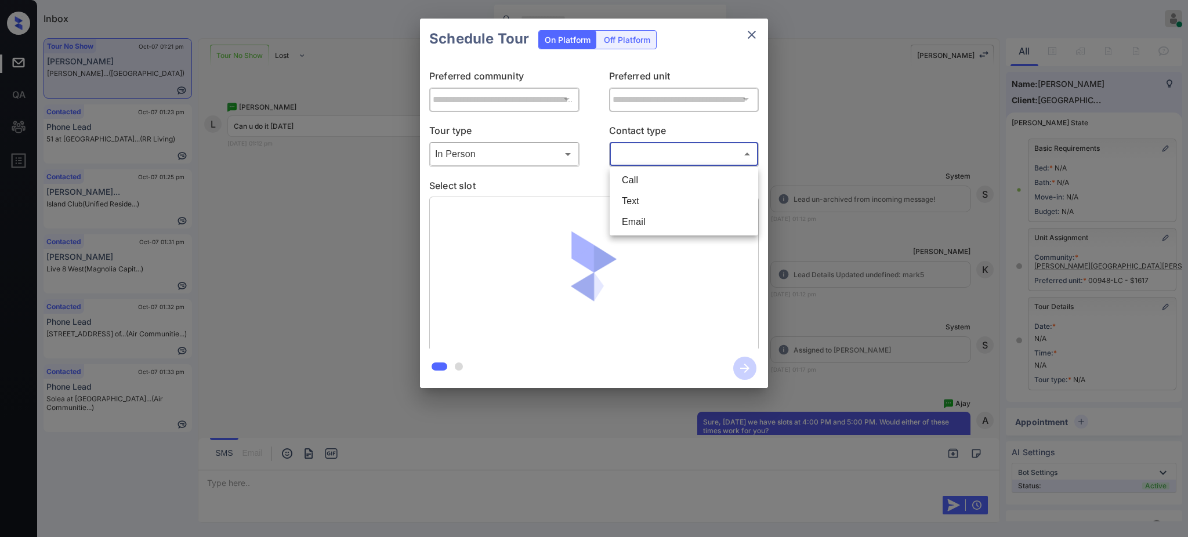
click at [639, 153] on body "Inbox Ajay Kumar Online Set yourself offline Set yourself on break Profile Swit…" at bounding box center [594, 268] width 1188 height 537
click at [638, 203] on li "Text" at bounding box center [683, 201] width 143 height 21
type input "****"
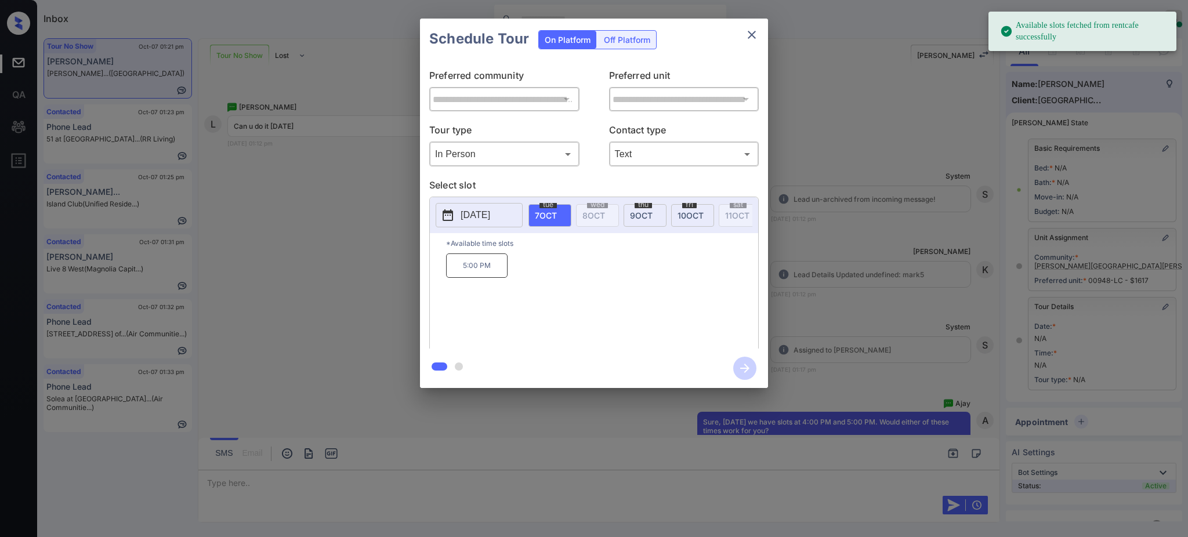
click at [549, 213] on span "7 OCT" at bounding box center [546, 216] width 22 height 10
click at [644, 213] on span "9 OCT" at bounding box center [641, 216] width 23 height 10
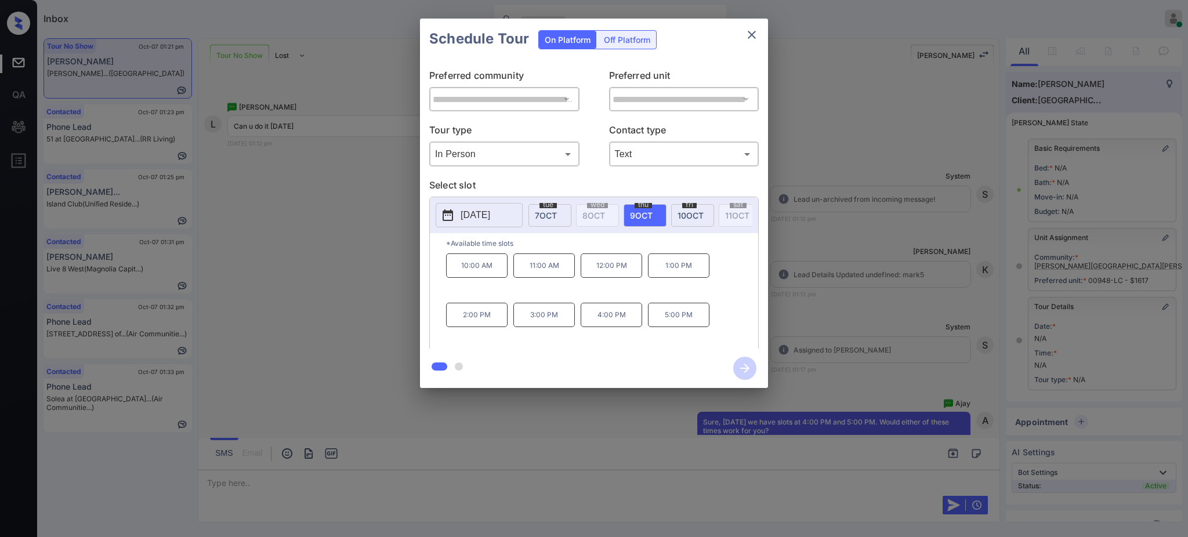
click at [690, 212] on span "10 OCT" at bounding box center [690, 216] width 26 height 10
click at [480, 208] on p "2025-10-10" at bounding box center [476, 215] width 30 height 14
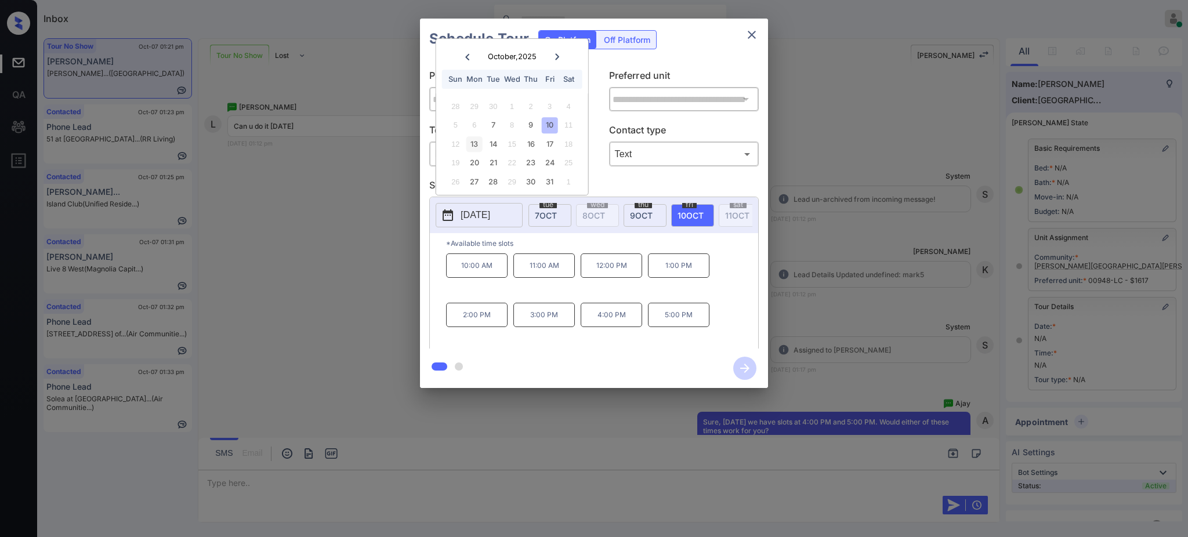
click at [475, 145] on div "13" at bounding box center [474, 144] width 16 height 16
click at [863, 307] on div "**********" at bounding box center [594, 203] width 1188 height 407
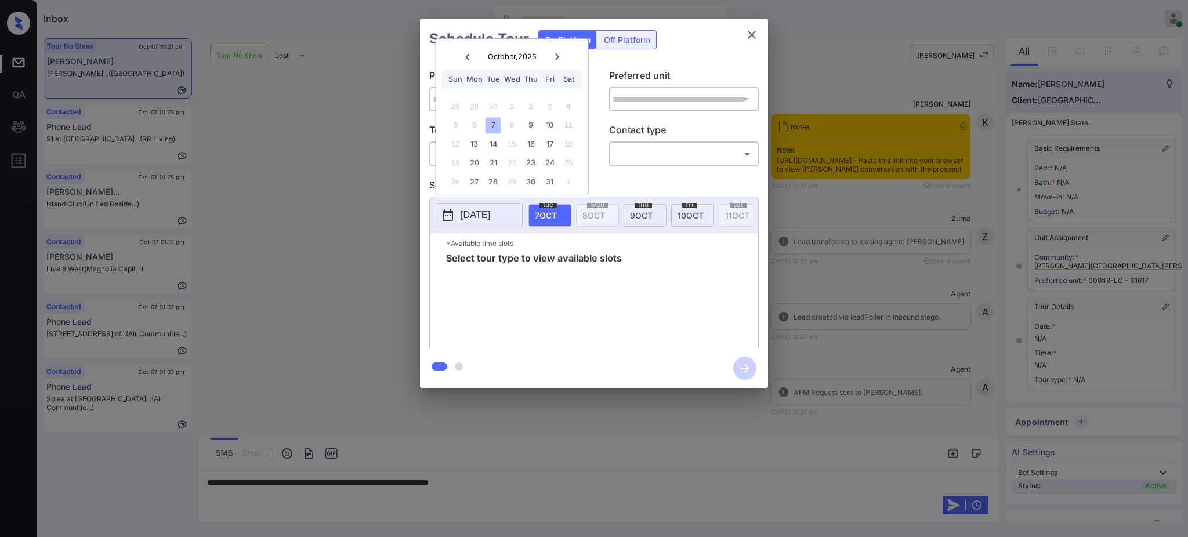
scroll to position [6490, 0]
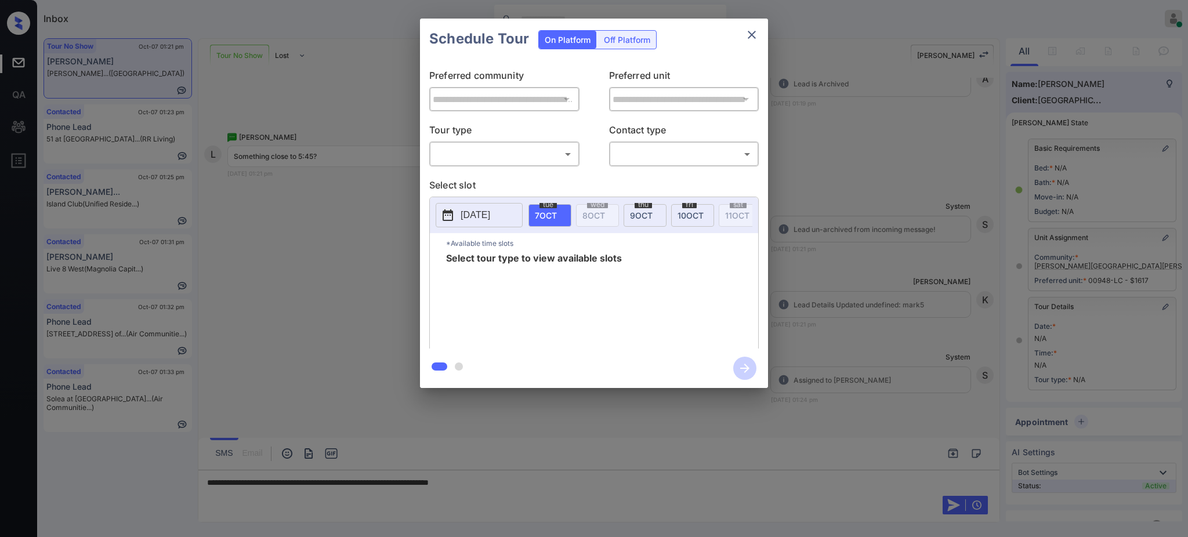
click at [507, 493] on div at bounding box center [594, 268] width 1188 height 537
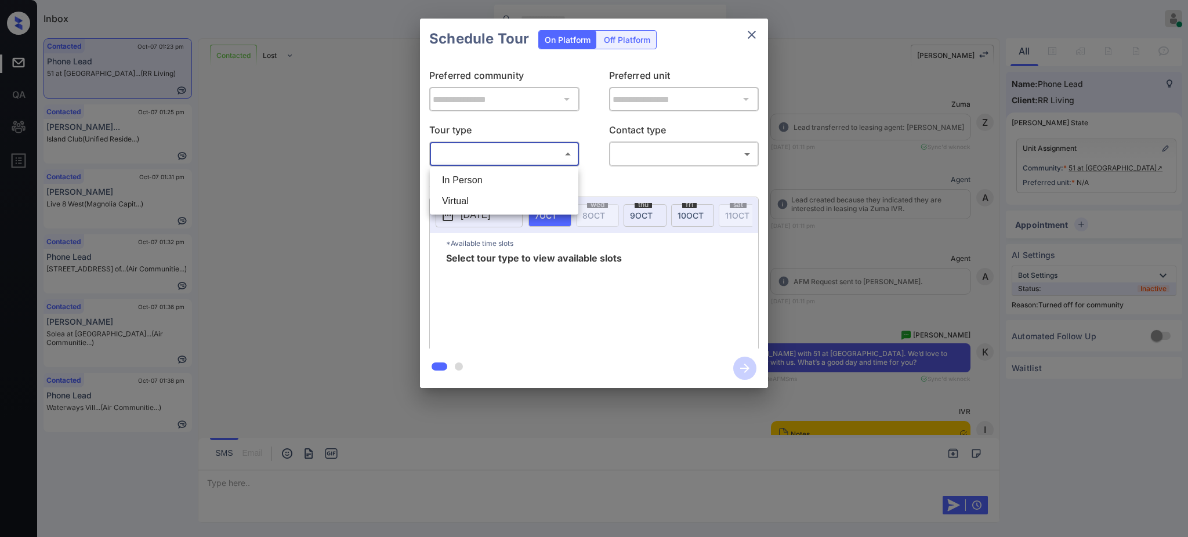
click at [493, 152] on body "Inbox [PERSON_NAME] Online Set yourself offline Set yourself on break Profile S…" at bounding box center [594, 268] width 1188 height 537
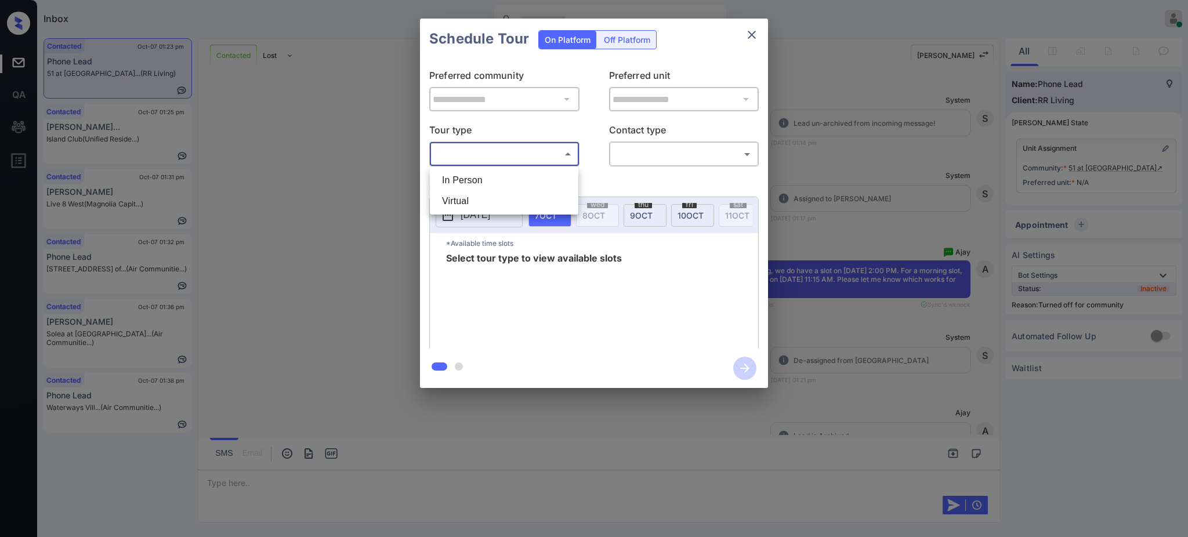
click at [492, 168] on ul "In Person Virtual" at bounding box center [504, 191] width 148 height 48
drag, startPoint x: 492, startPoint y: 177, endPoint x: 535, endPoint y: 179, distance: 42.4
click at [492, 179] on li "In Person" at bounding box center [504, 180] width 143 height 21
type input "********"
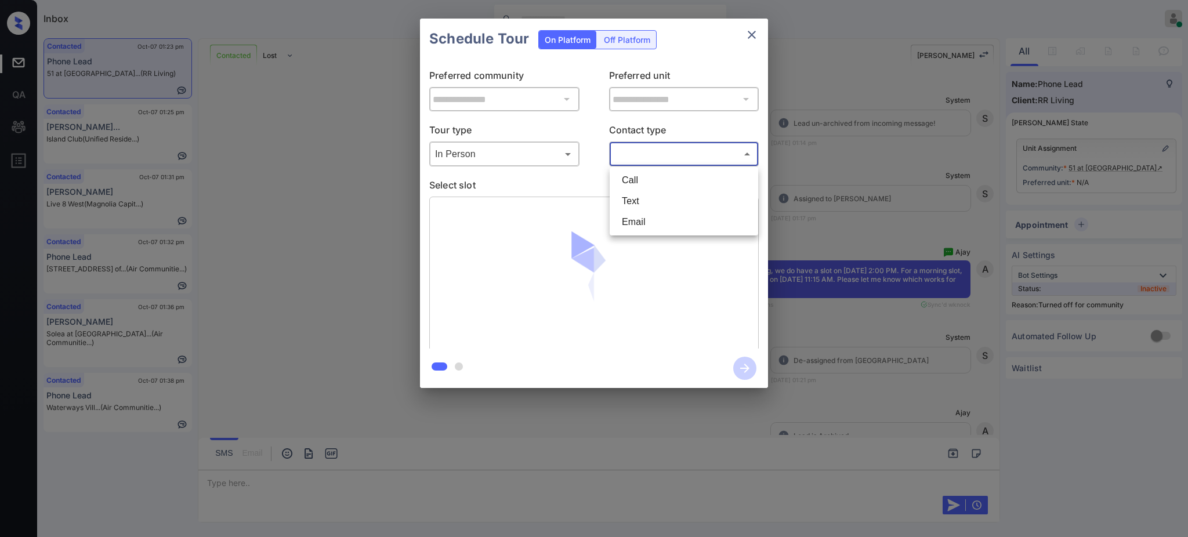
click at [655, 155] on body "Inbox Ajay Kumar Online Set yourself offline Set yourself on break Profile Swit…" at bounding box center [594, 268] width 1188 height 537
click at [638, 199] on li "Text" at bounding box center [683, 201] width 143 height 21
type input "****"
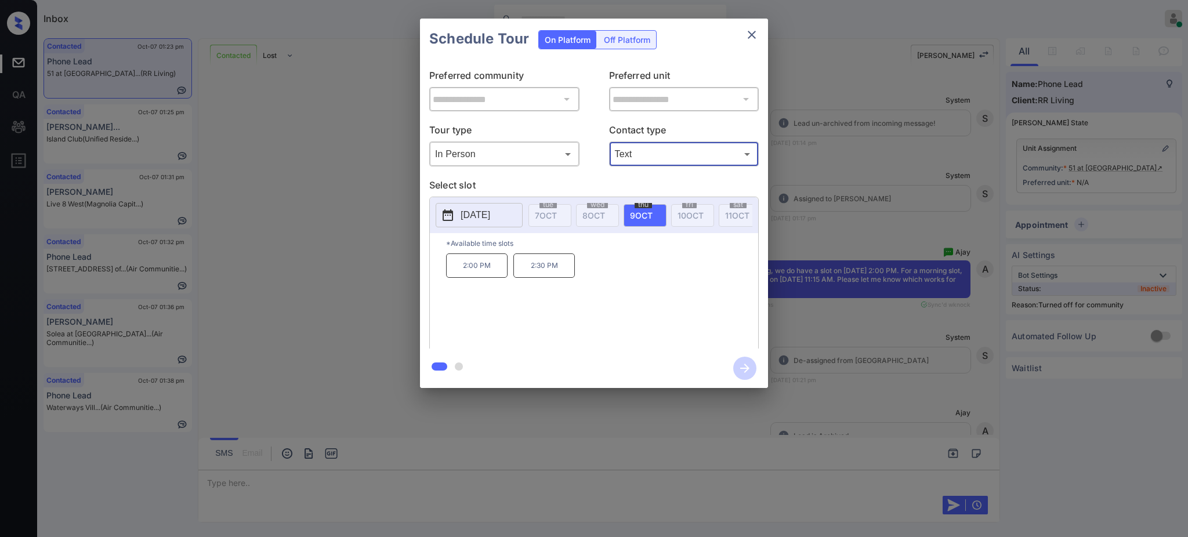
click at [639, 214] on span "9 OCT" at bounding box center [641, 216] width 23 height 10
click at [494, 317] on div "2:00 PM 2:30 PM" at bounding box center [602, 299] width 312 height 93
click at [752, 33] on icon "close" at bounding box center [752, 35] width 14 height 14
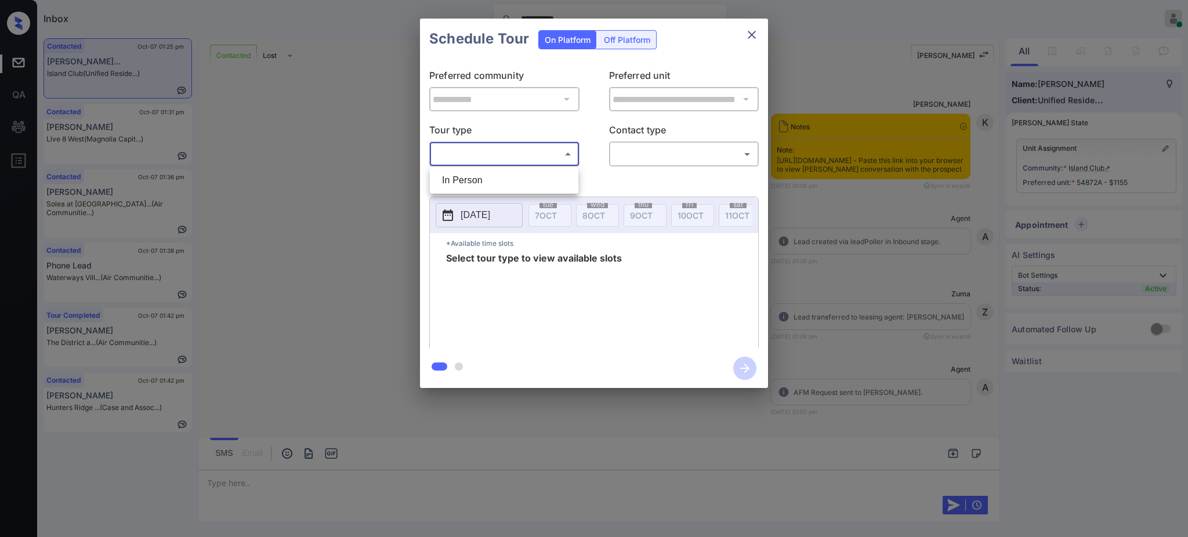
scroll to position [1174, 0]
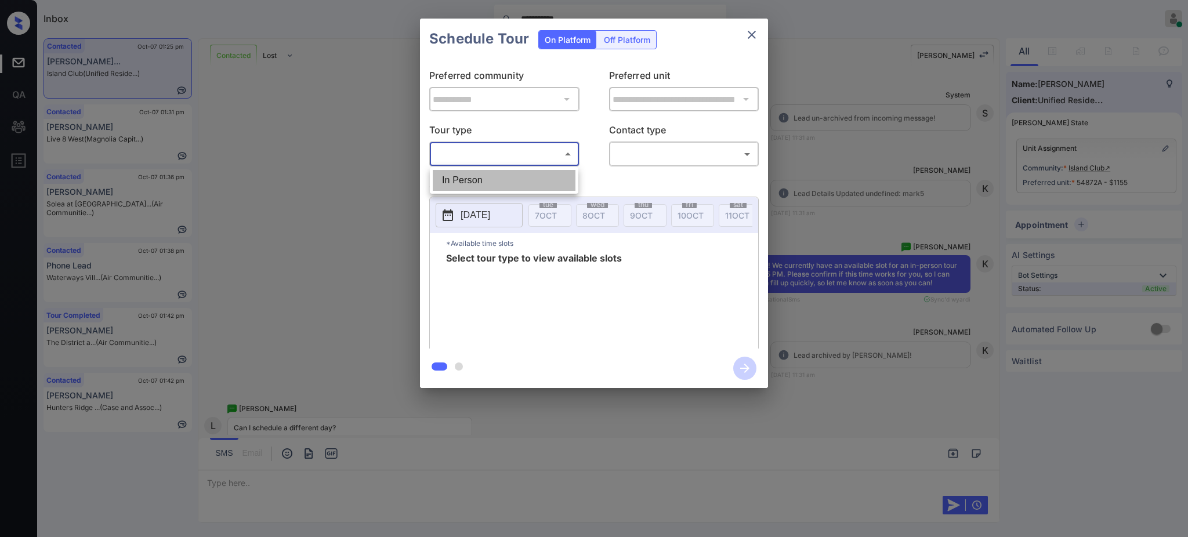
click at [483, 179] on li "In Person" at bounding box center [504, 180] width 143 height 21
type input "********"
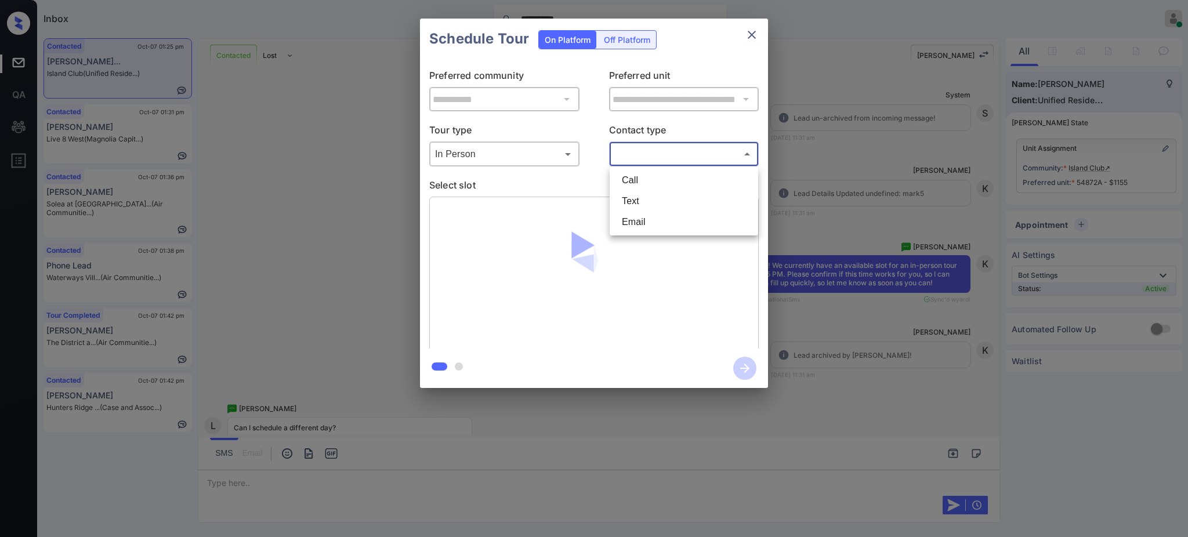
click at [643, 154] on body "**********" at bounding box center [594, 268] width 1188 height 537
click at [641, 202] on li "Text" at bounding box center [683, 201] width 143 height 21
type input "****"
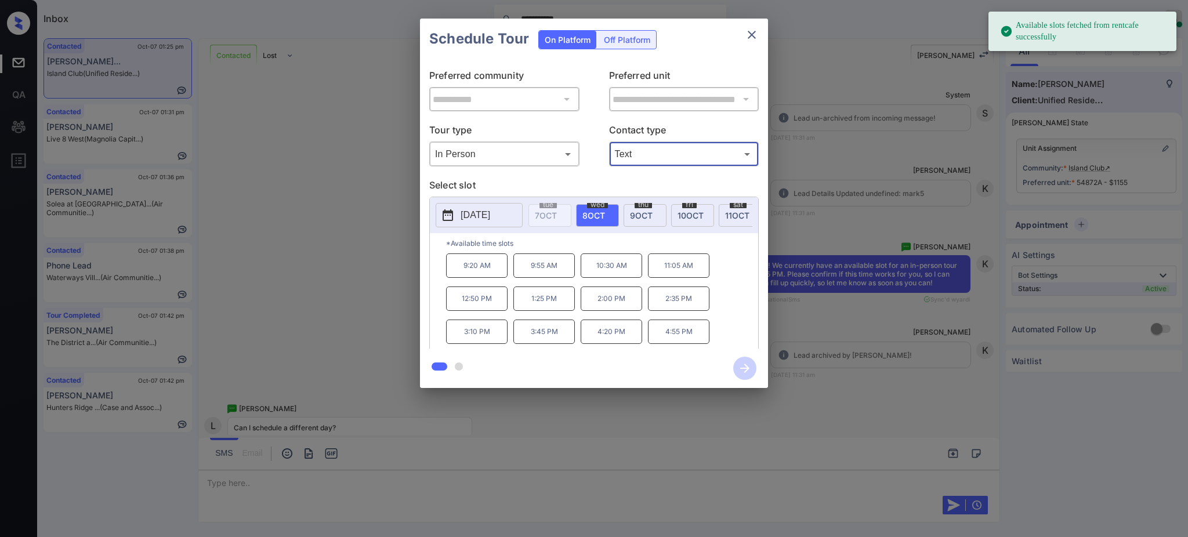
click at [498, 208] on button "2025-10-08" at bounding box center [479, 215] width 87 height 24
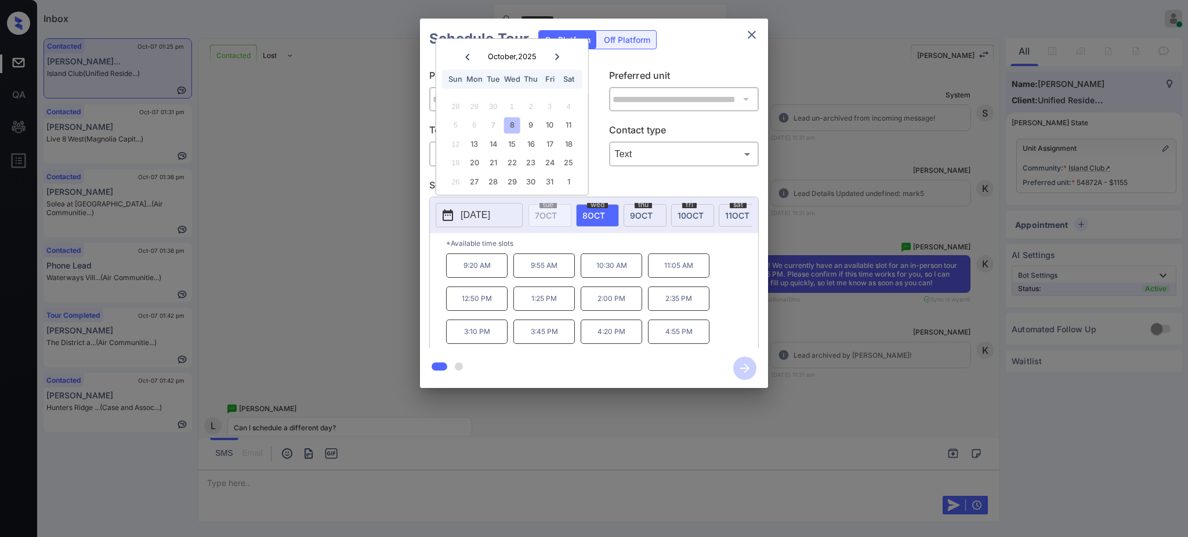
click at [819, 253] on div "**********" at bounding box center [594, 203] width 1188 height 407
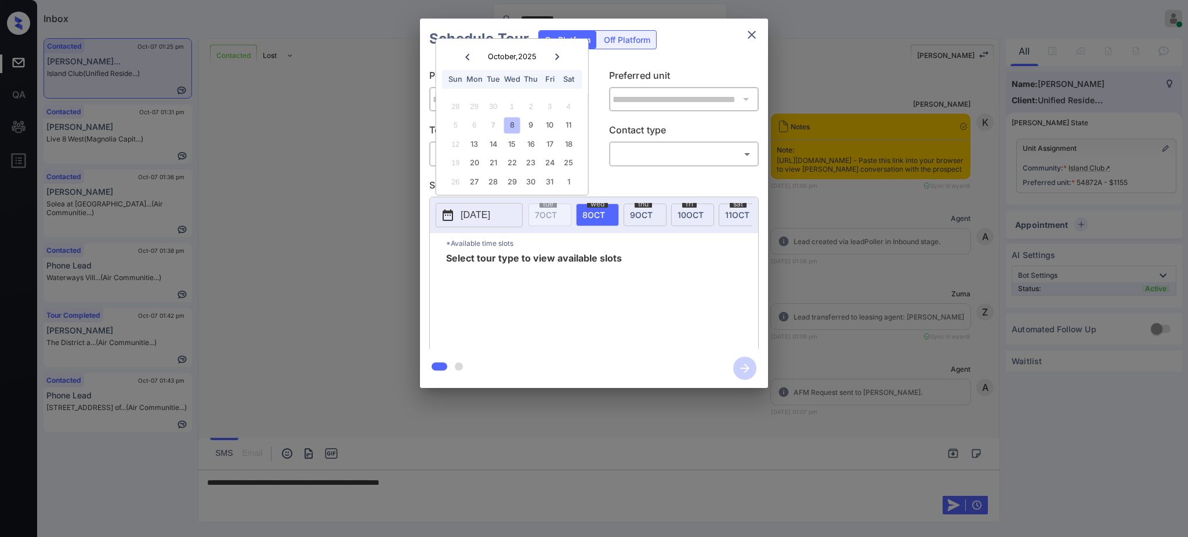
scroll to position [1520, 0]
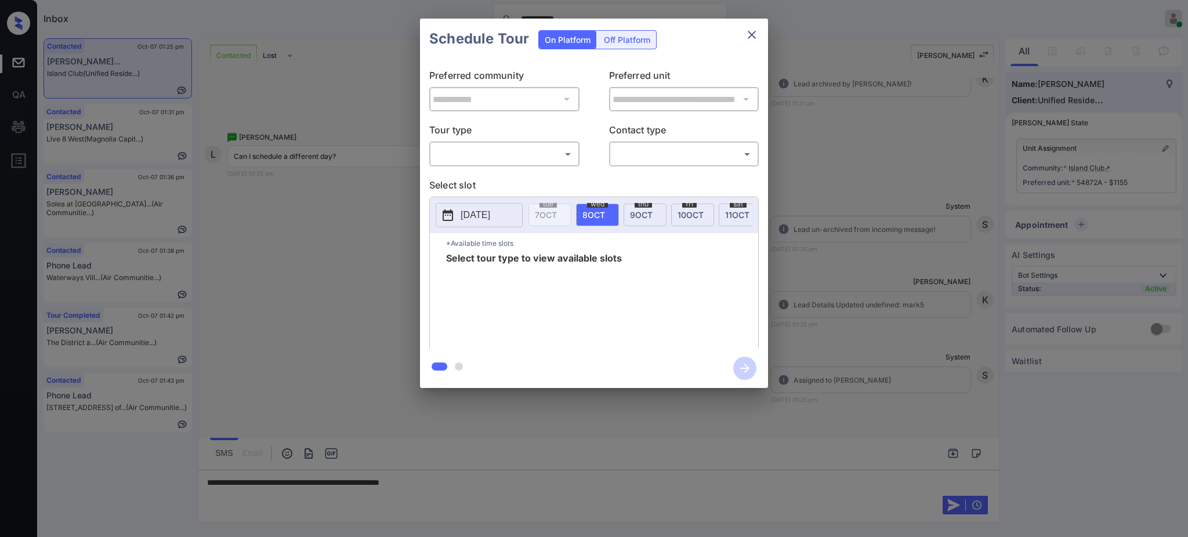
click at [451, 472] on div at bounding box center [594, 268] width 1188 height 537
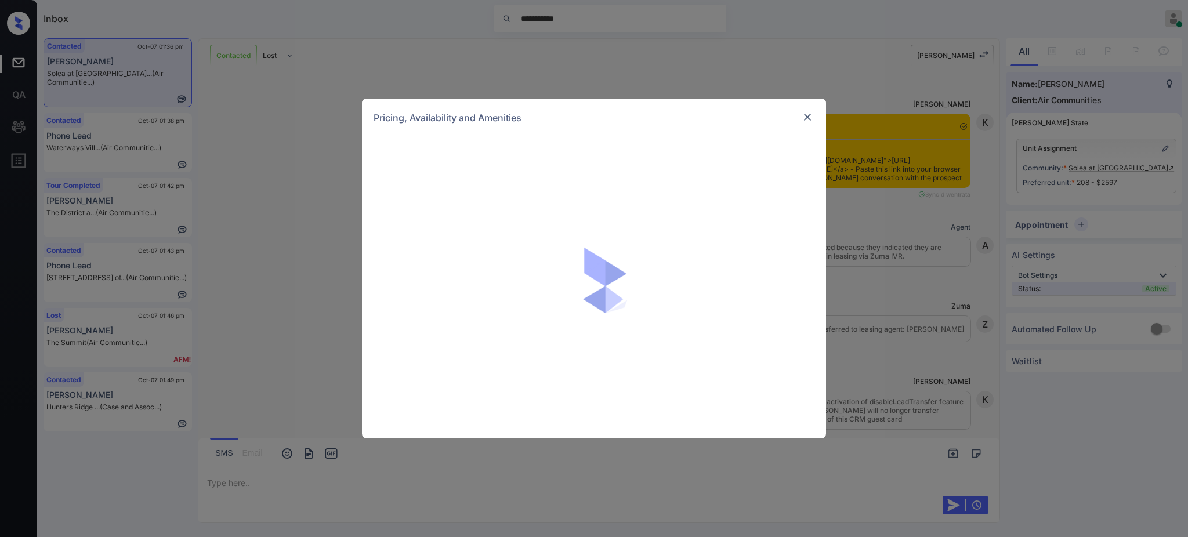
scroll to position [2841, 0]
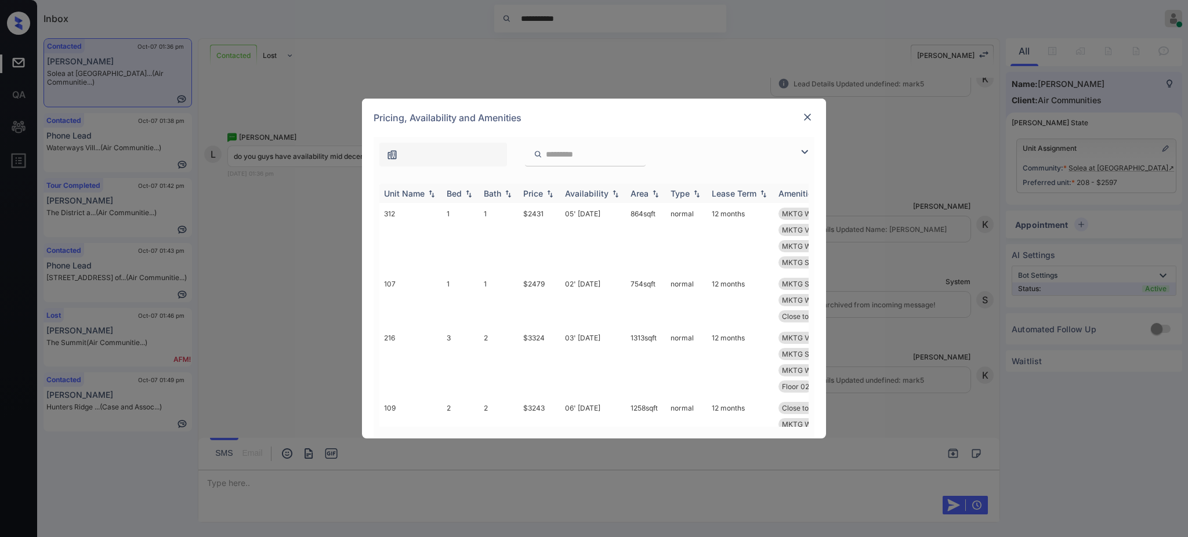
click at [462, 193] on div "Bed" at bounding box center [461, 193] width 28 height 10
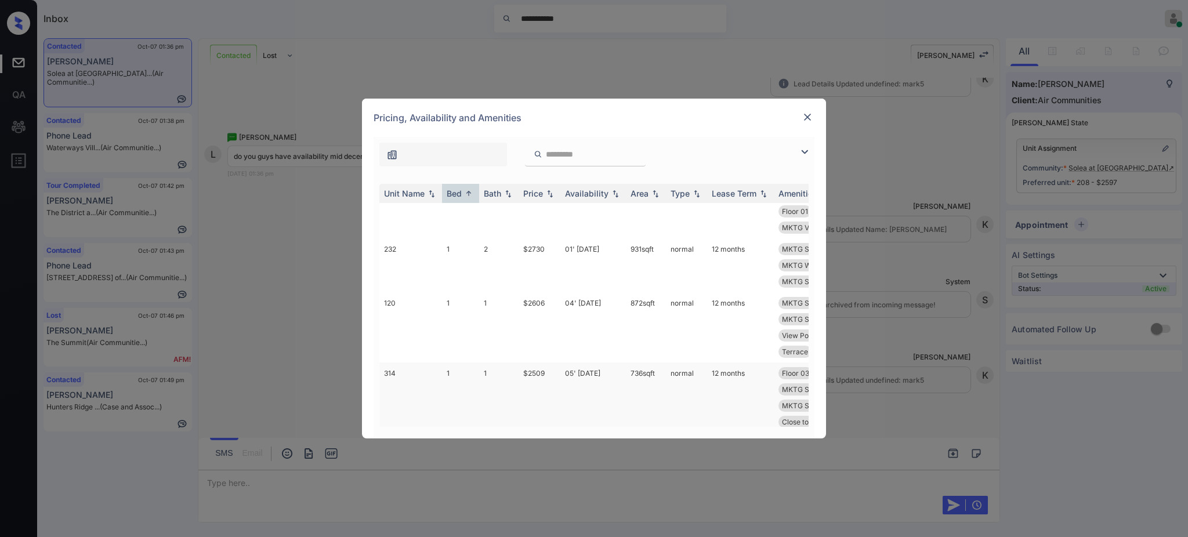
scroll to position [928, 0]
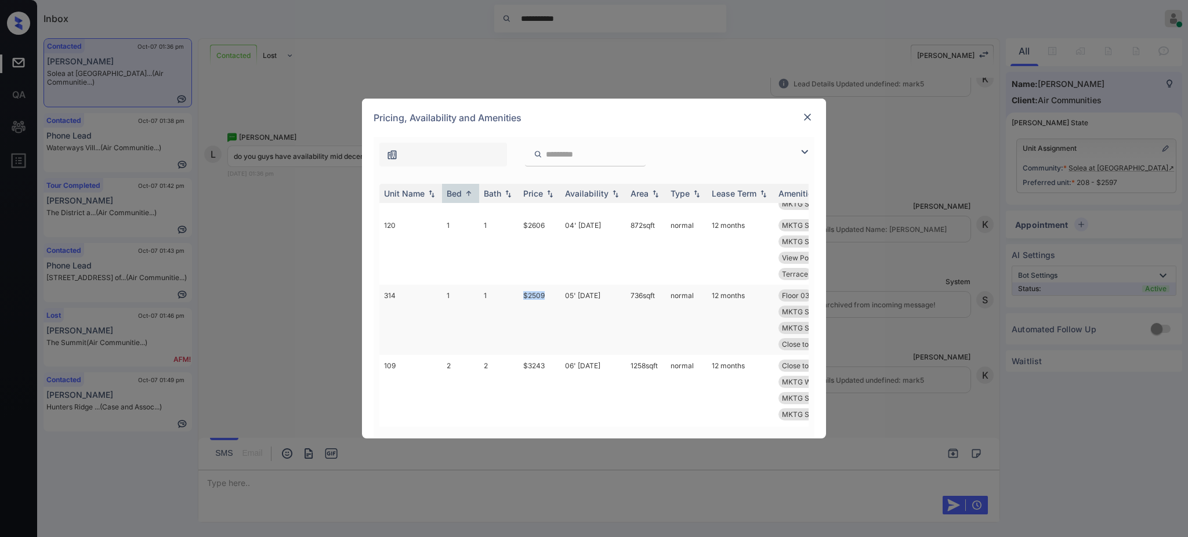
drag, startPoint x: 517, startPoint y: 296, endPoint x: 562, endPoint y: 296, distance: 44.7
click at [560, 296] on tr "314 1 1 $2509 05' [DATE] 736 sqft normal 12 months Floor 03 MKTG WiFi High-... …" at bounding box center [682, 320] width 606 height 70
copy tr "$2509"
click at [803, 117] on img at bounding box center [808, 117] width 12 height 12
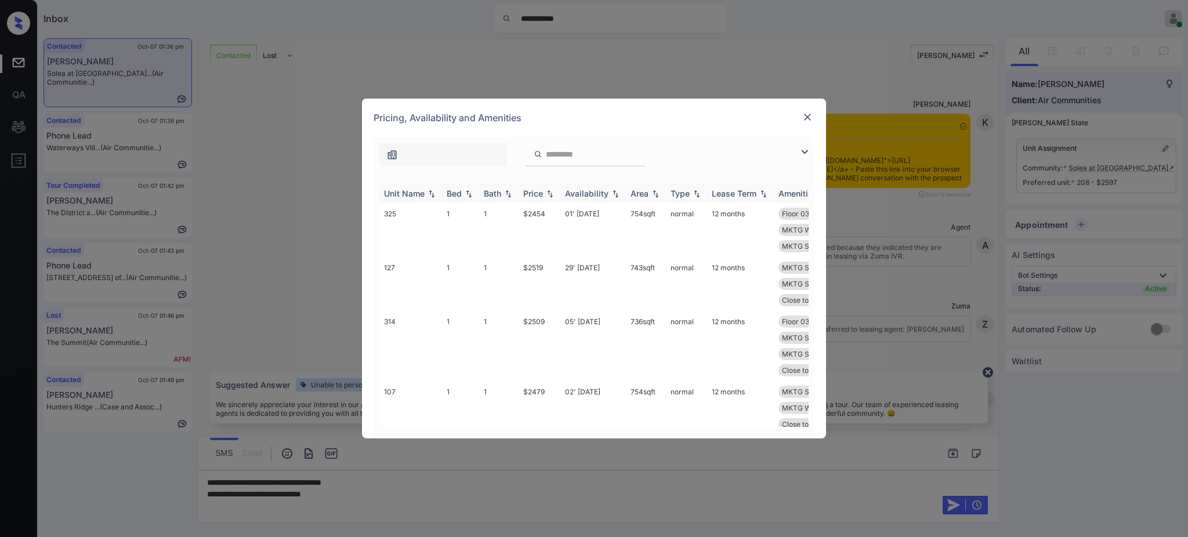
scroll to position [2841, 0]
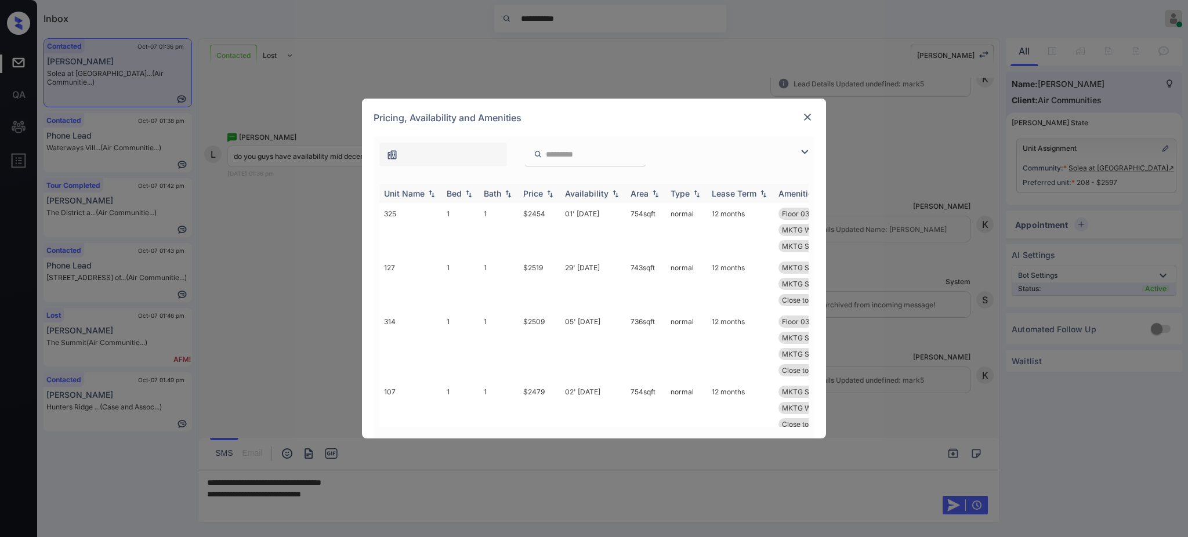
click at [451, 200] on th "Bed" at bounding box center [460, 193] width 37 height 19
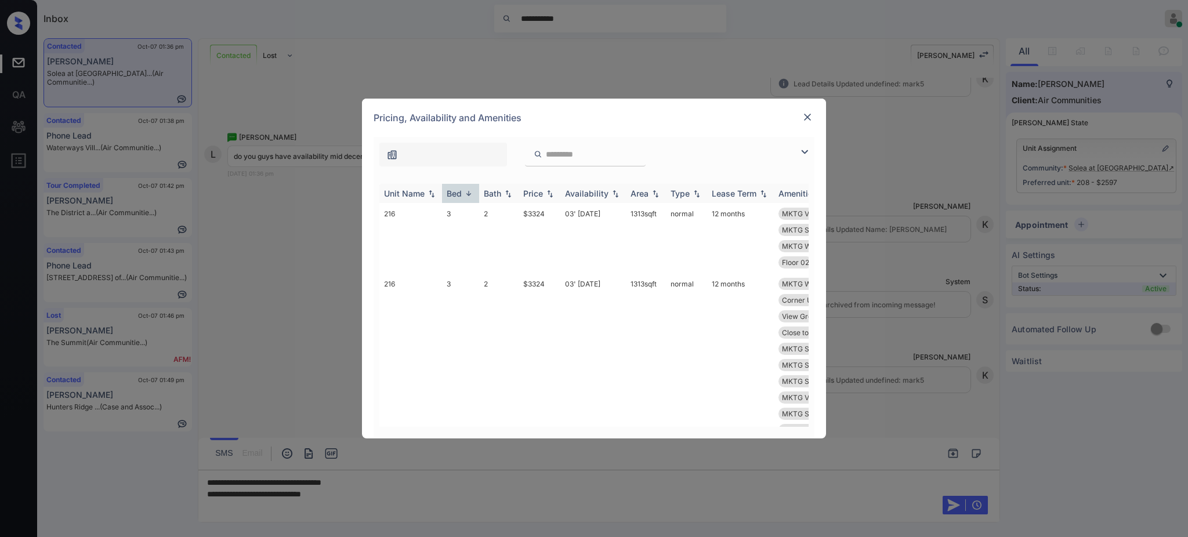
click at [454, 196] on div "Bed" at bounding box center [454, 193] width 15 height 10
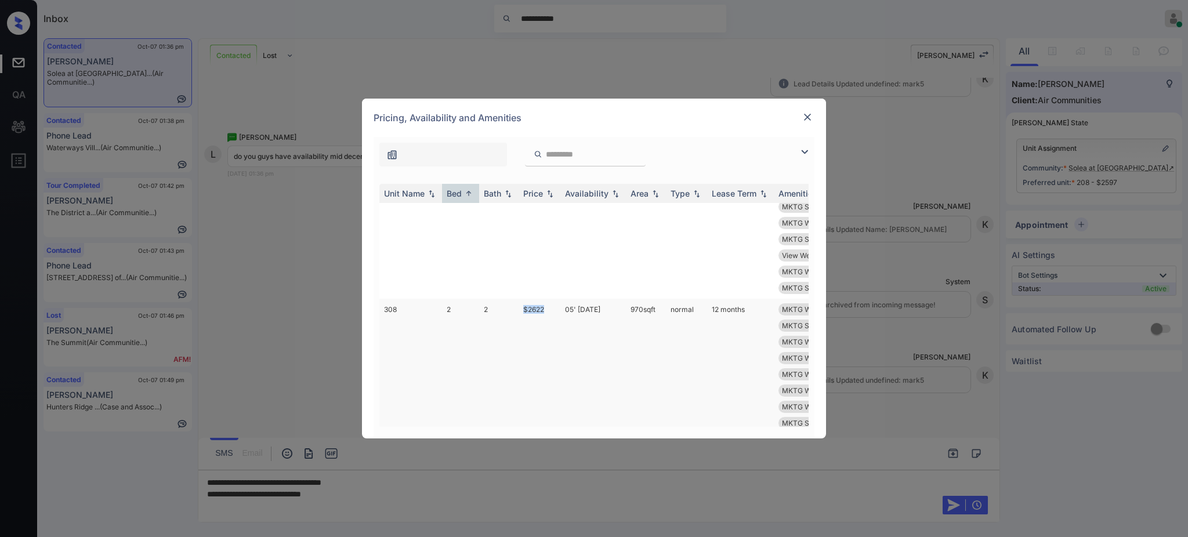
drag, startPoint x: 520, startPoint y: 305, endPoint x: 543, endPoint y: 314, distance: 25.3
click at [543, 314] on td "$2622" at bounding box center [540, 423] width 42 height 249
copy td "$2622"
click at [810, 111] on img at bounding box center [808, 117] width 12 height 12
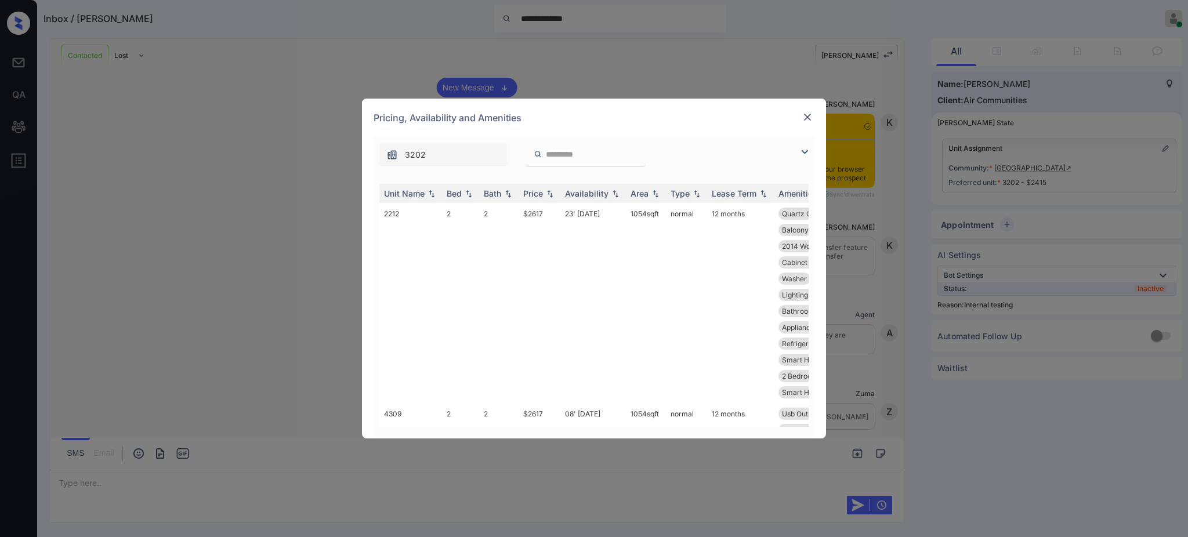
scroll to position [1488, 0]
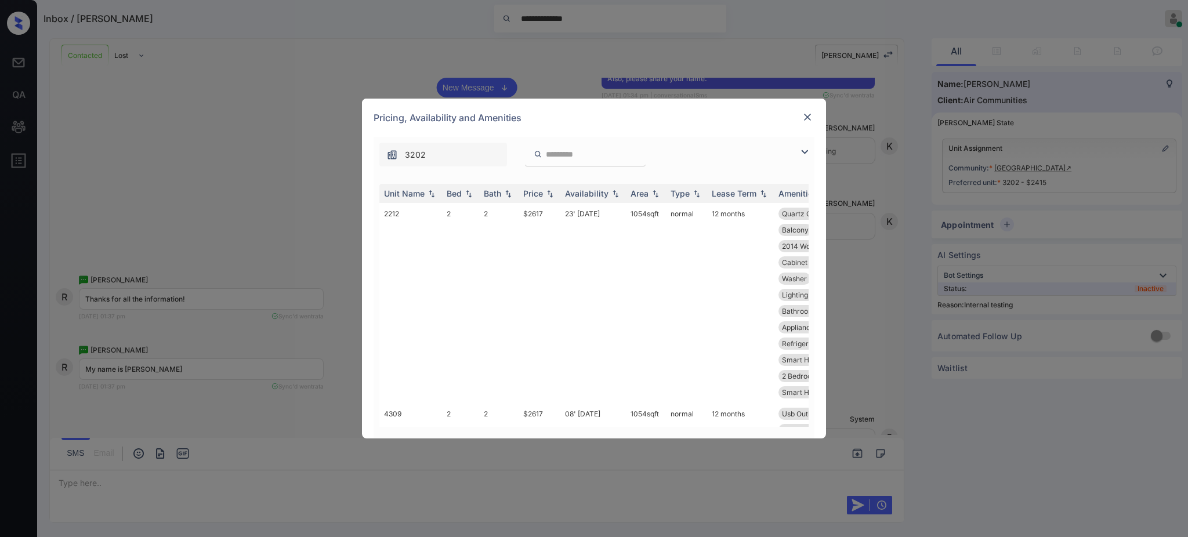
click at [452, 195] on div "Bed" at bounding box center [454, 193] width 15 height 10
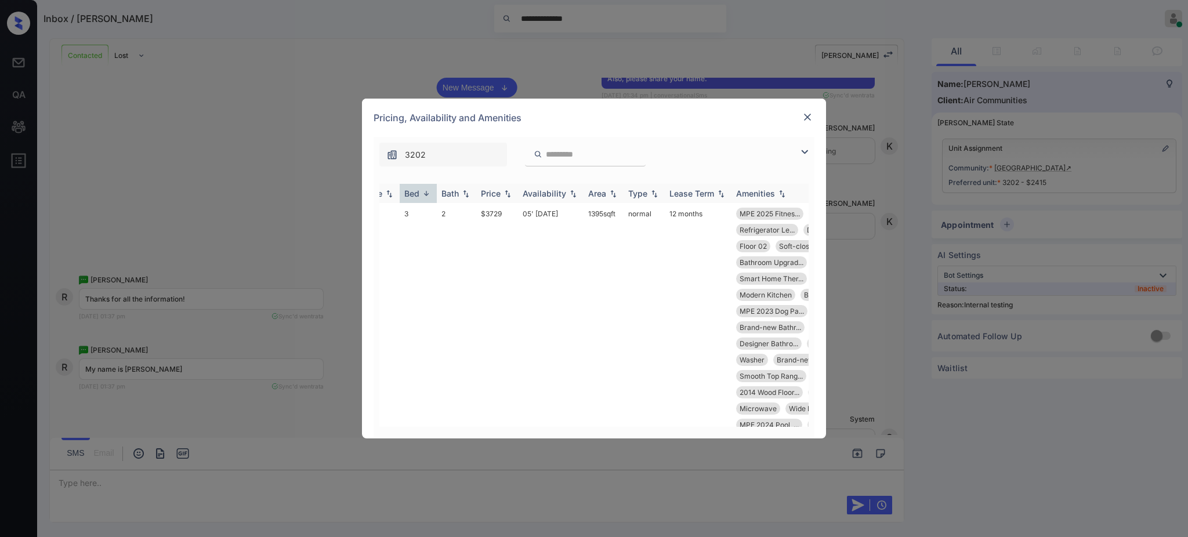
click at [415, 191] on div "Bed" at bounding box center [411, 193] width 15 height 10
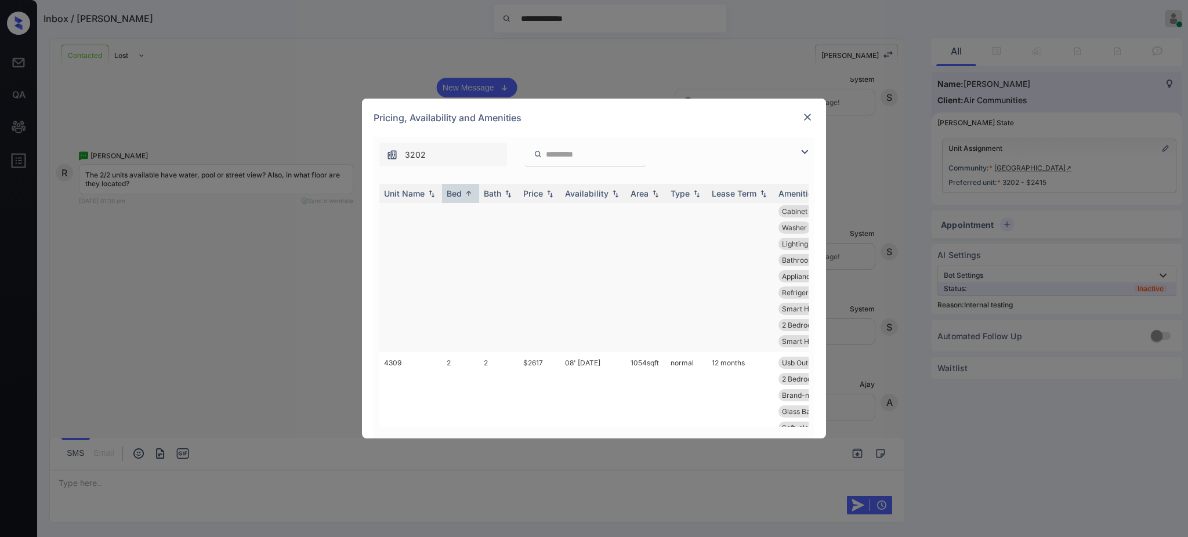
scroll to position [77, 0]
drag, startPoint x: 518, startPoint y: 340, endPoint x: 553, endPoint y: 340, distance: 35.4
click at [549, 337] on td "$2617" at bounding box center [540, 418] width 42 height 184
copy td "$2617"
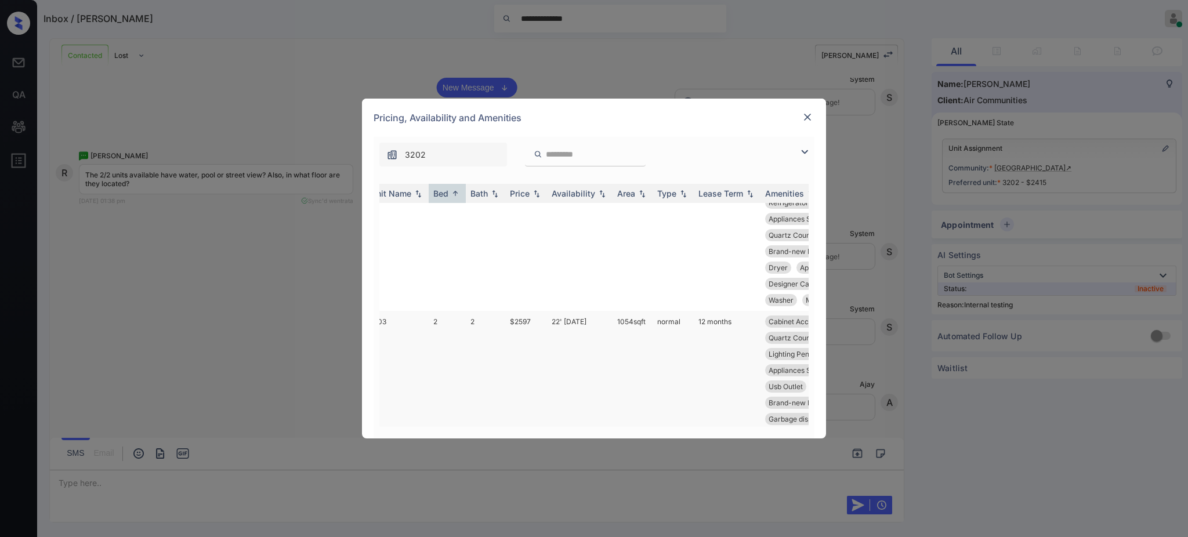
scroll to position [1106, 13]
drag, startPoint x: 502, startPoint y: 275, endPoint x: 593, endPoint y: 329, distance: 105.6
click at [545, 275] on tr "2208 2 2 $2697 15' Aug 25 1054 sqft normal 12 months Floor 02 MPE 2025 Fitnes..…" at bounding box center [669, 365] width 606 height 200
copy tr "$2697"
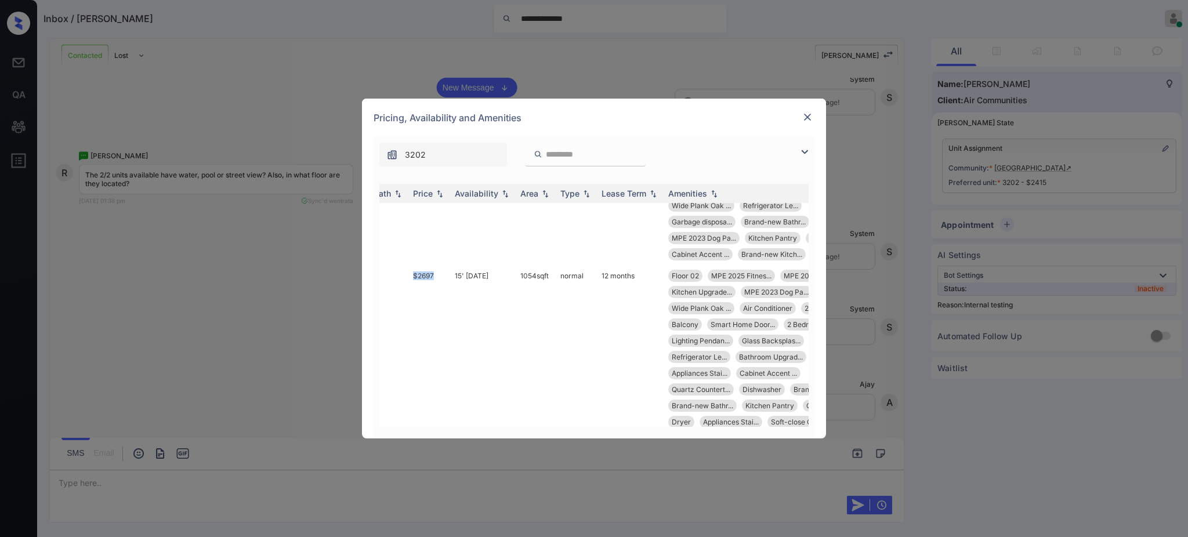
scroll to position [1106, 0]
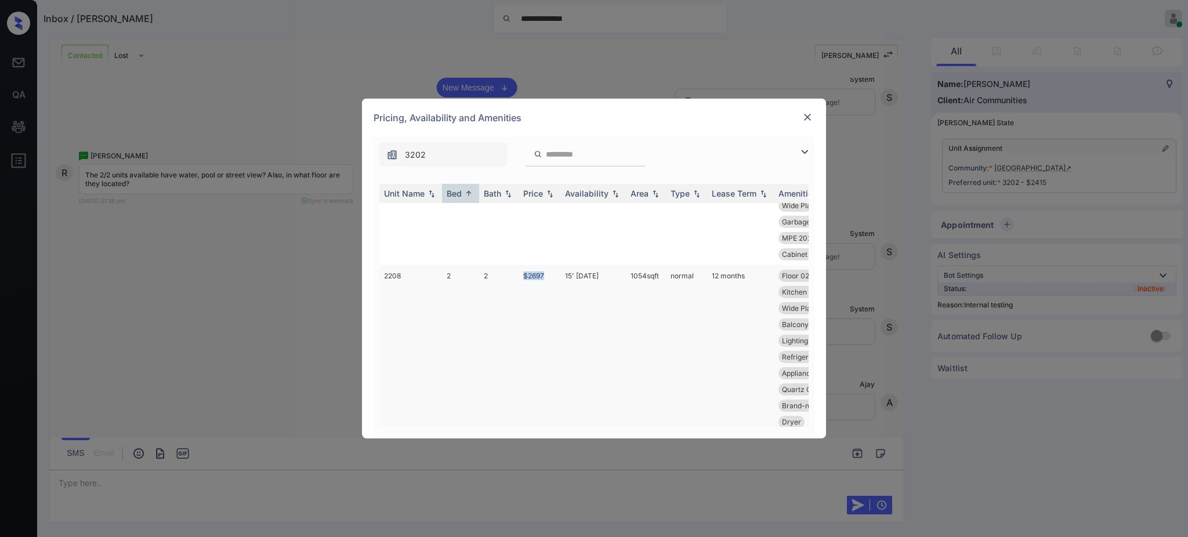
copy tr "$2697"
click at [531, 273] on td "$2697" at bounding box center [540, 365] width 42 height 200
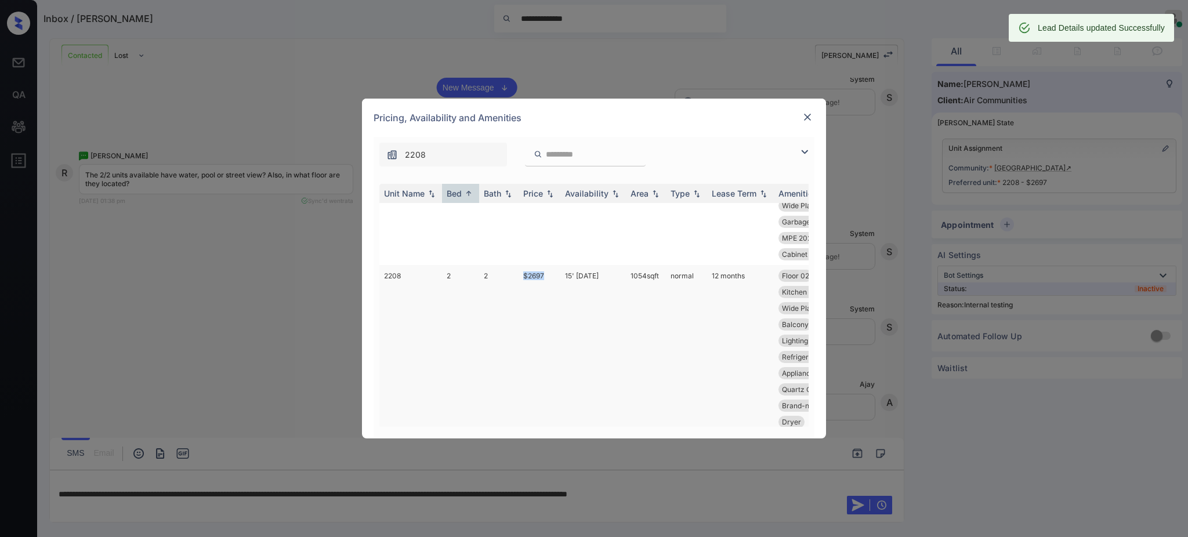
drag, startPoint x: 515, startPoint y: 272, endPoint x: 585, endPoint y: 274, distance: 69.6
click at [550, 278] on tr "2208 2 2 $2697 15' Aug 25 1054 sqft normal 12 months Floor 02 MPE 2025 Fitnes..…" at bounding box center [682, 365] width 606 height 200
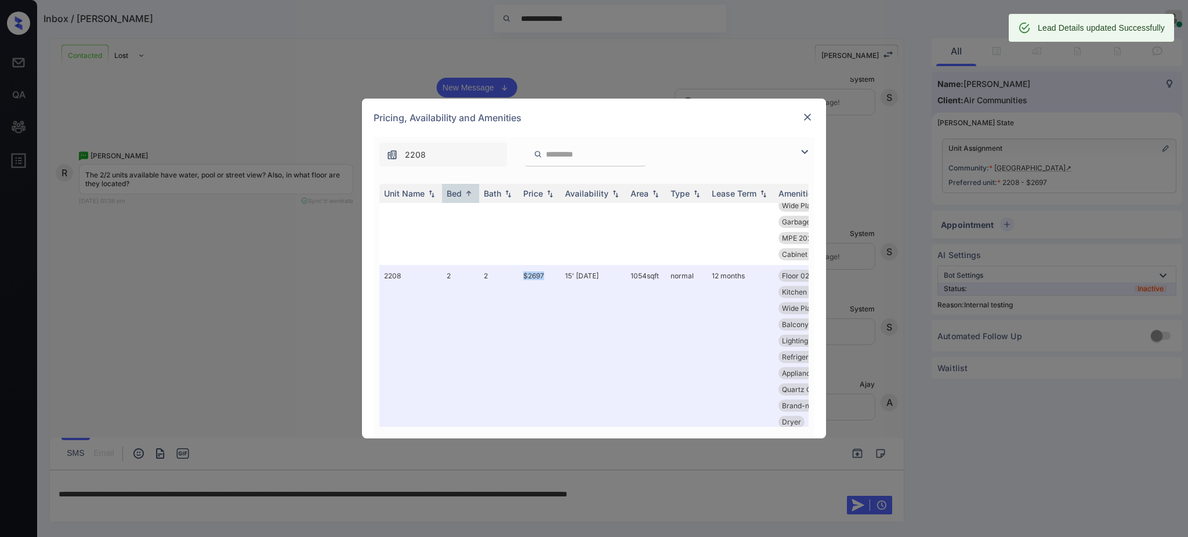
copy tr "$2697"
click at [806, 115] on img at bounding box center [808, 117] width 12 height 12
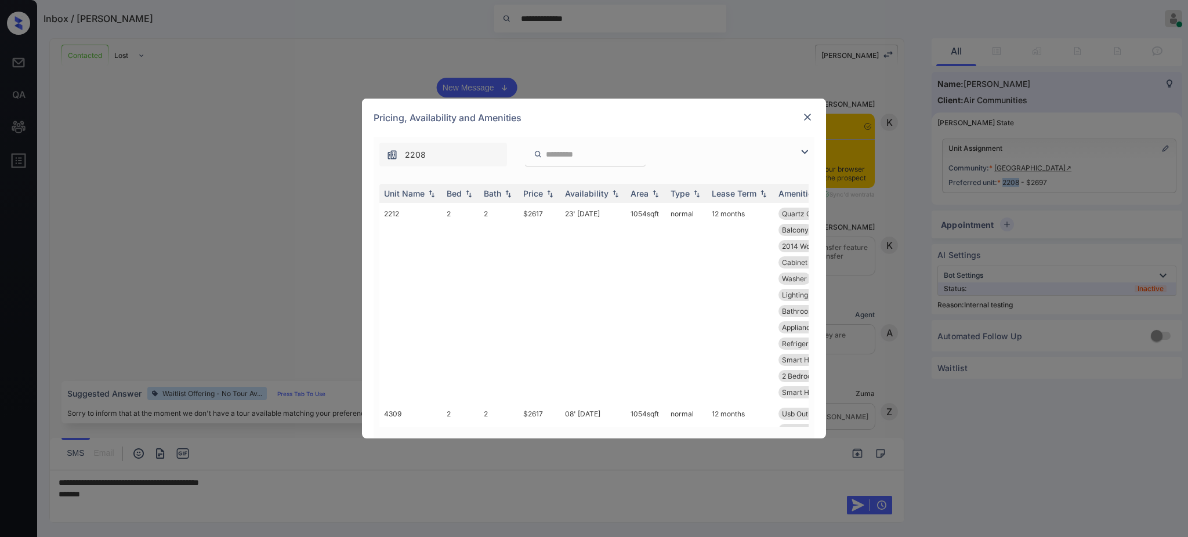
scroll to position [1904, 0]
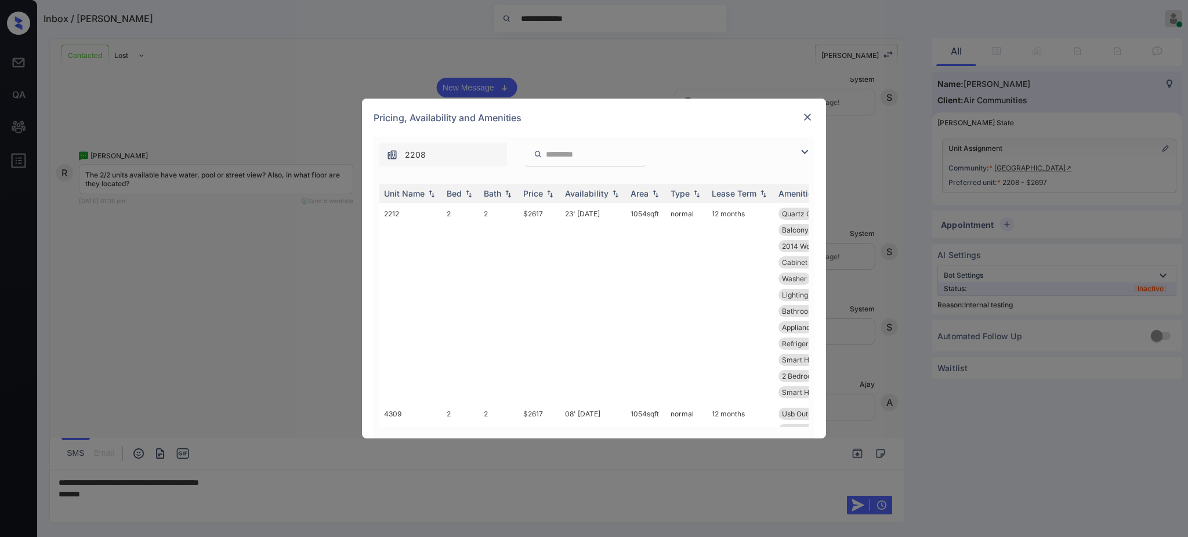
drag, startPoint x: 0, startPoint y: 0, endPoint x: 569, endPoint y: 156, distance: 590.0
click at [569, 156] on input "search" at bounding box center [592, 155] width 95 height 10
paste input "****"
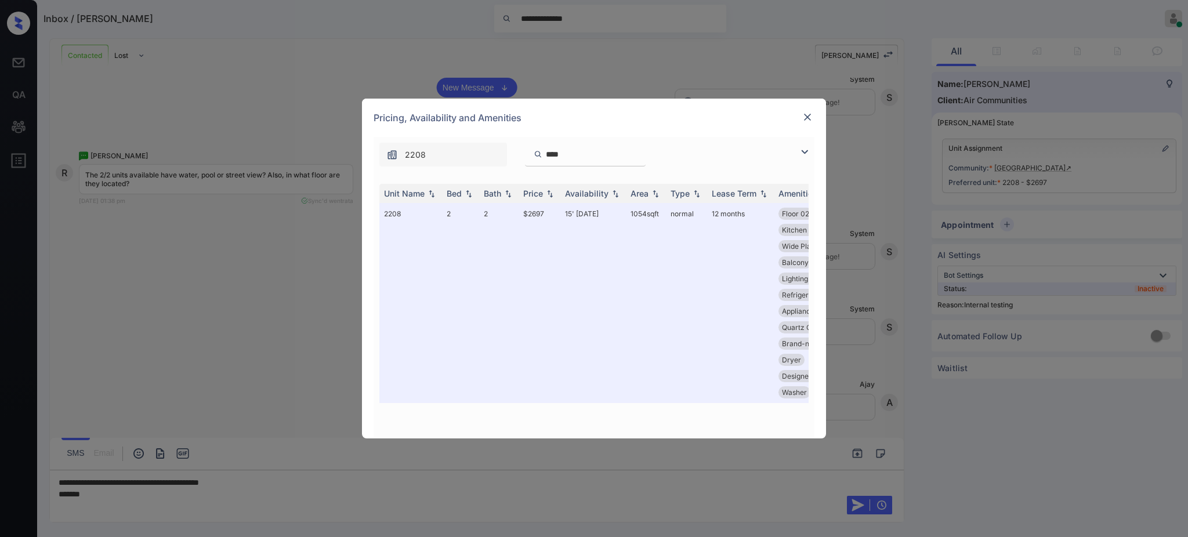
type input "****"
drag, startPoint x: 543, startPoint y: 429, endPoint x: 579, endPoint y: 423, distance: 36.4
click at [579, 423] on div "Unit Name Bed Bath Price Availability Area Type Lease Term Amenities 2208 2 2 $…" at bounding box center [594, 305] width 441 height 266
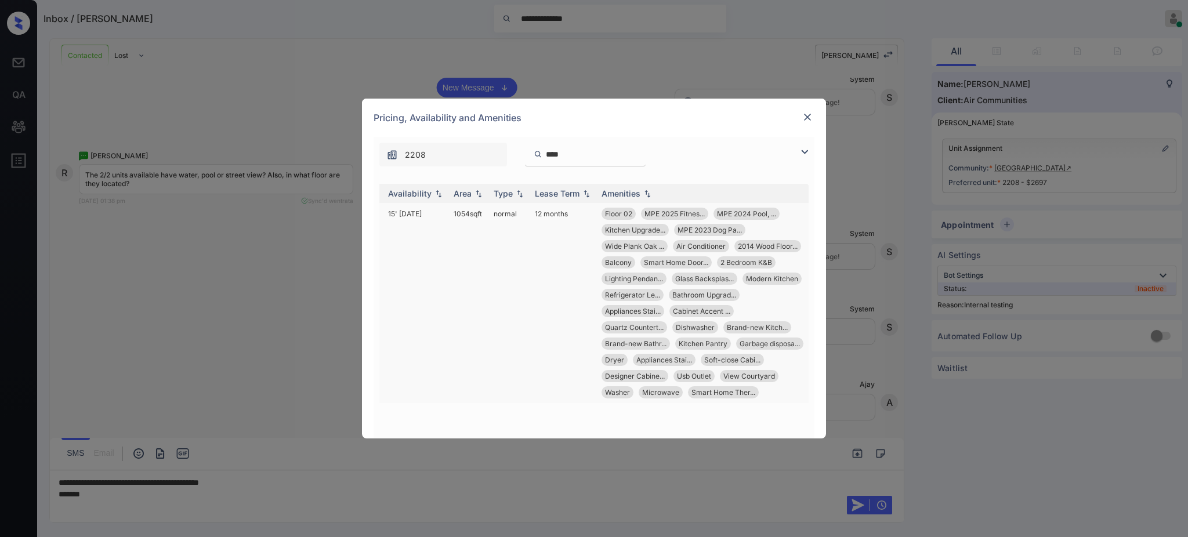
scroll to position [4, 188]
drag, startPoint x: 592, startPoint y: 388, endPoint x: 644, endPoint y: 390, distance: 52.2
click at [644, 390] on td "Floor 02 MPE 2025 Fitnes... MPE 2024 Pool, ... Kitchen Upgrade... MPE 2023 Dog …" at bounding box center [703, 303] width 212 height 200
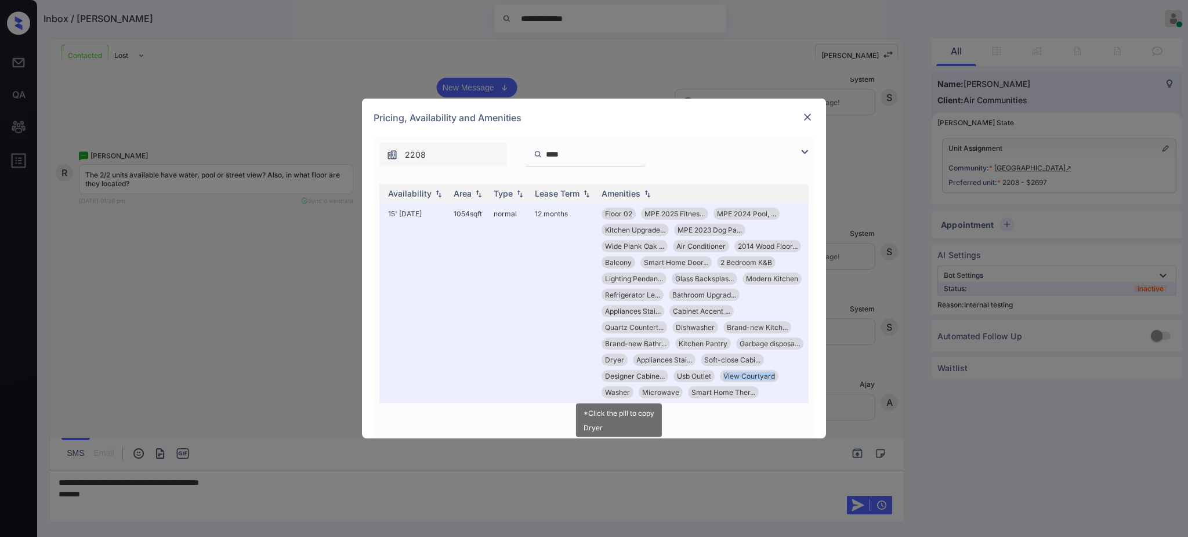
copy span "View Courtyard"
click at [805, 120] on img at bounding box center [808, 117] width 12 height 12
